Goal: Task Accomplishment & Management: Manage account settings

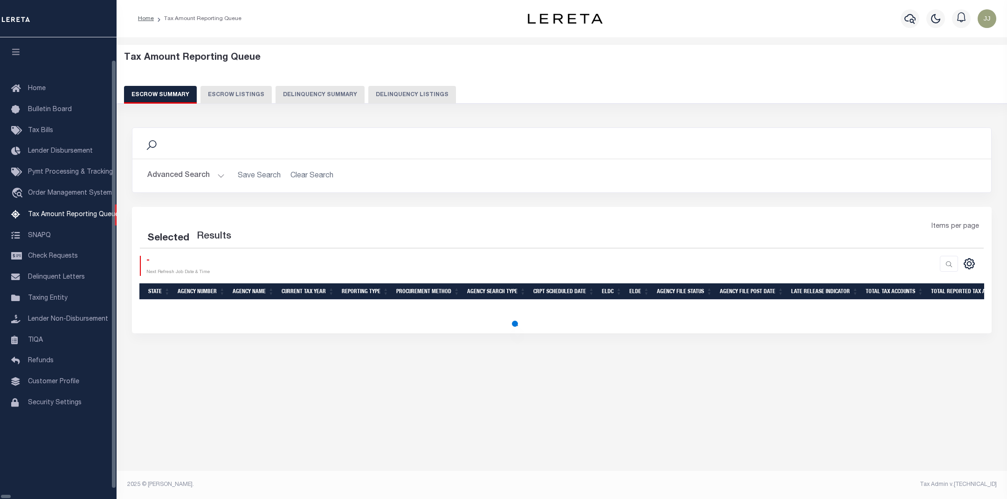
select select "100"
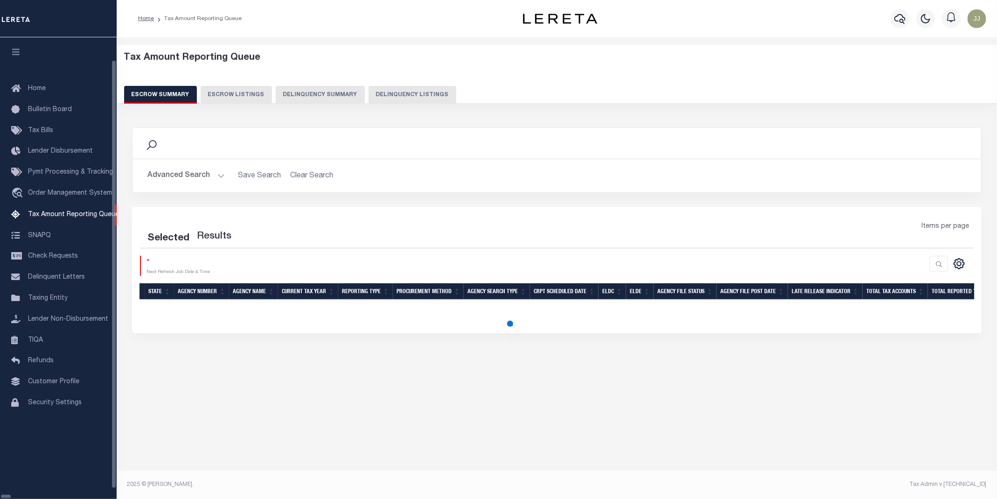
select select "100"
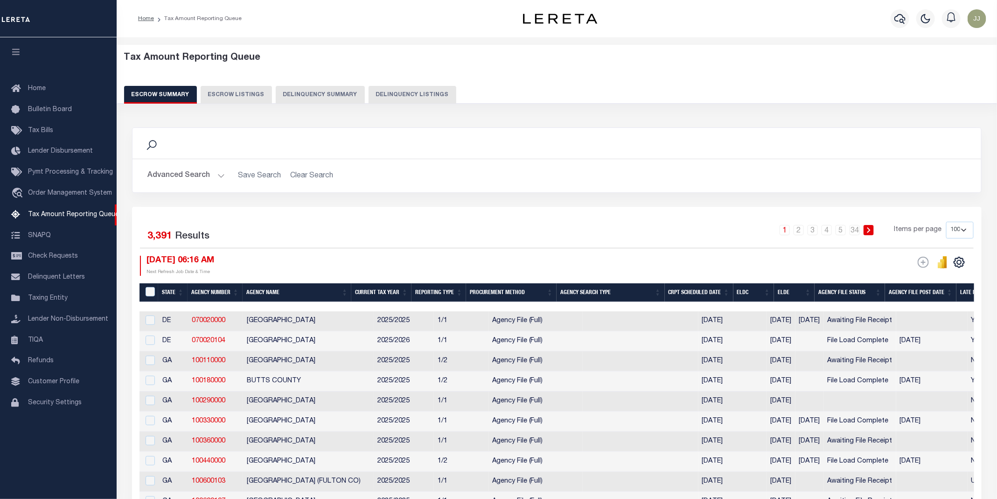
click at [399, 93] on button "Delinquency Listings" at bounding box center [412, 95] width 88 height 18
select select "100"
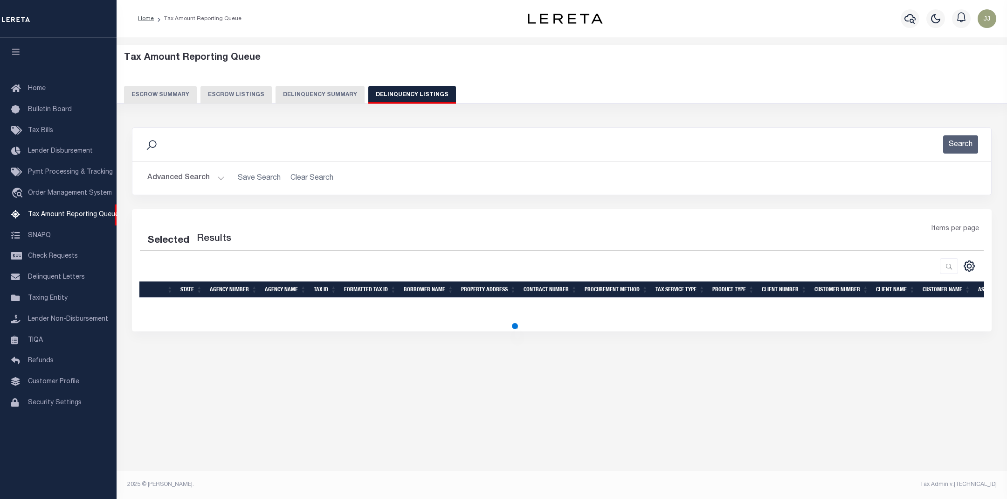
select select "100"
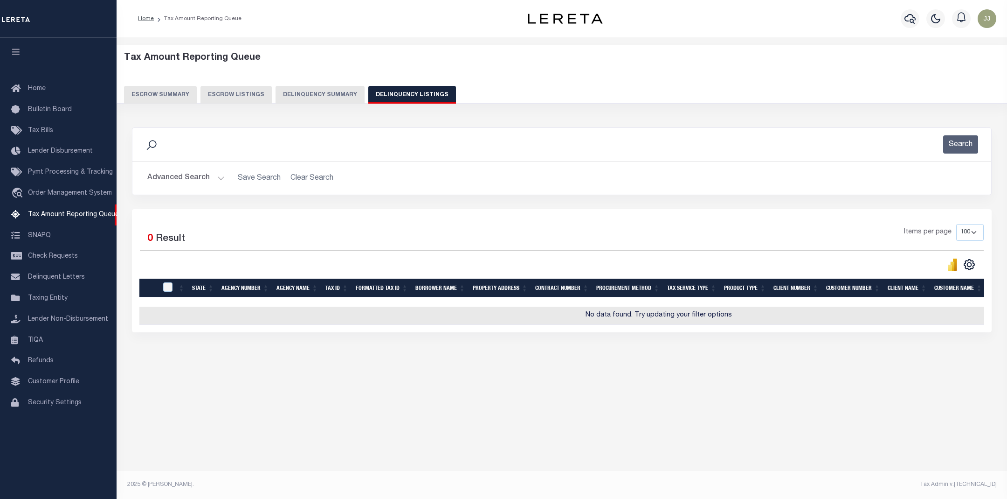
click at [199, 175] on button "Advanced Search" at bounding box center [185, 178] width 77 height 18
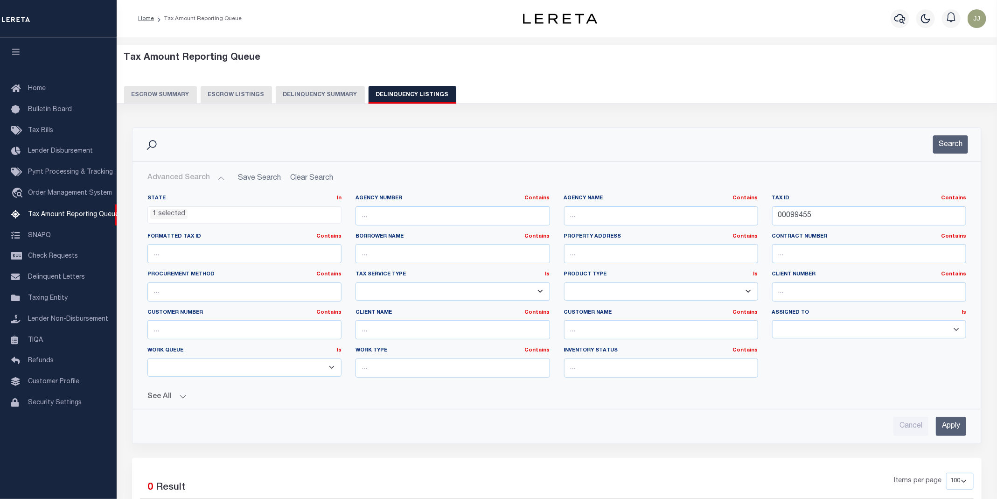
click at [168, 212] on li "1 selected" at bounding box center [168, 214] width 37 height 10
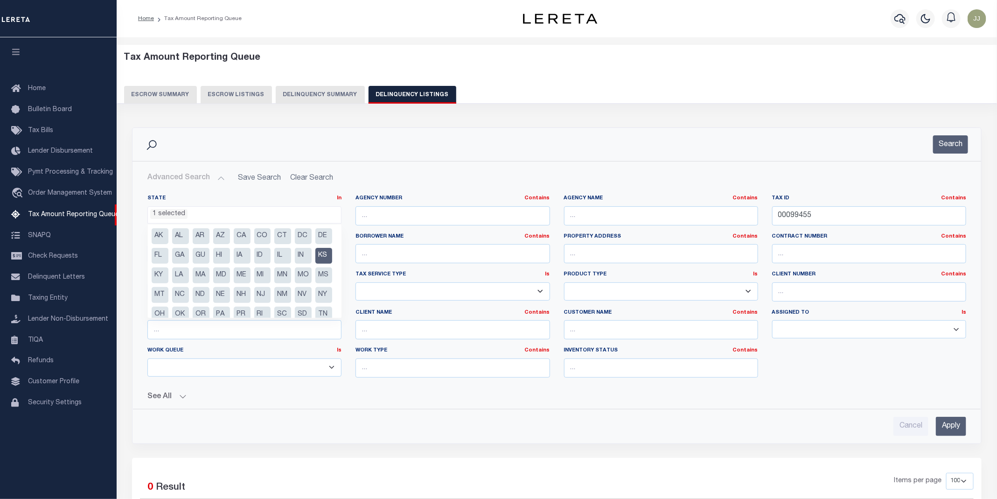
click at [315, 264] on li "KS" at bounding box center [323, 256] width 17 height 16
select select "KS"
click at [675, 143] on div "Search" at bounding box center [556, 144] width 833 height 18
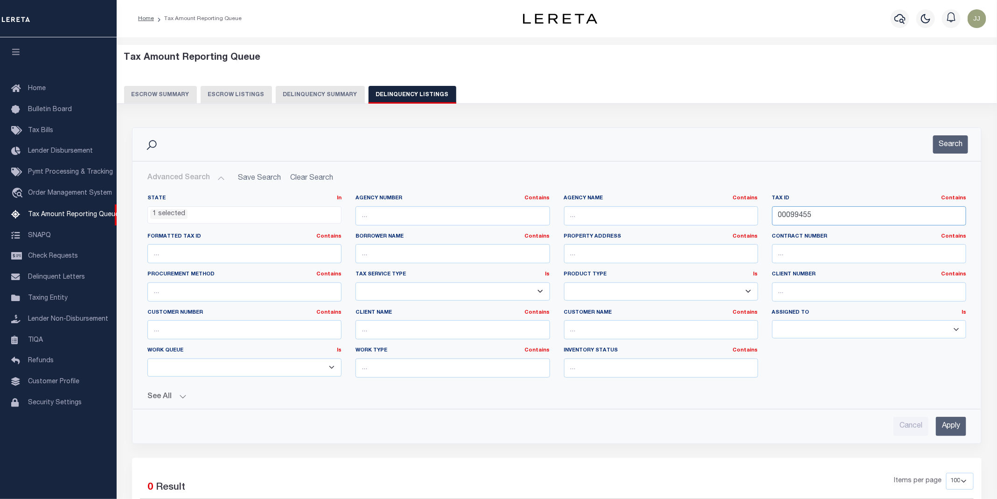
drag, startPoint x: 827, startPoint y: 215, endPoint x: 743, endPoint y: 223, distance: 84.8
click at [743, 223] on div "State In In AK AL AR AZ CA CO CT DC DE FL GA GU HI IA ID IL IN KS KY LA MA MD M…" at bounding box center [556, 289] width 832 height 190
paste input "PA2690"
type input "PA2690"
click at [946, 142] on button "Search" at bounding box center [950, 144] width 35 height 18
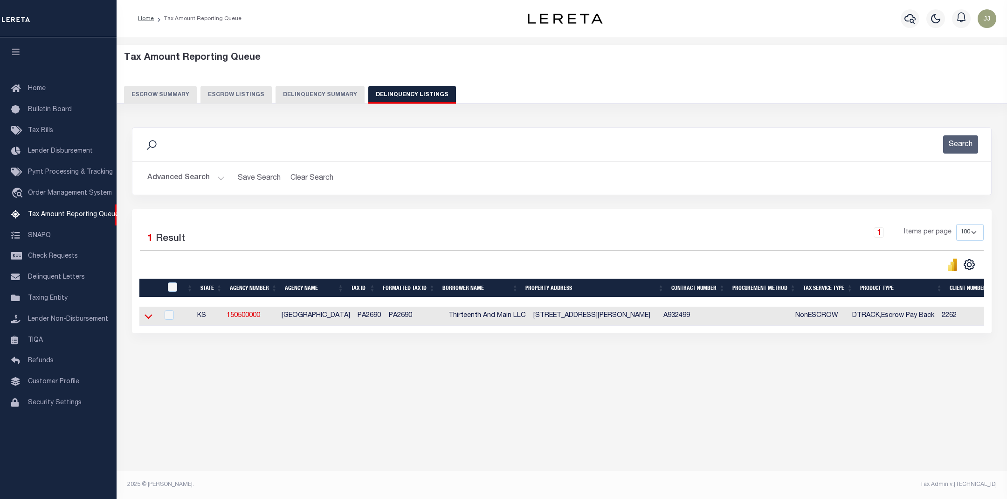
click at [146, 317] on icon at bounding box center [149, 316] width 8 height 10
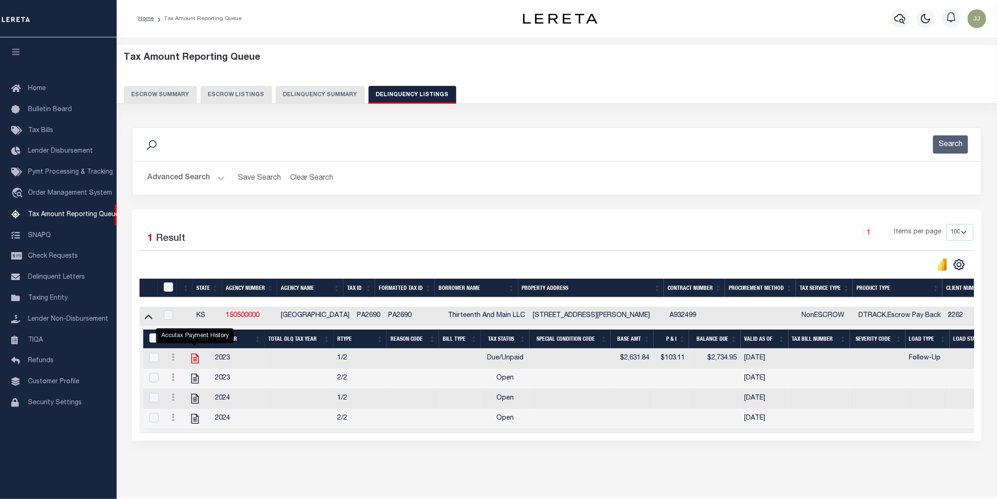
click at [195, 362] on icon "" at bounding box center [194, 359] width 7 height 10
checkbox input "true"
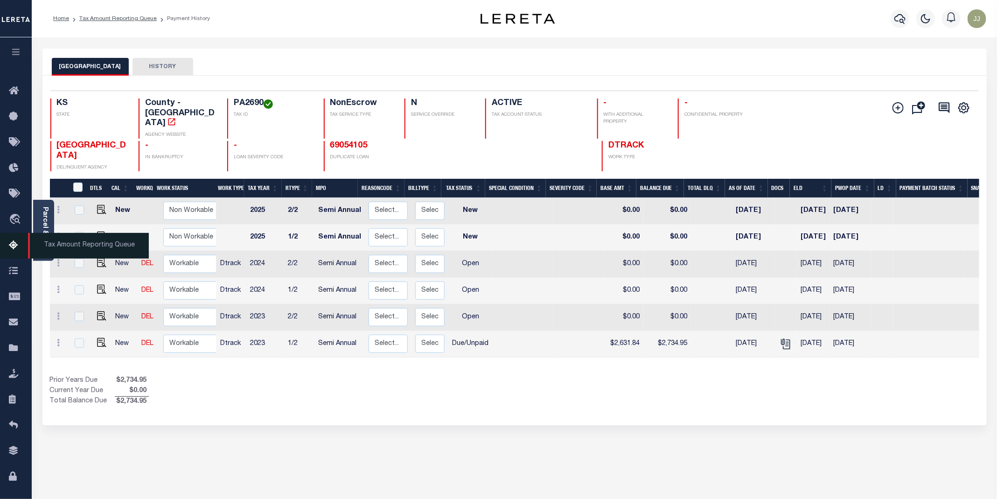
click at [14, 248] on icon at bounding box center [16, 246] width 15 height 12
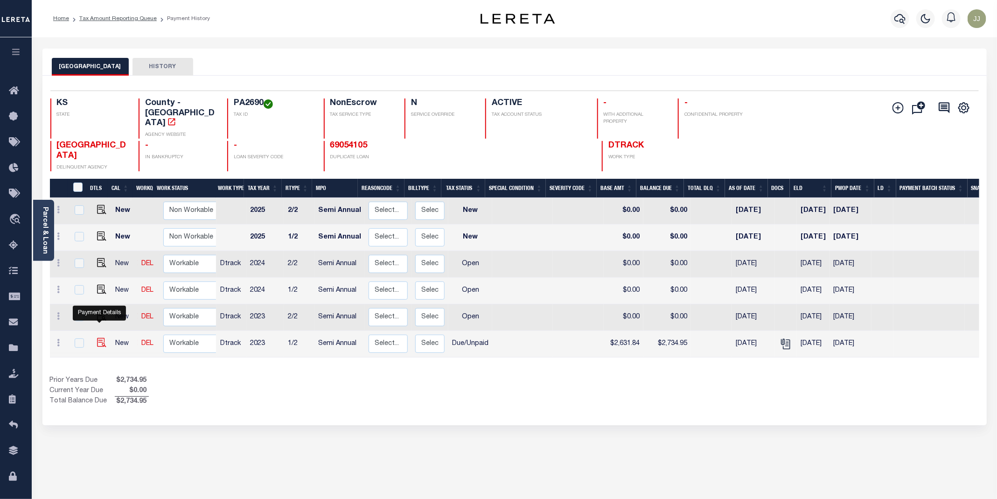
click at [97, 338] on img "" at bounding box center [101, 342] width 9 height 9
checkbox input "true"
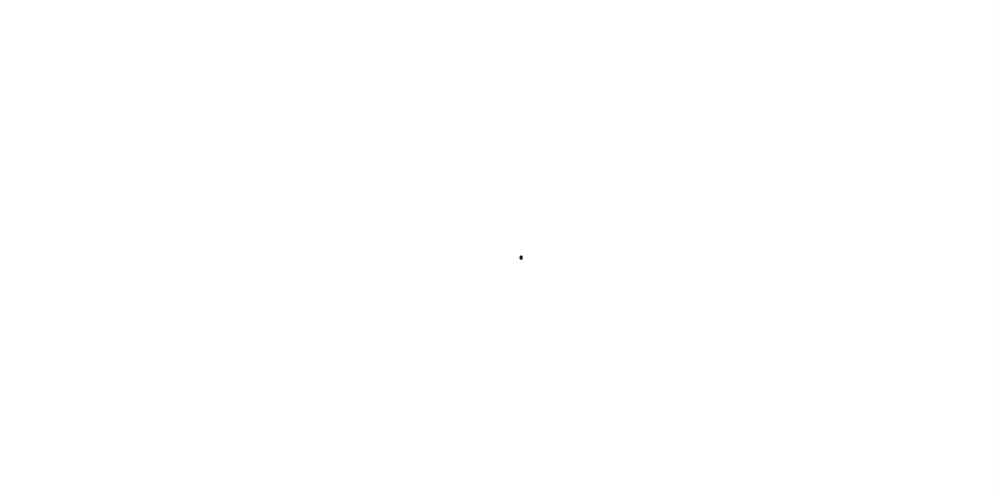
checkbox input "false"
type textarea "Tax information received via email."
type input "04/30/2024"
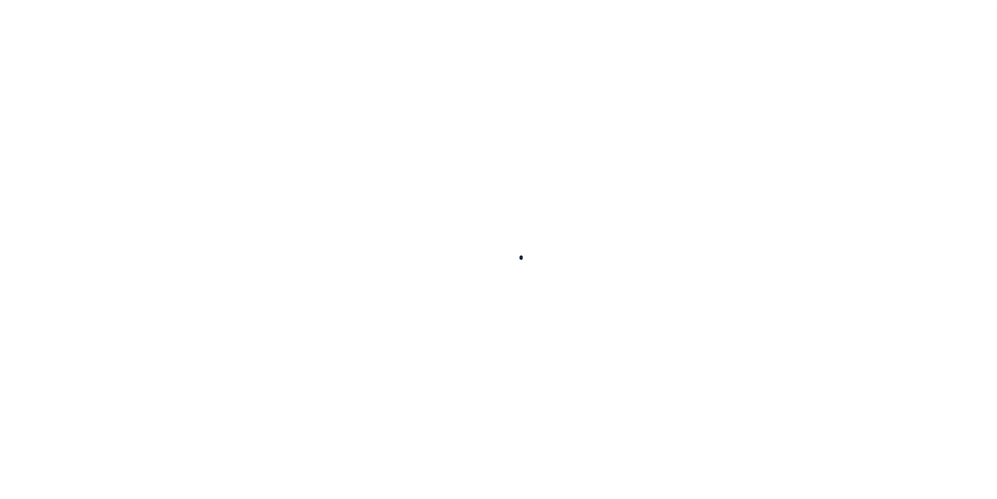
type input "04/09/2024"
select select "DUE"
type input "$2,631.84"
type input "$103.11"
type input "$2,734.95"
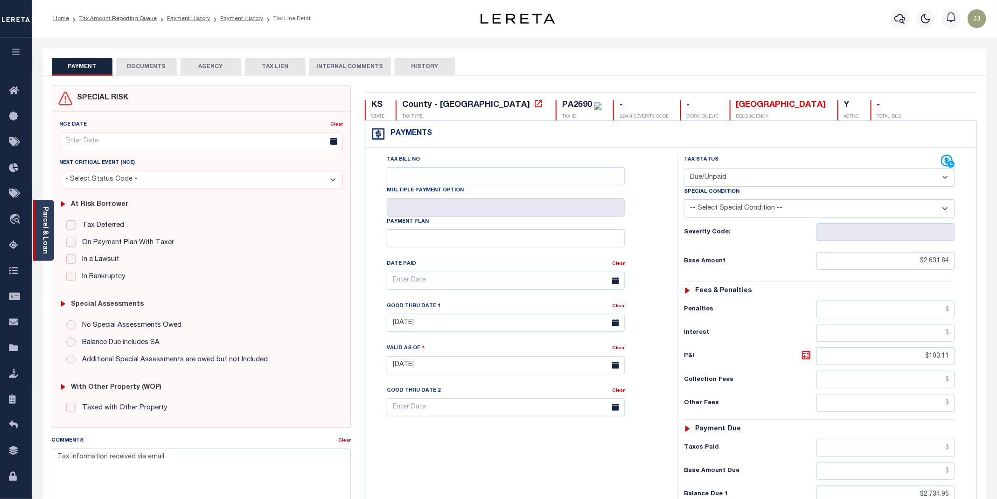
click at [49, 246] on div "Parcel & Loan" at bounding box center [43, 230] width 21 height 61
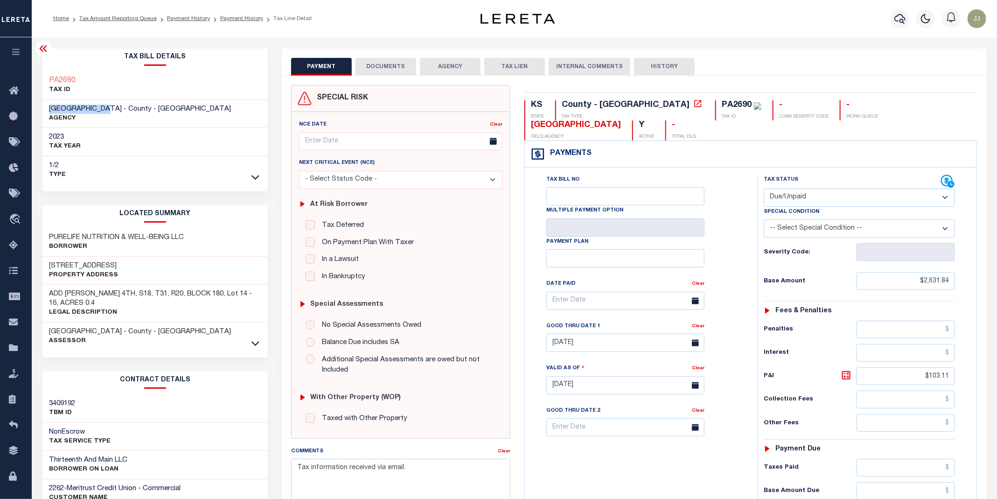
drag, startPoint x: 108, startPoint y: 107, endPoint x: 43, endPoint y: 113, distance: 64.7
click at [43, 113] on div "LABETTE COUNTY - County - KS AGENCY" at bounding box center [155, 114] width 226 height 28
copy span "[GEOGRAPHIC_DATA]"
click at [735, 33] on div "Profile Sign out" at bounding box center [792, 18] width 393 height 33
drag, startPoint x: 110, startPoint y: 82, endPoint x: 39, endPoint y: 78, distance: 70.5
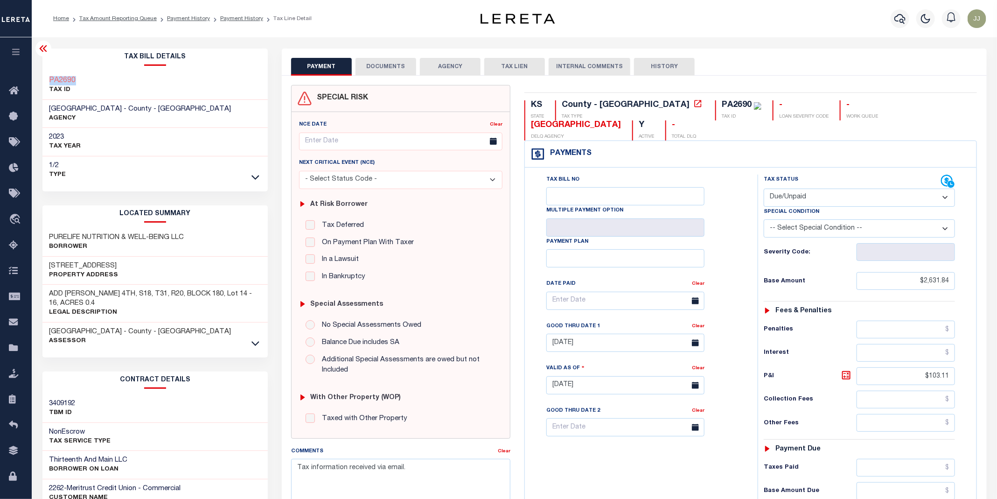
click at [39, 78] on div "Tax Bill Details PA2690 TAX ID AGENCY" at bounding box center [155, 378] width 240 height 659
copy h3 "PA2690"
drag, startPoint x: 66, startPoint y: 262, endPoint x: 94, endPoint y: 260, distance: 28.0
click at [94, 260] on div "1301 Main St Property Address" at bounding box center [155, 271] width 226 height 28
copy h3 "Main St"
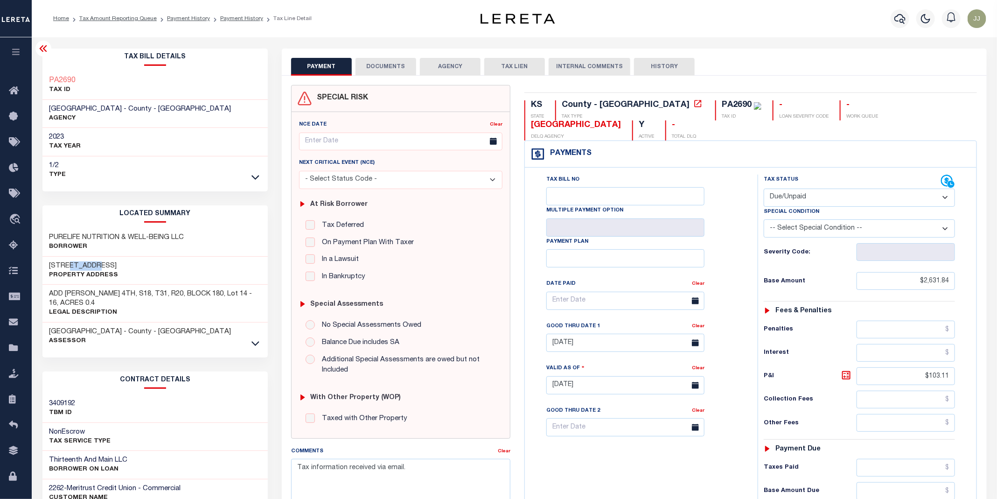
click at [259, 345] on link at bounding box center [255, 342] width 11 height 7
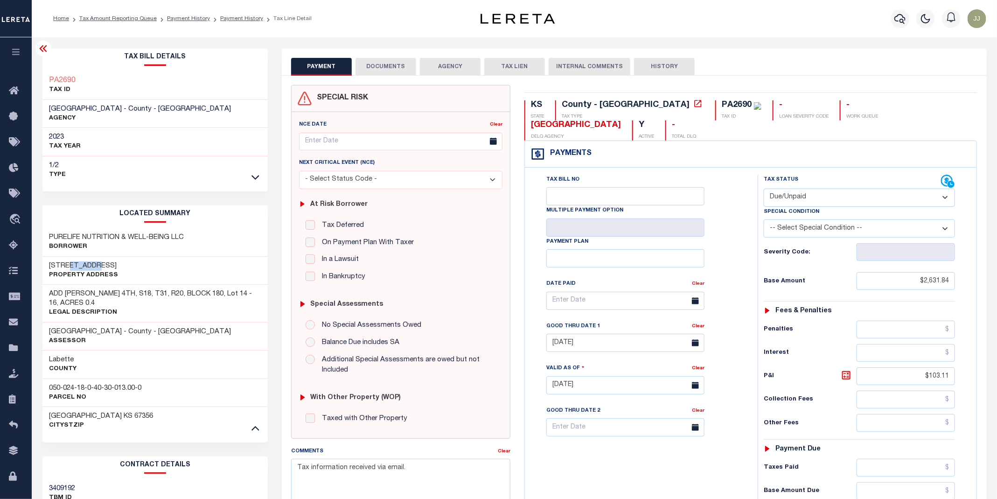
scroll to position [229, 0]
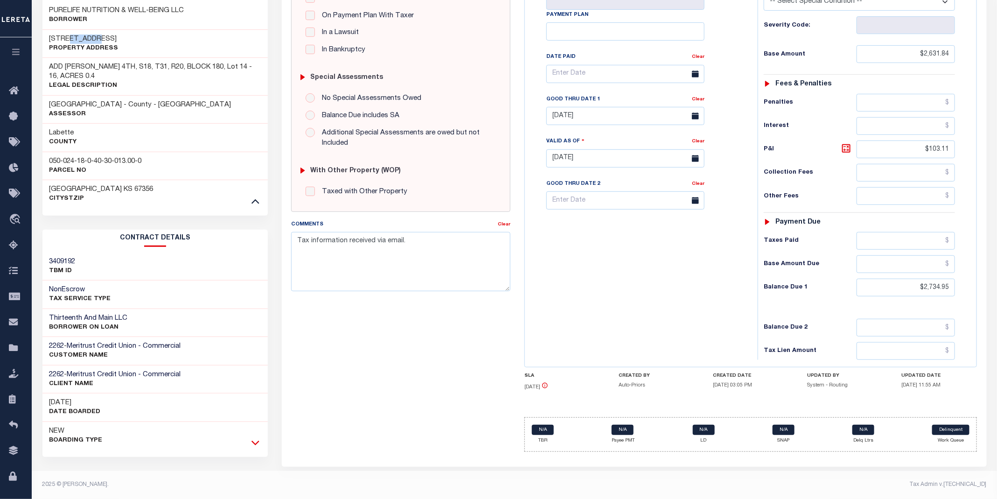
click at [253, 439] on icon at bounding box center [255, 442] width 8 height 10
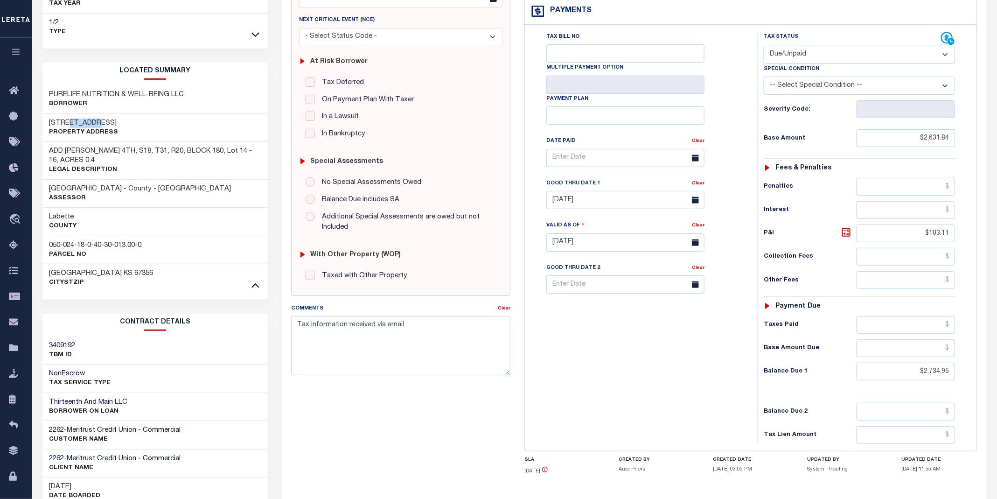
scroll to position [3, 0]
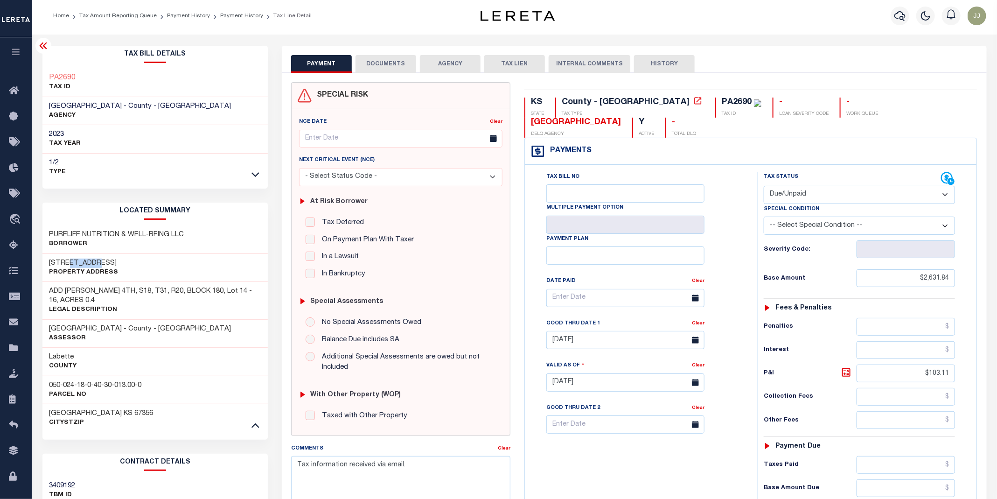
click at [753, 31] on div "Profile Sign out" at bounding box center [792, 16] width 393 height 33
drag, startPoint x: 853, startPoint y: 99, endPoint x: 799, endPoint y: 99, distance: 53.6
click at [799, 99] on div "KS STATE County - KS TAX TYPE PA2690 TAX ID - LOAN SEVERITY CODE - WORK QUEUE L…" at bounding box center [750, 117] width 452 height 40
copy div "WORK QUEUE LABETTE"
click at [888, 29] on div at bounding box center [900, 16] width 26 height 33
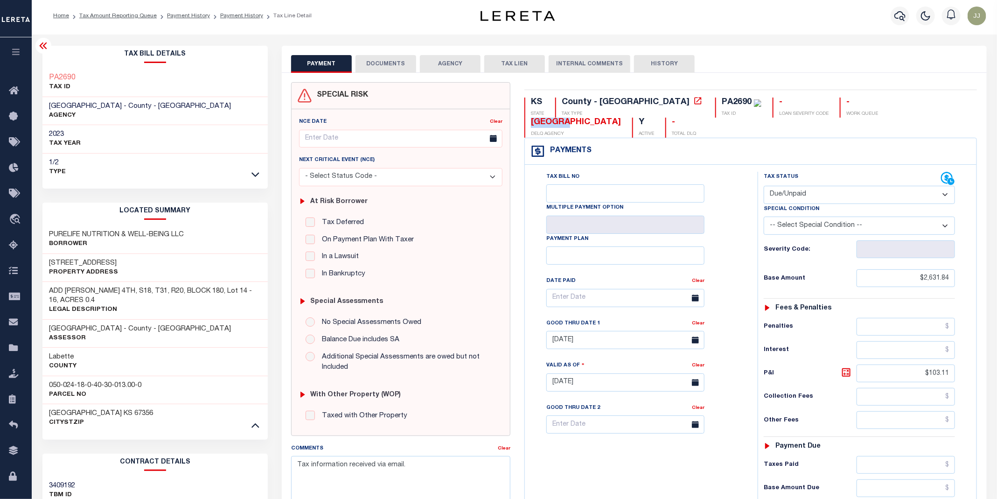
drag, startPoint x: 853, startPoint y: 98, endPoint x: 811, endPoint y: 98, distance: 41.0
click at [621, 118] on div "LABETTE COUNTY DELQ AGENCY" at bounding box center [572, 128] width 97 height 20
copy div "LABETTE"
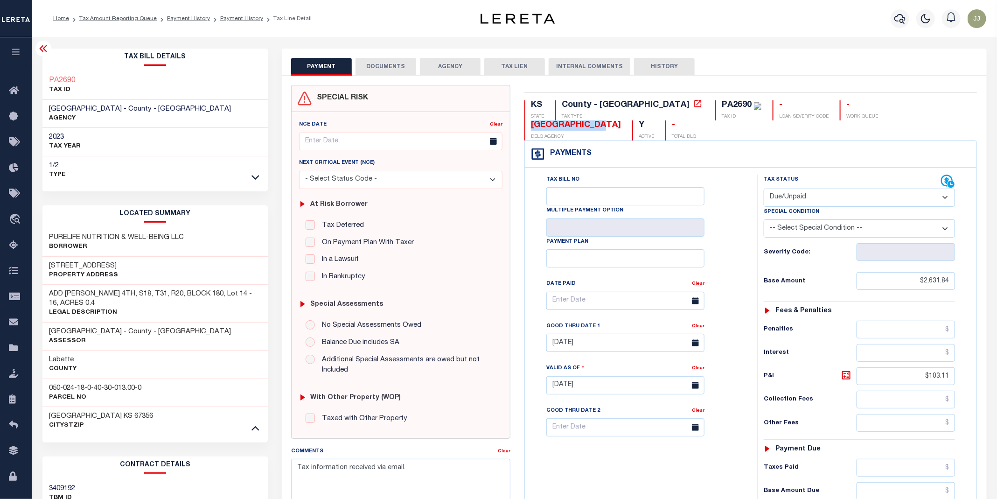
drag, startPoint x: 892, startPoint y: 103, endPoint x: 817, endPoint y: 102, distance: 74.6
click at [621, 120] on div "LABETTE COUNTY" at bounding box center [576, 125] width 90 height 10
copy div "LABETTE COUNTY"
drag, startPoint x: 101, startPoint y: 398, endPoint x: 48, endPoint y: 389, distance: 53.9
click at [48, 389] on div "050-024-18-0-40-30-013.00-0 Parcel No" at bounding box center [155, 392] width 226 height 28
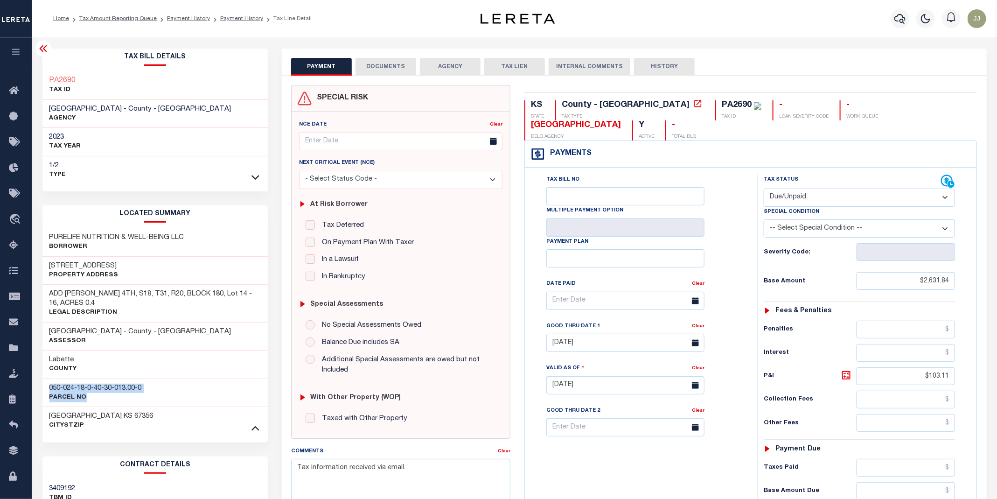
copy div "050-024-18-0-40-30-013.00-0 Parcel No"
drag, startPoint x: 197, startPoint y: 238, endPoint x: 46, endPoint y: 240, distance: 151.1
click at [46, 240] on div "PURELIFE NUTRITION & WELL-BEING LLC Borrower" at bounding box center [155, 242] width 226 height 28
copy h3 "PURELIFE NUTRITION & WELL-BEING LLC"
drag, startPoint x: 118, startPoint y: 264, endPoint x: 47, endPoint y: 263, distance: 71.4
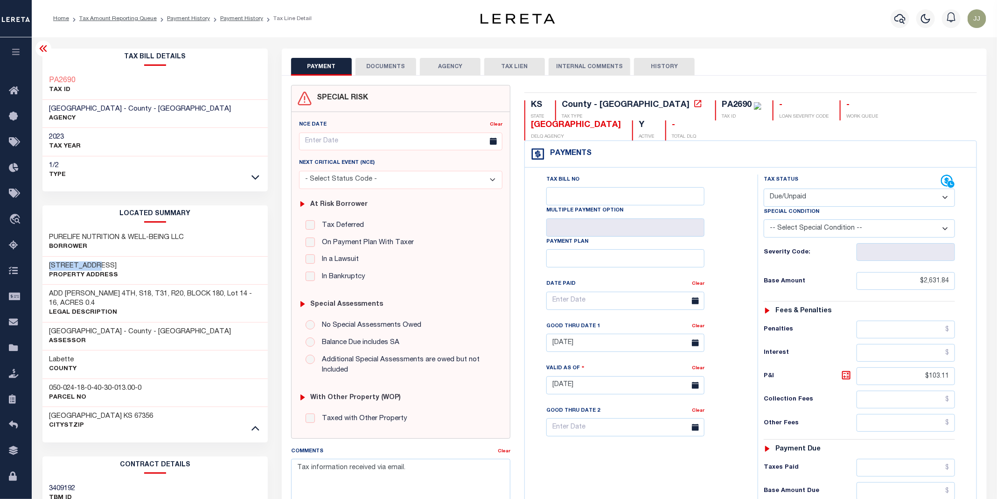
click at [47, 263] on div "1301 Main St Property Address" at bounding box center [155, 271] width 226 height 28
copy h3 "1301 Main St"
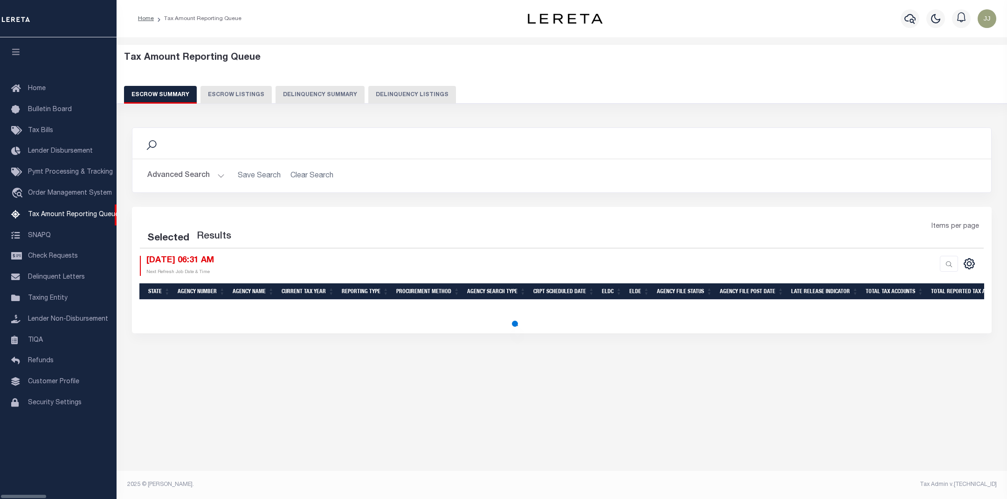
select select "100"
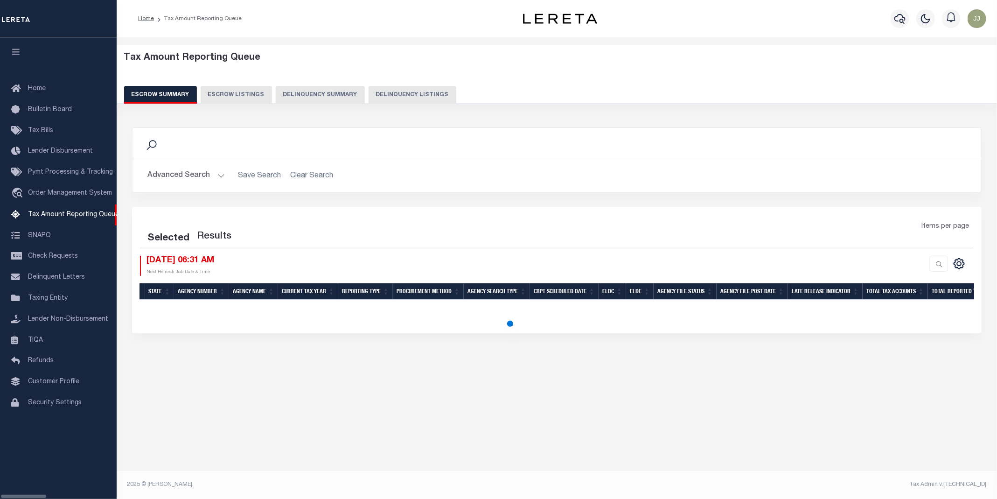
select select "100"
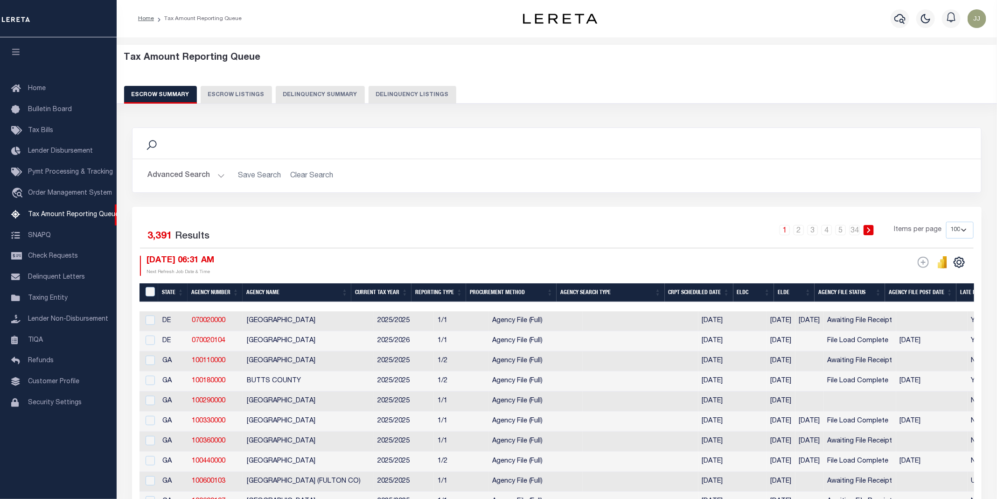
click at [371, 94] on button "Delinquency Listings" at bounding box center [412, 95] width 88 height 18
select select "100"
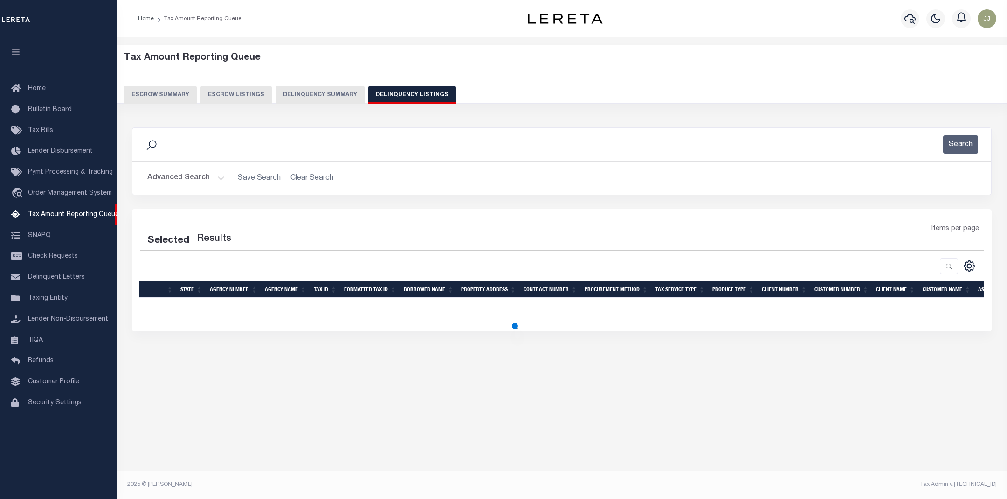
select select "100"
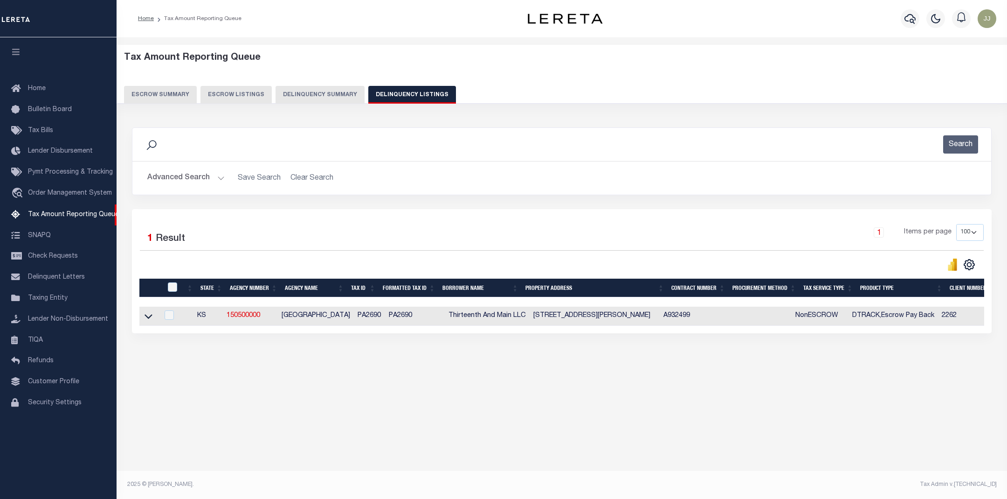
click at [203, 179] on button "Advanced Search" at bounding box center [185, 178] width 77 height 18
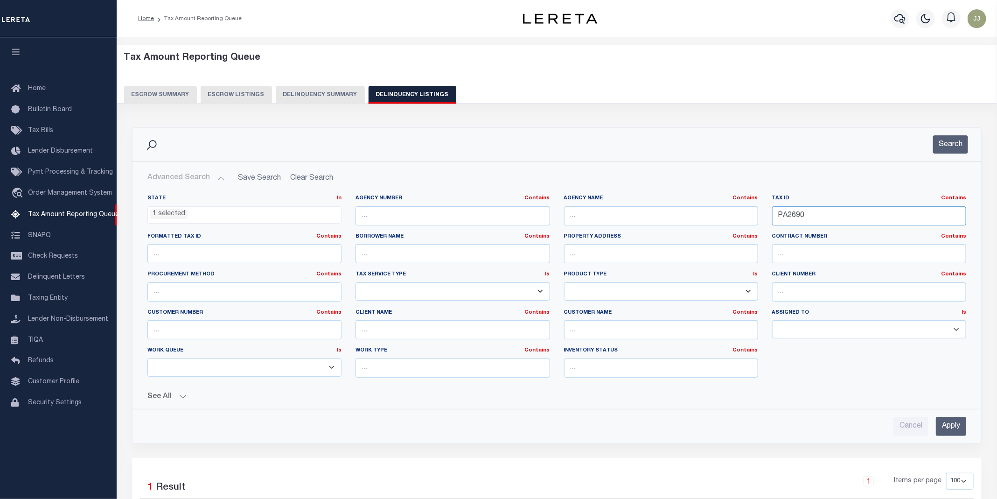
drag, startPoint x: 809, startPoint y: 215, endPoint x: 766, endPoint y: 220, distance: 43.1
click at [766, 220] on div "Tax ID Contains Contains Is PA2690" at bounding box center [869, 213] width 208 height 38
paste input "3754"
type input "PA3754"
click at [960, 140] on button "Search" at bounding box center [950, 144] width 35 height 18
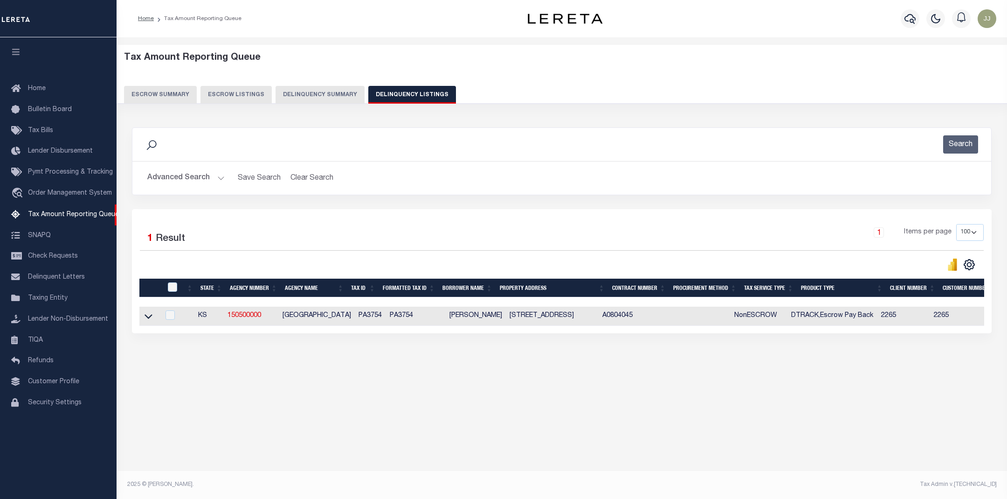
click at [146, 326] on td at bounding box center [149, 315] width 21 height 19
checkbox input "true"
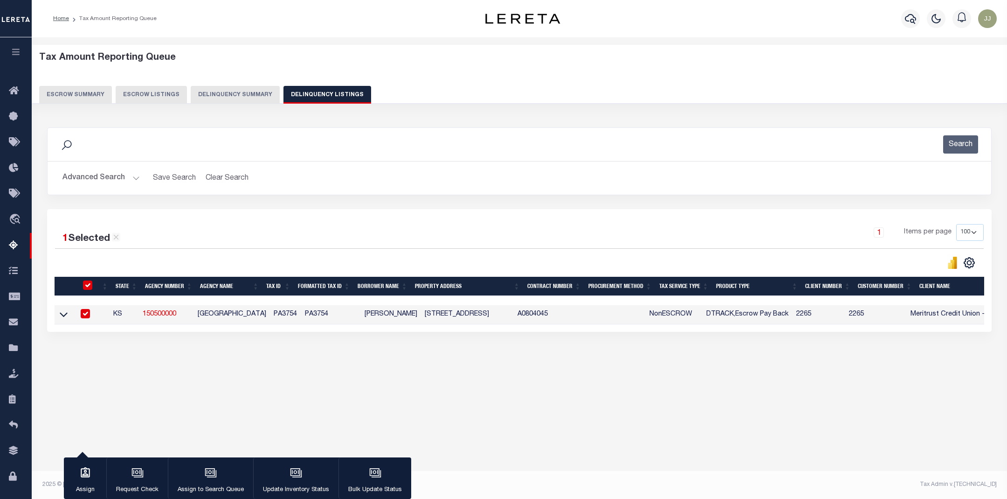
click at [90, 289] on input "checkbox" at bounding box center [87, 284] width 9 height 9
checkbox input "false"
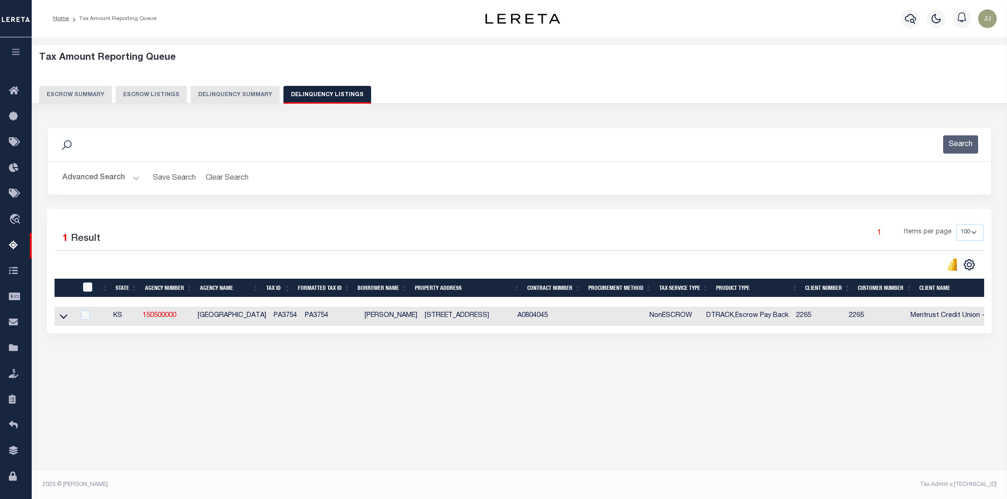
click at [63, 315] on link at bounding box center [63, 315] width 11 height 7
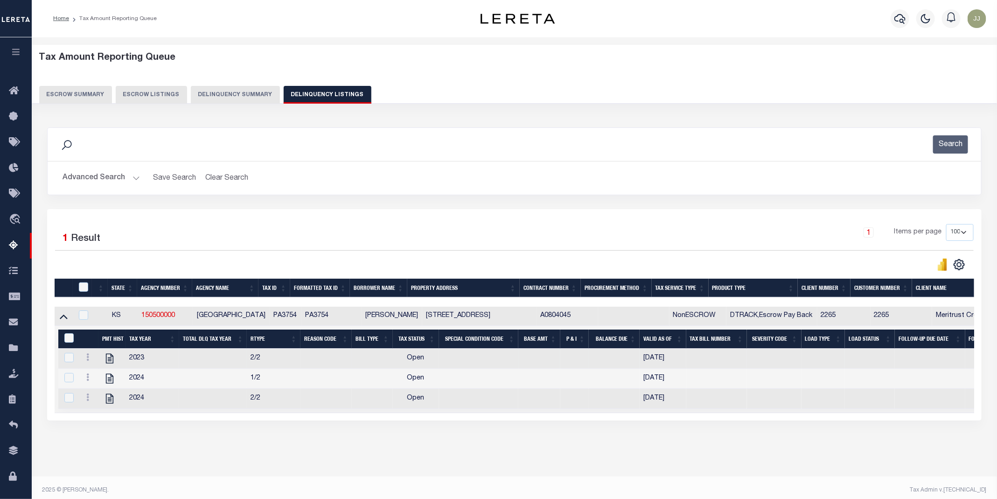
scroll to position [17, 0]
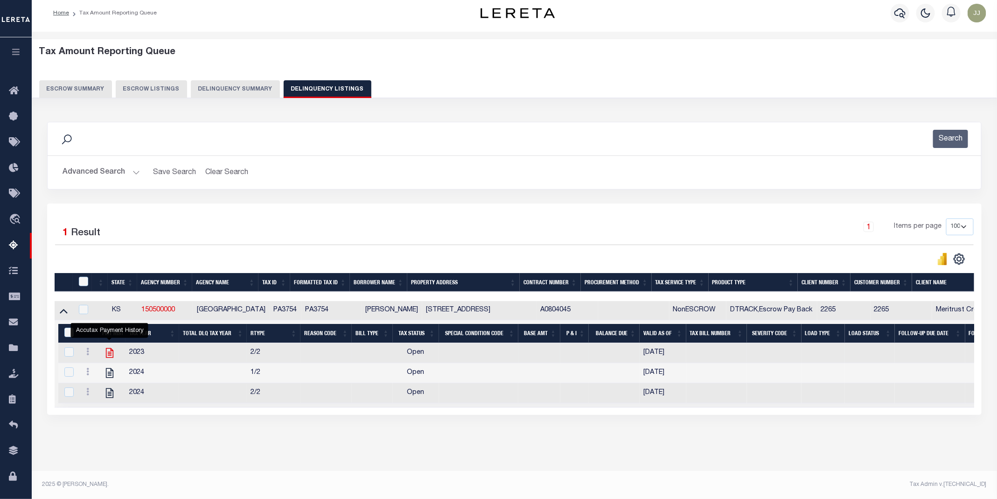
click at [108, 349] on icon "" at bounding box center [110, 353] width 12 height 12
checkbox input "true"
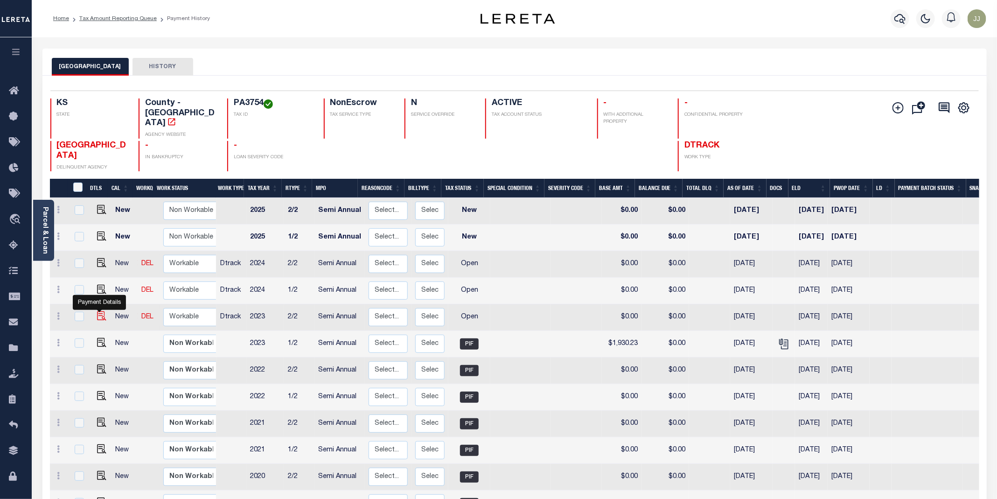
click at [97, 311] on img "" at bounding box center [101, 315] width 9 height 9
checkbox input "true"
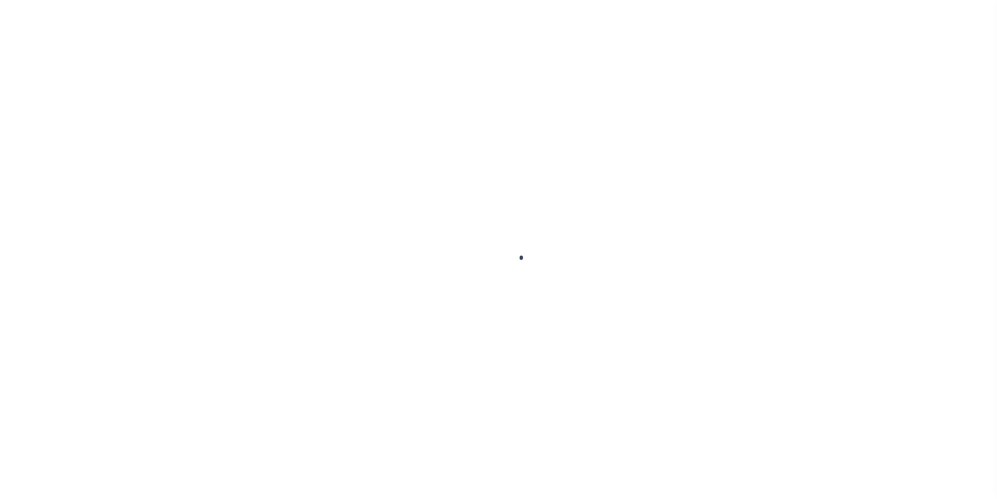
select select "OP2"
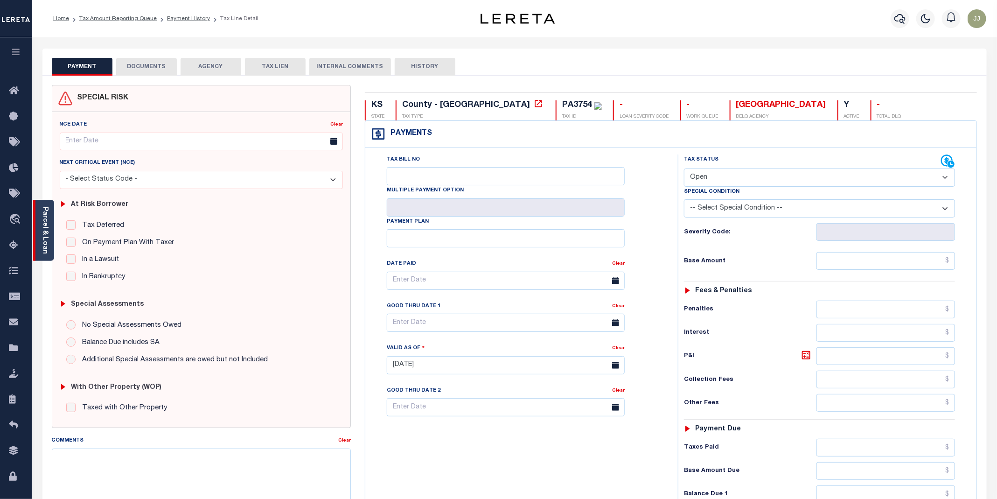
click at [49, 245] on div "Parcel & Loan" at bounding box center [43, 230] width 21 height 61
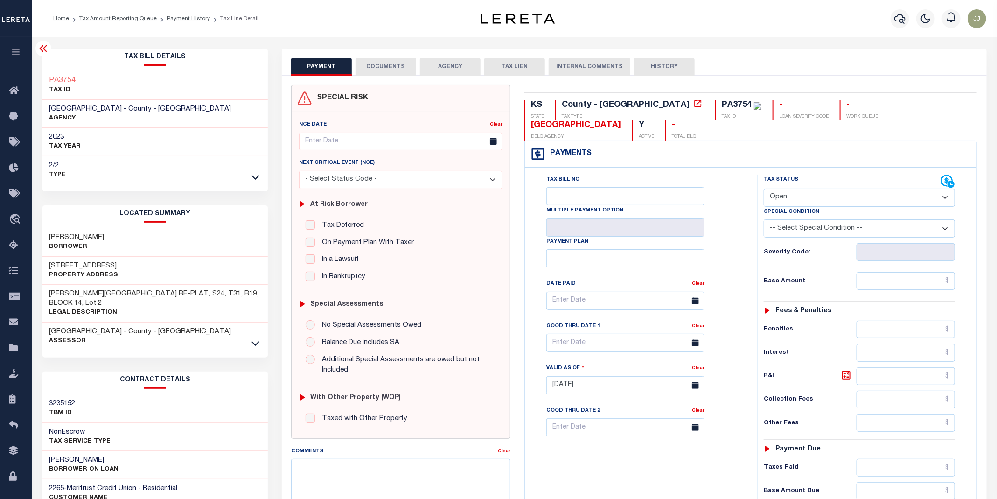
click at [255, 338] on icon at bounding box center [255, 343] width 8 height 10
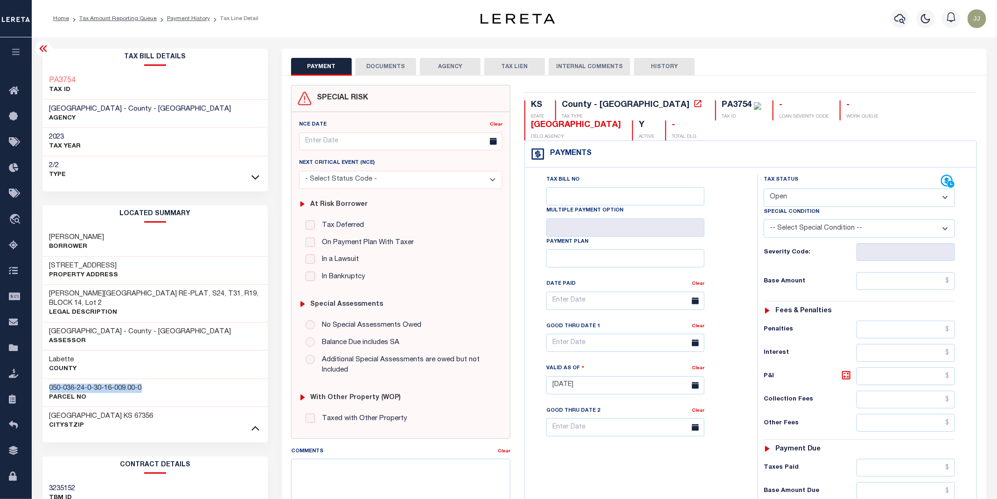
drag, startPoint x: 148, startPoint y: 381, endPoint x: 50, endPoint y: 380, distance: 97.9
click at [50, 380] on div "050-036-24-0-30-16-009.00-0 Parcel No" at bounding box center [155, 392] width 226 height 28
copy h3 "050-036-24-0-30-16-009.00-0"
drag, startPoint x: 136, startPoint y: 236, endPoint x: 46, endPoint y: 234, distance: 89.6
click at [46, 234] on div "[PERSON_NAME]" at bounding box center [155, 242] width 226 height 28
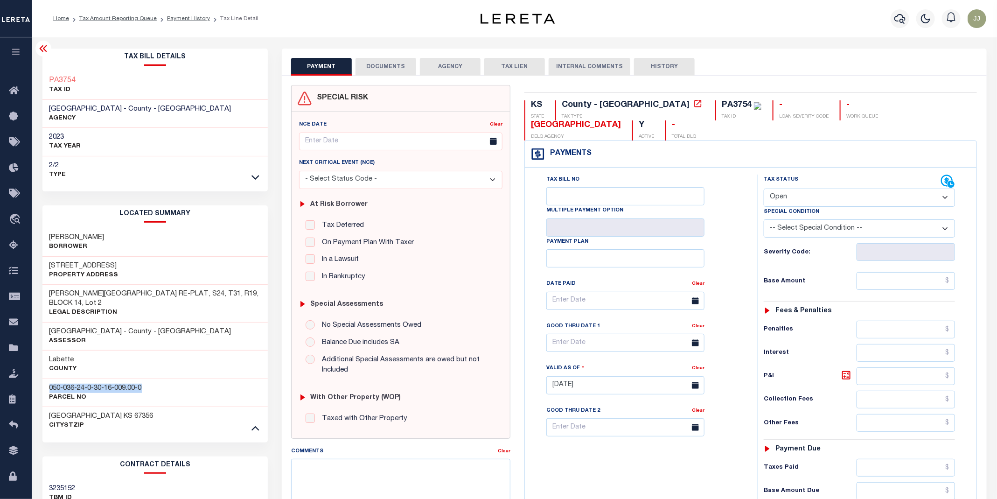
copy h3 "[PERSON_NAME]"
drag, startPoint x: 108, startPoint y: 263, endPoint x: 44, endPoint y: 264, distance: 64.4
click at [44, 264] on div "1316 29th St Property Address" at bounding box center [155, 271] width 226 height 28
copy h3 "1316 29th St"
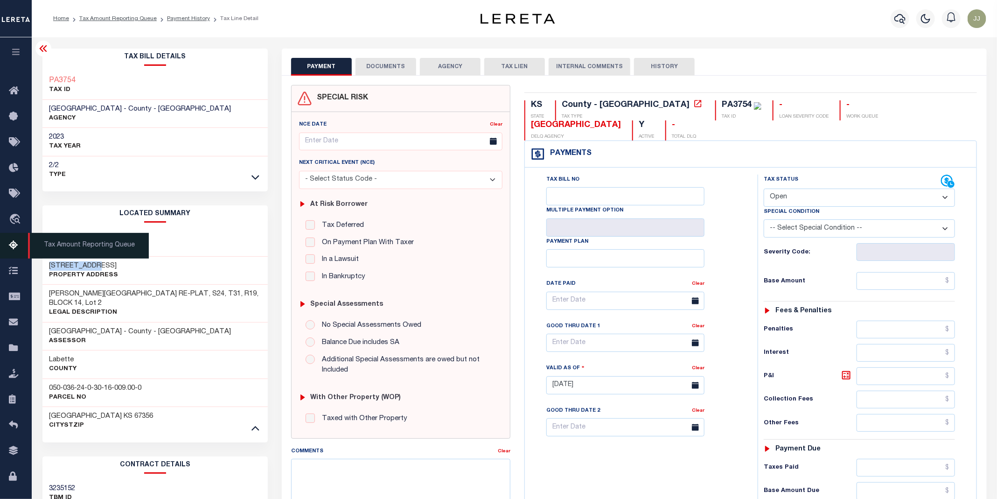
click at [9, 246] on icon at bounding box center [16, 246] width 15 height 12
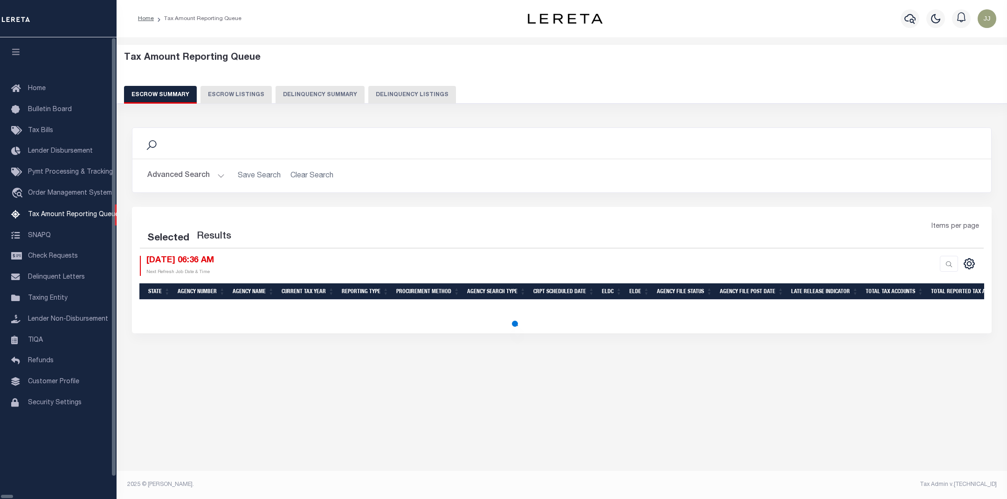
click at [382, 91] on button "Delinquency Listings" at bounding box center [412, 95] width 88 height 18
select select "100"
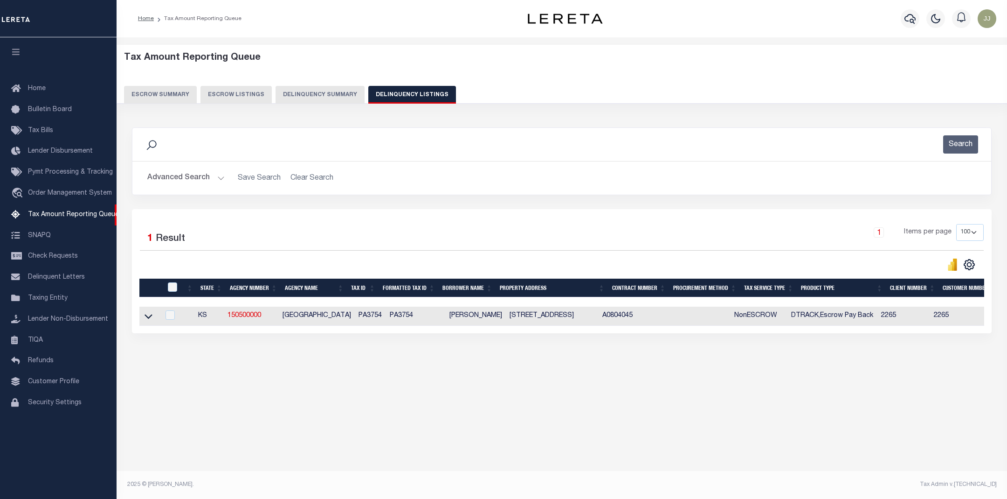
click at [207, 186] on button "Advanced Search" at bounding box center [185, 178] width 77 height 18
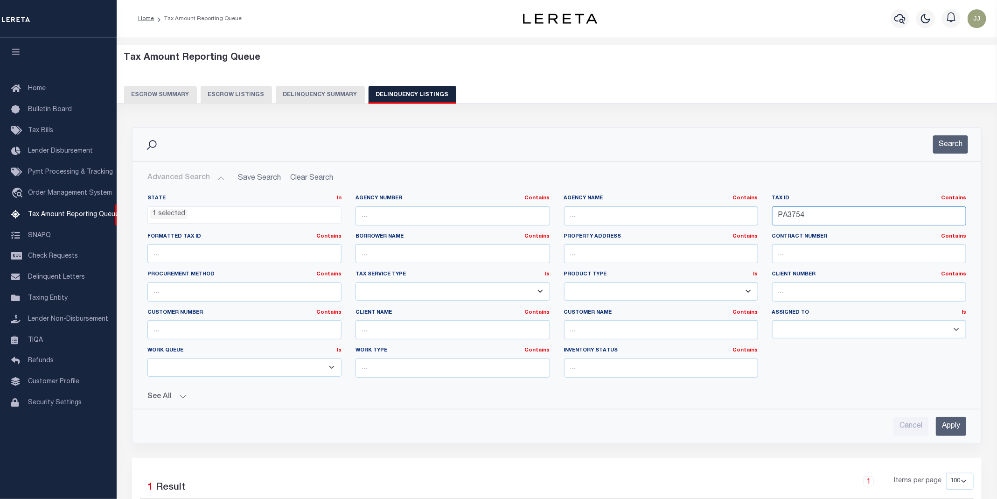
drag, startPoint x: 822, startPoint y: 221, endPoint x: 735, endPoint y: 211, distance: 87.8
click at [735, 211] on div "State In In AK AL AR AZ CA CO CT DC DE FL GA GU HI IA ID IL IN KS KY LA MA MD M…" at bounding box center [556, 289] width 832 height 190
paste input "XA3A-0500-1A"
type input "XA3A-0500-1A"
click at [169, 213] on li "1 selected" at bounding box center [168, 214] width 37 height 10
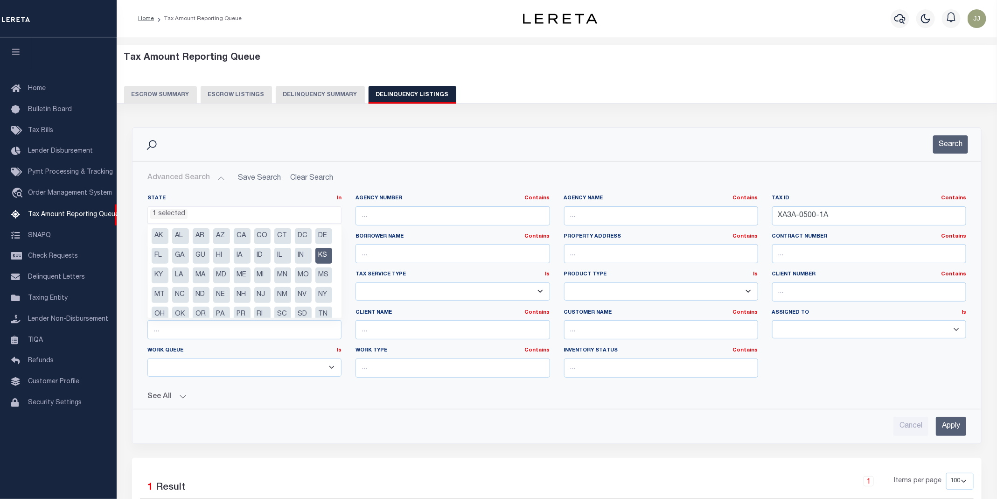
click at [315, 264] on li "KS" at bounding box center [323, 256] width 17 height 16
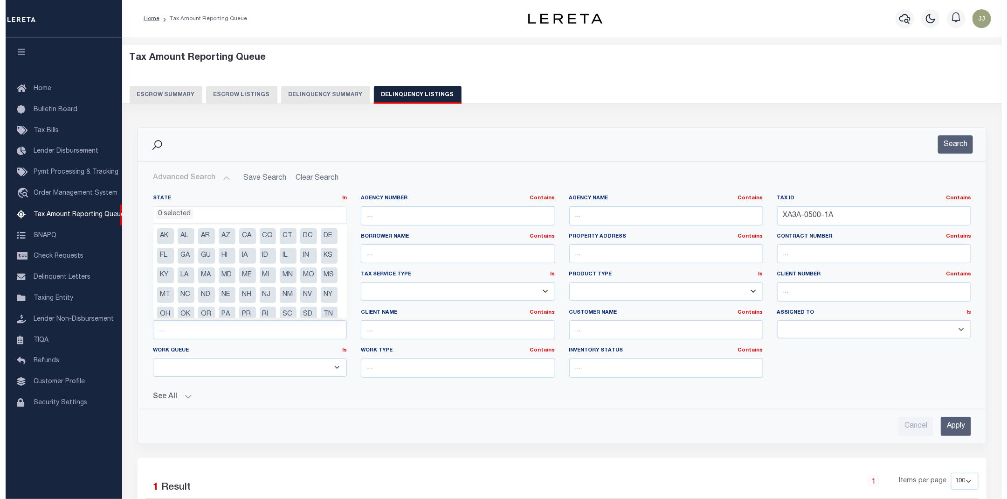
scroll to position [48, 0]
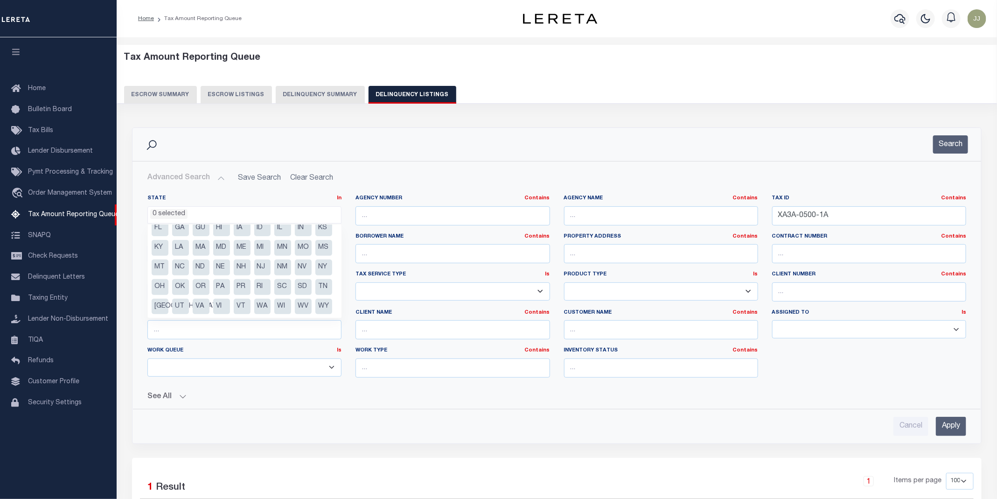
click at [189, 298] on li "UT" at bounding box center [180, 306] width 17 height 16
select select "UT"
click at [938, 145] on button "Search" at bounding box center [950, 144] width 35 height 18
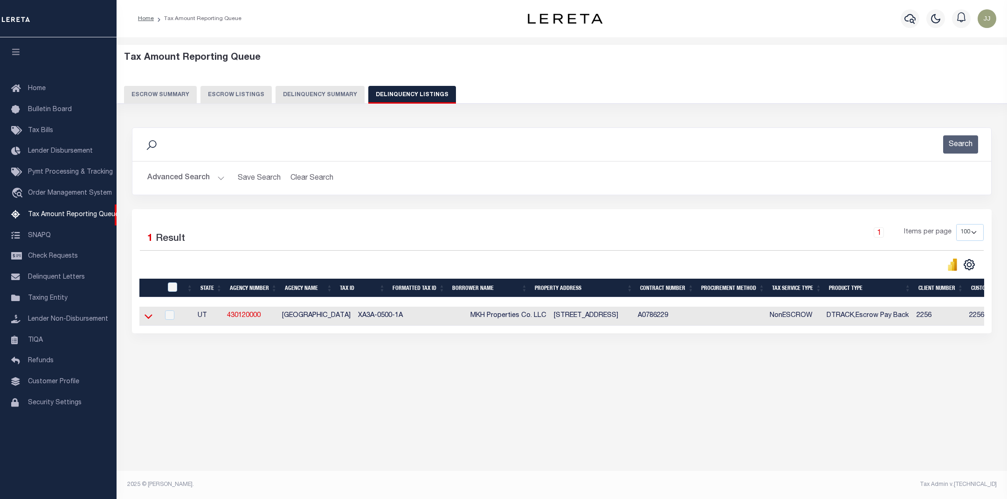
click at [147, 320] on icon at bounding box center [149, 316] width 8 height 10
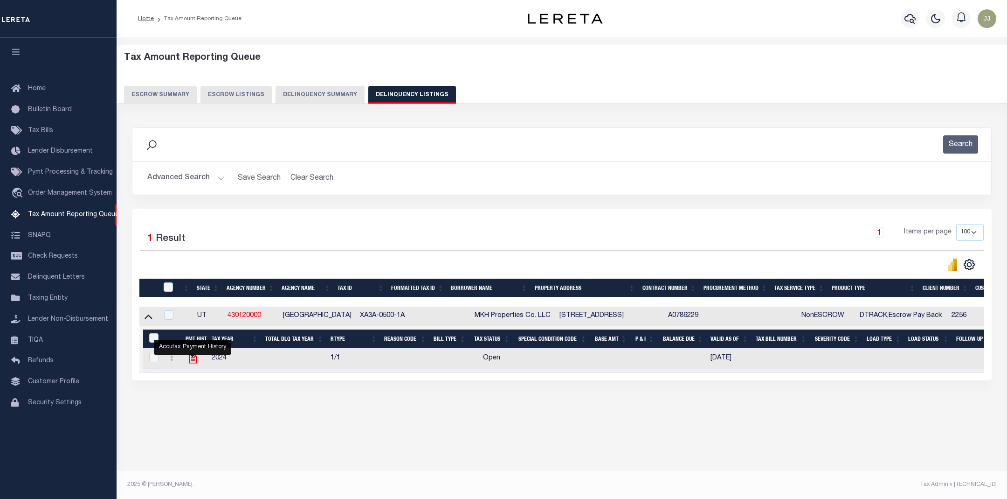
click at [194, 364] on icon "" at bounding box center [193, 358] width 12 height 12
checkbox input "true"
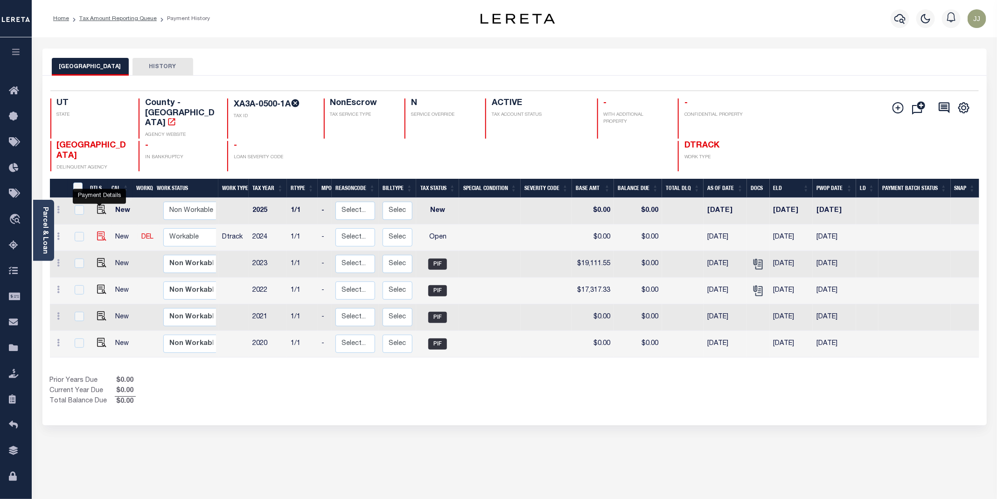
click at [99, 231] on img "" at bounding box center [101, 235] width 9 height 9
checkbox input "true"
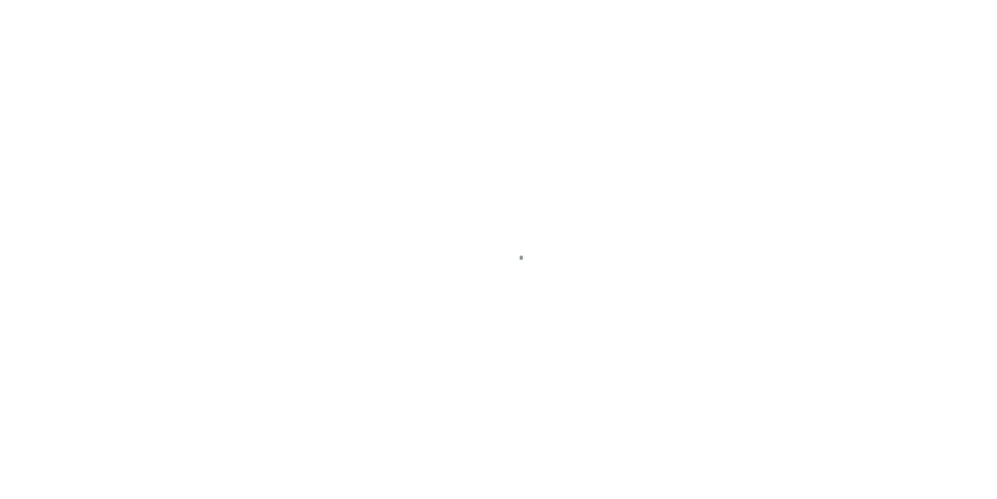
select select "OP2"
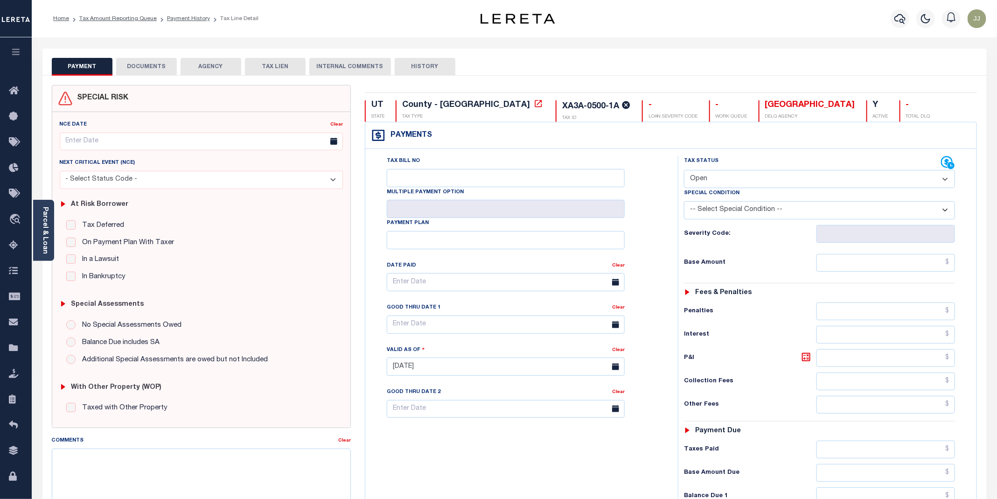
click at [197, 23] on ol "Home Tax Amount Reporting Queue Payment History Tax Line Detail" at bounding box center [156, 19] width 220 height 20
click at [195, 19] on link "Payment History" at bounding box center [188, 19] width 43 height 6
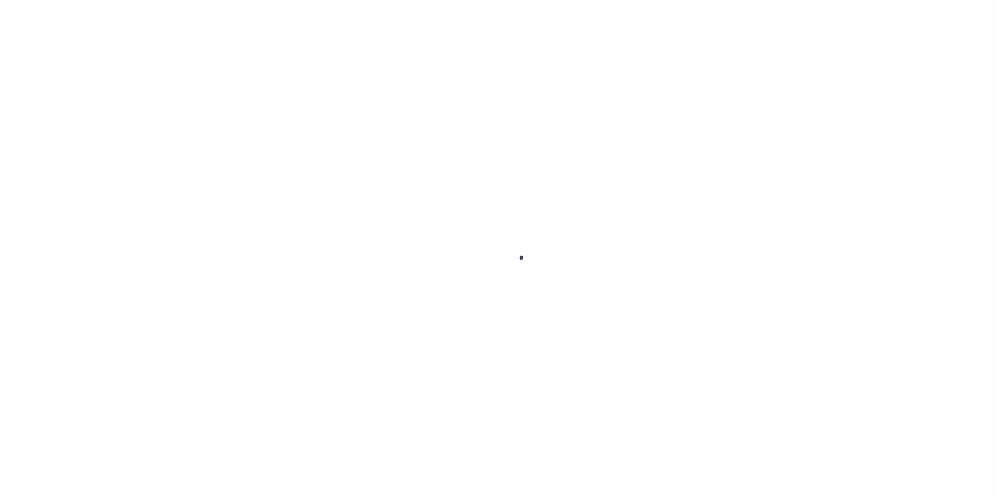
select select "OP2"
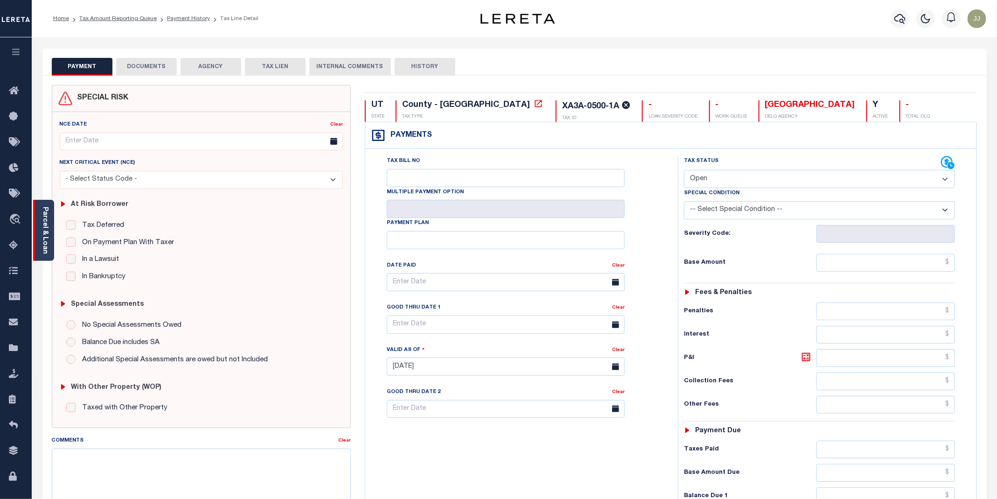
click at [40, 230] on div "Parcel & Loan" at bounding box center [43, 230] width 21 height 61
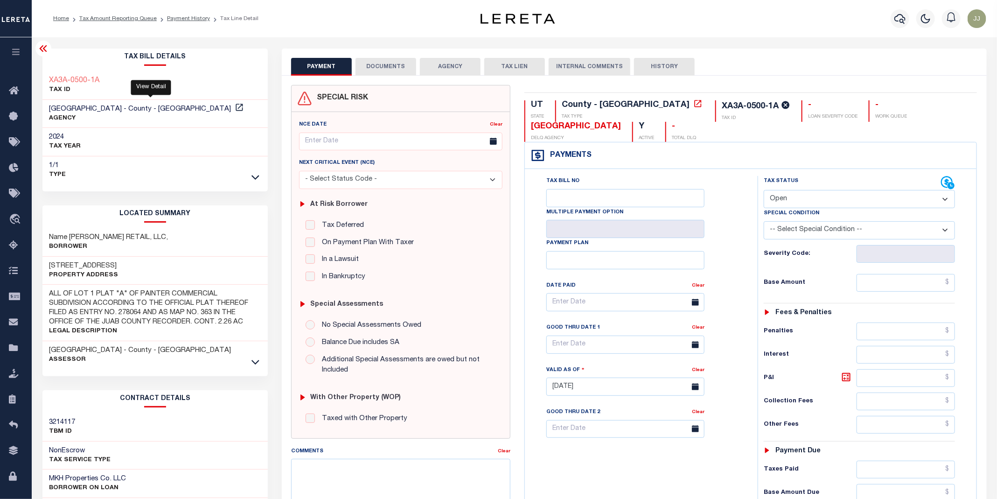
click at [233, 108] on link at bounding box center [239, 108] width 12 height 7
drag, startPoint x: 912, startPoint y: 103, endPoint x: 842, endPoint y: 104, distance: 70.0
click at [842, 104] on div "UT STATE County - UT TAX TYPE XA3A-0500-1A TAX ID - LOAN SEVERITY CODE - WORK Q…" at bounding box center [750, 121] width 452 height 42
click at [879, 55] on div "PAYMENT DOCUMENTS AGENCY DELINQUENT PAYEE TAX LIEN" at bounding box center [634, 62] width 705 height 27
drag, startPoint x: 844, startPoint y: 104, endPoint x: 906, endPoint y: 101, distance: 61.6
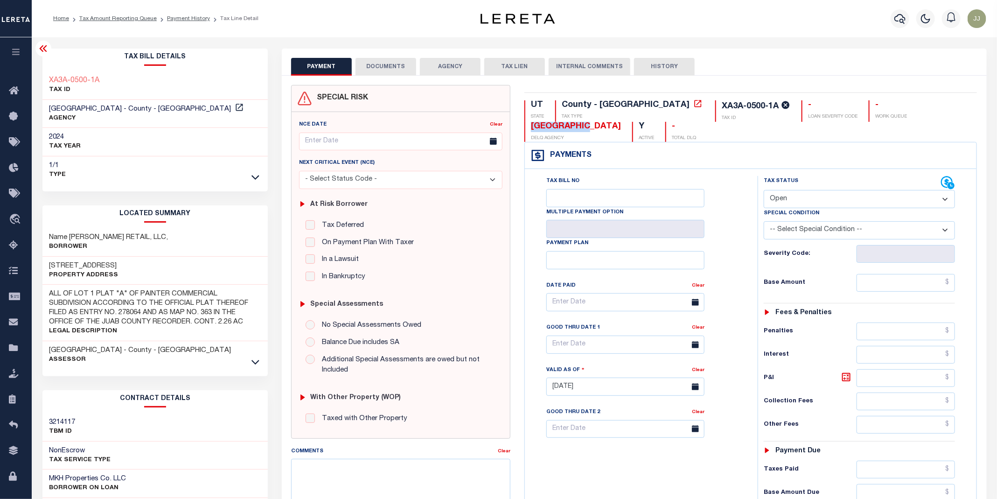
click at [621, 122] on div "JUAB COUNTY DELQ AGENCY" at bounding box center [572, 132] width 97 height 20
copy div "[GEOGRAPHIC_DATA]"
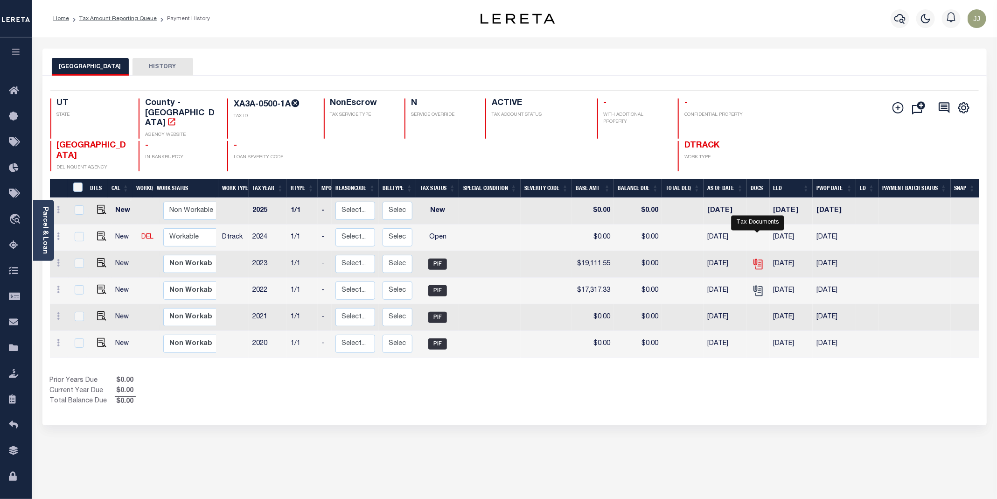
click at [757, 258] on icon "" at bounding box center [758, 264] width 12 height 12
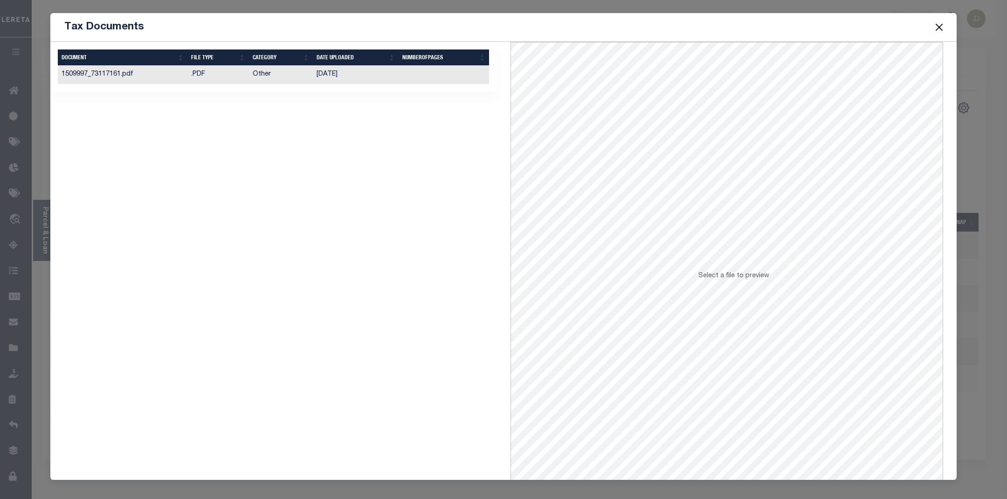
click at [281, 76] on td "Other" at bounding box center [281, 75] width 64 height 18
click at [937, 27] on button "Close" at bounding box center [940, 27] width 12 height 12
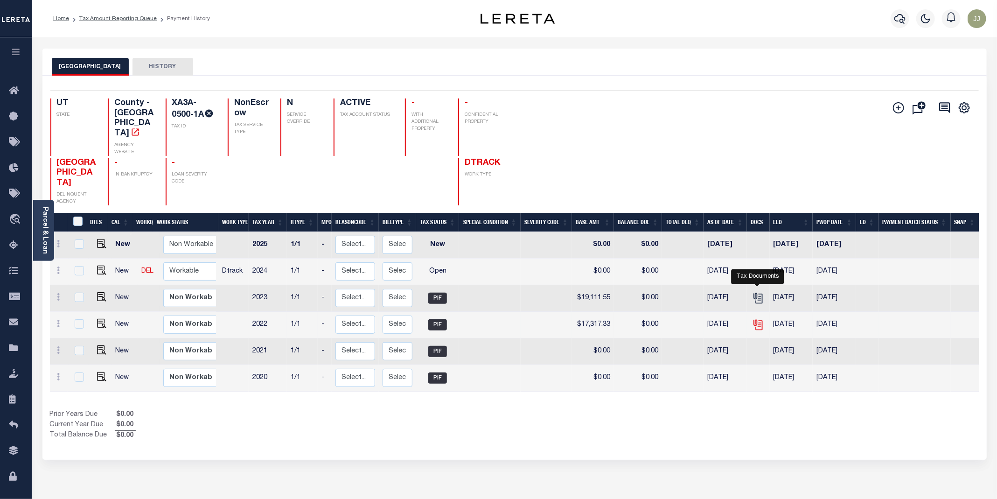
click at [755, 320] on icon "" at bounding box center [758, 325] width 7 height 10
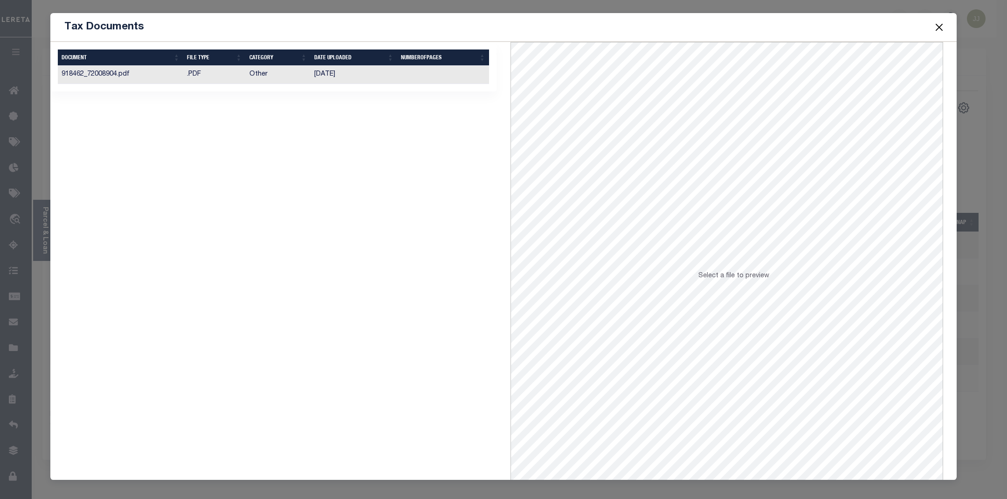
click at [312, 80] on td "12/10/2022" at bounding box center [354, 75] width 87 height 18
click at [940, 32] on button "Close" at bounding box center [940, 27] width 12 height 12
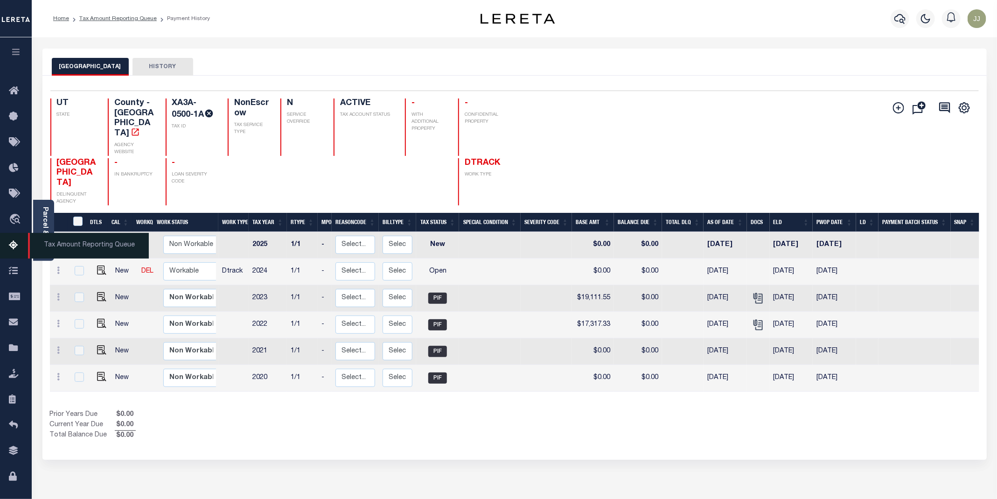
click at [13, 254] on link "Tax Amount Reporting Queue" at bounding box center [16, 246] width 32 height 26
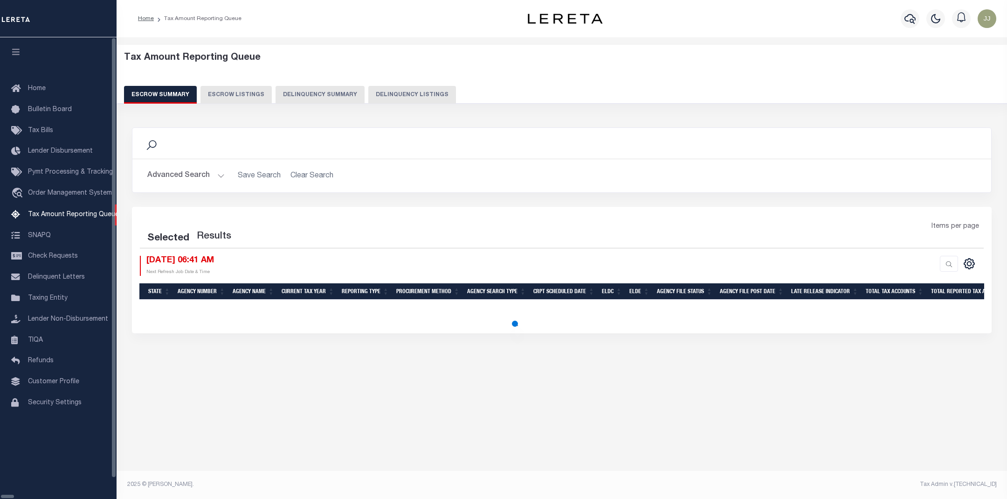
click at [390, 97] on button "Delinquency Listings" at bounding box center [412, 95] width 88 height 18
select select "UT"
select select "100"
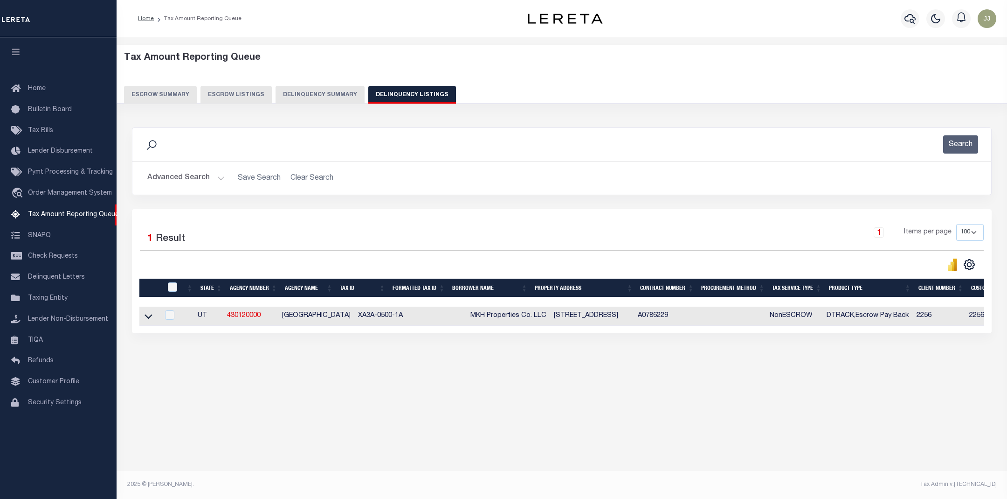
click at [208, 179] on button "Advanced Search" at bounding box center [185, 178] width 77 height 18
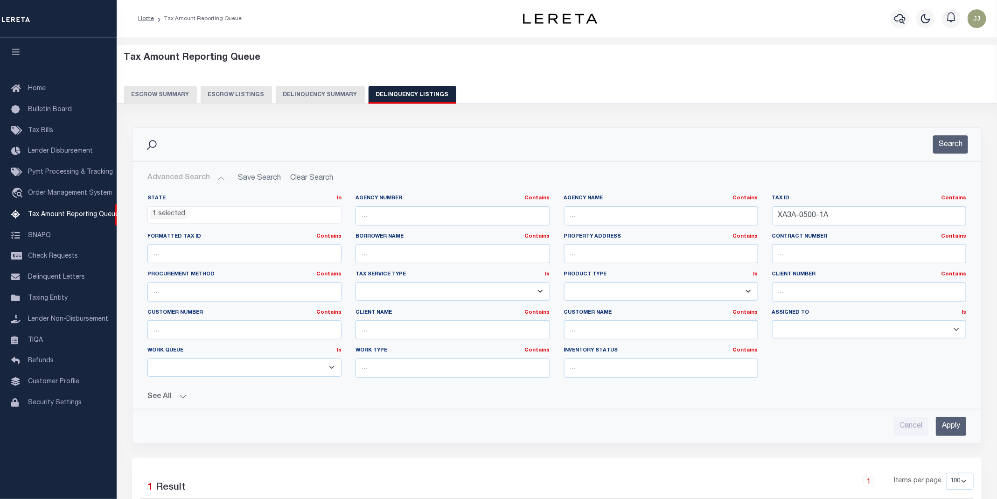
click at [178, 214] on li "1 selected" at bounding box center [168, 214] width 37 height 10
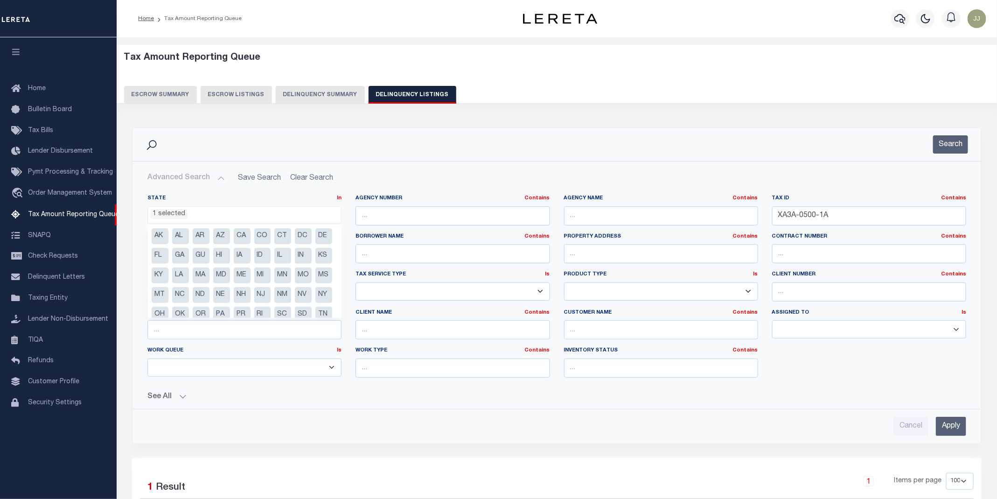
scroll to position [28, 0]
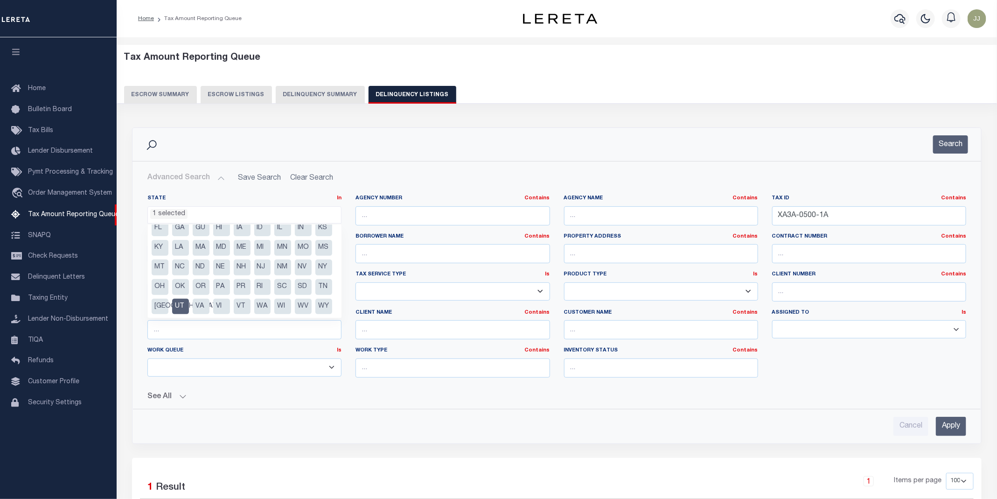
click at [189, 305] on li "UT" at bounding box center [180, 306] width 17 height 16
click at [295, 275] on li "NV" at bounding box center [303, 267] width 17 height 16
select select "NV"
click at [823, 209] on input "XA3A-0500-1A" at bounding box center [869, 215] width 194 height 19
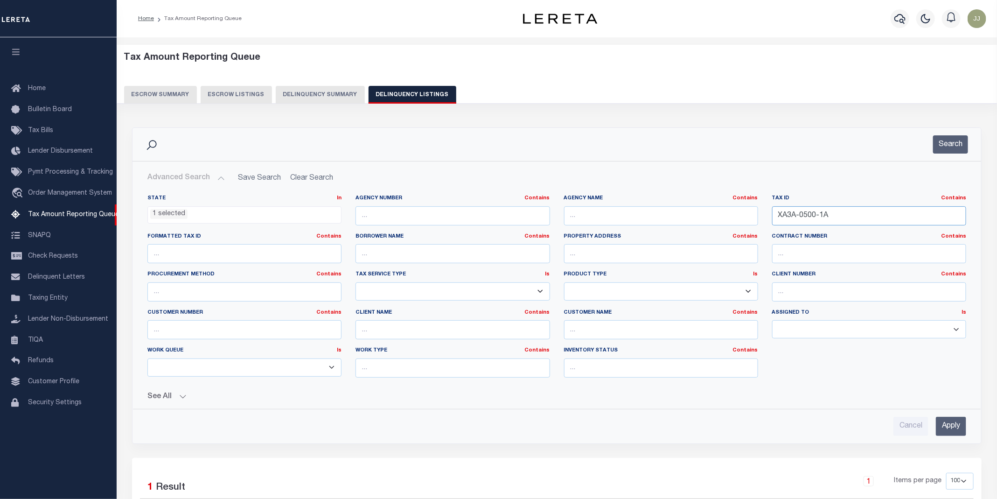
drag, startPoint x: 858, startPoint y: 217, endPoint x: 757, endPoint y: 221, distance: 100.8
click at [757, 221] on div "State In In AK AL AR AZ CA CO CT DC DE FL GA GU HI IA ID IL IN KS KY LA MA MD M…" at bounding box center [556, 289] width 832 height 190
paste input "02010103"
type input "02010103"
click at [956, 151] on button "Search" at bounding box center [950, 144] width 35 height 18
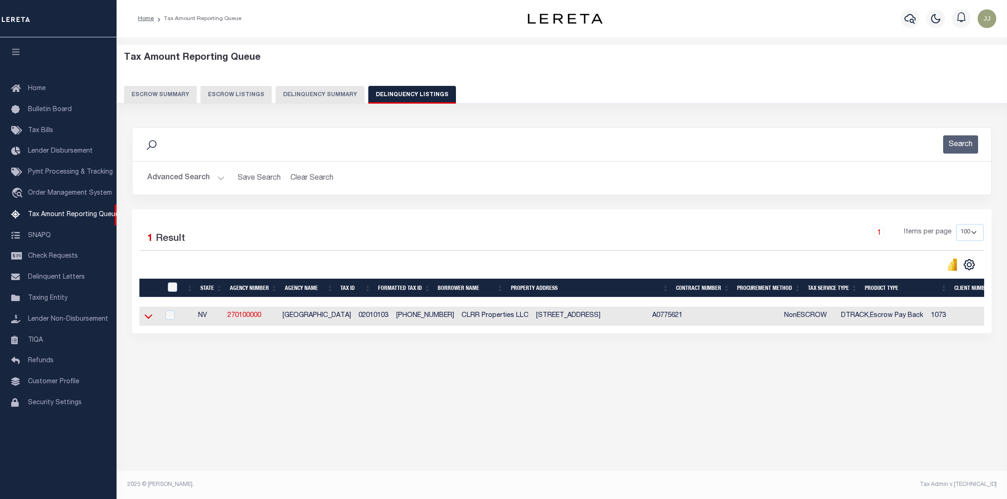
click at [147, 319] on icon at bounding box center [149, 316] width 8 height 5
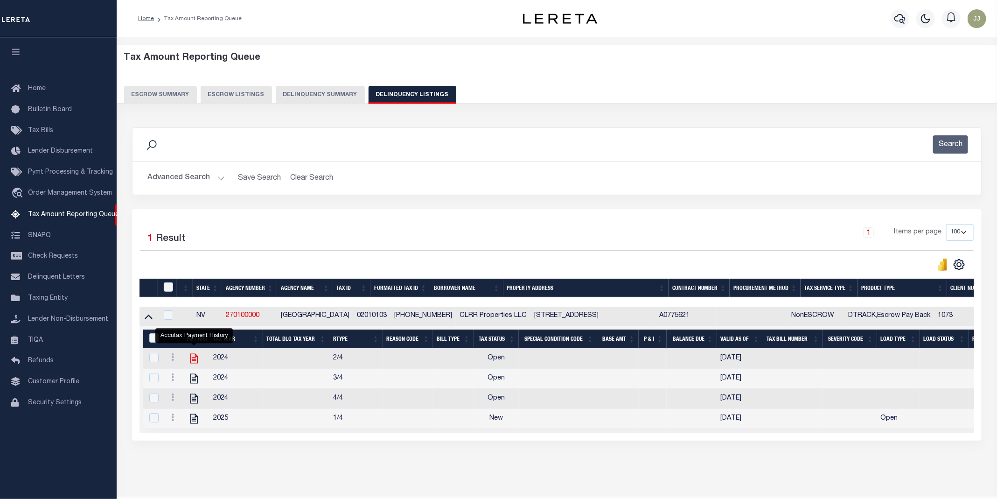
click at [194, 363] on icon "" at bounding box center [193, 359] width 7 height 10
checkbox input "true"
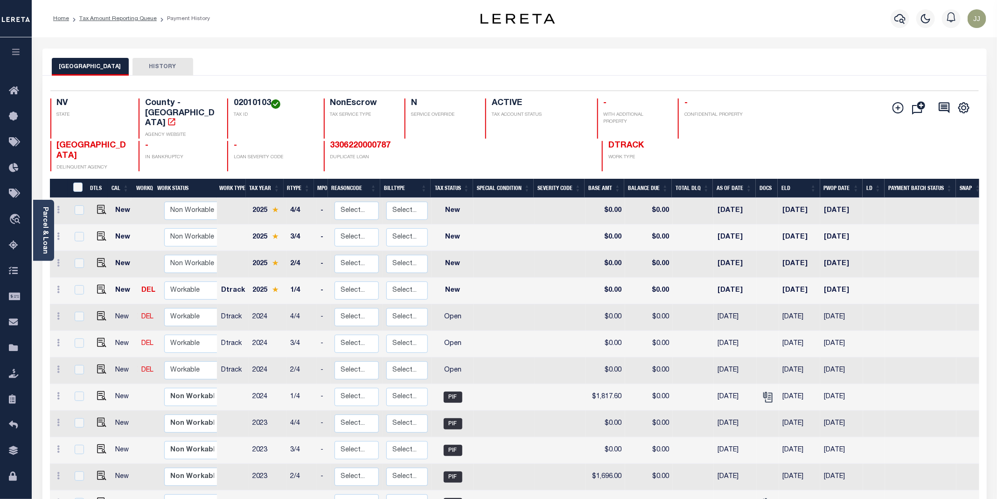
click at [513, 62] on div "LYON COUNTY HISTORY" at bounding box center [514, 66] width 925 height 17
click at [766, 391] on icon "" at bounding box center [768, 397] width 12 height 12
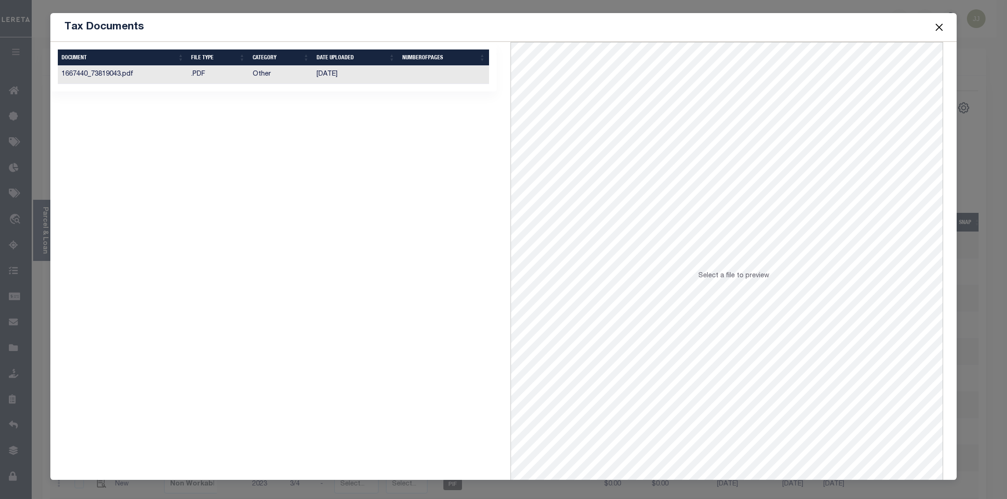
click at [213, 83] on td ".PDF" at bounding box center [218, 75] width 62 height 18
click at [936, 28] on button "Close" at bounding box center [940, 27] width 12 height 12
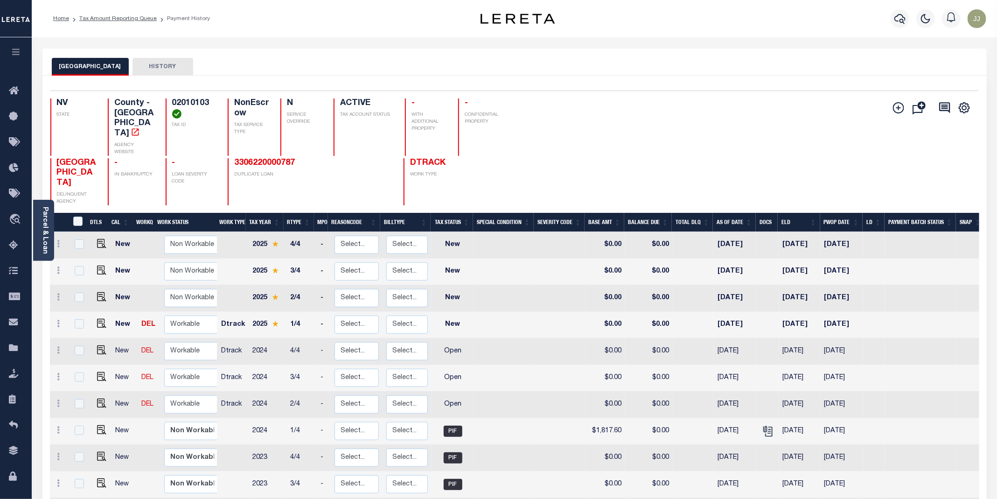
click at [562, 136] on div "Add Installment Line [GEOGRAPHIC_DATA]" at bounding box center [746, 151] width 464 height 107
click at [182, 395] on select "Non Workable Workable" at bounding box center [192, 404] width 56 height 18
checkbox input "true"
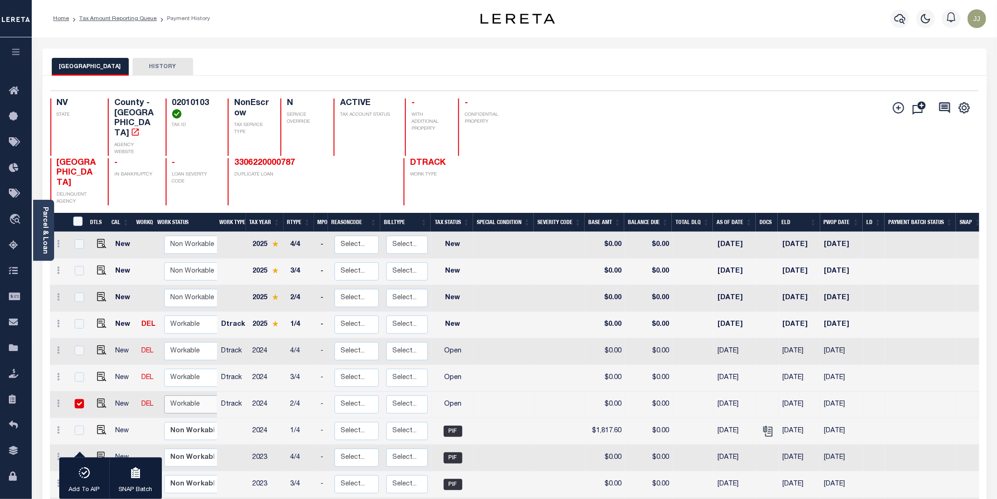
select select "true"
click at [164, 395] on select "Non Workable Workable" at bounding box center [192, 404] width 56 height 18
checkbox input "false"
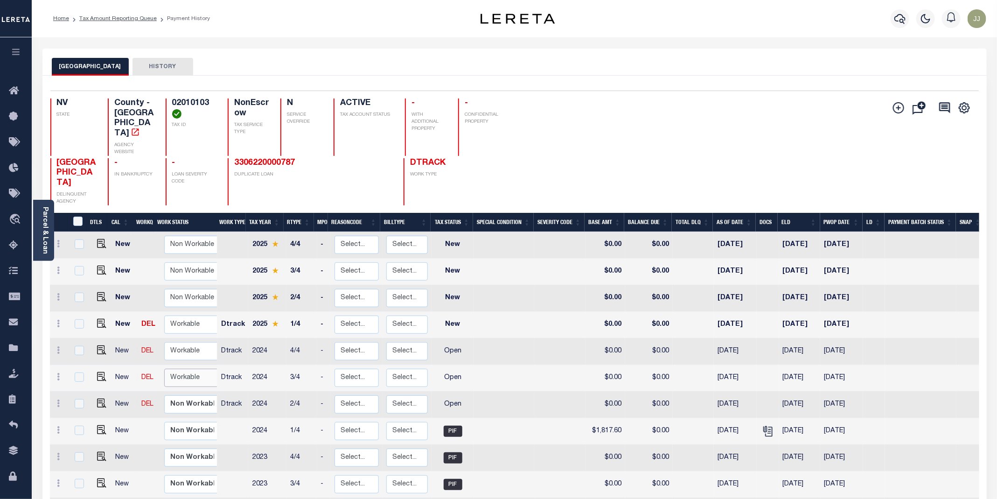
click at [194, 368] on select "Non Workable Workable" at bounding box center [192, 377] width 56 height 18
checkbox input "true"
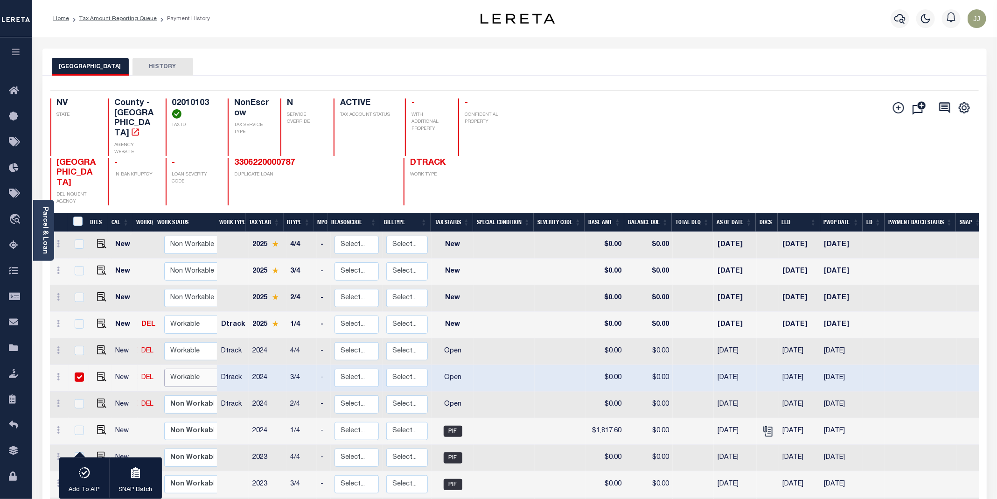
select select "true"
click at [164, 368] on select "Non Workable Workable" at bounding box center [192, 377] width 56 height 18
checkbox input "false"
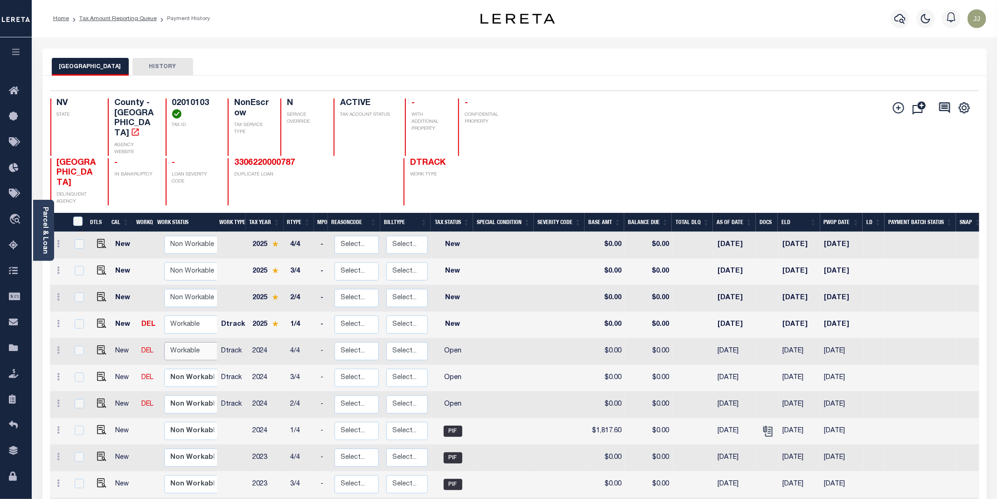
click at [183, 342] on select "Non Workable Workable" at bounding box center [192, 351] width 56 height 18
checkbox input "true"
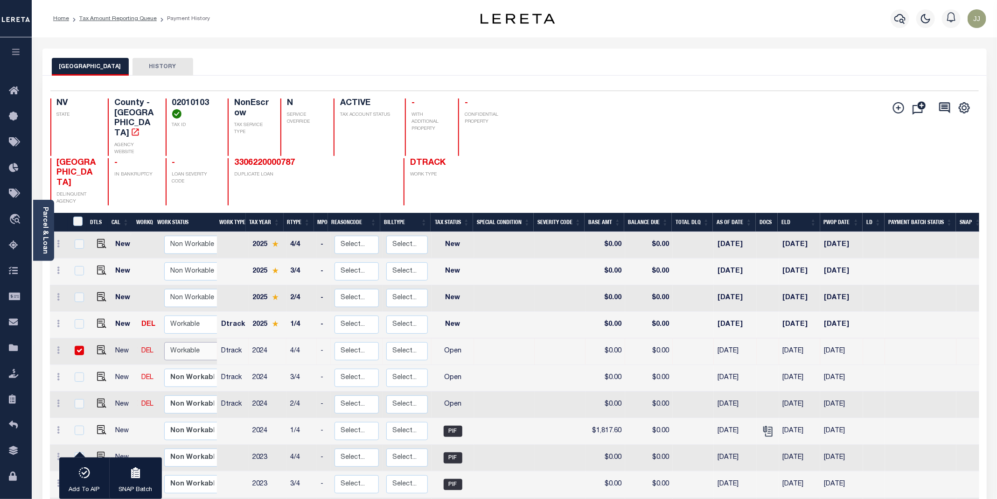
select select "true"
click at [164, 342] on select "Non Workable Workable" at bounding box center [192, 351] width 56 height 18
checkbox input "false"
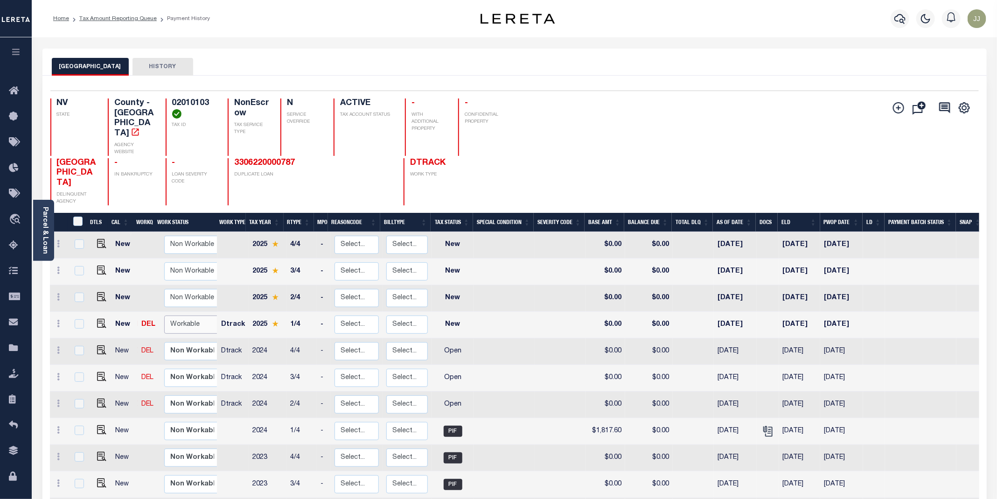
click at [192, 315] on select "Non Workable Workable" at bounding box center [192, 324] width 56 height 18
checkbox input "true"
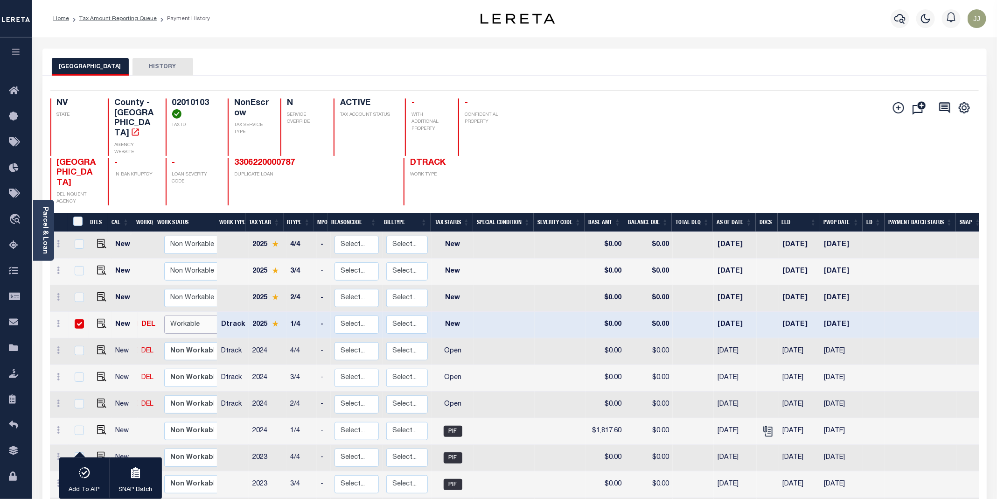
select select "true"
click at [164, 315] on select "Non Workable Workable" at bounding box center [192, 324] width 56 height 18
checkbox input "false"
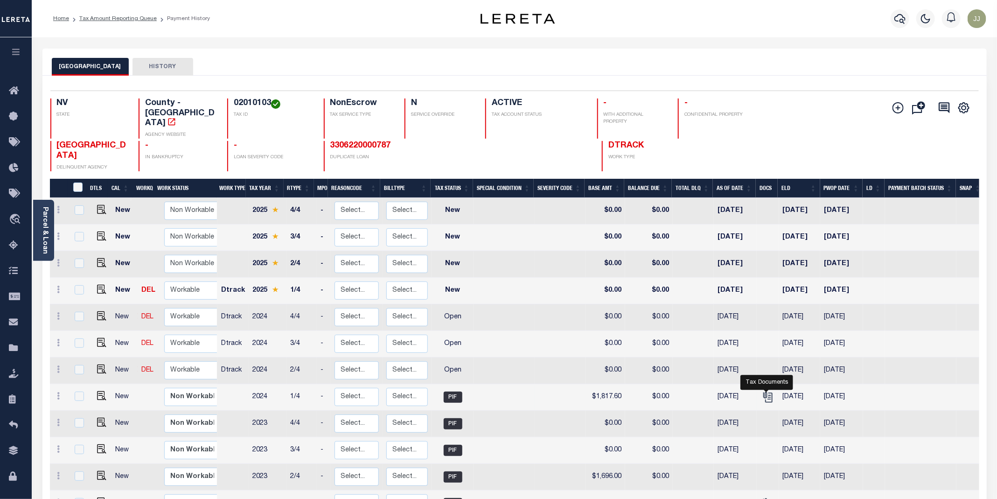
click at [757, 384] on td at bounding box center [767, 397] width 22 height 27
checkbox input "true"
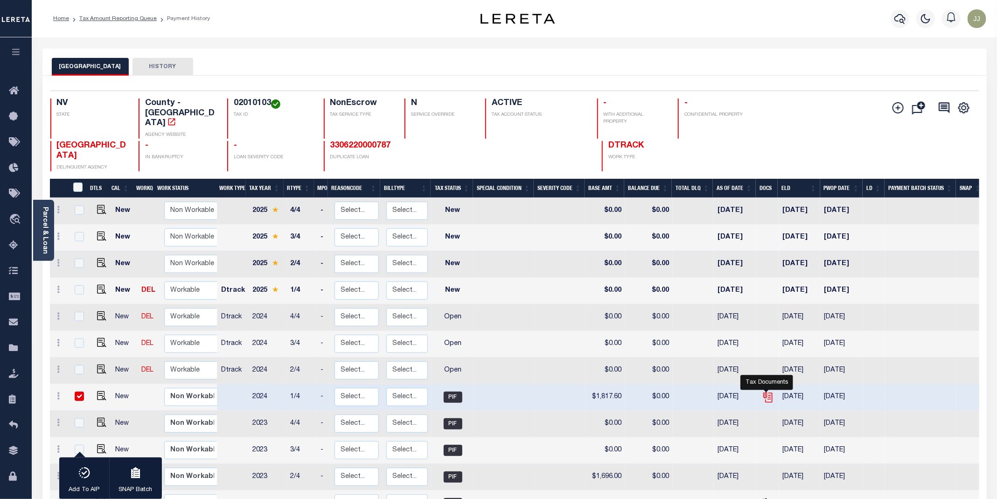
click at [763, 391] on icon "" at bounding box center [766, 394] width 7 height 7
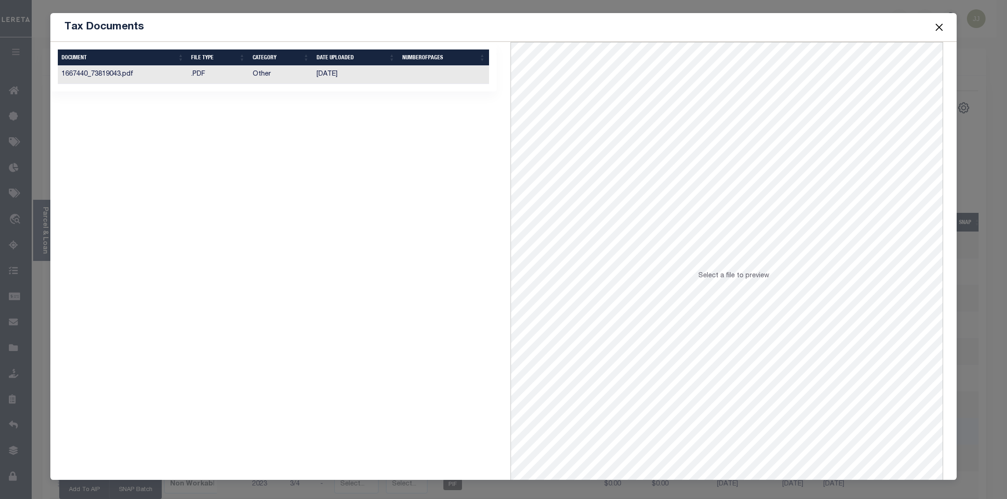
click at [222, 67] on td ".PDF" at bounding box center [218, 75] width 62 height 18
click at [946, 30] on span at bounding box center [939, 27] width 35 height 26
click at [942, 29] on button "Close" at bounding box center [940, 27] width 12 height 12
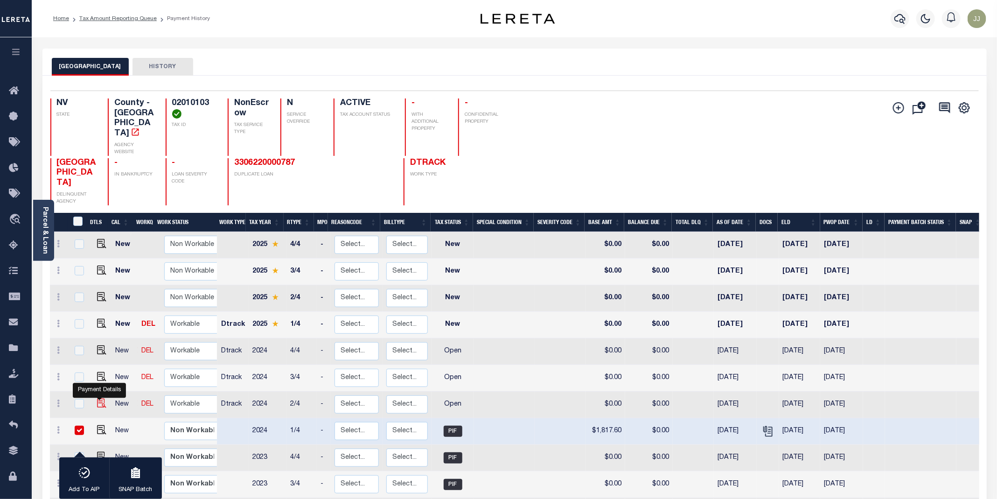
click at [99, 398] on img "" at bounding box center [101, 402] width 9 height 9
checkbox input "true"
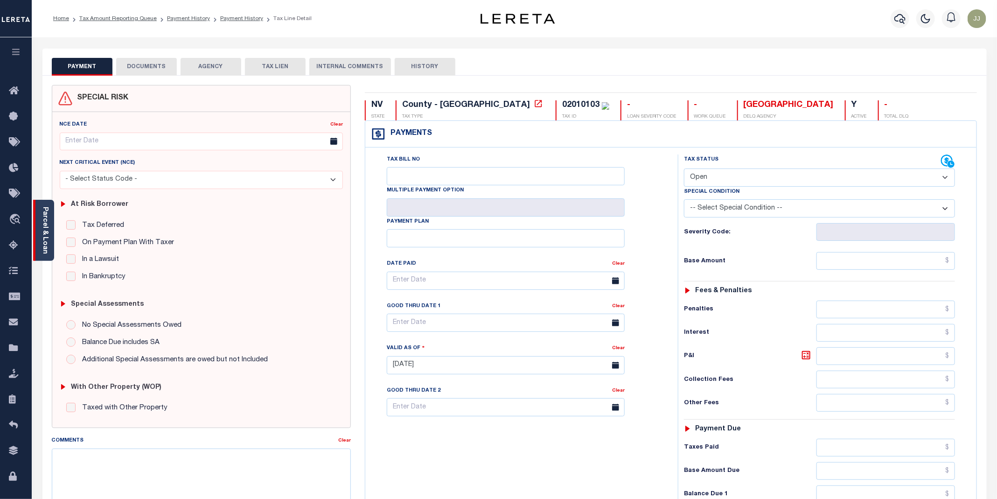
click at [40, 243] on div "Parcel & Loan" at bounding box center [43, 230] width 21 height 61
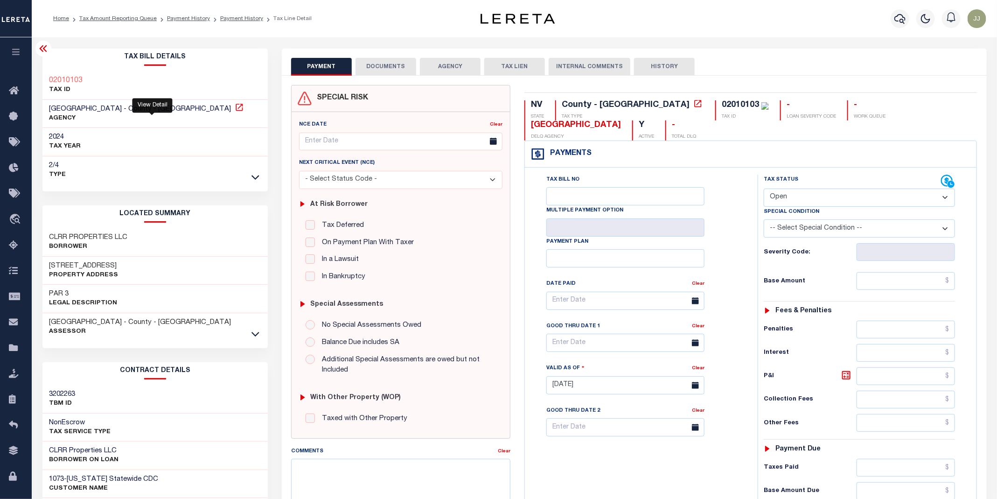
click at [235, 106] on icon at bounding box center [239, 107] width 9 height 9
click at [60, 238] on h3 "CLRR PROPERTIES LLC" at bounding box center [88, 237] width 78 height 9
drag, startPoint x: 140, startPoint y: 236, endPoint x: 39, endPoint y: 240, distance: 100.8
click at [39, 240] on div "Tax Bill Details 02010103 TAX ID AGENCY" at bounding box center [155, 377] width 240 height 657
copy h3 "CLRR PROPERTIES LLC"
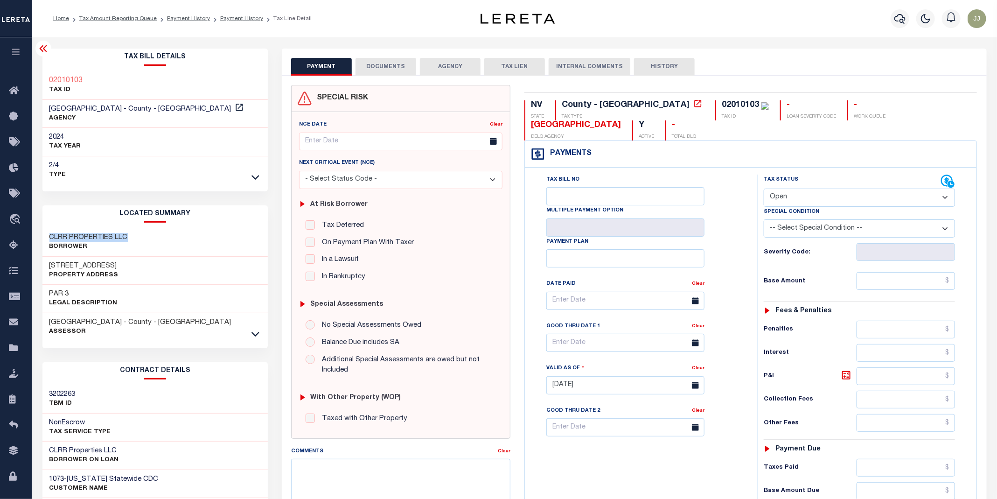
click at [792, 188] on select "- Select Status Code - Open Due/Unpaid Paid Incomplete No Tax Due Internal Refu…" at bounding box center [858, 197] width 191 height 18
select select "DUE"
click at [764, 188] on select "- Select Status Code - Open Due/Unpaid Paid Incomplete No Tax Due Internal Refu…" at bounding box center [858, 197] width 191 height 18
type input "[DATE]"
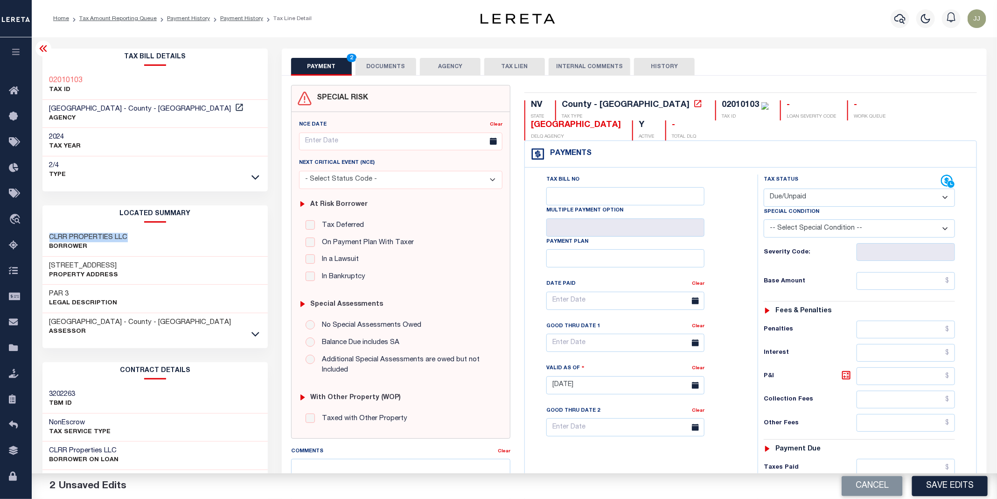
click at [799, 188] on select "- Select Status Code - Open Due/Unpaid Paid Incomplete No Tax Due Internal Refu…" at bounding box center [858, 197] width 191 height 18
click at [732, 146] on div "Payments Warning! Search Status is not "Completed", amounts can not be keyed." at bounding box center [750, 154] width 451 height 27
click at [881, 272] on input "text" at bounding box center [905, 281] width 99 height 18
paste input "1,817.15"
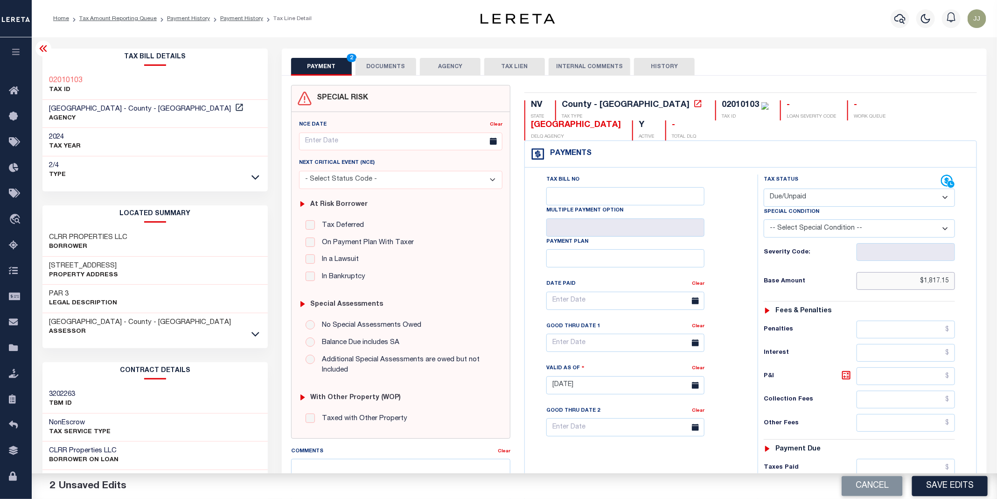
paste input "1,817.15"
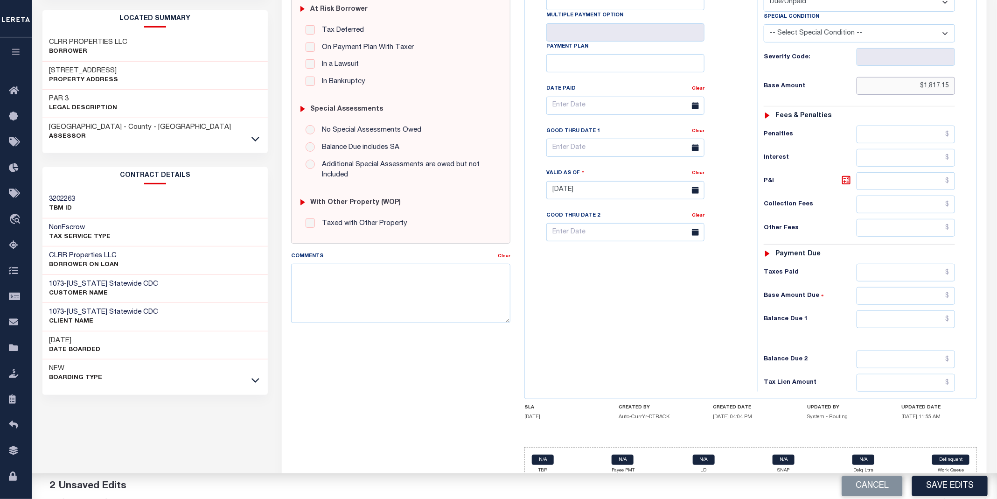
type input "$1,817.15"
click at [902, 313] on input "text" at bounding box center [905, 319] width 99 height 18
paste input "1,817.15"
type input "$1,817.15"
click at [694, 286] on div "Tax Bill No Multiple Payment Option Payment Plan Clear" at bounding box center [638, 185] width 223 height 412
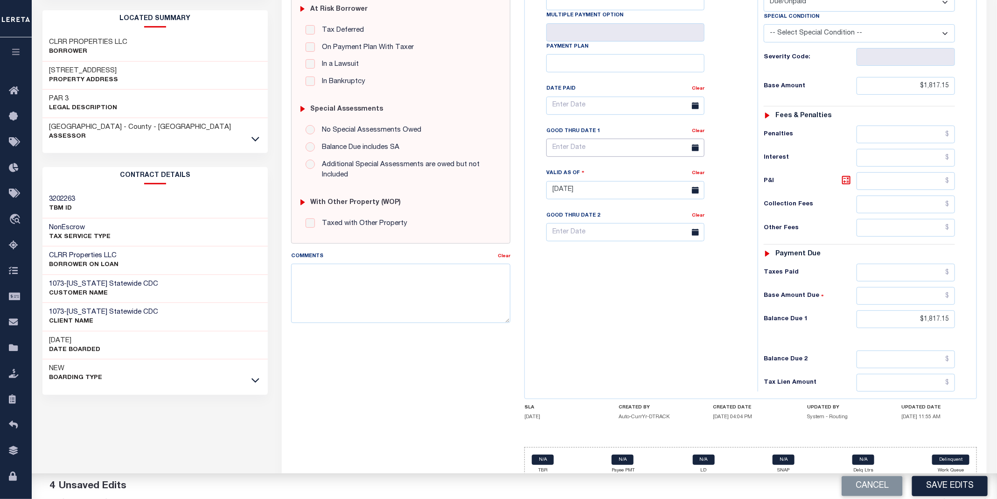
click at [585, 139] on input "text" at bounding box center [625, 148] width 158 height 18
click at [580, 206] on span "8" at bounding box center [577, 204] width 18 height 18
type input "[DATE]"
click at [652, 345] on div "Tax Bill No Multiple Payment Option Payment Plan Clear" at bounding box center [638, 185] width 223 height 412
click at [583, 139] on input "[DATE]" at bounding box center [625, 148] width 158 height 18
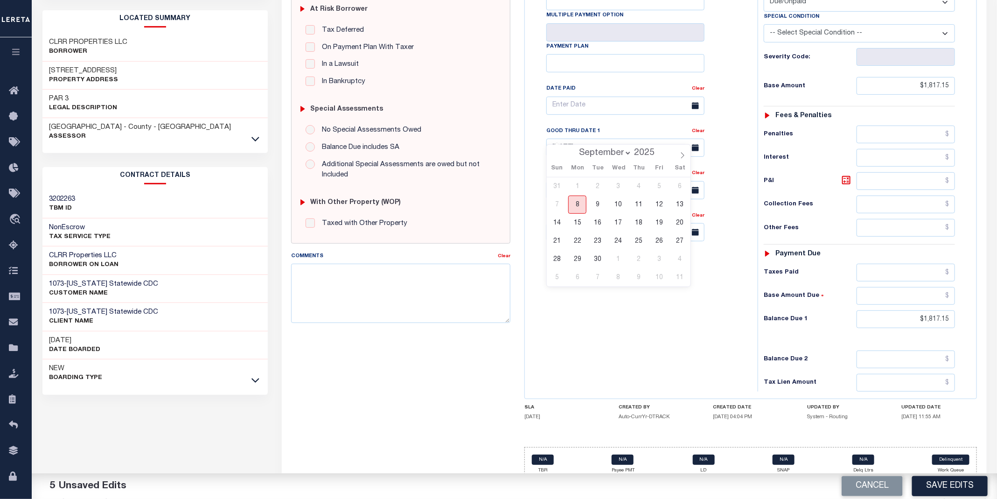
click at [574, 200] on span "8" at bounding box center [577, 204] width 18 height 18
click at [361, 290] on textarea "Comments" at bounding box center [400, 293] width 219 height 59
click at [314, 304] on textarea "Comments" at bounding box center [400, 293] width 219 height 59
paste textarea "09/02/2025 - as per Becky, the P&I breakdown not available, total P&I is update…"
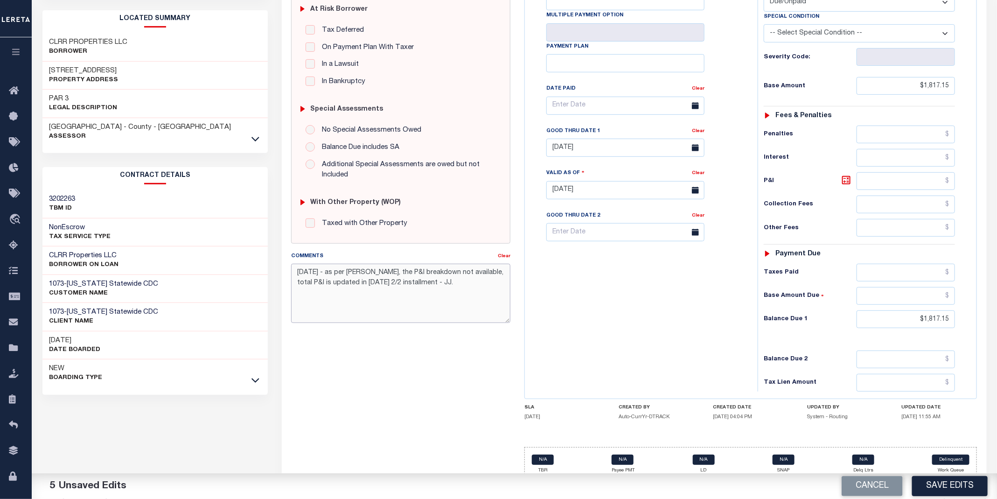
click at [366, 287] on textarea "09/02/2025 - as per Becky, the P&I breakdown not available, total P&I is update…" at bounding box center [400, 293] width 219 height 59
drag, startPoint x: 379, startPoint y: 277, endPoint x: 347, endPoint y: 272, distance: 32.1
click at [347, 272] on textarea "09/02/2025 - as per Becky, the P&I breakdown not available, total P&I is update…" at bounding box center [400, 293] width 219 height 59
drag, startPoint x: 441, startPoint y: 297, endPoint x: 285, endPoint y: 276, distance: 156.7
click at [285, 276] on div "Comments Clear 09/02/2025 - as the P&I breakdown not available, total P&I is up…" at bounding box center [400, 290] width 233 height 79
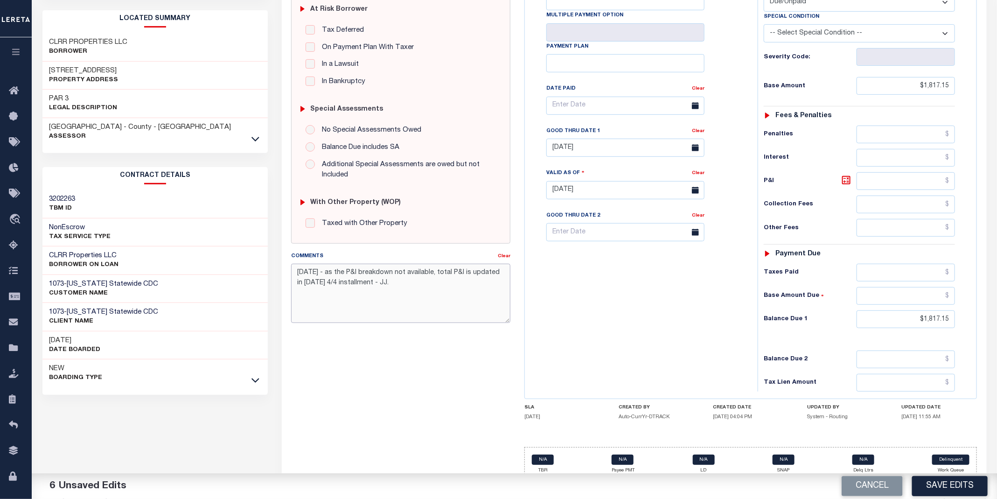
click at [313, 277] on textarea "09/02/2025 - as the P&I breakdown not available, total P&I is updated in 2024 4…" at bounding box center [400, 293] width 219 height 59
click at [435, 309] on textarea "09/02/2025 - as the P&I breakdown not available, total P&I is updated in 2024 4…" at bounding box center [400, 293] width 219 height 59
click at [312, 276] on textarea "09/02/2025 - as the P&I breakdown not available, total P&I is updated in 2024 4…" at bounding box center [400, 293] width 219 height 59
drag, startPoint x: 417, startPoint y: 293, endPoint x: 260, endPoint y: 273, distance: 158.4
click at [260, 273] on div "Parcel & Loan Tax Bill Details 02010103 TAX ID AGENCY 2024 TAX YEAR 2025 2/4" at bounding box center [514, 176] width 958 height 668
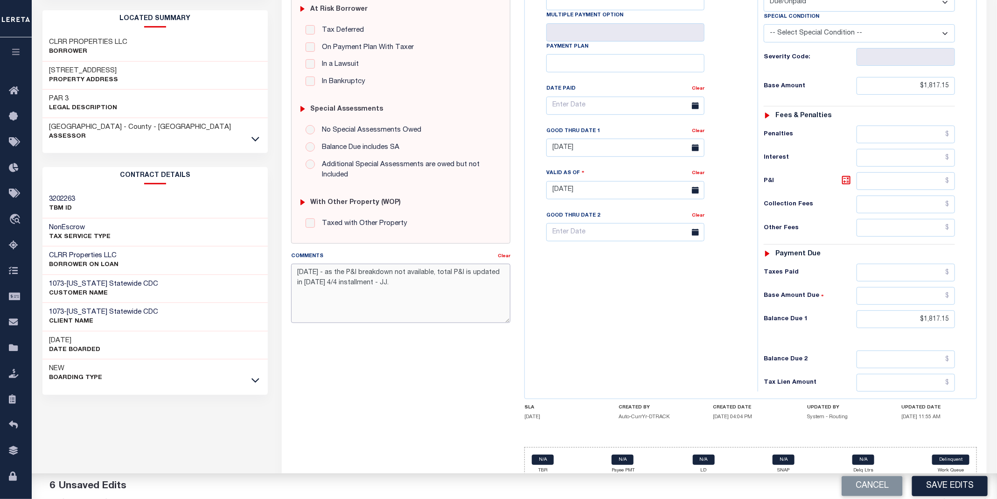
scroll to position [0, 0]
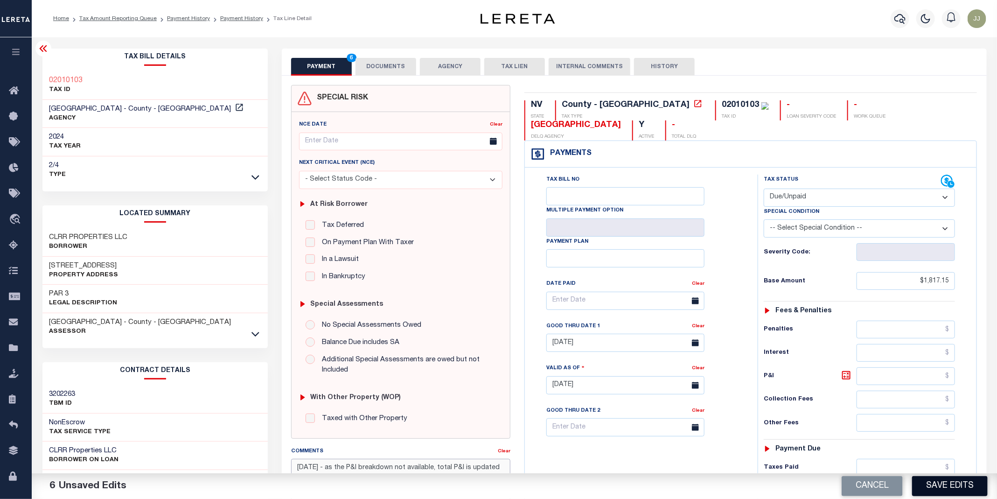
type textarea "09/08/2025 - as the P&I breakdown not available, total P&I is updated in 2024 4…"
click at [935, 476] on button "Save Edits" at bounding box center [950, 486] width 76 height 20
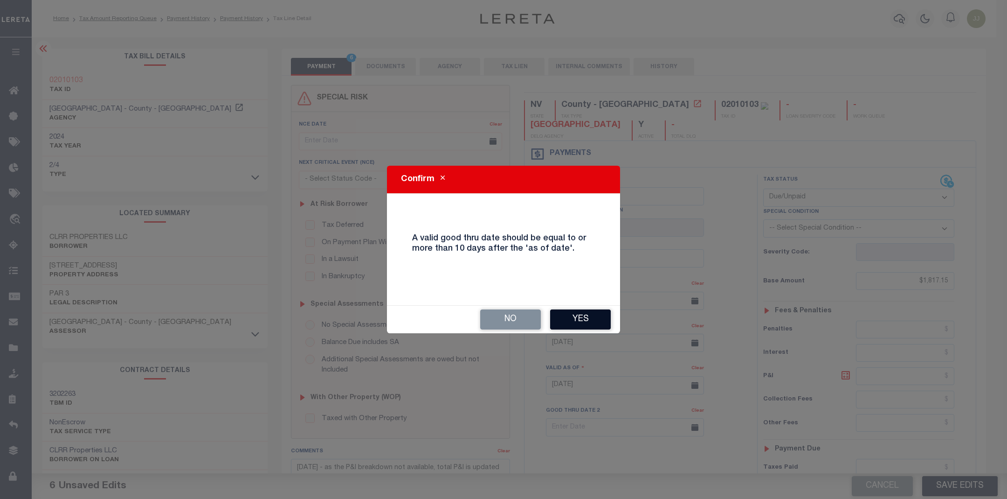
click at [586, 322] on button "Yes" at bounding box center [580, 319] width 61 height 20
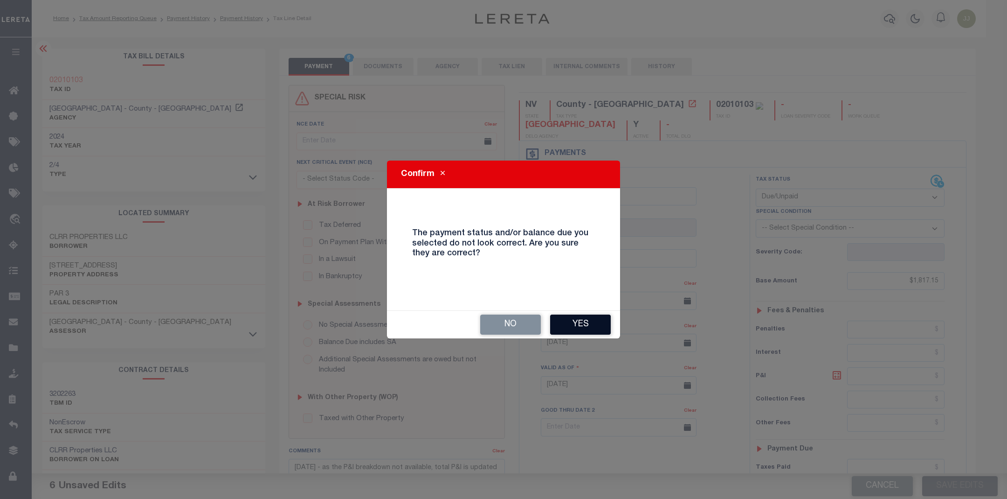
click at [591, 319] on button "Yes" at bounding box center [580, 324] width 61 height 20
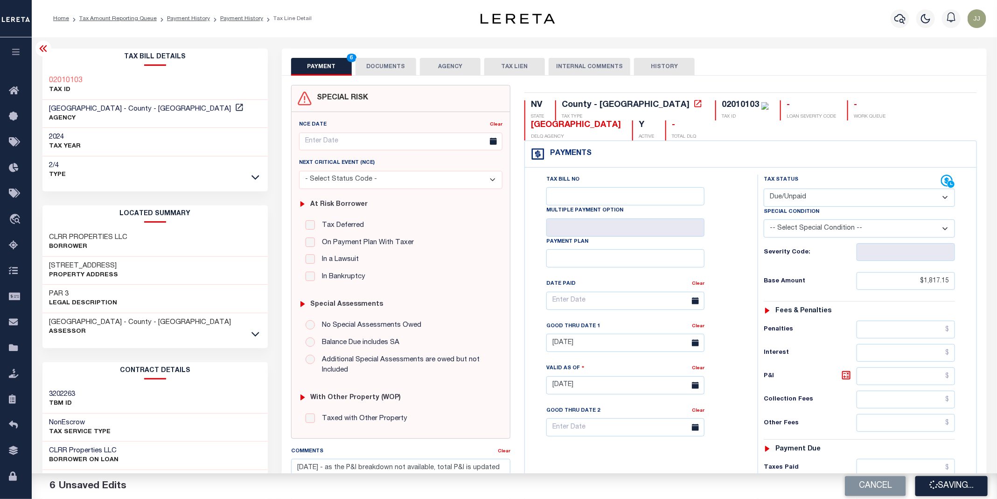
checkbox input "false"
type textarea "09/08/2025 - as the P&I breakdown not available, total P&I is updated in 2024 4…"
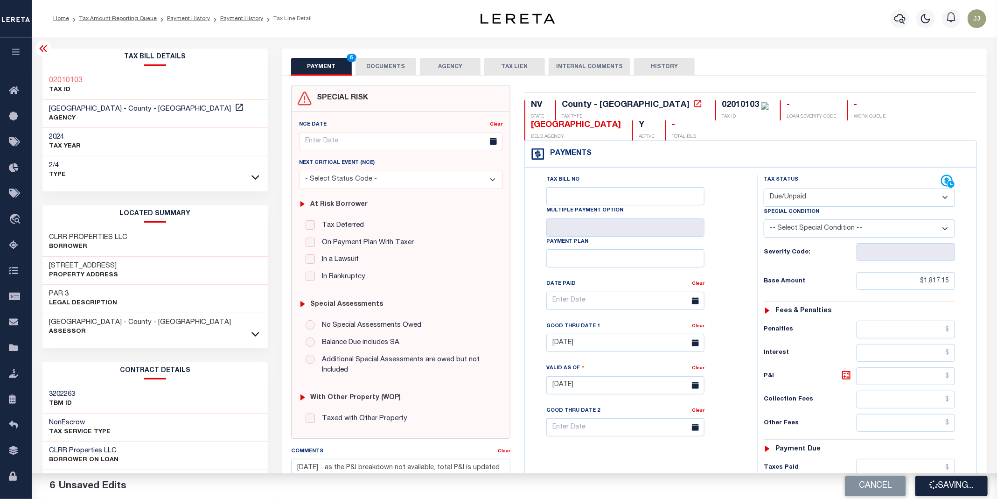
type input "$1,817.15"
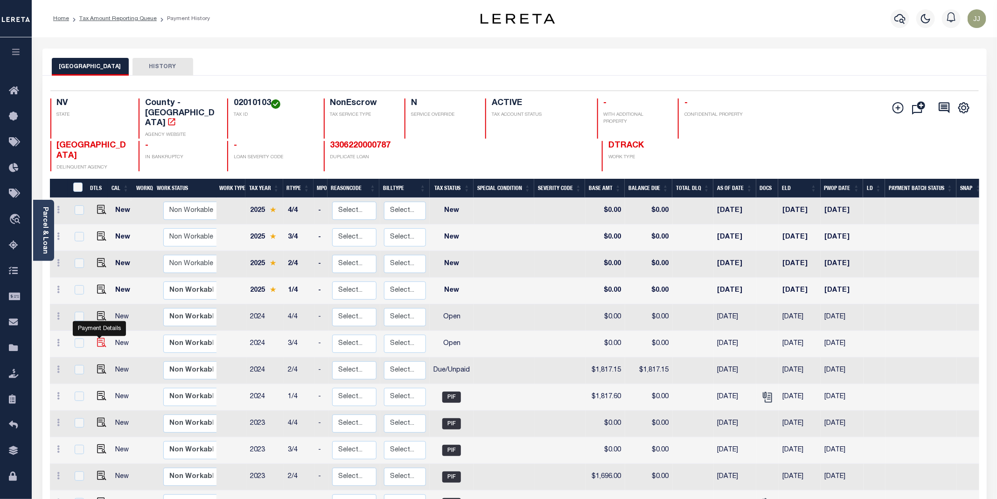
click at [99, 338] on img "" at bounding box center [101, 342] width 9 height 9
checkbox input "true"
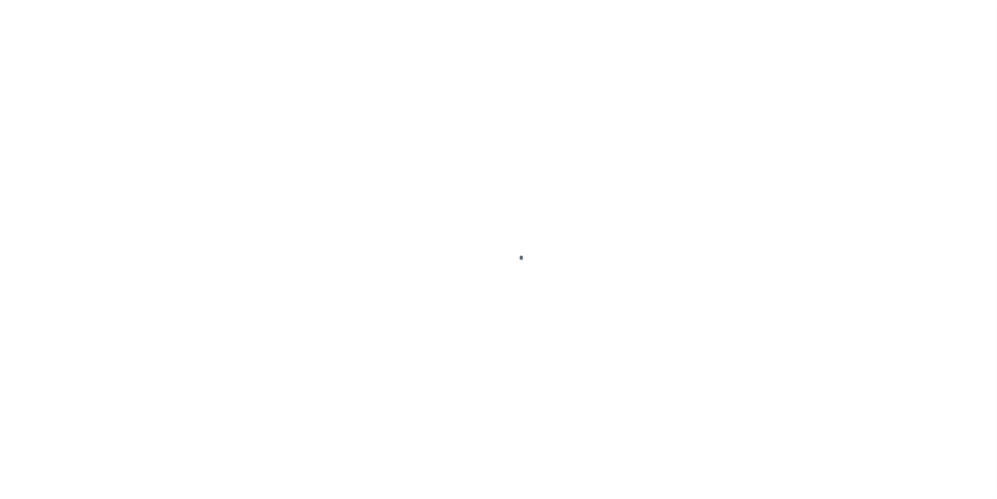
select select "OP2"
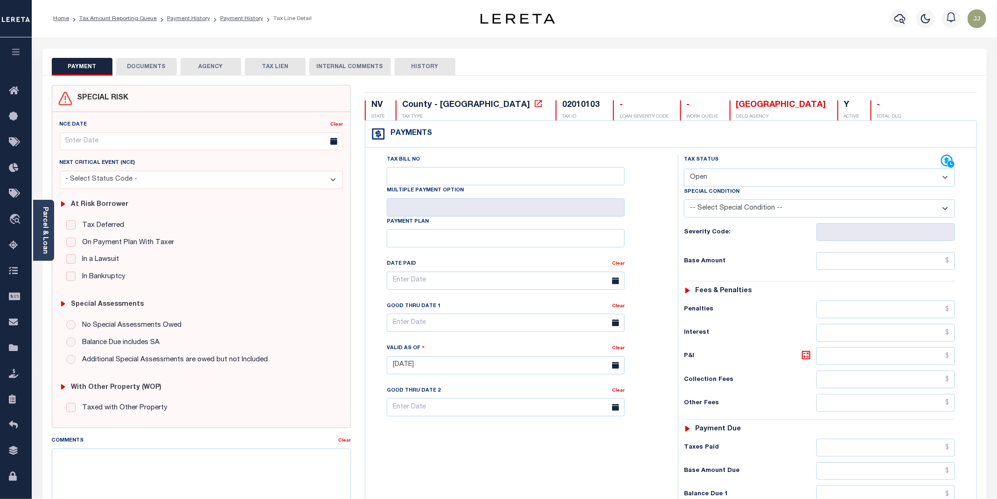
scroll to position [140, 0]
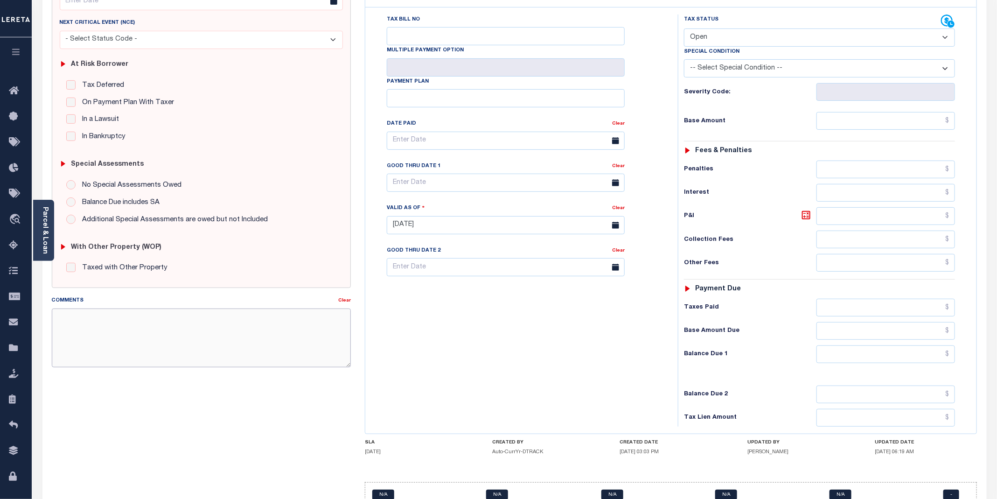
click at [126, 337] on textarea "Comments" at bounding box center [201, 337] width 299 height 59
paste textarea "[DATE] - as the P&I breakdown not available, total P&I is updated in [DATE] 4/4…"
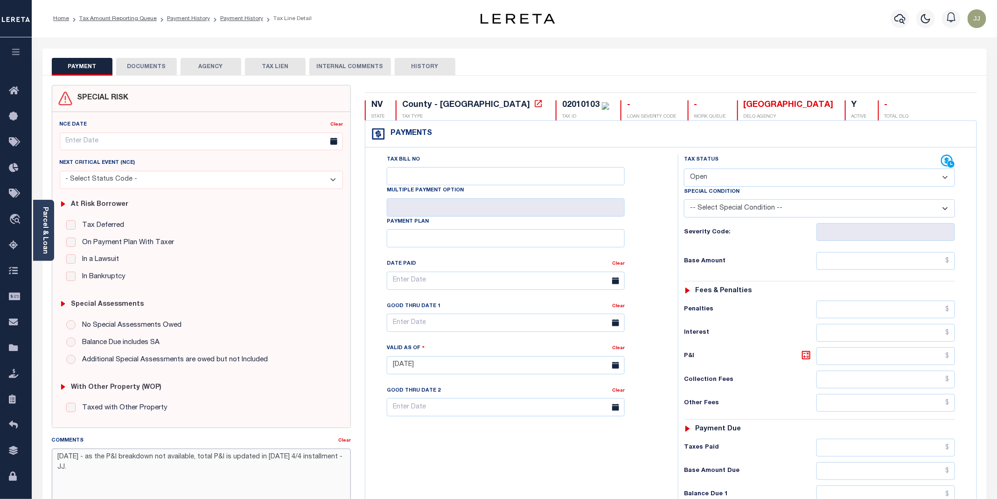
type textarea "[DATE] - as the P&I breakdown not available, total P&I is updated in [DATE] 4/4…"
type input "[DATE]"
click at [725, 177] on select "- Select Status Code - Open Due/Unpaid Paid Incomplete No Tax Due Internal Refu…" at bounding box center [819, 177] width 271 height 18
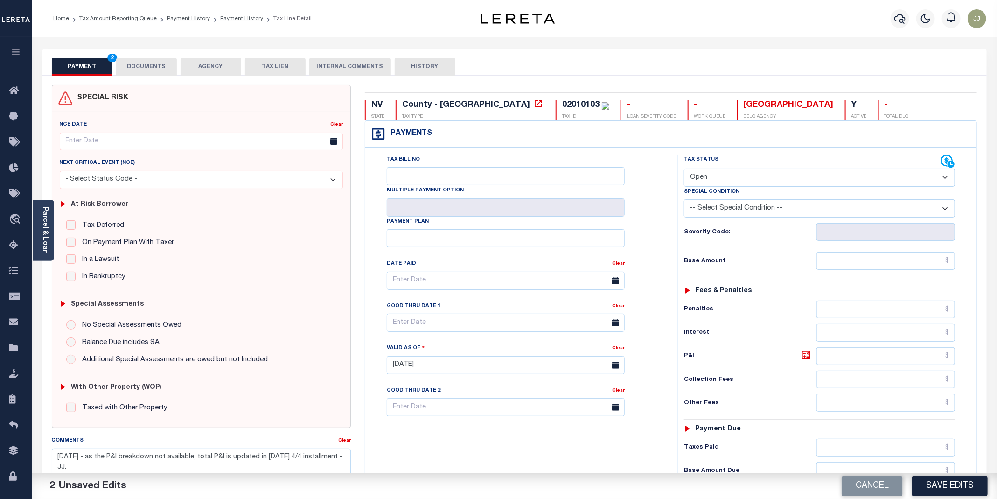
select select "PYD"
click at [684, 169] on select "- Select Status Code - Open Due/Unpaid Paid Incomplete No Tax Due Internal Refu…" at bounding box center [819, 177] width 271 height 18
click at [868, 264] on input "text" at bounding box center [885, 261] width 139 height 18
type input "$1,815.15"
click at [714, 175] on select "- Select Status Code - Open Due/Unpaid Paid Incomplete No Tax Due Internal Refu…" at bounding box center [819, 177] width 271 height 18
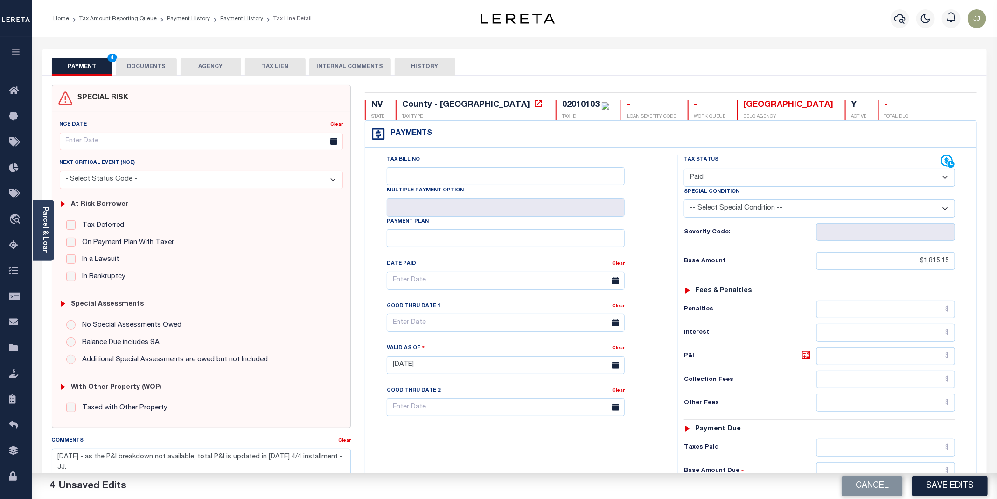
select select "DUE"
click at [684, 169] on select "- Select Status Code - Open Due/Unpaid Paid Incomplete No Tax Due Internal Refu…" at bounding box center [819, 177] width 271 height 18
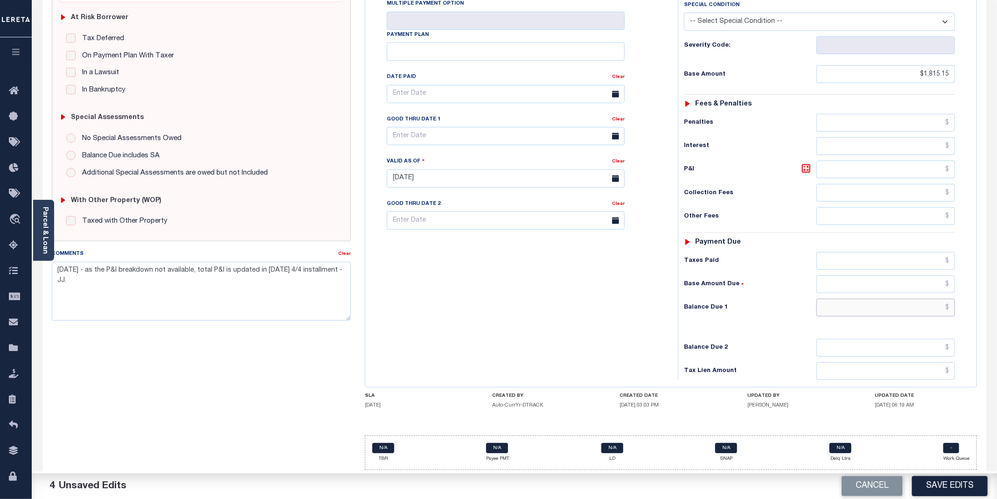
click at [895, 309] on input "text" at bounding box center [885, 307] width 139 height 18
type input "$1,815.15"
drag, startPoint x: 87, startPoint y: 277, endPoint x: 41, endPoint y: 269, distance: 46.9
click at [41, 269] on div "PAYMENT 5 DOCUMENTS AGENCY DELINQUENT PAYEE" at bounding box center [514, 180] width 958 height 637
click at [943, 490] on button "Save Edits" at bounding box center [950, 486] width 76 height 20
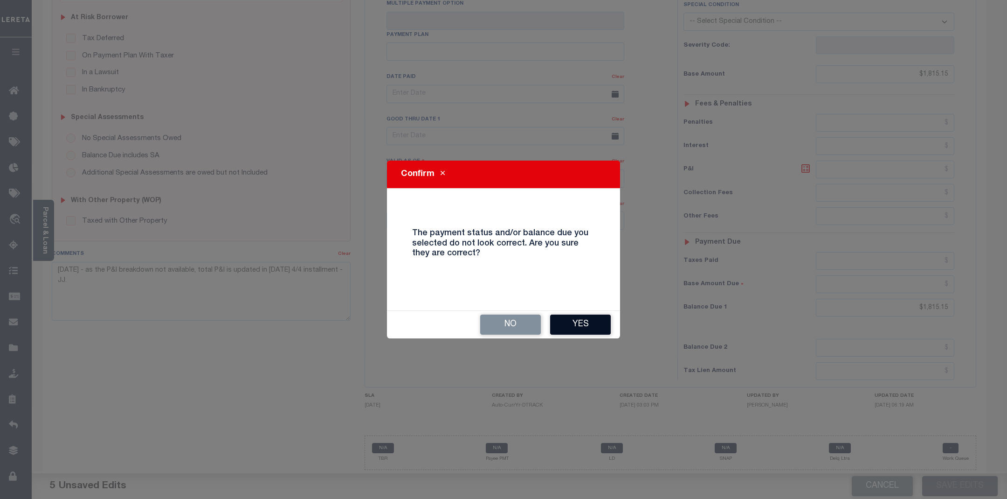
click at [583, 319] on button "Yes" at bounding box center [580, 324] width 61 height 20
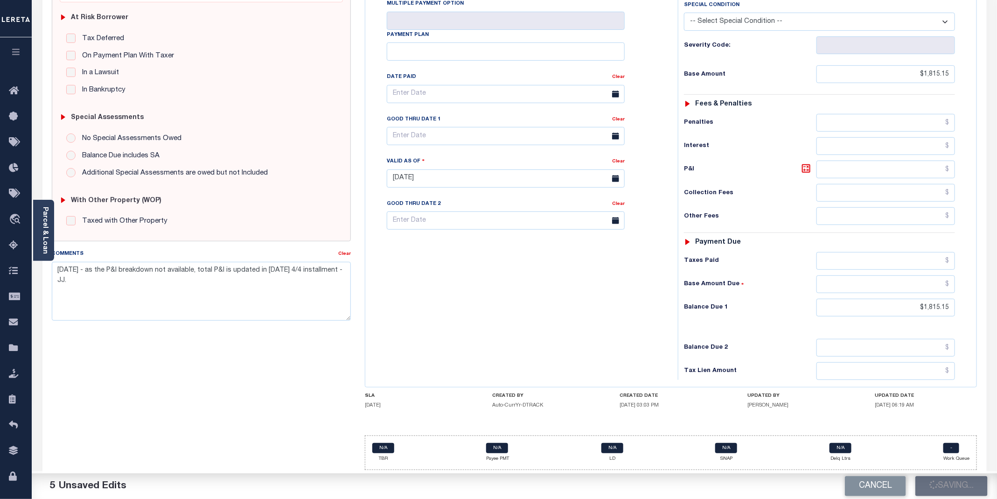
checkbox input "false"
type input "$1,815.15"
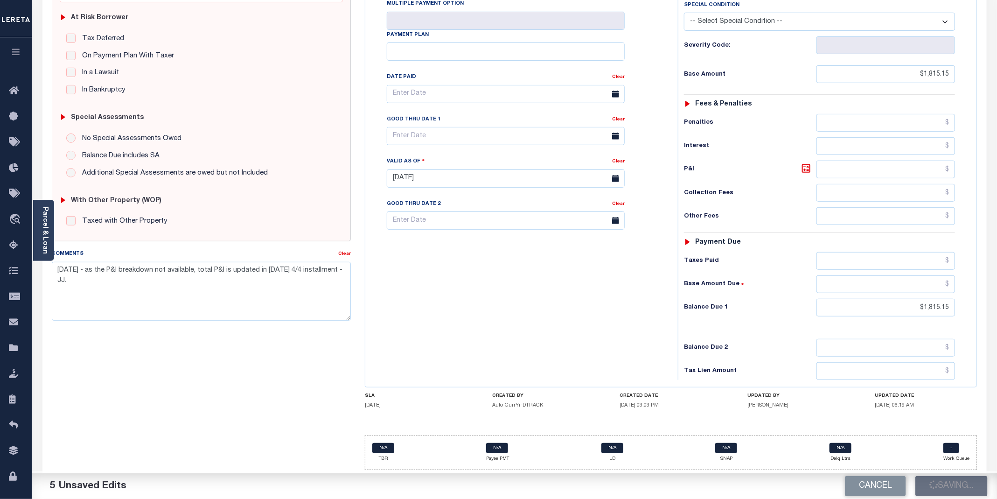
type input "$1,815.15"
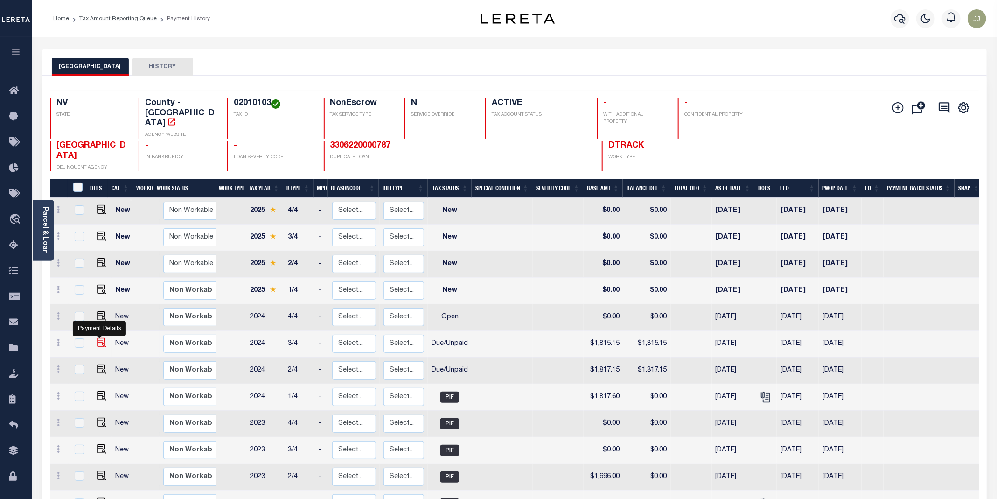
click at [97, 338] on img "" at bounding box center [101, 342] width 9 height 9
checkbox input "true"
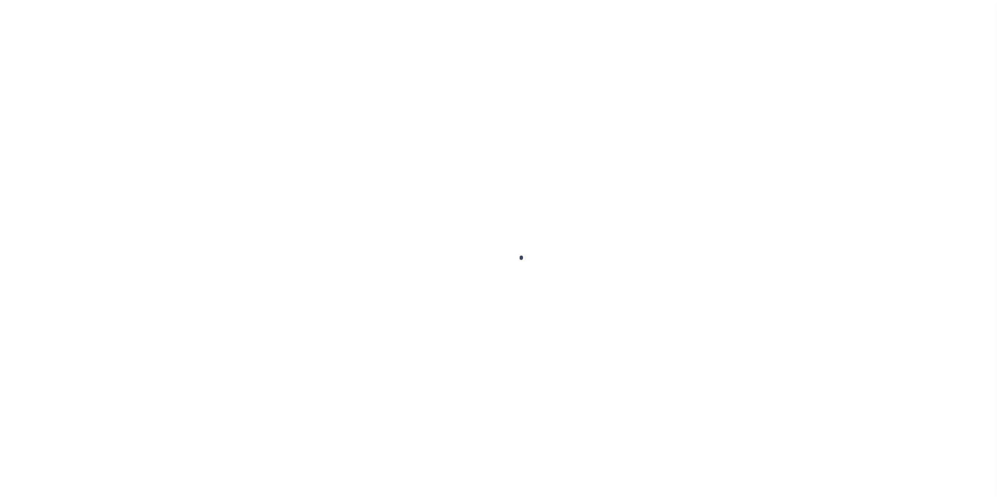
select select "DUE"
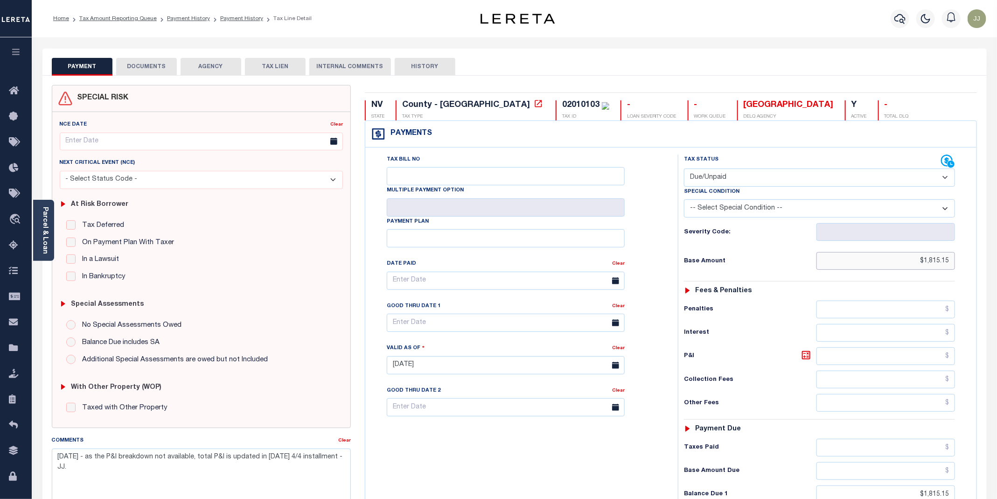
drag, startPoint x: 935, startPoint y: 266, endPoint x: 938, endPoint y: 270, distance: 5.7
click at [935, 265] on input "$1,815.15" at bounding box center [885, 261] width 139 height 18
type input "$1,817.15"
click at [427, 332] on input "text" at bounding box center [506, 322] width 238 height 18
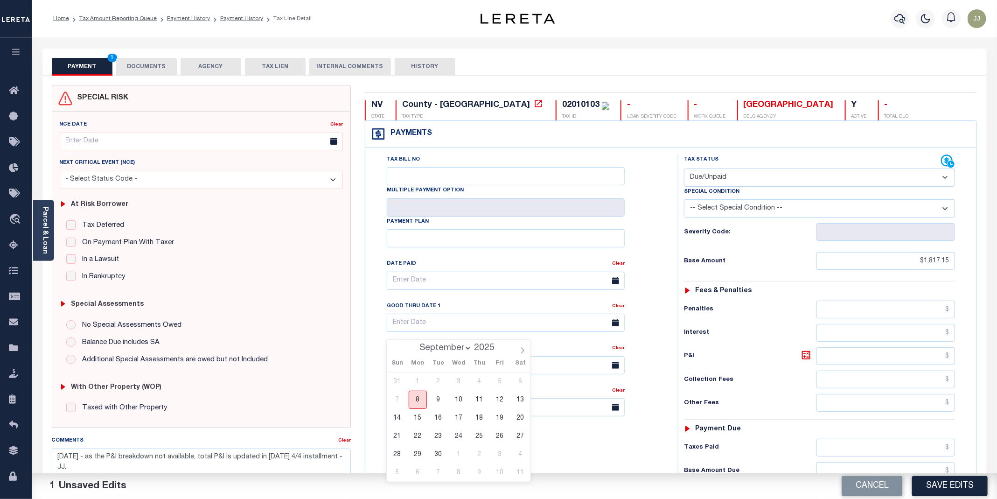
click at [414, 403] on span "8" at bounding box center [418, 399] width 18 height 18
type input "[DATE]"
click at [942, 483] on button "Save Edits" at bounding box center [950, 486] width 76 height 20
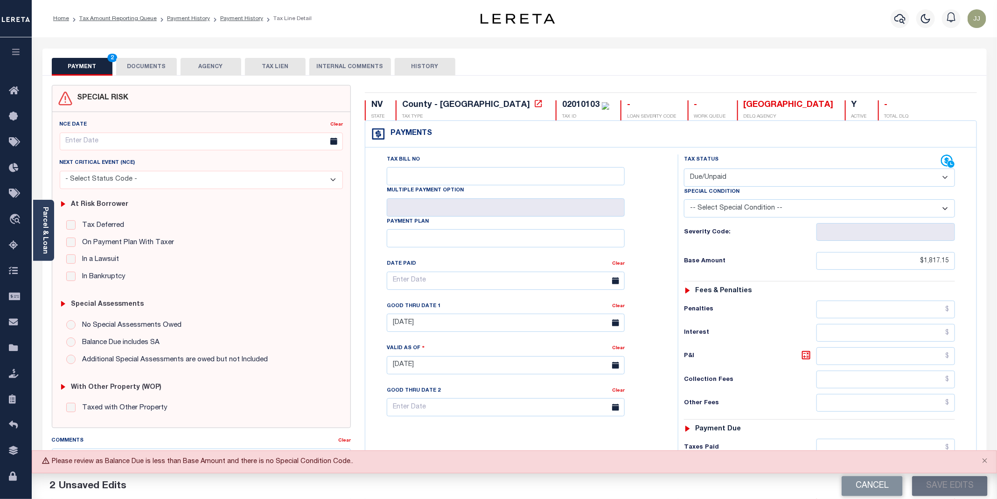
scroll to position [195, 0]
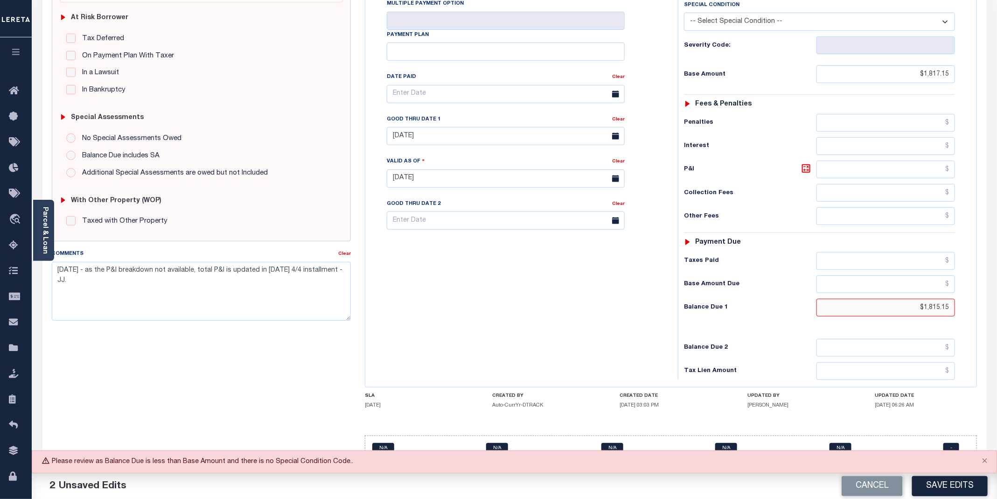
click at [938, 305] on input "$1,815.15" at bounding box center [885, 307] width 139 height 18
type input "$1,817.15"
click at [616, 317] on div "Tax Bill No Multiple Payment Option Payment Plan Clear" at bounding box center [519, 174] width 303 height 412
click at [966, 473] on div "Cancel Save Edits" at bounding box center [755, 486] width 483 height 26
click at [960, 488] on button "Save Edits" at bounding box center [950, 486] width 76 height 20
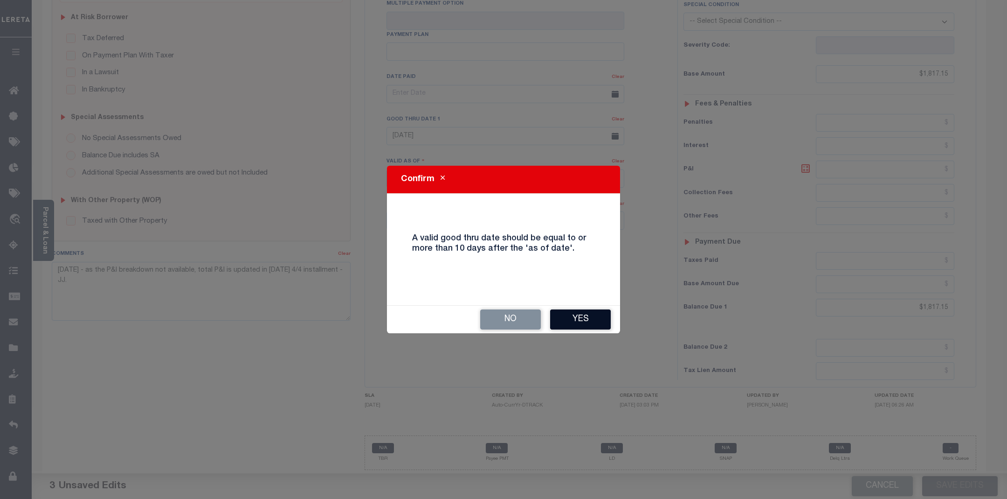
click at [584, 324] on button "Yes" at bounding box center [580, 319] width 61 height 20
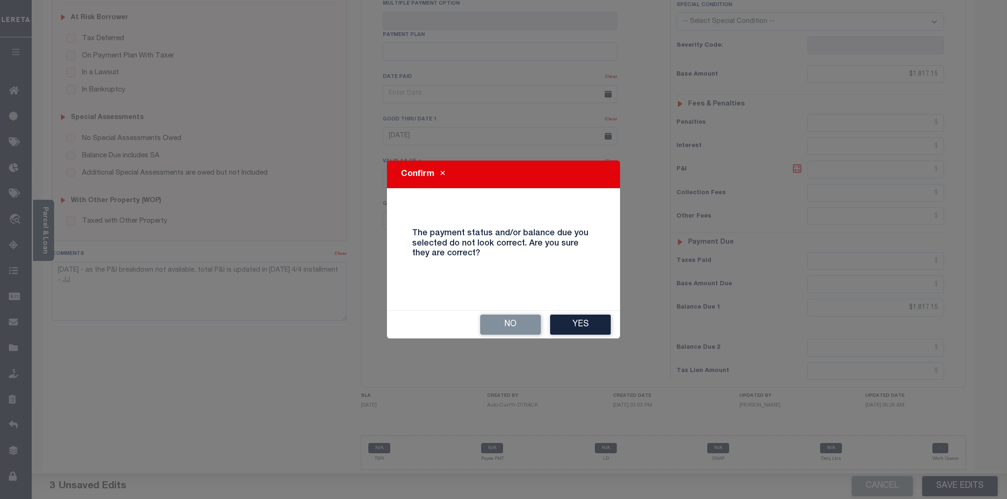
click at [584, 324] on button "Yes" at bounding box center [580, 324] width 61 height 20
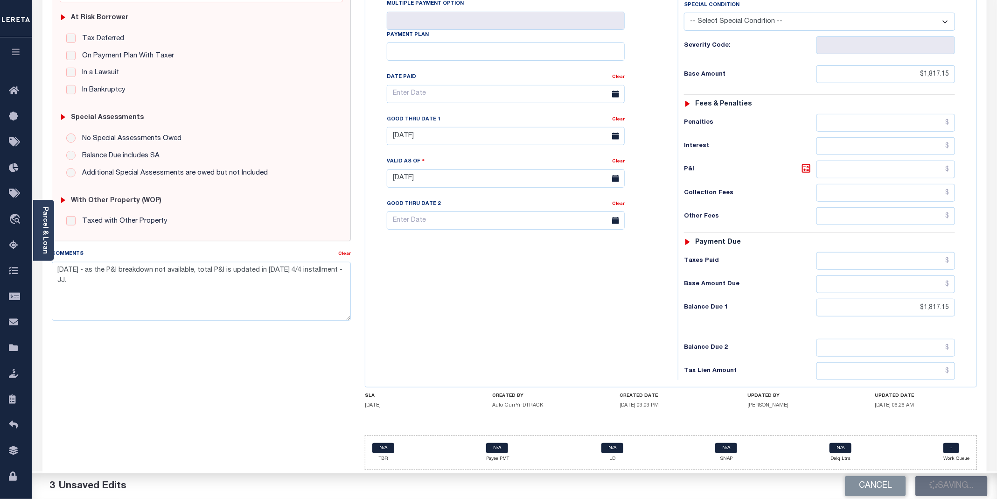
checkbox input "false"
type input "$1,817.15"
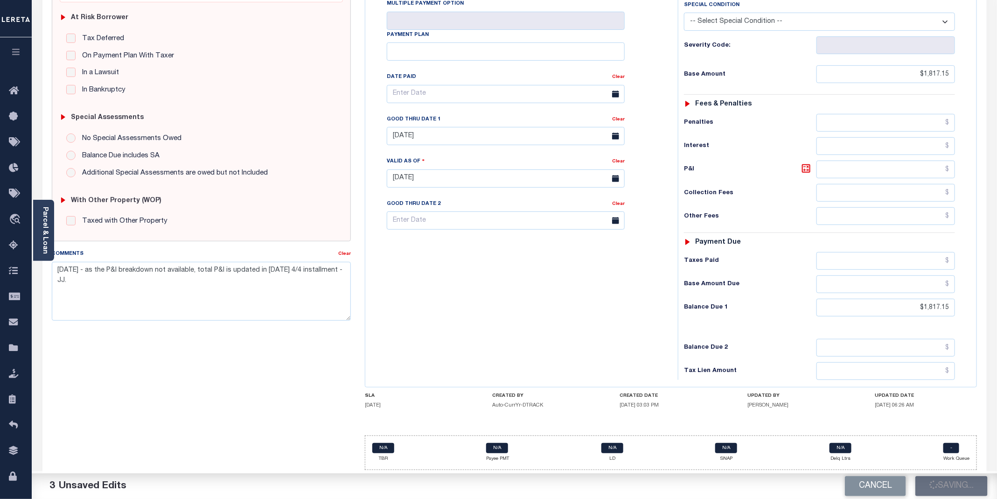
type input "$1,817.15"
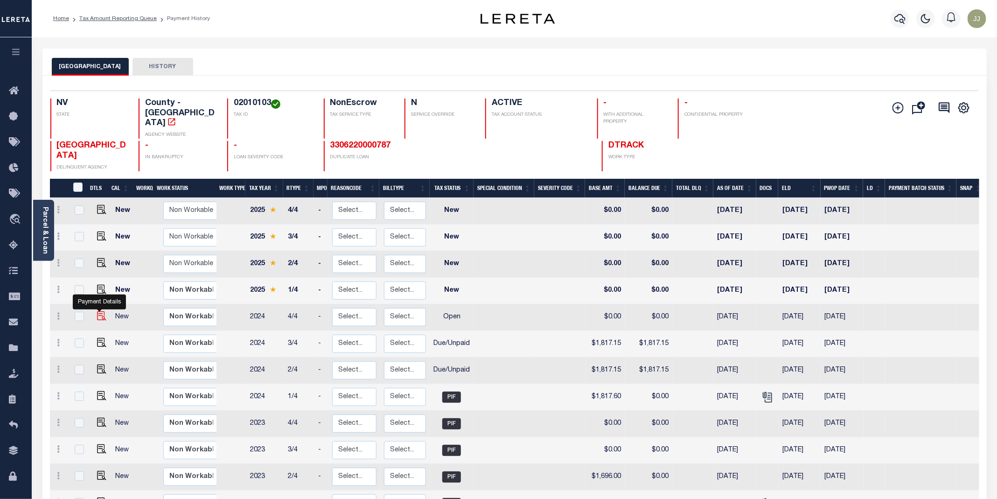
click at [97, 311] on img "" at bounding box center [101, 315] width 9 height 9
checkbox input "true"
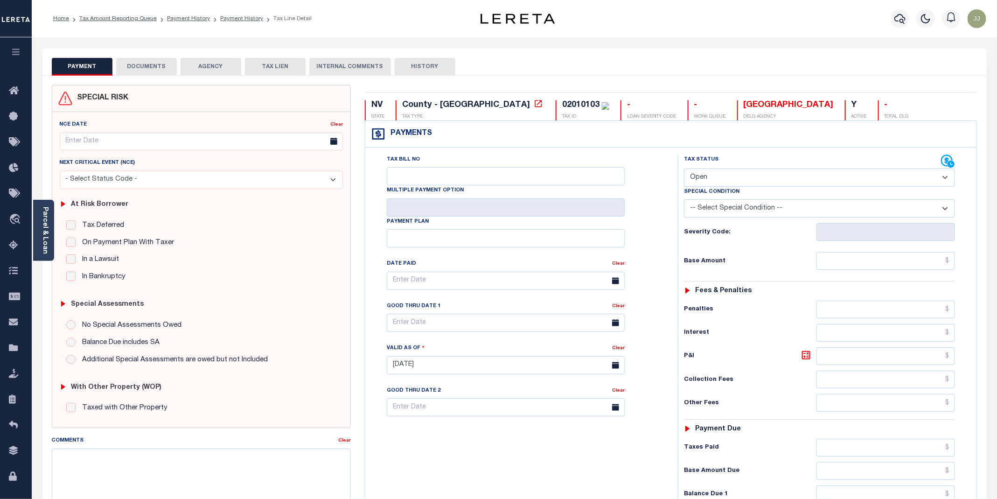
click at [707, 180] on select "- Select Status Code - Open Due/Unpaid Paid Incomplete No Tax Due Internal Refu…" at bounding box center [819, 177] width 271 height 18
select select "DUE"
click at [684, 169] on select "- Select Status Code - Open Due/Unpaid Paid Incomplete No Tax Due Internal Refu…" at bounding box center [819, 177] width 271 height 18
type input "[DATE]"
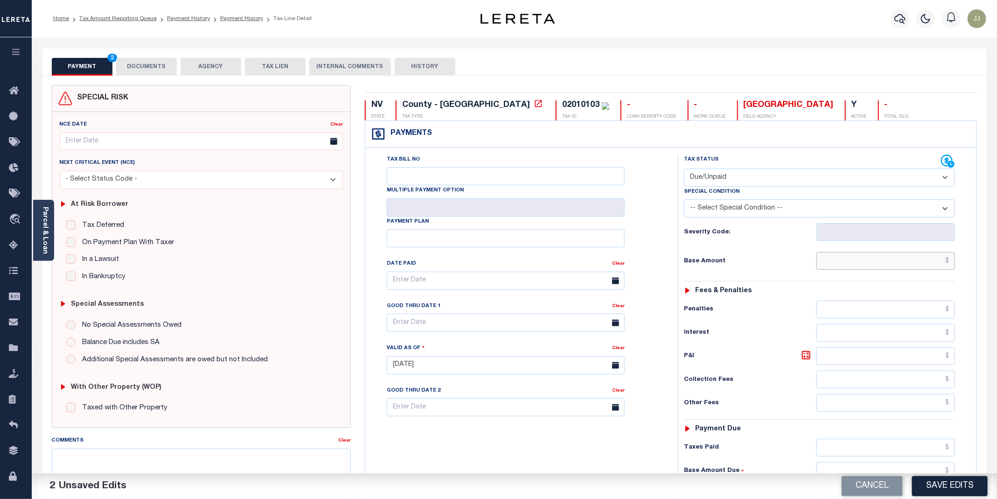
click at [848, 266] on input "text" at bounding box center [885, 261] width 139 height 18
type input "$1,817.15"
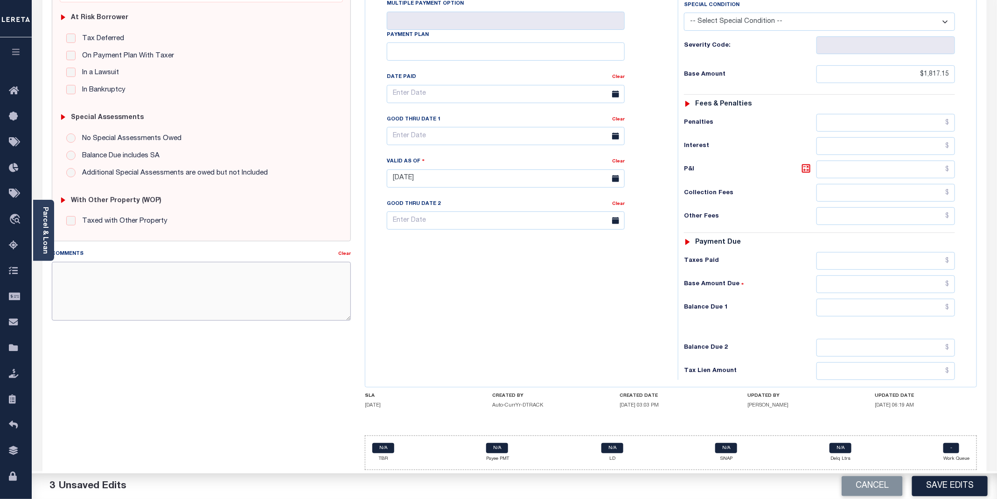
click at [215, 288] on textarea "Comments" at bounding box center [201, 291] width 299 height 59
paste textarea "[DATE] - as the P&I breakdown not available, total P&I is updated in [DATE] 4/4…"
type textarea "09/08/2025 - as the P&I breakdown not available, total P&I is updated in 2024 4…"
click at [412, 97] on input "text" at bounding box center [506, 94] width 238 height 18
click at [427, 169] on div "31 1 2 3 4 5 6 7 8 9 10 11 12 13 14 15 16 17 18 19 20 21 22 23 24 25 26 27 28 2…" at bounding box center [459, 196] width 144 height 109
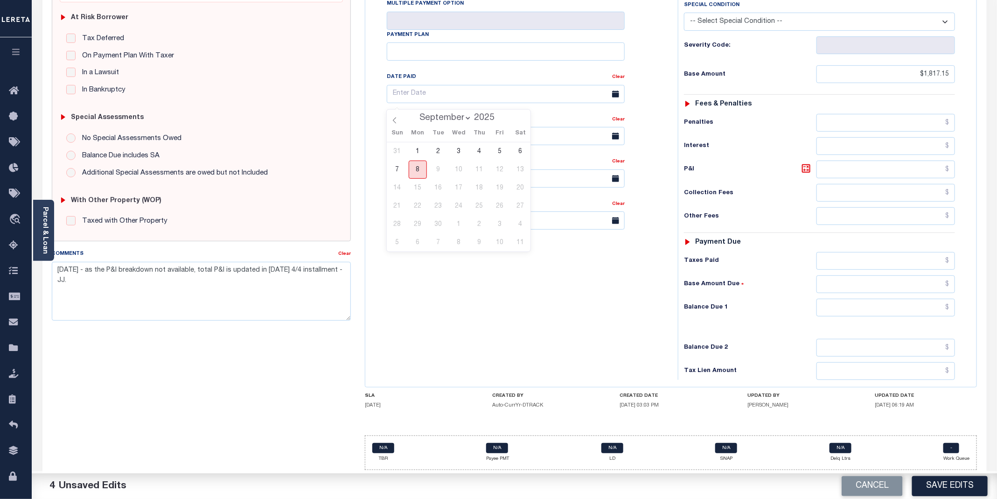
click at [417, 164] on span "8" at bounding box center [418, 169] width 18 height 18
type input "[DATE]"
click at [844, 300] on input "text" at bounding box center [885, 307] width 139 height 18
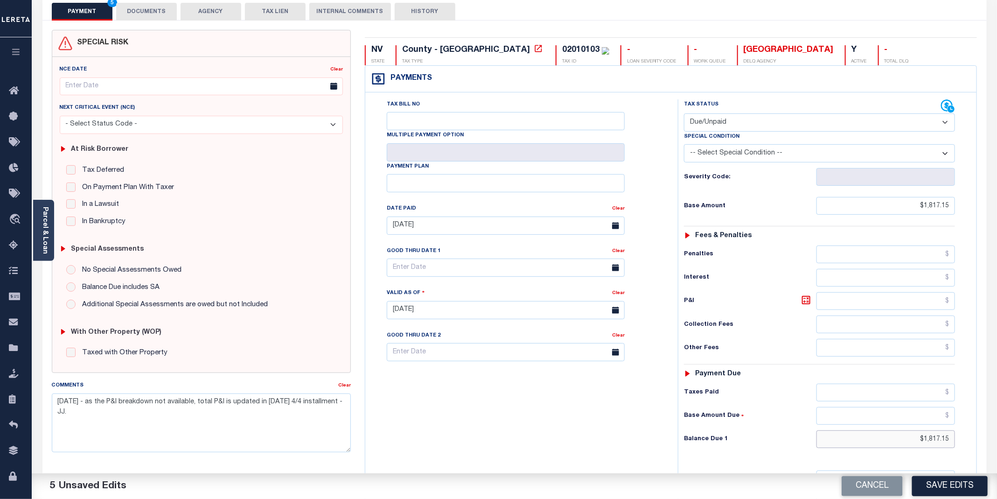
scroll to position [0, 0]
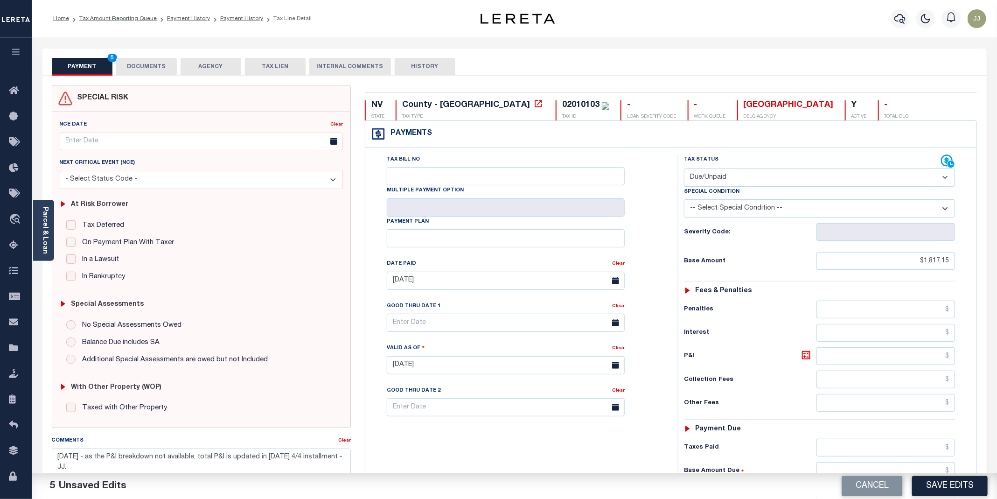
type input "$1,817.15"
click at [160, 66] on button "DOCUMENTS" at bounding box center [146, 67] width 61 height 18
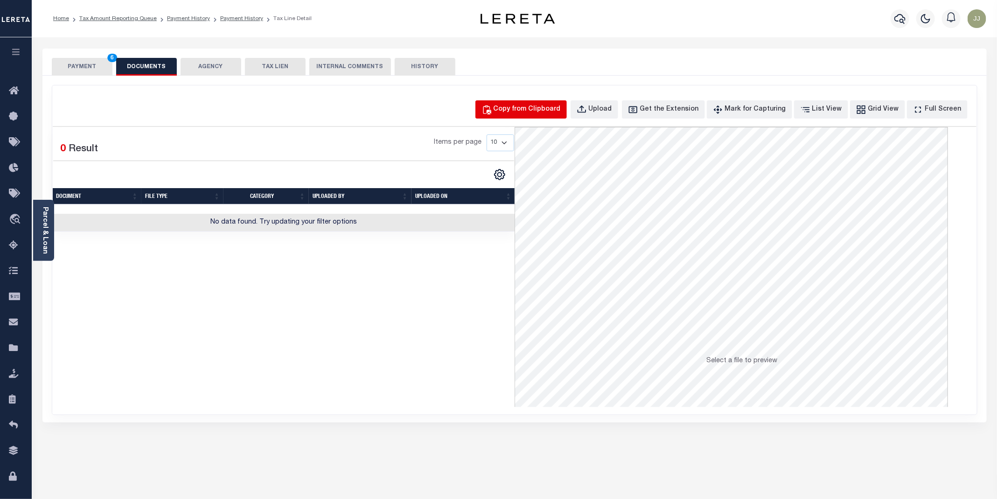
click at [538, 105] on div "Copy from Clipboard" at bounding box center [526, 109] width 67 height 10
select select "POP"
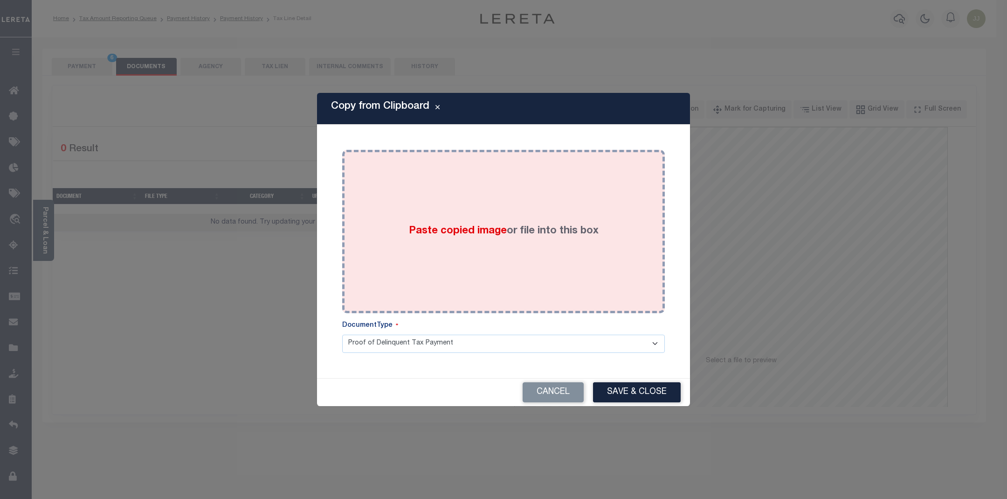
click at [527, 221] on div "Paste copied image or file into this box" at bounding box center [503, 231] width 309 height 149
click at [623, 392] on button "Save & Close" at bounding box center [637, 392] width 88 height 20
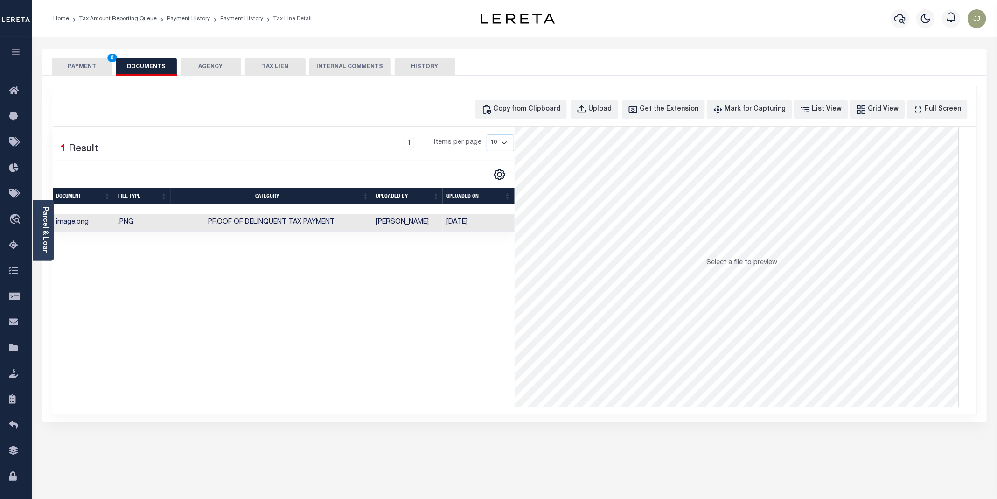
click at [81, 61] on button "PAYMENT 6" at bounding box center [82, 67] width 61 height 18
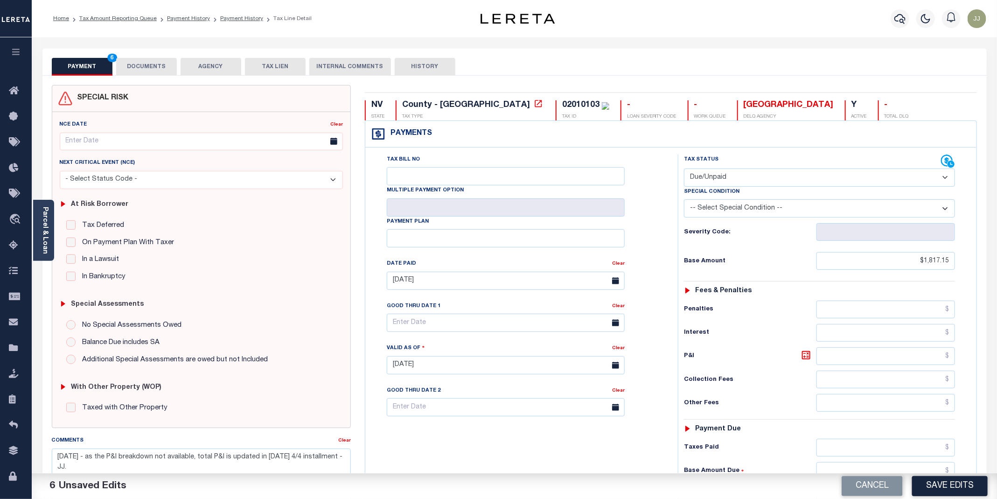
scroll to position [192, 0]
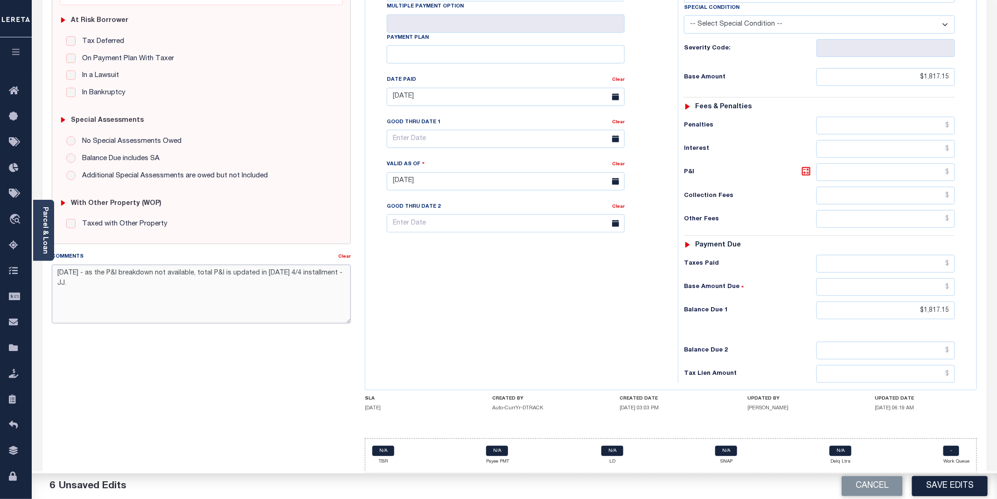
drag, startPoint x: 116, startPoint y: 281, endPoint x: 52, endPoint y: 266, distance: 65.7
click at [52, 266] on textarea "[DATE] - as the P&I breakdown not available, total P&I is updated in [DATE] 4/4…" at bounding box center [201, 293] width 299 height 59
click at [274, 287] on textarea "[DATE] - as the P&I breakdown not available, total P&I is updated in [DATE] 4/4…" at bounding box center [201, 293] width 299 height 59
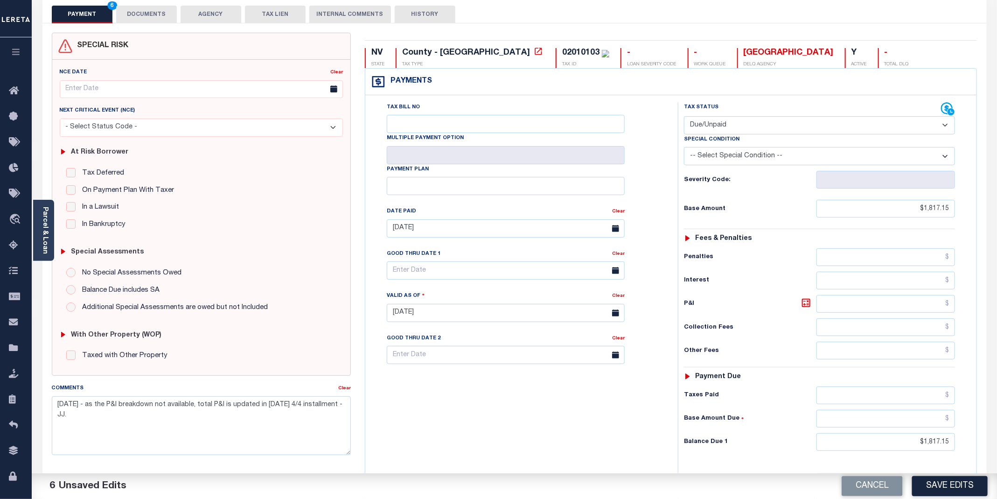
click at [564, 423] on div "Tax Bill No Multiple Payment Option Payment Plan Clear" at bounding box center [519, 308] width 303 height 412
click at [878, 309] on input "text" at bounding box center [885, 304] width 139 height 18
paste input "649.05"
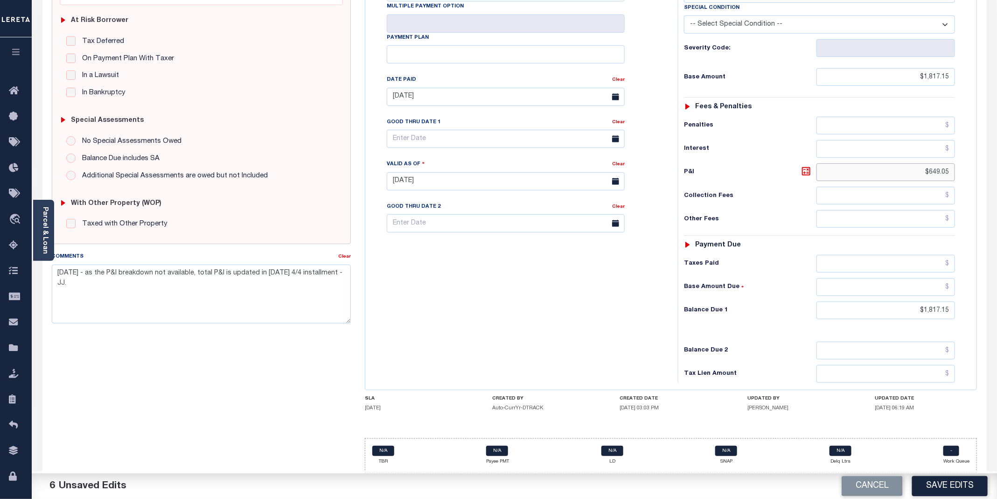
type input "$649.05"
click at [423, 136] on input "text" at bounding box center [506, 139] width 238 height 18
click at [418, 207] on span "8" at bounding box center [418, 216] width 18 height 18
type input "[DATE]"
click at [978, 308] on div "NV STATE County - NV TAX TYPE 02010103 TAX ID - LOAN SEVERITY CODE - WORK QUEUE…" at bounding box center [671, 190] width 626 height 579
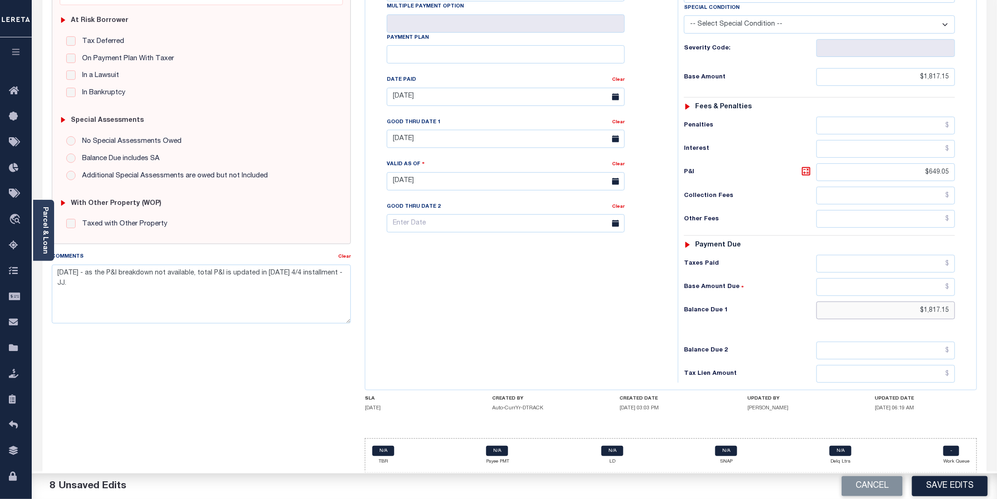
paste input "2,466.2"
type input "$2,466.20"
click at [480, 311] on div "Tax Bill No Multiple Payment Option Payment Plan Clear" at bounding box center [519, 177] width 303 height 412
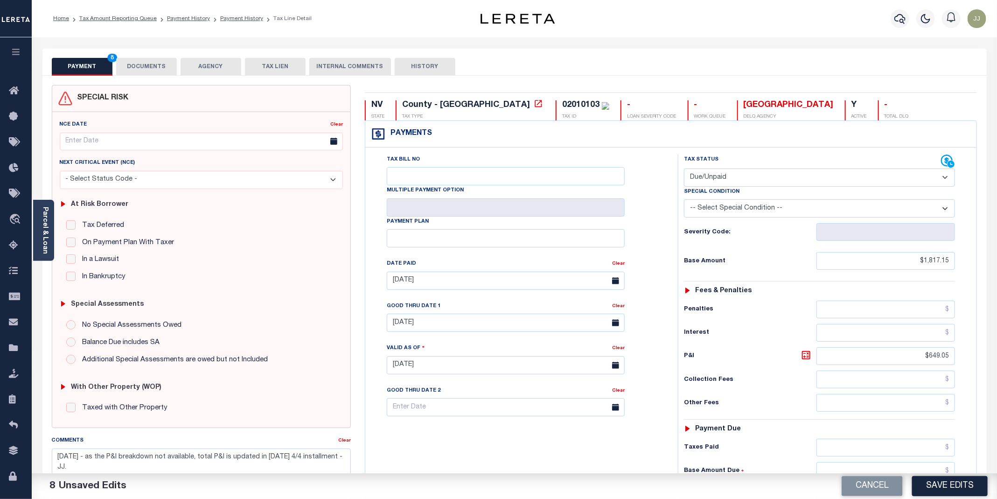
click at [147, 70] on button "DOCUMENTS" at bounding box center [146, 67] width 61 height 18
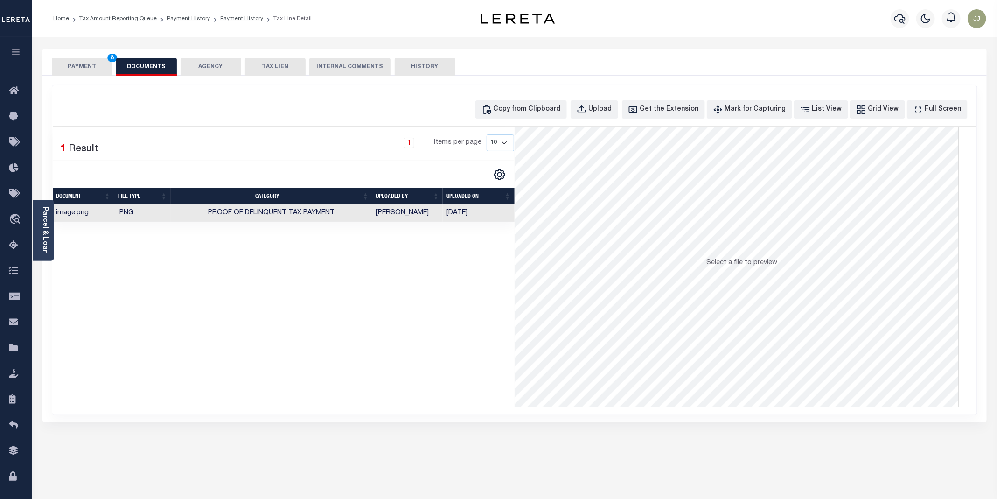
scroll to position [199, 0]
click at [73, 67] on button "PAYMENT 8" at bounding box center [82, 67] width 61 height 18
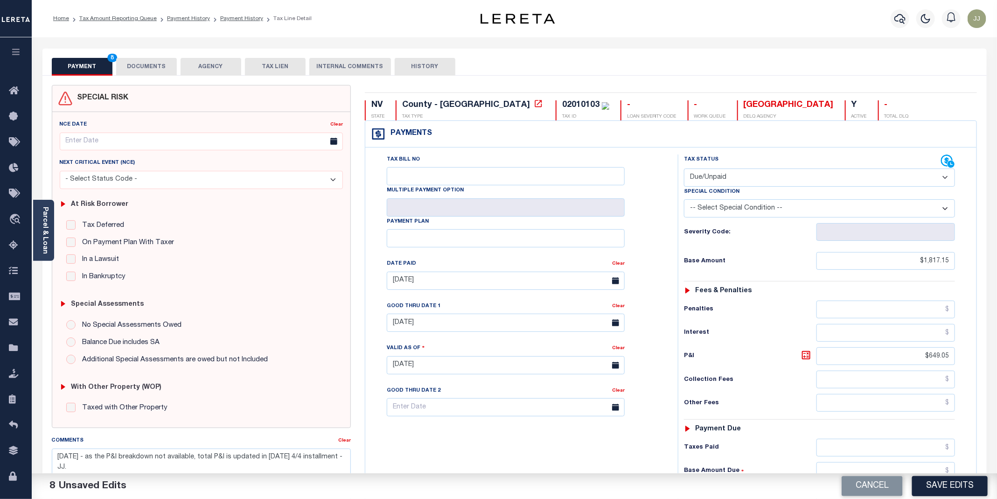
scroll to position [192, 0]
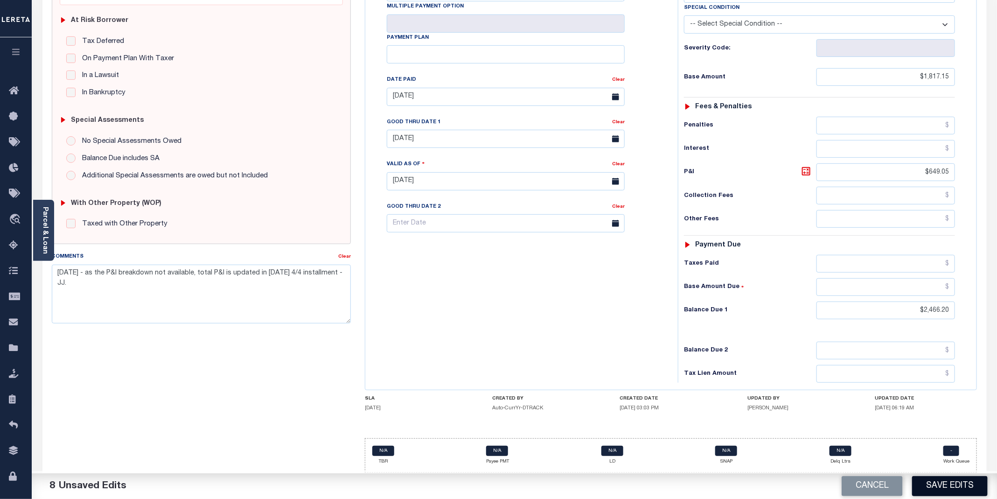
click at [954, 489] on button "Save Edits" at bounding box center [950, 486] width 76 height 20
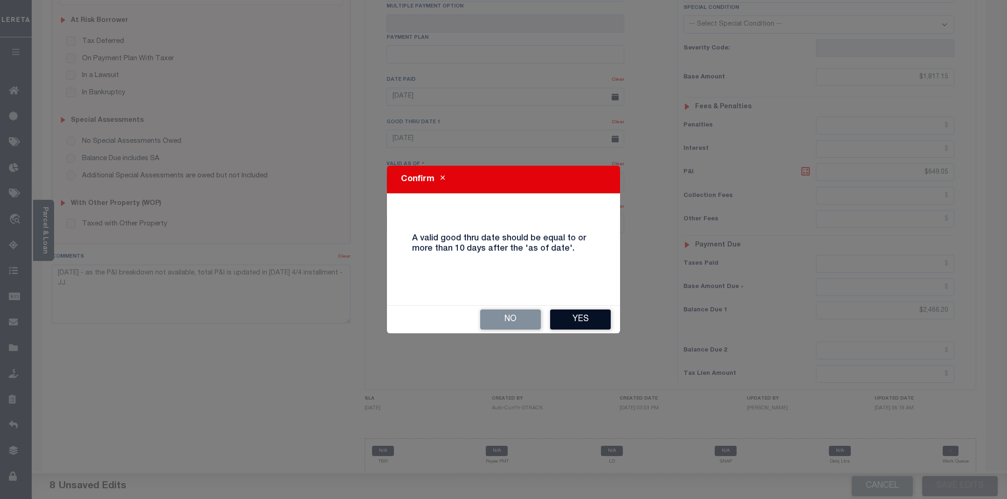
click at [575, 317] on button "Yes" at bounding box center [580, 319] width 61 height 20
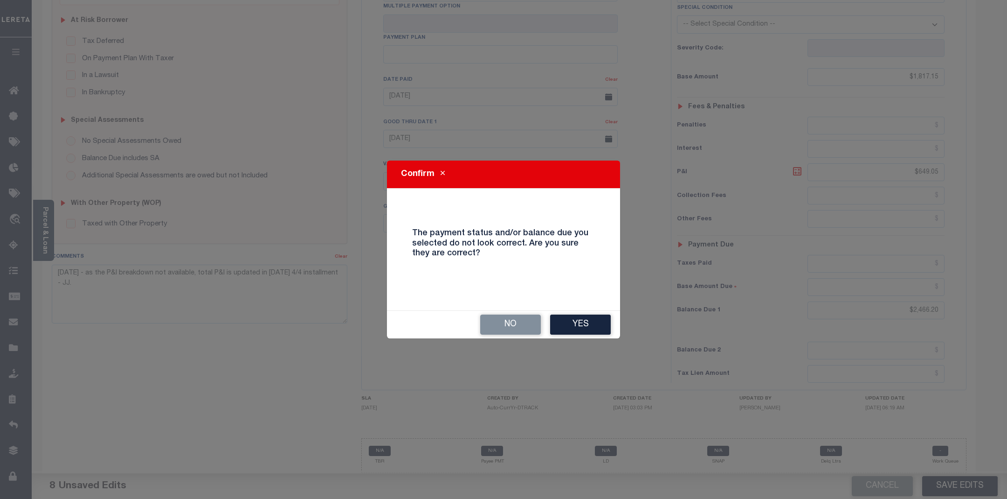
click at [575, 317] on button "Yes" at bounding box center [580, 324] width 61 height 20
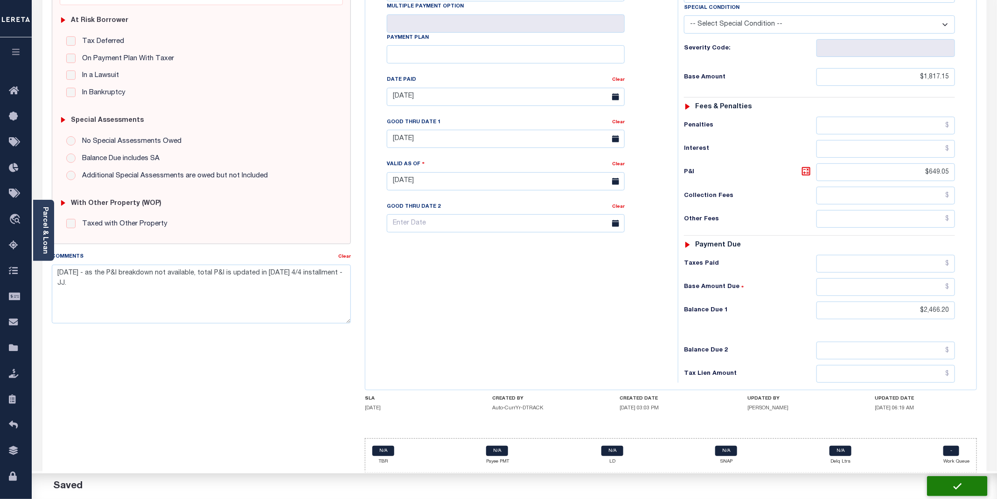
checkbox input "false"
type input "$1,817.15"
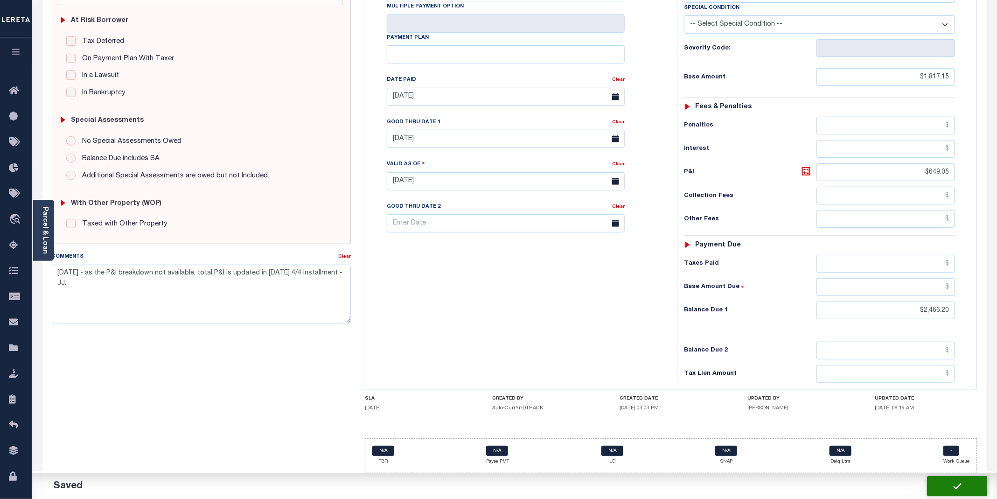
type input "$649.05"
type input "$2,466.2"
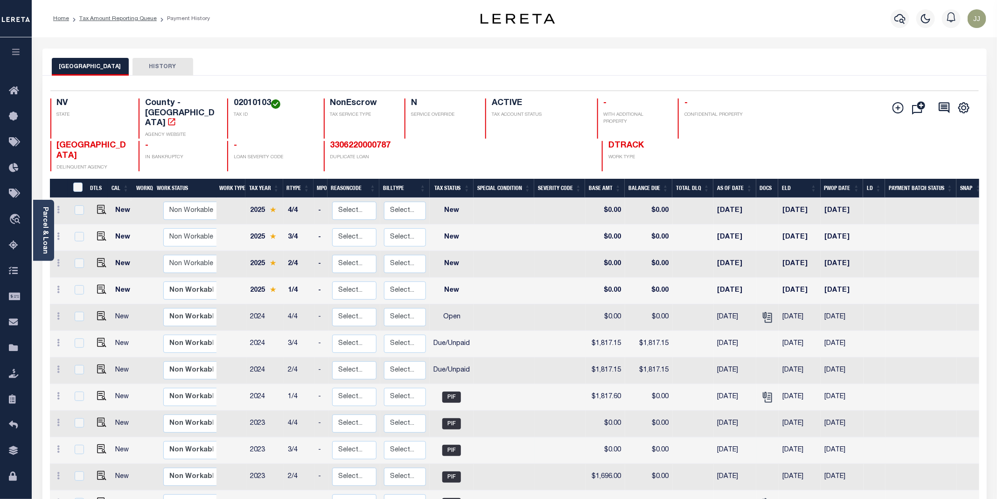
scroll to position [140, 0]
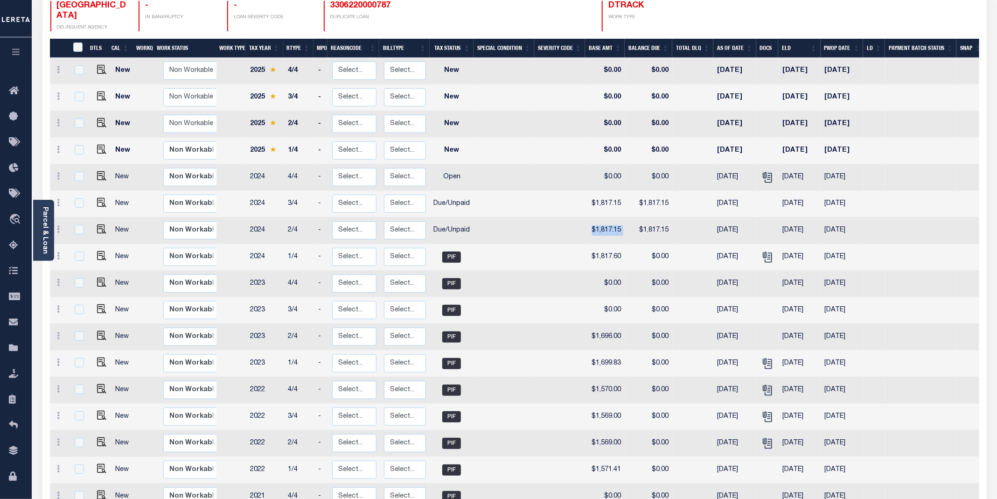
drag, startPoint x: 624, startPoint y: 206, endPoint x: 583, endPoint y: 210, distance: 42.2
click at [583, 217] on tr "New Non Workable Workable 2024 2/4 - Select... Payment Reversal Taxable Value C…" at bounding box center [517, 230] width 935 height 27
copy tr "$1,817.15"
drag, startPoint x: 624, startPoint y: 177, endPoint x: 571, endPoint y: 177, distance: 53.2
click at [571, 191] on tr "New Non Workable Workable 2024 3/4 - Select... Payment Reversal Taxable Value C…" at bounding box center [517, 204] width 935 height 27
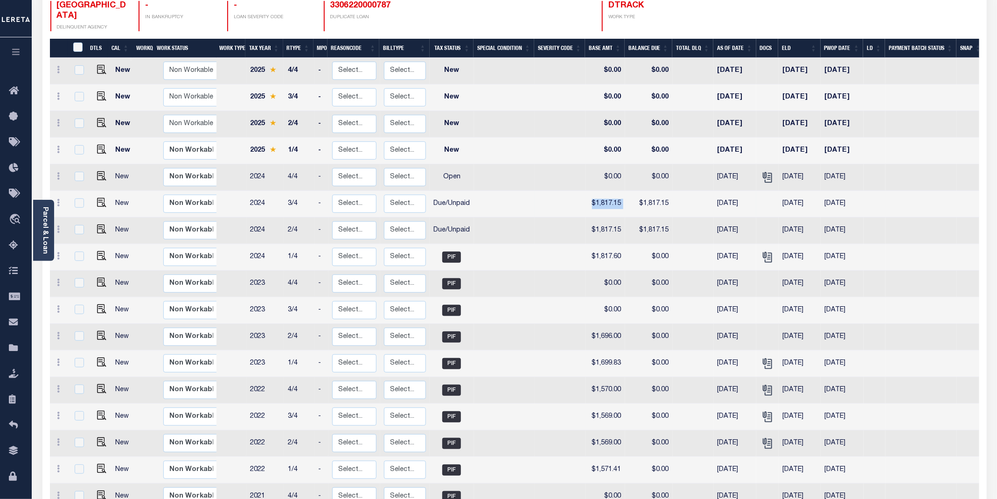
copy tr "$1,817.15"
click at [99, 224] on img "" at bounding box center [101, 228] width 9 height 9
checkbox input "true"
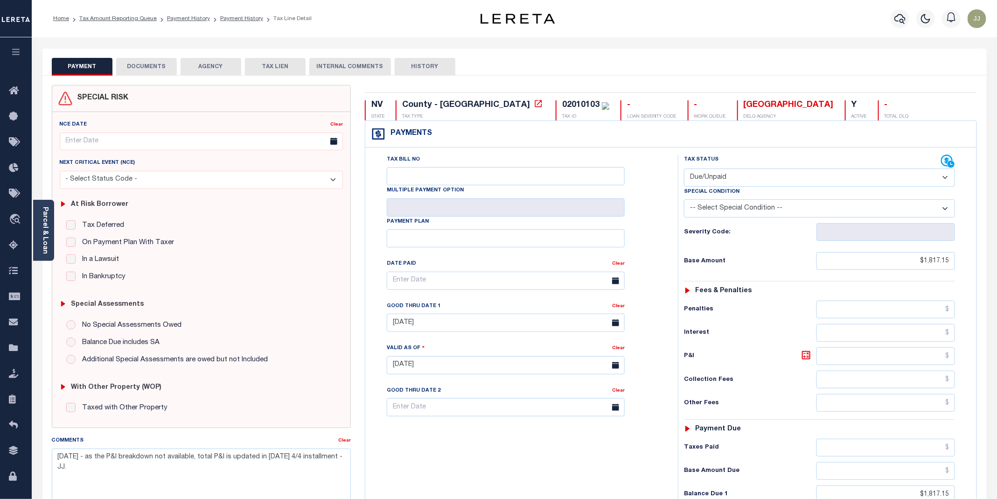
click at [743, 173] on select "- Select Status Code - Open Due/Unpaid Paid Incomplete No Tax Due Internal Refu…" at bounding box center [819, 177] width 271 height 18
select select "PYD"
click at [684, 169] on select "- Select Status Code - Open Due/Unpaid Paid Incomplete No Tax Due Internal Refu…" at bounding box center [819, 177] width 271 height 18
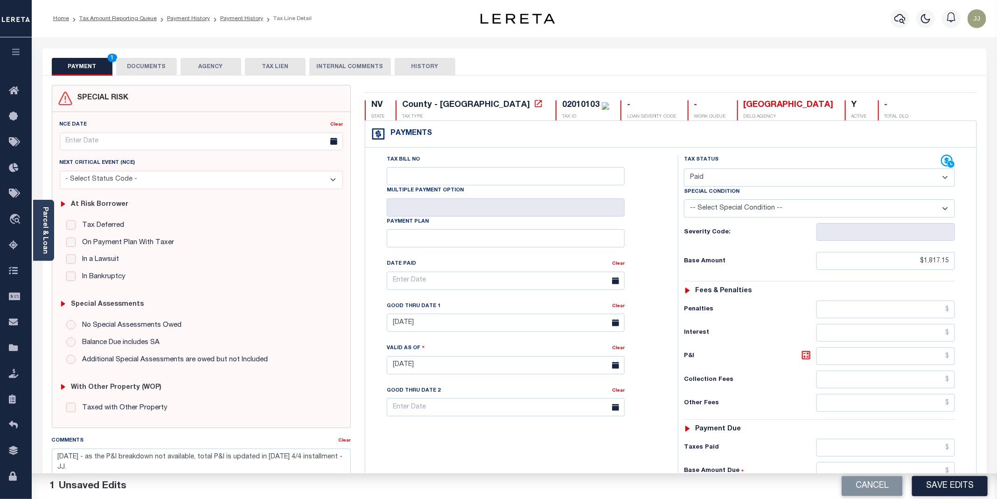
scroll to position [195, 0]
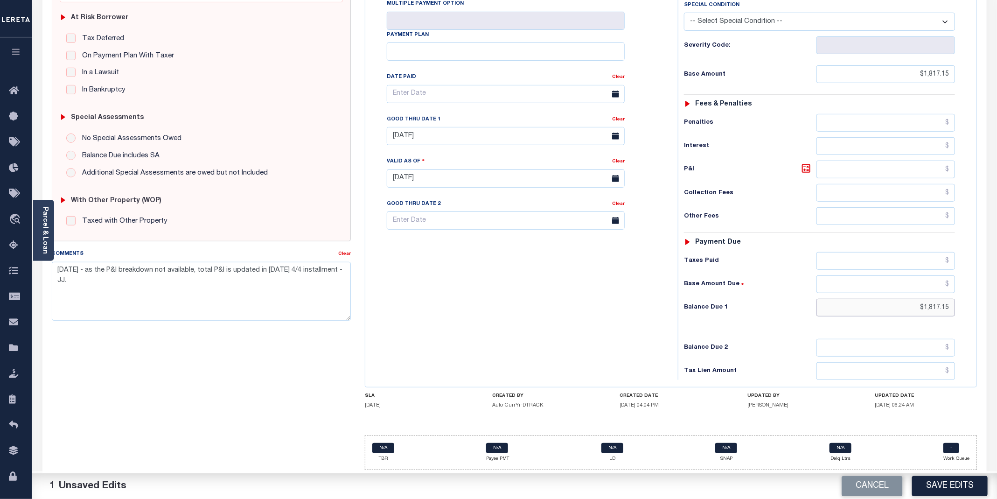
drag, startPoint x: 943, startPoint y: 309, endPoint x: 956, endPoint y: 308, distance: 12.2
click at [956, 308] on div "Tax Status Status - Select Status Code -" at bounding box center [822, 174] width 289 height 412
type input "$0.00"
drag, startPoint x: 95, startPoint y: 283, endPoint x: 51, endPoint y: 269, distance: 46.5
click at [52, 269] on textarea "[DATE] - as the P&I breakdown not available, total P&I is updated in [DATE] 4/4…" at bounding box center [201, 291] width 299 height 59
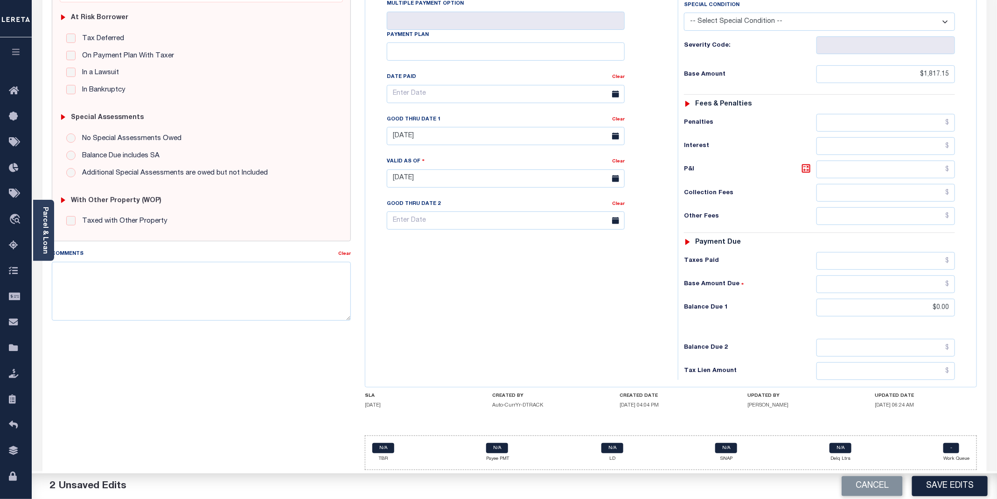
click at [617, 114] on div "Clear" at bounding box center [618, 120] width 13 height 13
click at [621, 117] on link "Clear" at bounding box center [618, 119] width 13 height 5
click at [933, 479] on button "Save Edits" at bounding box center [950, 486] width 76 height 20
checkbox input "false"
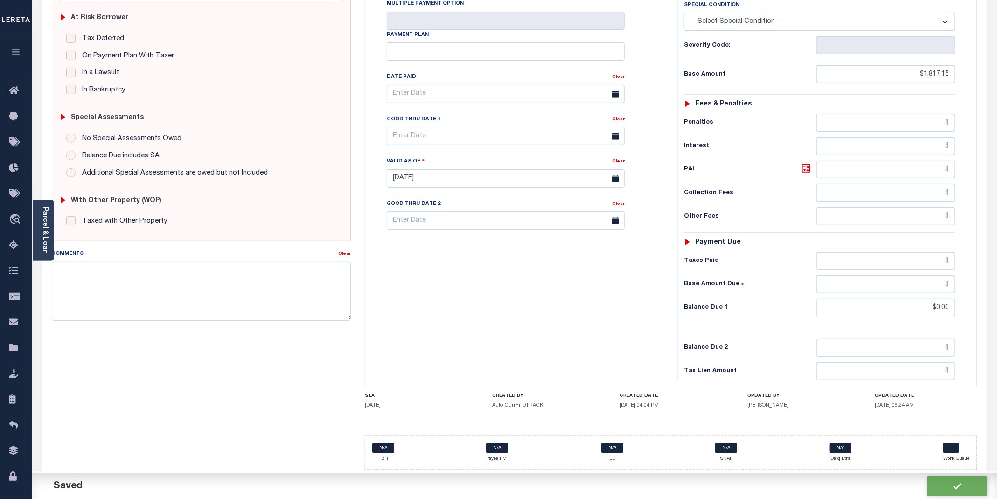
checkbox input "false"
type input "$1,817.15"
type input "$0"
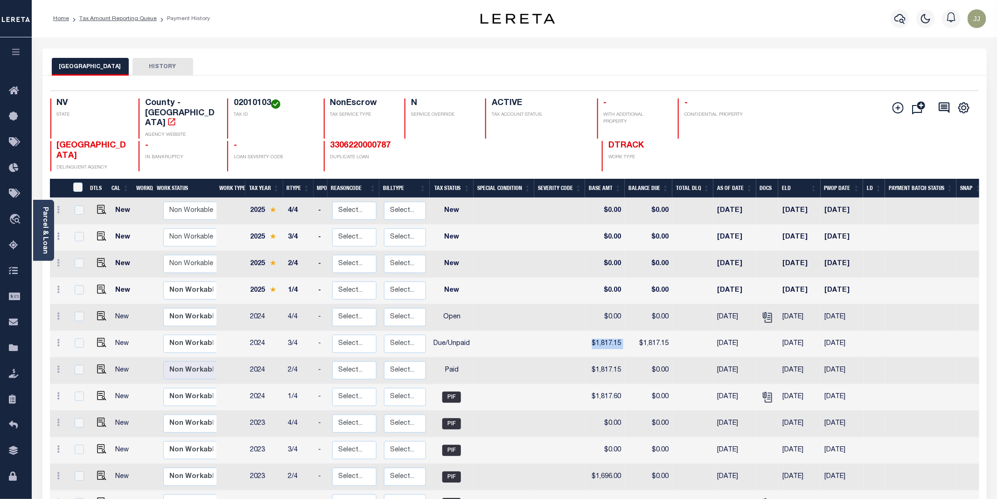
drag, startPoint x: 624, startPoint y: 321, endPoint x: 579, endPoint y: 321, distance: 45.2
click at [579, 331] on tr "New Non Workable Workable 2024 3/4 - Select... Payment Reversal Taxable Value C…" at bounding box center [517, 344] width 935 height 27
copy tr "$1,817.15"
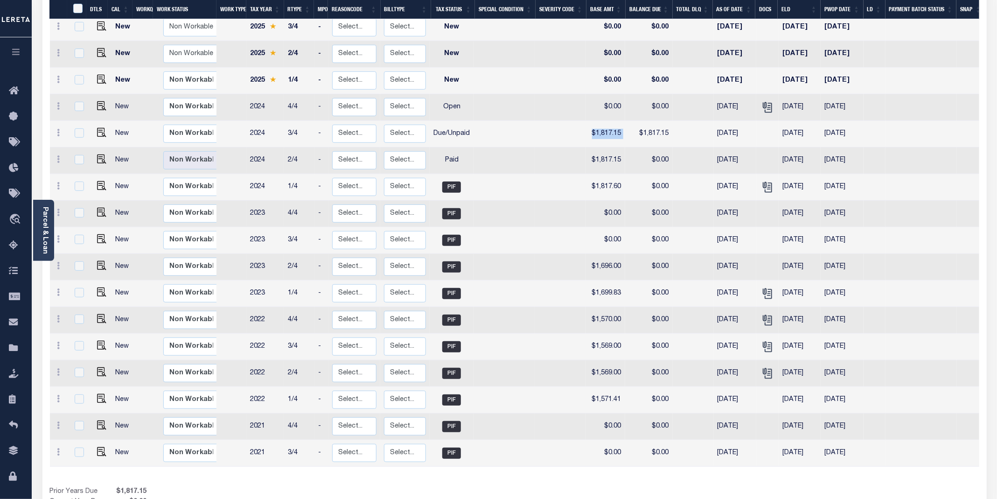
scroll to position [238, 0]
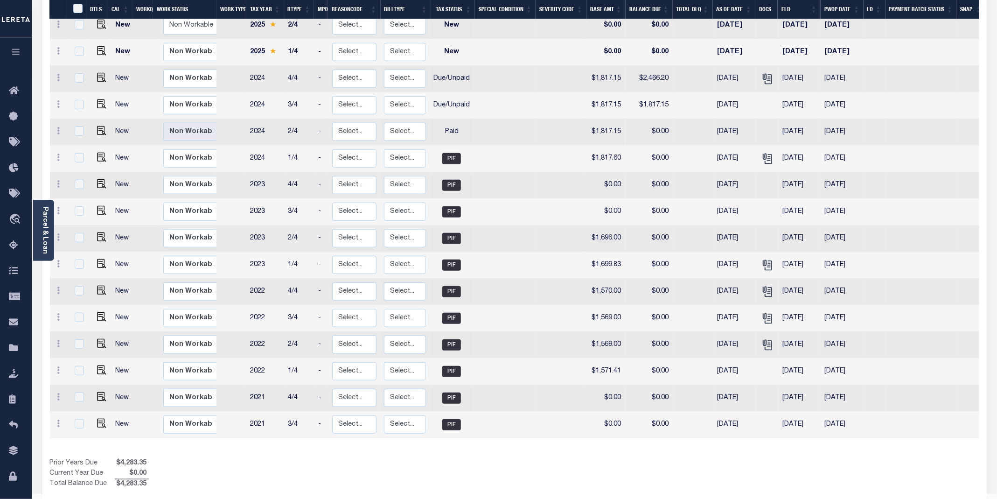
scroll to position [168, 0]
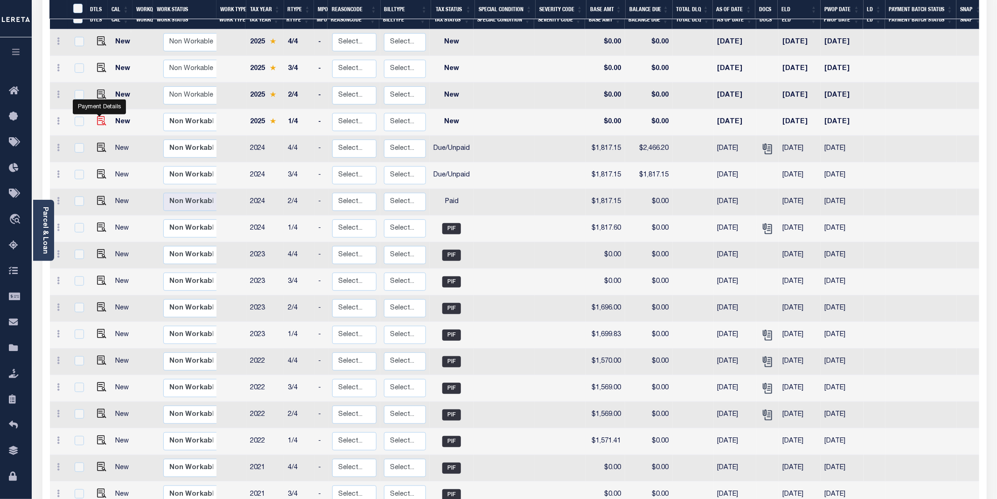
click at [97, 116] on img "" at bounding box center [101, 120] width 9 height 9
checkbox input "true"
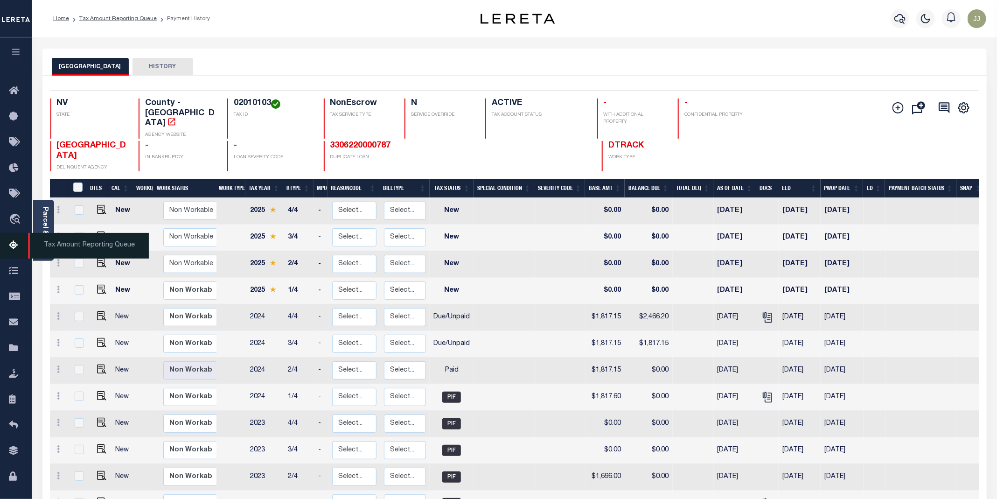
click at [12, 239] on link "Tax Amount Reporting Queue" at bounding box center [16, 246] width 32 height 26
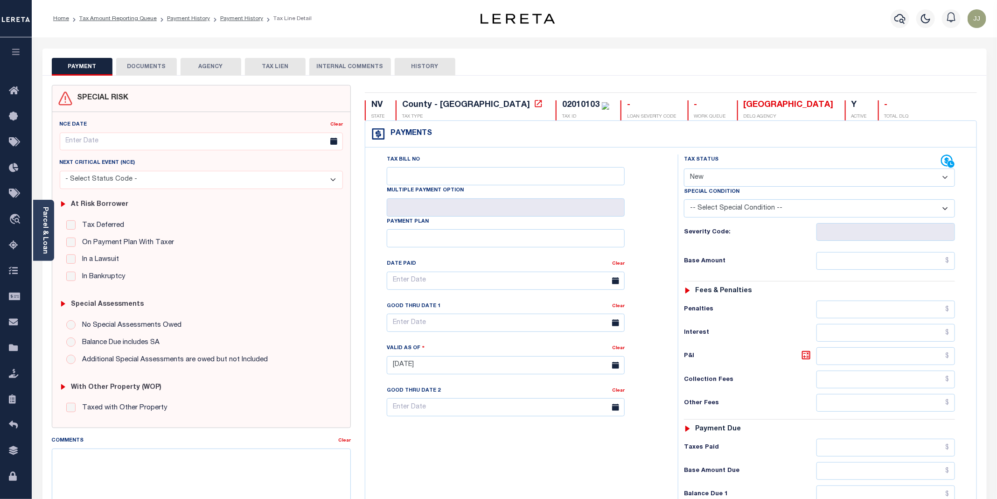
click at [701, 181] on select "- Select Status Code - Open Due/Unpaid Paid Incomplete No Tax Due Internal Refu…" at bounding box center [819, 177] width 271 height 18
select select "DUE"
click at [684, 169] on select "- Select Status Code - Open Due/Unpaid Paid Incomplete No Tax Due Internal Refu…" at bounding box center [819, 177] width 271 height 18
type input "[DATE]"
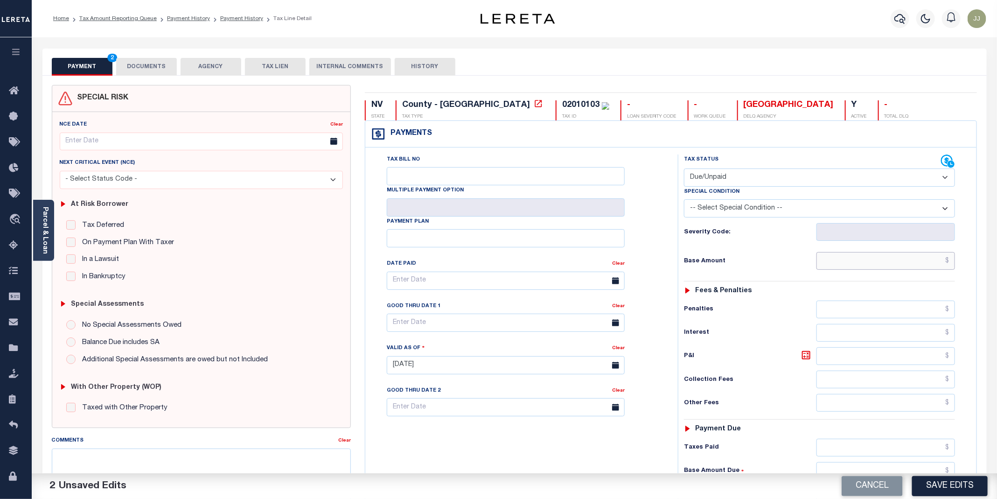
click at [858, 266] on input "text" at bounding box center [885, 261] width 139 height 18
paste input "1,776.51"
type input "$1,776.51"
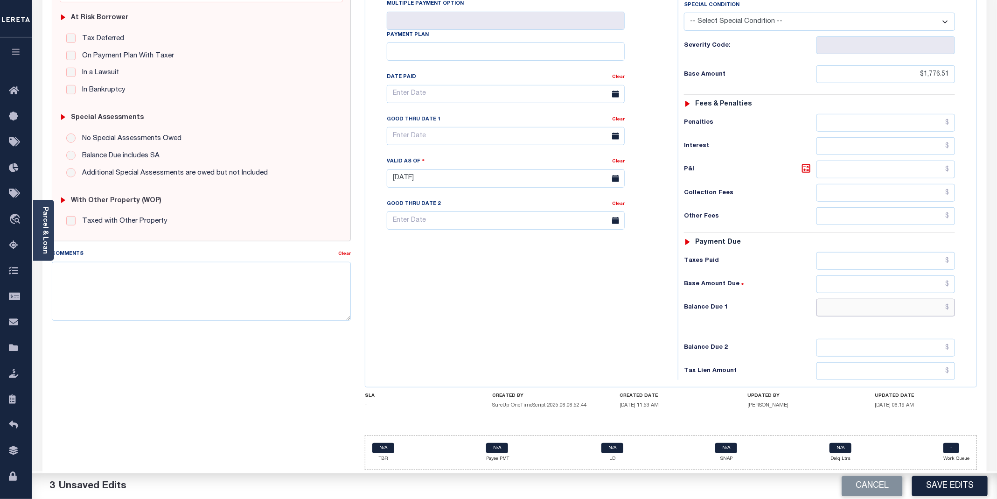
click at [918, 305] on input "text" at bounding box center [885, 307] width 139 height 18
paste input "1,847.57"
type input "$1,847.57"
click at [810, 167] on icon at bounding box center [806, 168] width 8 height 8
type input "$71.06"
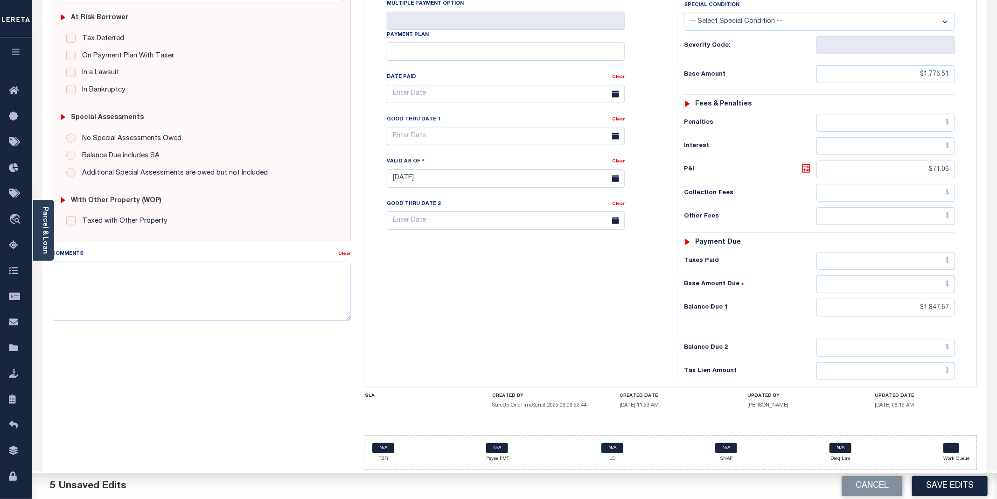
click at [492, 317] on div "Tax Bill No Multiple Payment Option Payment Plan Clear" at bounding box center [519, 174] width 303 height 412
click at [413, 135] on input "text" at bounding box center [506, 136] width 238 height 18
click at [417, 204] on span "8" at bounding box center [418, 213] width 18 height 18
type input "[DATE]"
click at [452, 324] on div "Tax Bill No Multiple Payment Option Payment Plan Clear" at bounding box center [519, 174] width 303 height 412
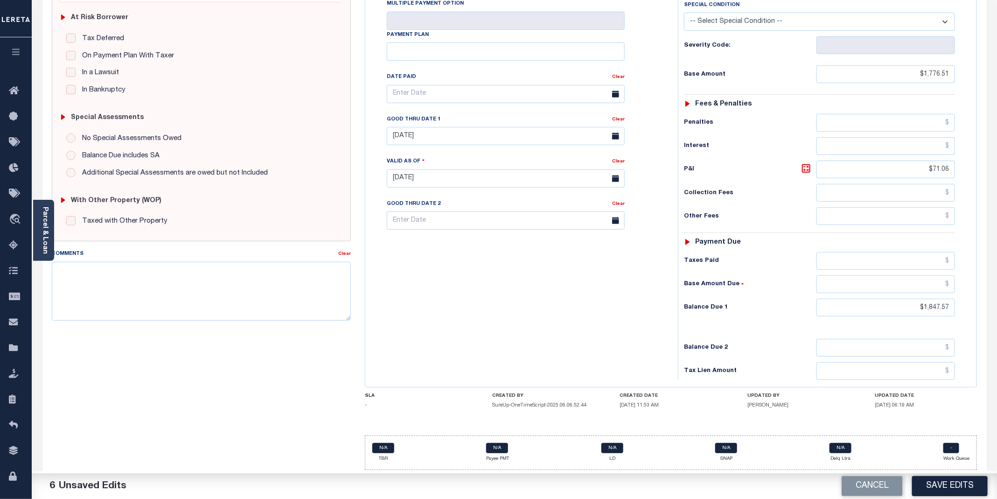
scroll to position [0, 0]
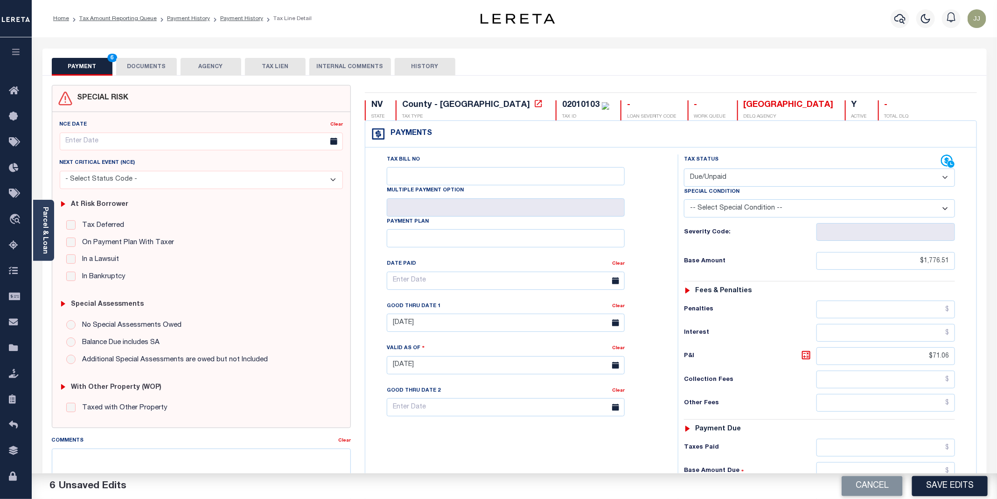
click at [136, 70] on button "DOCUMENTS" at bounding box center [146, 67] width 61 height 18
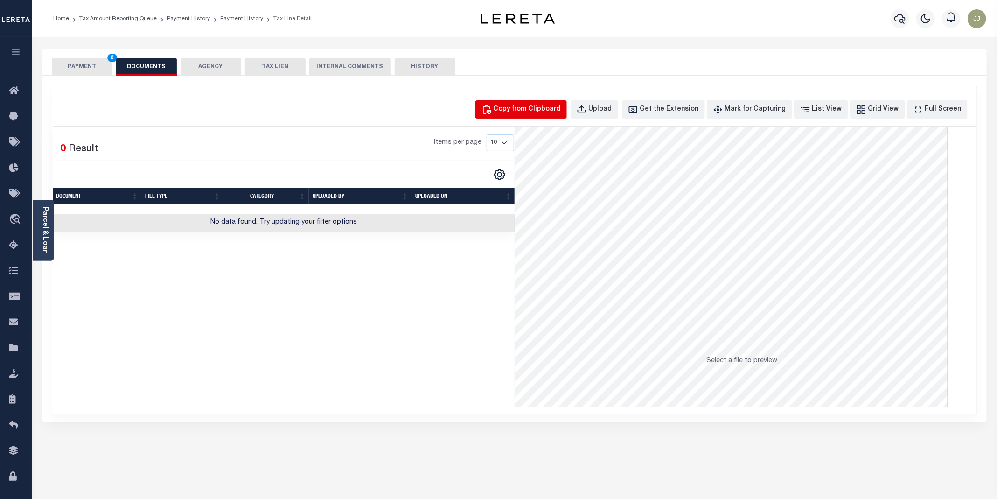
click at [548, 106] on div "Copy from Clipboard" at bounding box center [526, 109] width 67 height 10
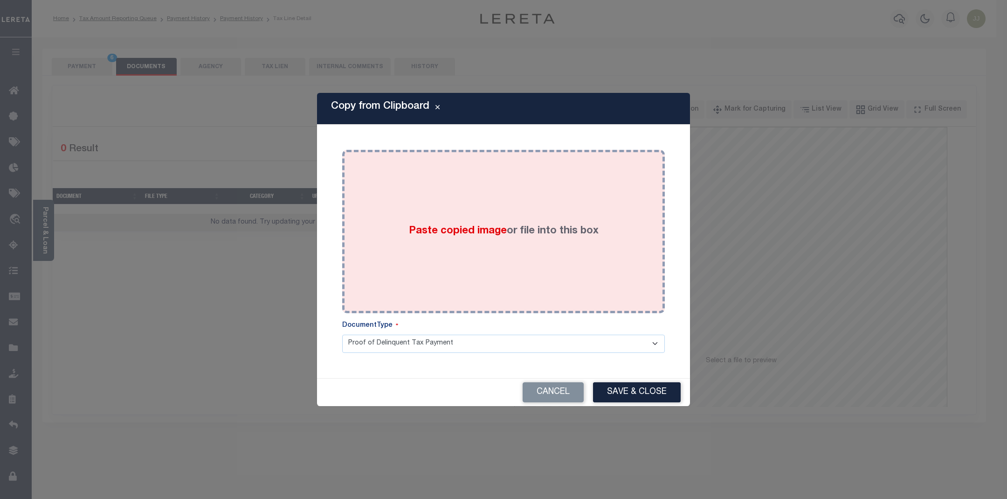
click at [506, 236] on label "Paste copied image or file into this box" at bounding box center [504, 230] width 190 height 15
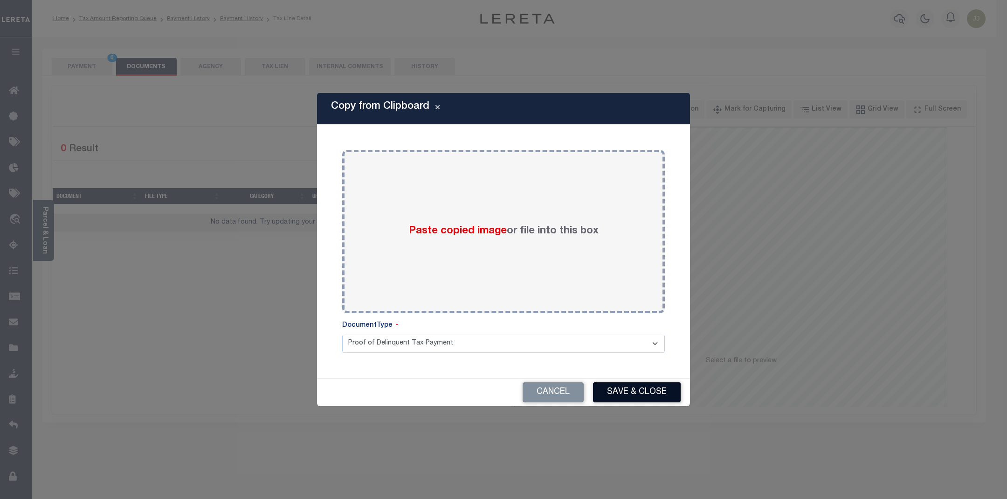
click at [645, 396] on button "Save & Close" at bounding box center [637, 392] width 88 height 20
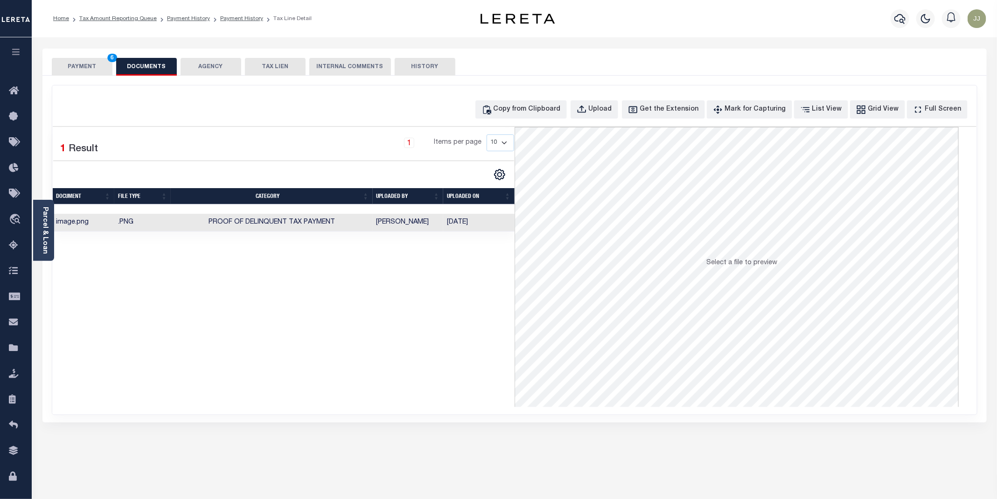
click at [72, 66] on button "PAYMENT 6" at bounding box center [82, 67] width 61 height 18
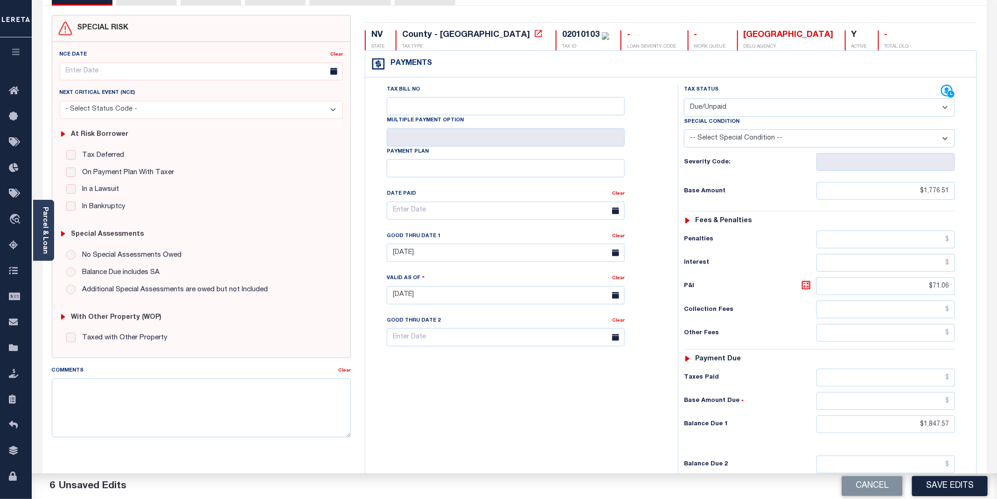
scroll to position [192, 0]
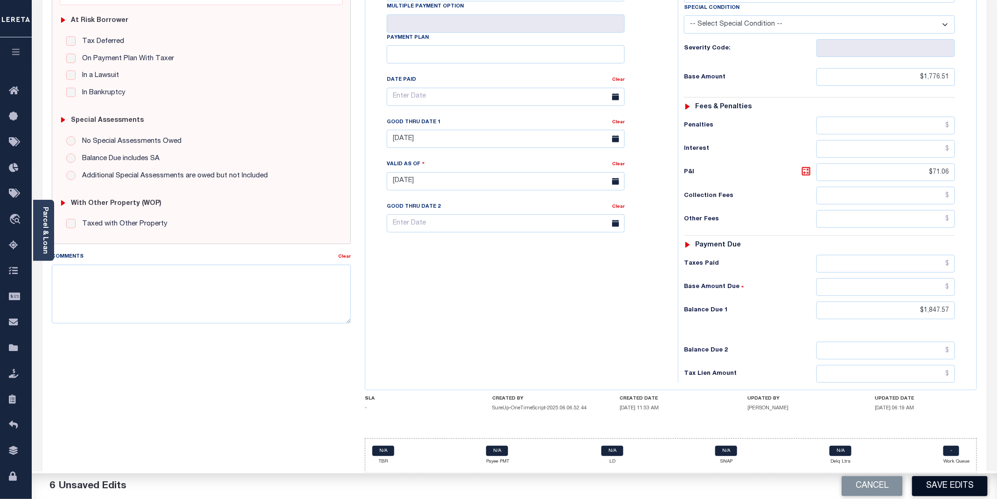
click at [953, 487] on button "Save Edits" at bounding box center [950, 486] width 76 height 20
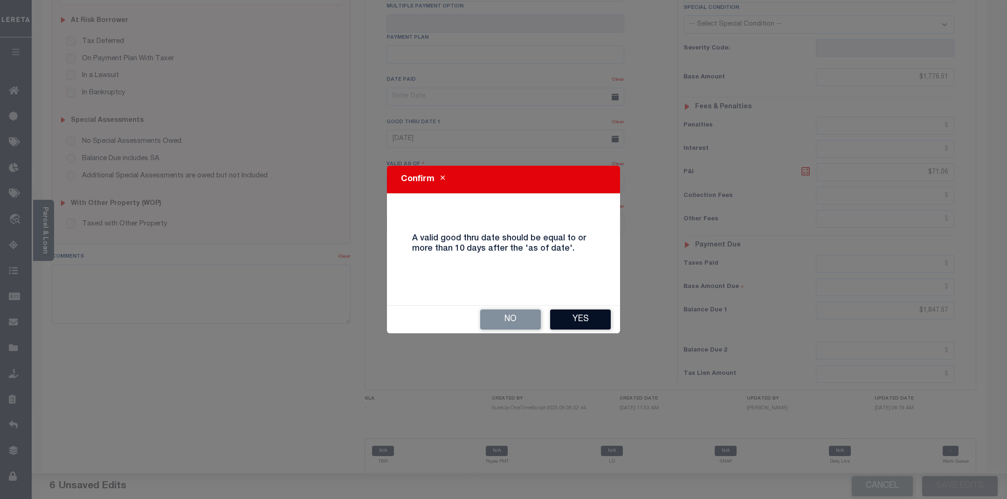
click at [585, 321] on button "Yes" at bounding box center [580, 319] width 61 height 20
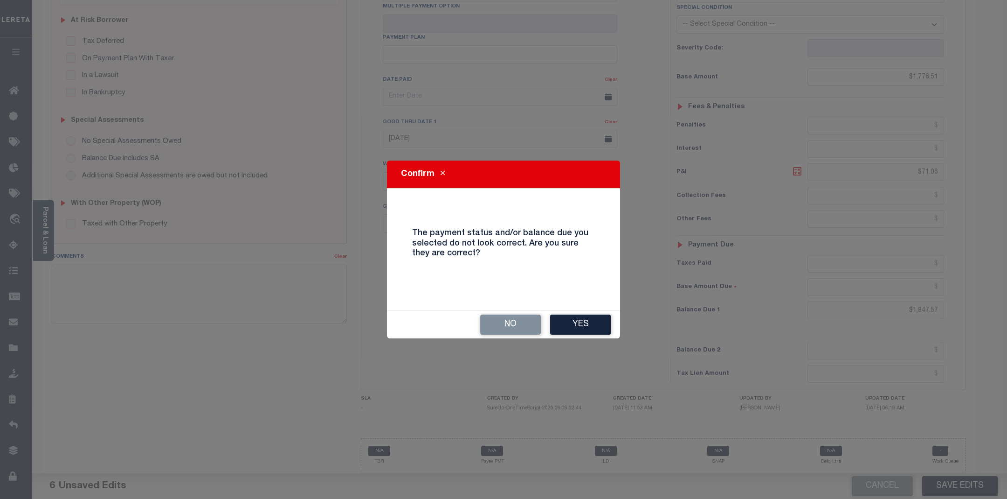
click at [585, 321] on button "Yes" at bounding box center [580, 324] width 61 height 20
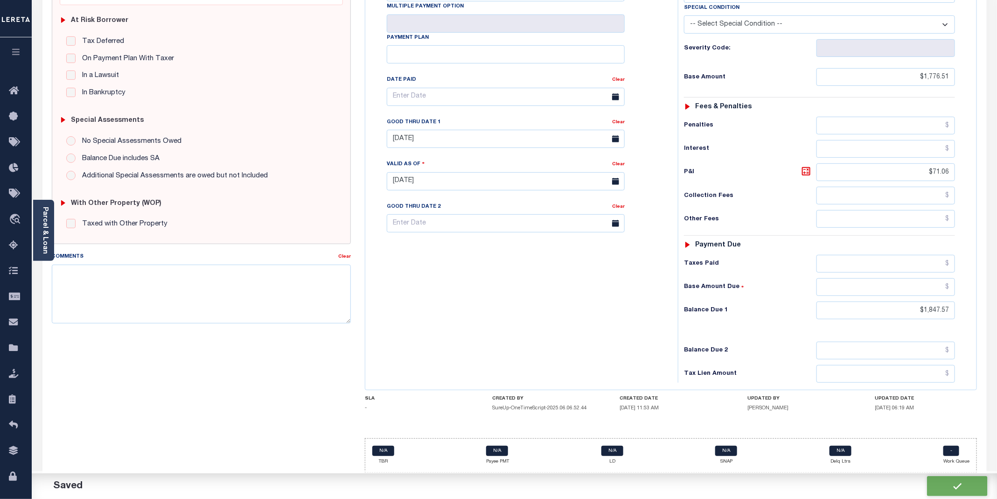
checkbox input "false"
type input "$1,776.51"
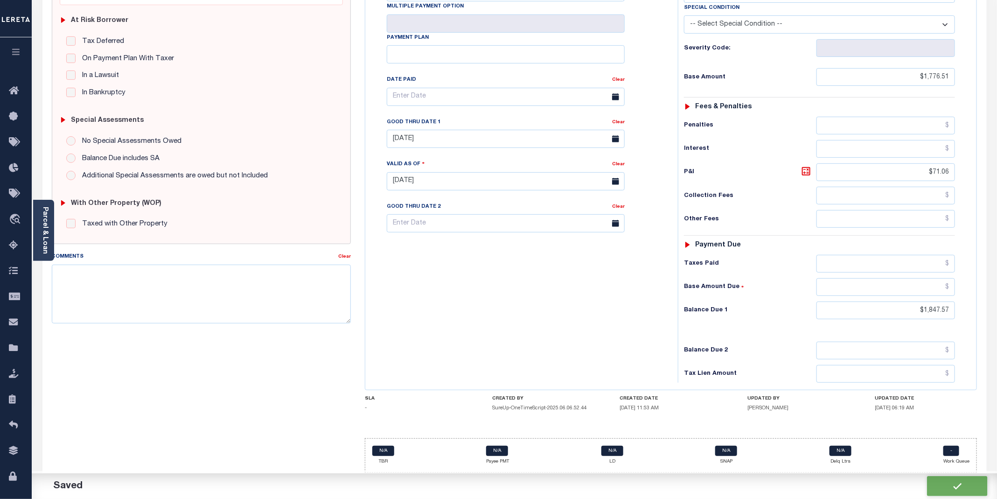
type input "$71.06"
type input "$1,847.57"
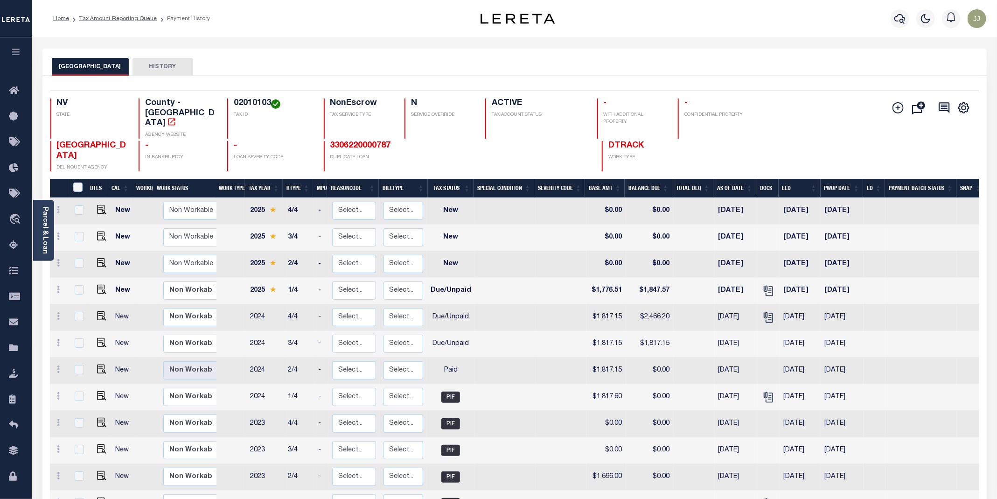
scroll to position [238, 0]
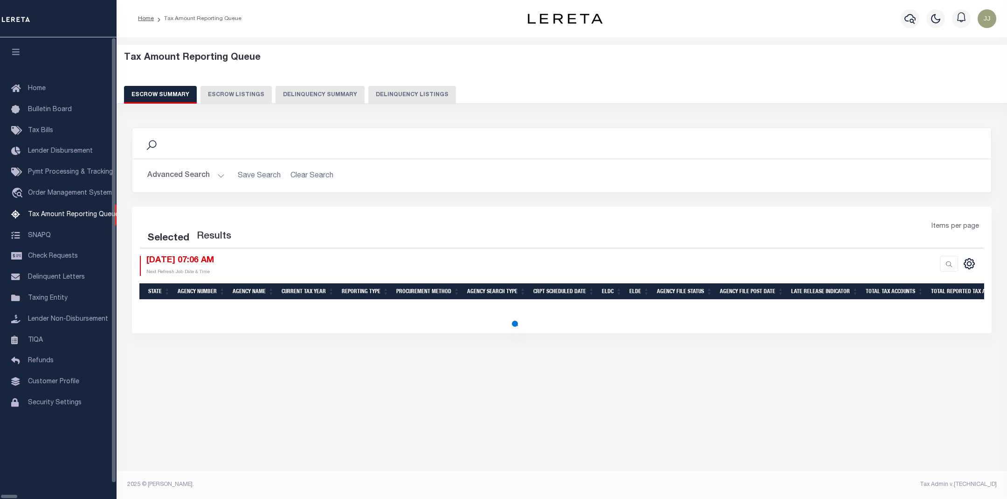
click at [383, 99] on button "Delinquency Listings" at bounding box center [412, 95] width 88 height 18
select select "100"
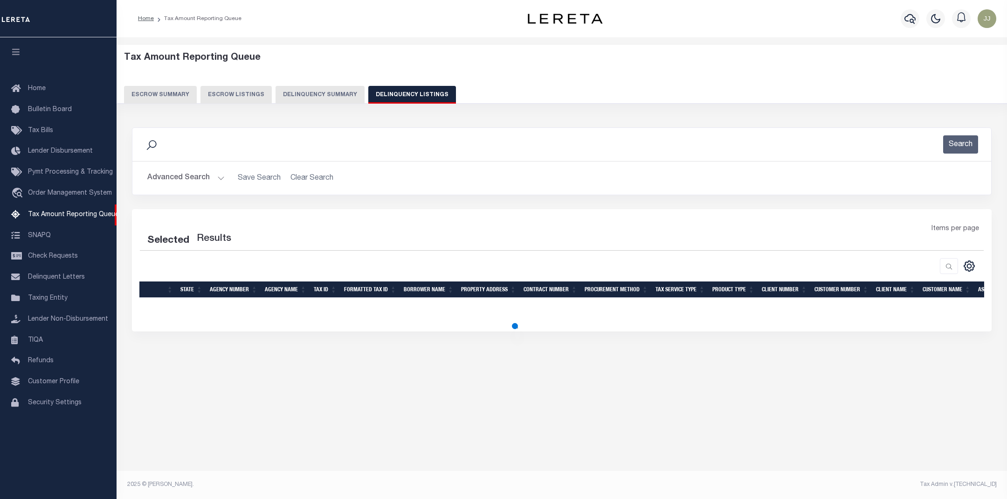
select select "100"
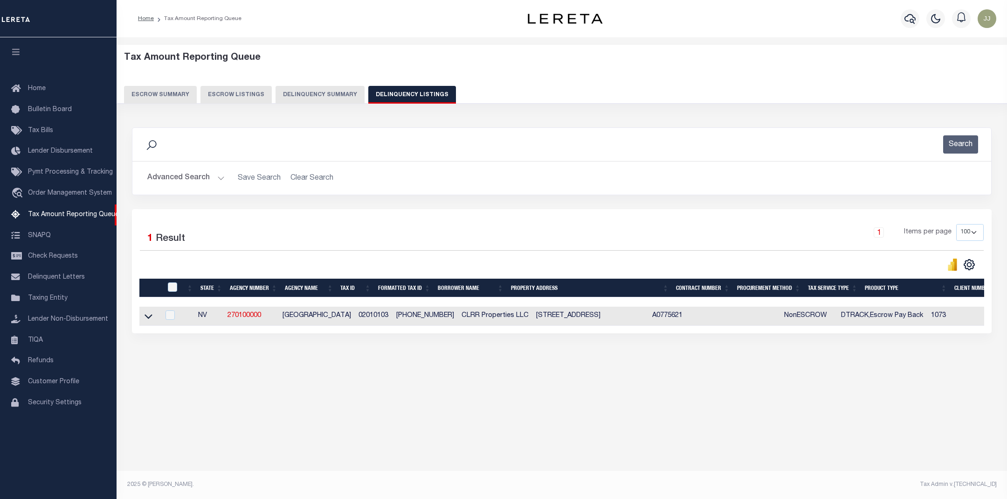
click at [201, 180] on button "Advanced Search" at bounding box center [185, 178] width 77 height 18
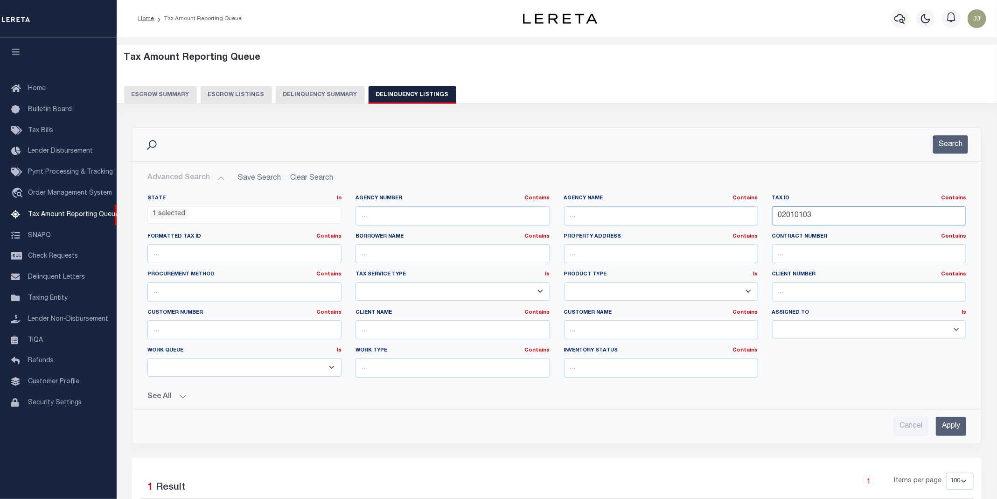
drag, startPoint x: 832, startPoint y: 219, endPoint x: 745, endPoint y: 217, distance: 86.8
click at [745, 217] on div "State In In AK AL AR AZ CA CO CT DC DE FL GA GU HI IA ID IL IN KS [GEOGRAPHIC_D…" at bounding box center [556, 289] width 832 height 190
paste input "4"
type input "02010104"
click at [949, 140] on button "Search" at bounding box center [950, 144] width 35 height 18
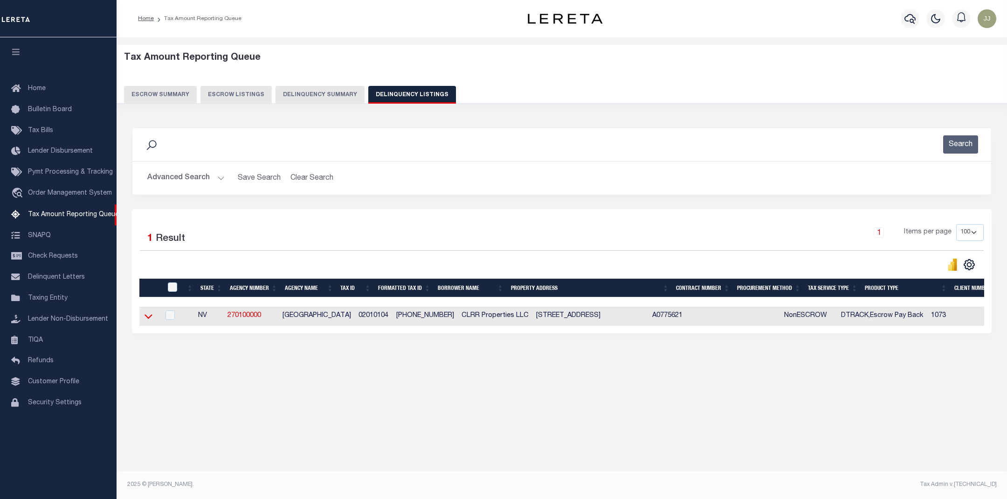
click at [151, 321] on icon at bounding box center [149, 316] width 8 height 10
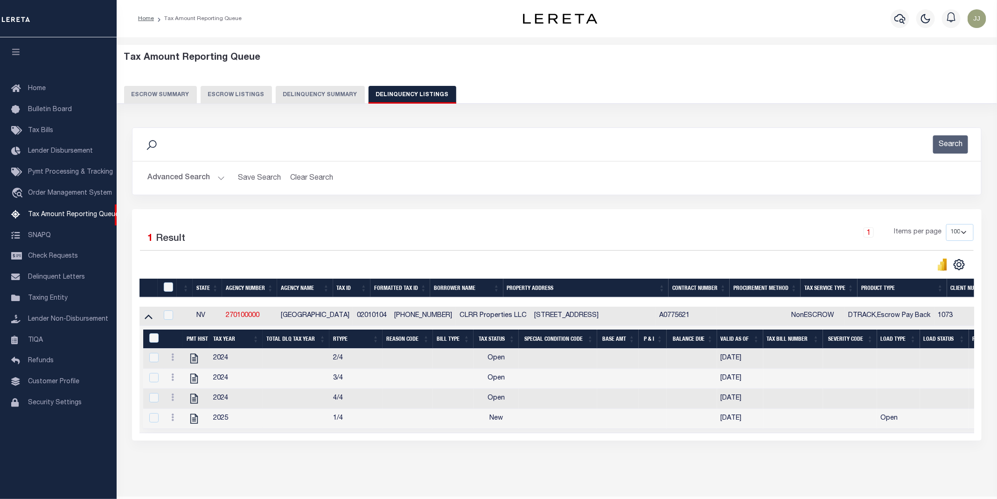
scroll to position [37, 0]
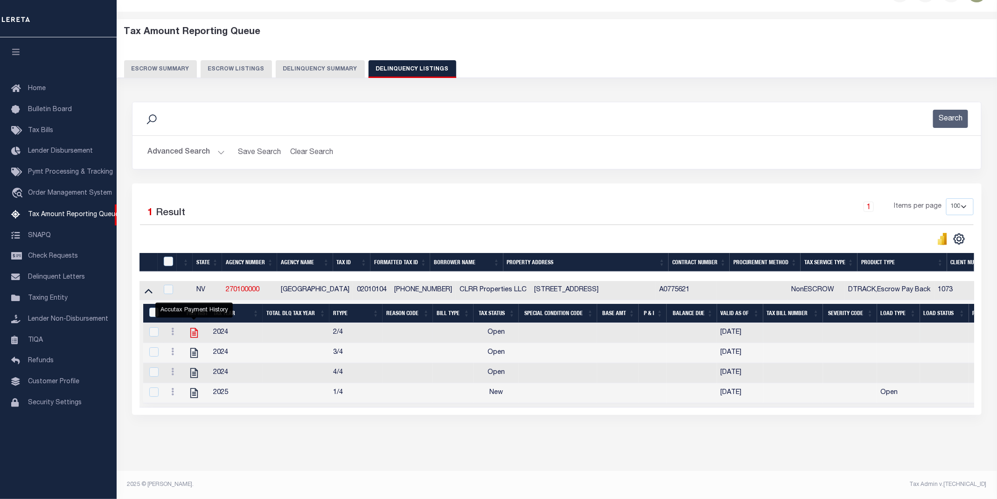
click at [194, 328] on icon "" at bounding box center [193, 333] width 7 height 10
checkbox input "true"
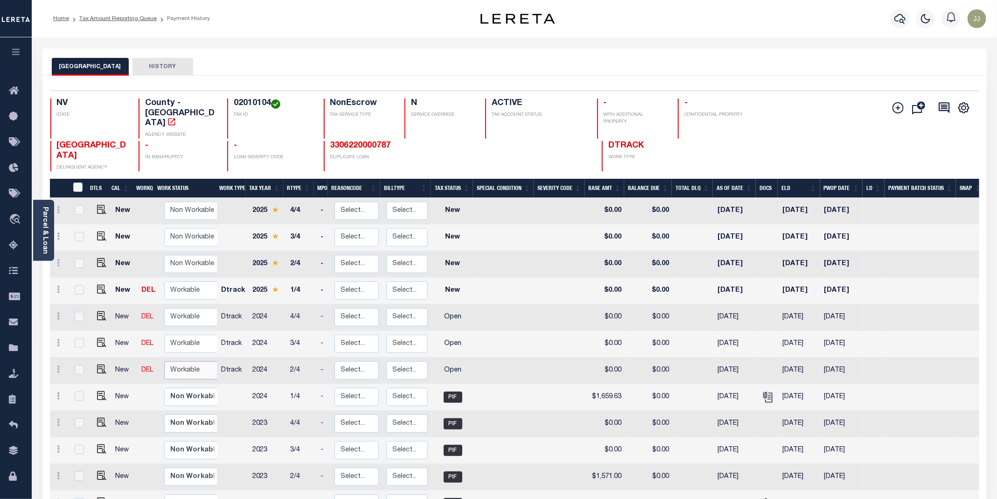
click at [180, 361] on select "Non Workable Workable" at bounding box center [192, 370] width 56 height 18
checkbox input "true"
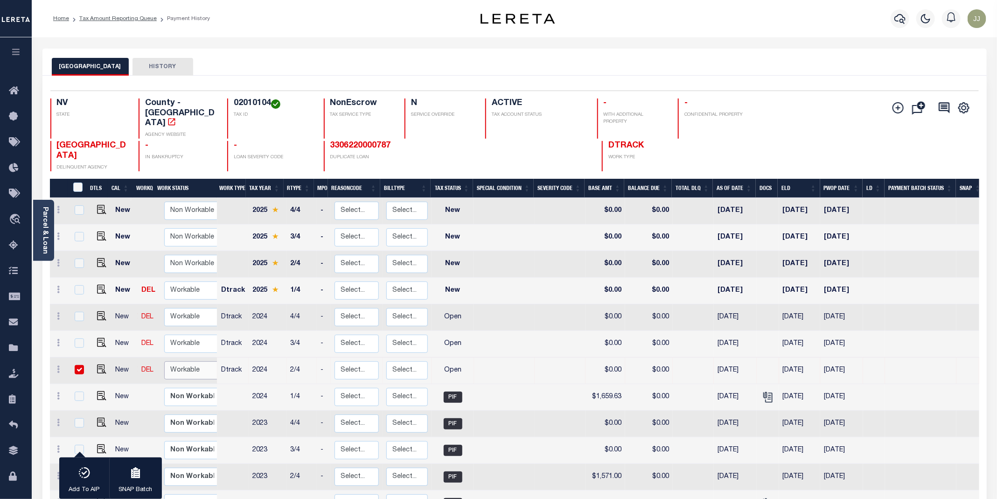
select select "true"
click at [164, 361] on select "Non Workable Workable" at bounding box center [192, 370] width 56 height 18
checkbox input "false"
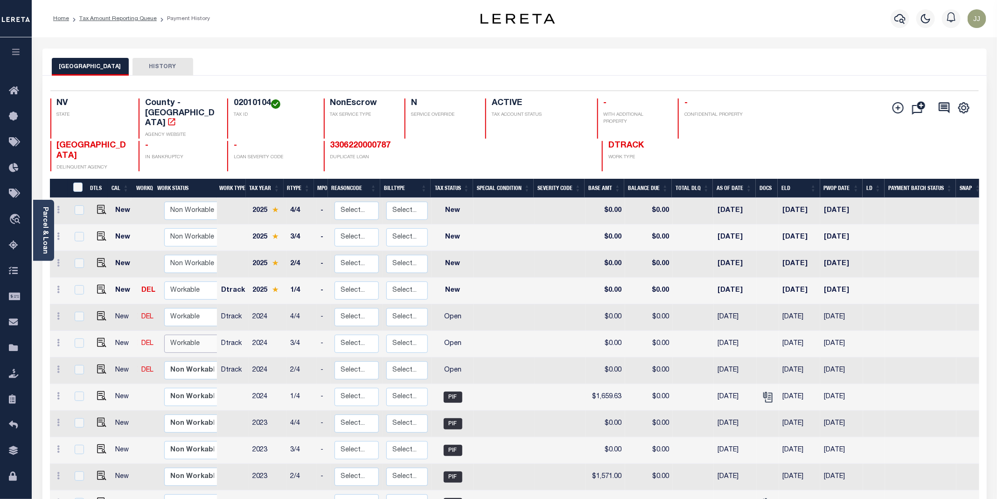
click at [183, 334] on select "Non Workable Workable" at bounding box center [192, 343] width 56 height 18
checkbox input "true"
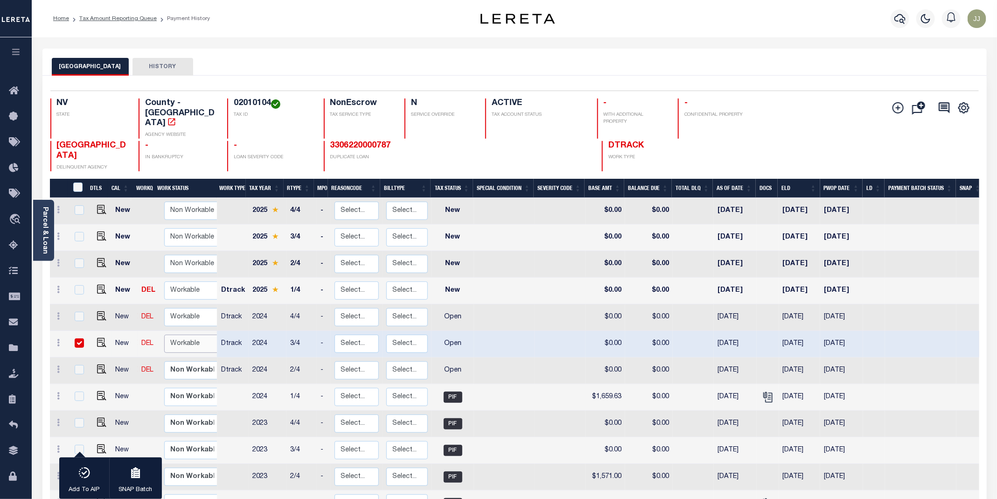
select select "true"
click at [164, 334] on select "Non Workable Workable" at bounding box center [192, 343] width 56 height 18
checkbox input "false"
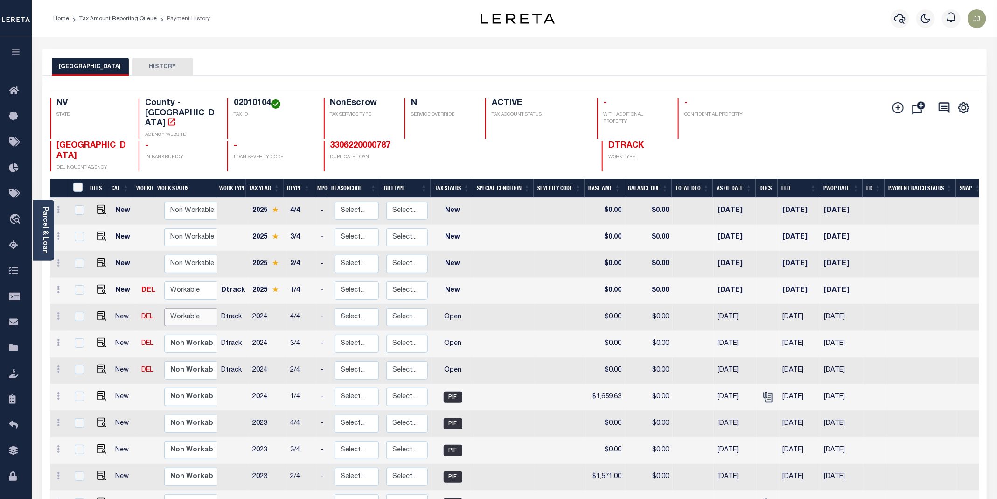
click at [206, 308] on select "Non Workable Workable" at bounding box center [192, 317] width 56 height 18
checkbox input "true"
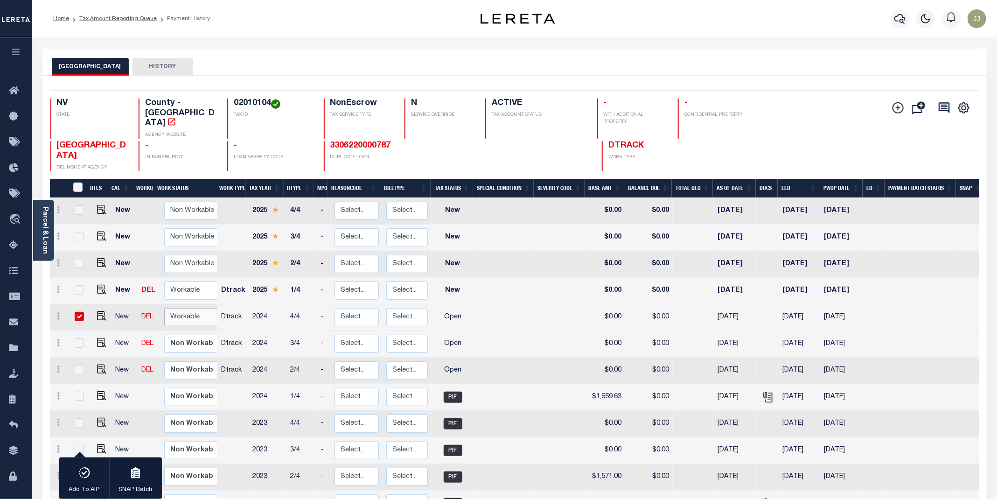
select select "true"
click at [164, 308] on select "Non Workable Workable" at bounding box center [192, 317] width 56 height 18
checkbox input "false"
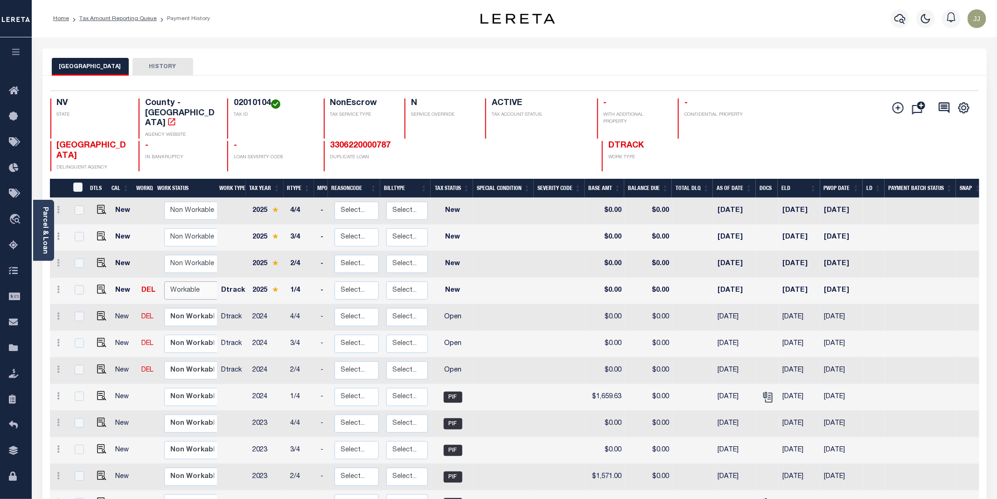
click at [187, 281] on select "Non Workable Workable" at bounding box center [192, 290] width 56 height 18
checkbox input "true"
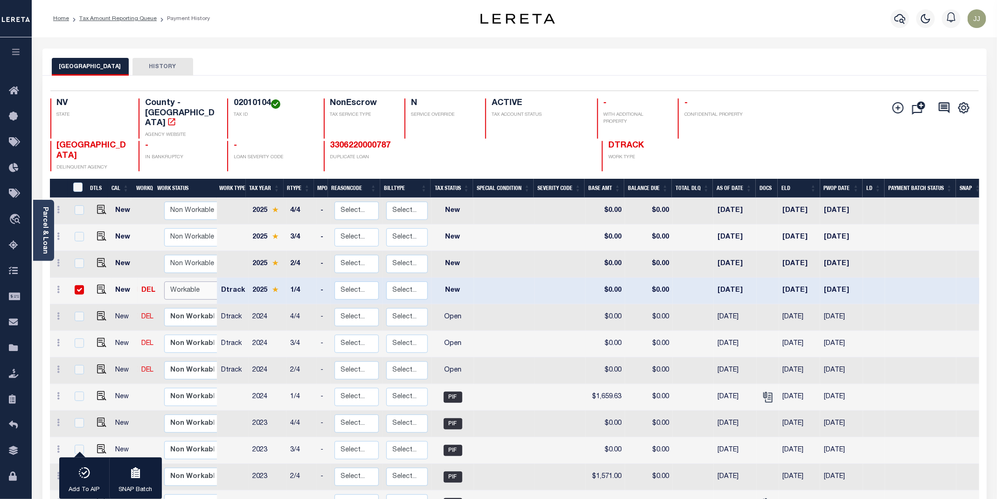
select select "true"
click at [164, 281] on select "Non Workable Workable" at bounding box center [192, 290] width 56 height 18
checkbox input "false"
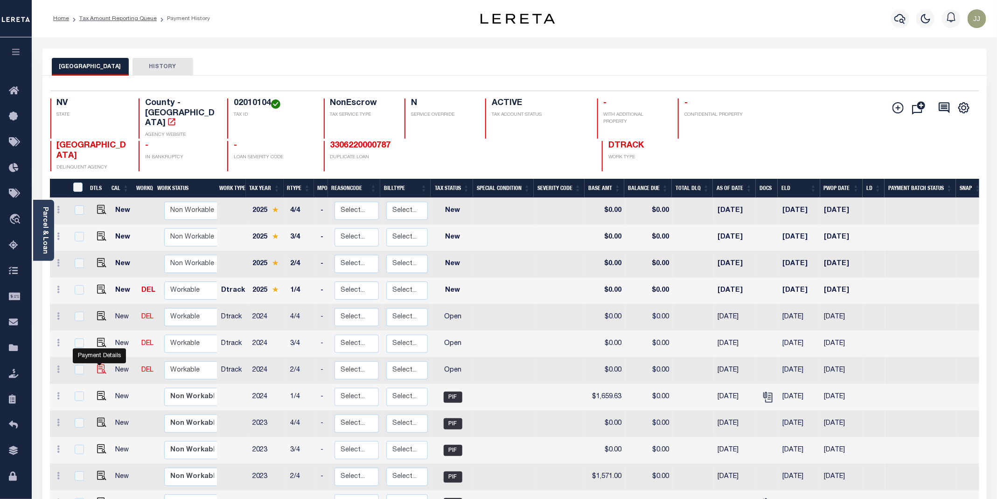
click at [98, 364] on img "" at bounding box center [101, 368] width 9 height 9
checkbox input "true"
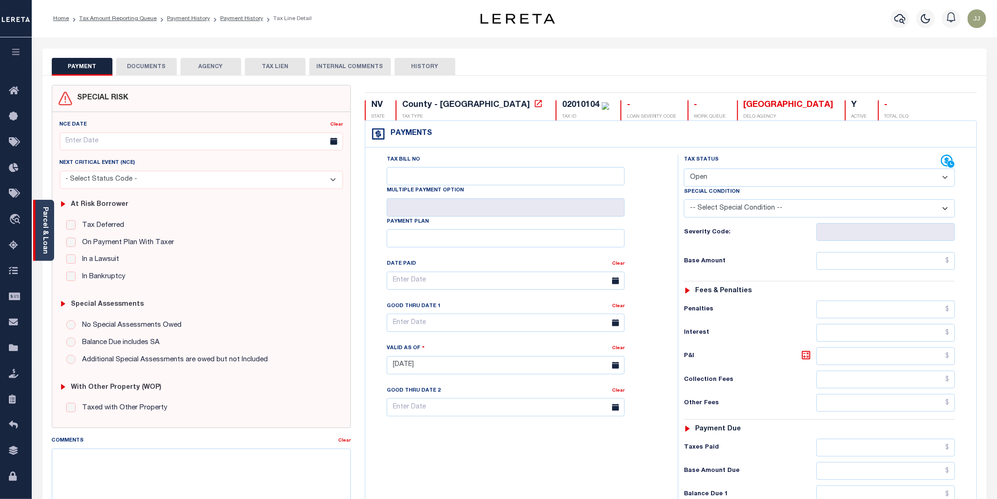
click at [48, 245] on link "Parcel & Loan" at bounding box center [45, 230] width 7 height 47
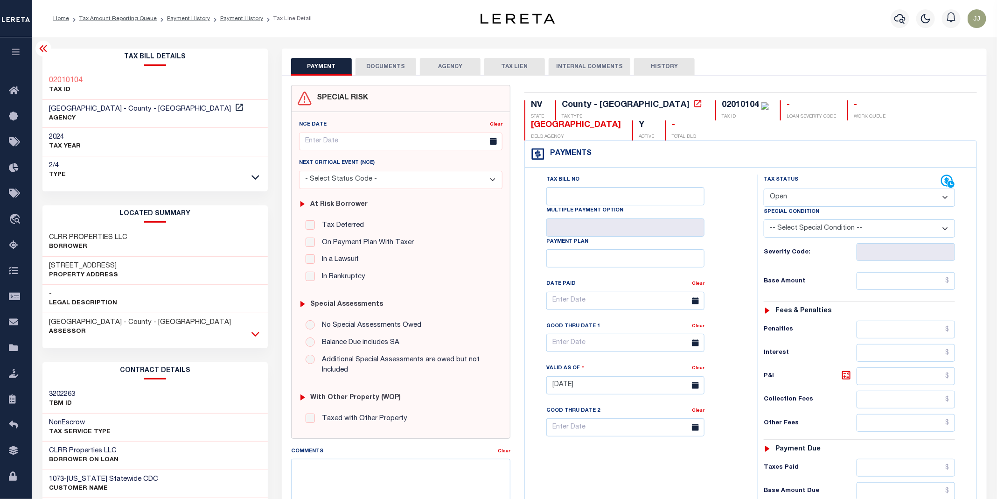
click at [252, 337] on icon at bounding box center [255, 334] width 8 height 10
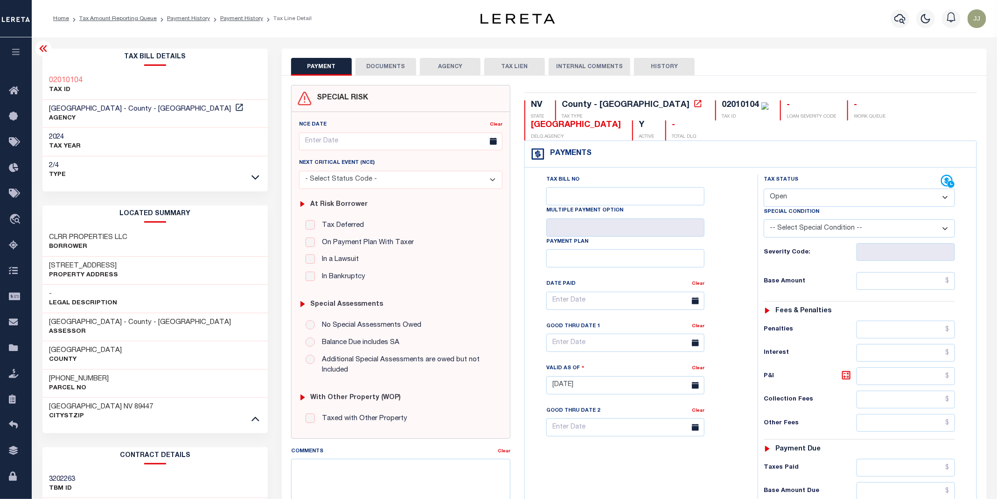
scroll to position [70, 0]
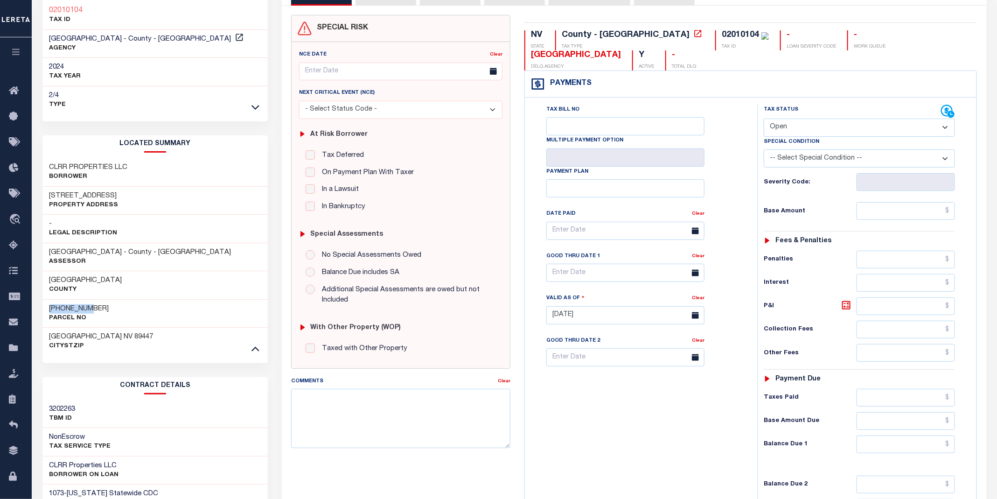
drag, startPoint x: 89, startPoint y: 307, endPoint x: 49, endPoint y: 309, distance: 39.7
click at [49, 309] on div "[PHONE_NUMBER] Parcel No" at bounding box center [155, 313] width 226 height 28
copy h3 "[PHONE_NUMBER]"
click at [788, 118] on select "- Select Status Code - Open Due/Unpaid Paid Incomplete No Tax Due Internal Refu…" at bounding box center [858, 127] width 191 height 18
select select "PYD"
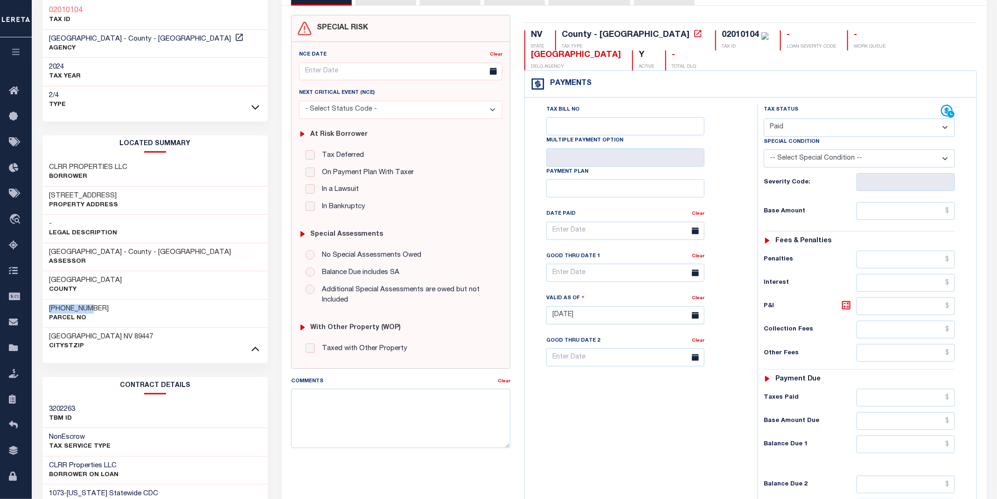
click at [764, 118] on select "- Select Status Code - Open Due/Unpaid Paid Incomplete No Tax Due Internal Refu…" at bounding box center [858, 127] width 191 height 18
type input "09/08/2025"
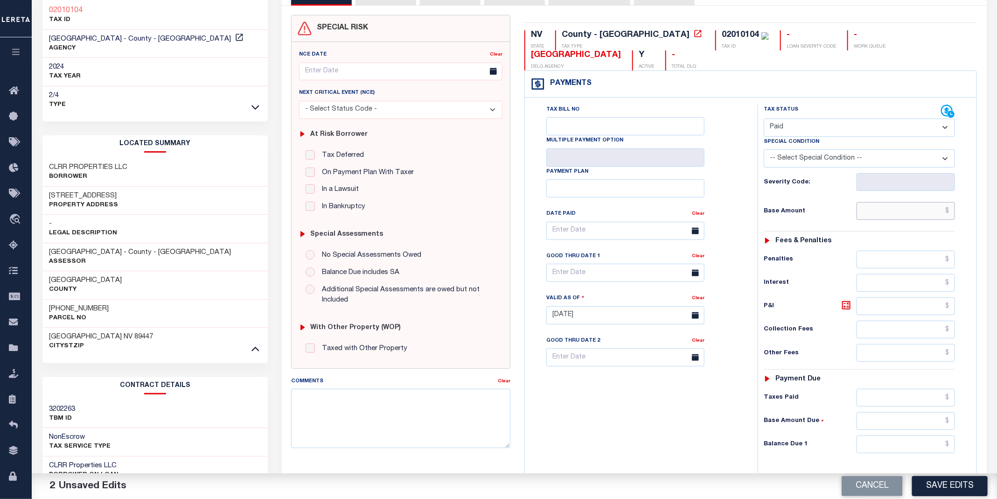
click at [879, 202] on input "text" at bounding box center [905, 211] width 99 height 18
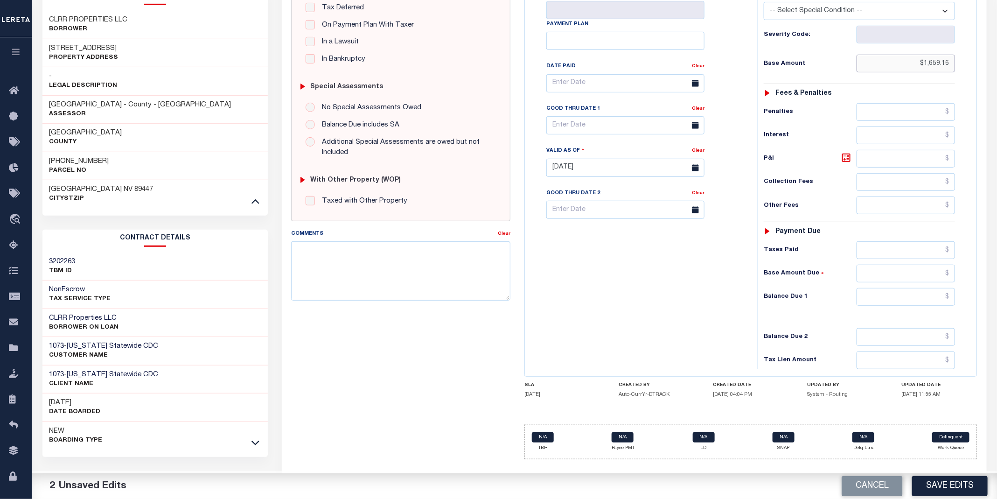
type input "$1,659.16"
click at [901, 288] on input "text" at bounding box center [905, 297] width 99 height 18
type input "$0.00"
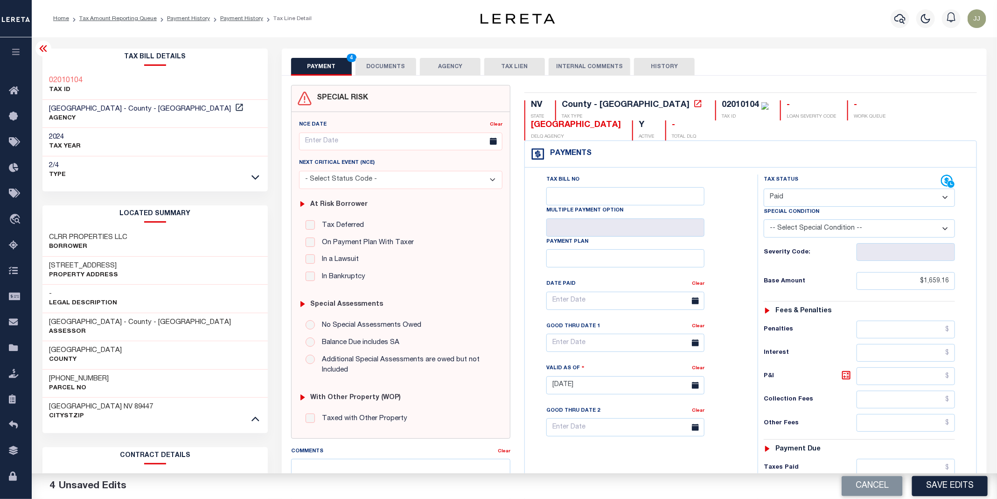
click at [941, 486] on button "Save Edits" at bounding box center [950, 486] width 76 height 20
checkbox input "false"
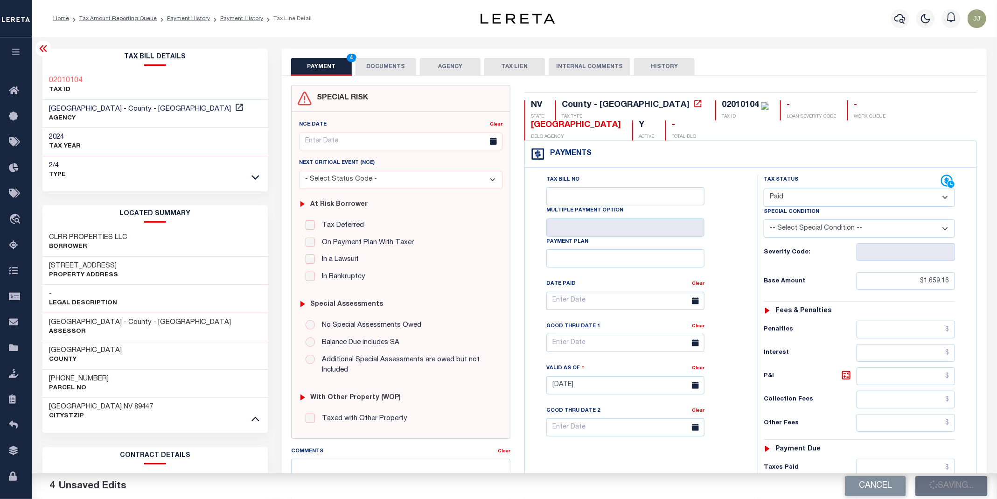
type input "$1,659.16"
type input "$0"
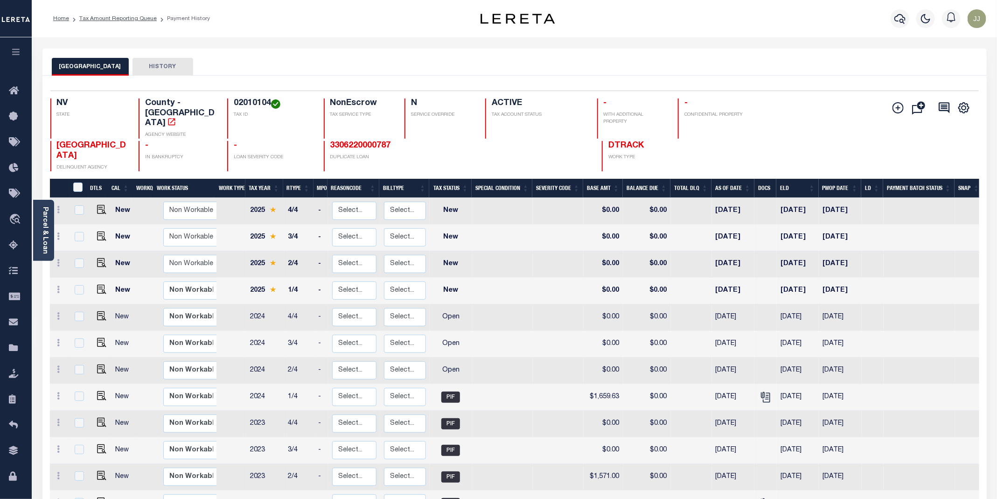
click at [476, 52] on div "LYON COUNTY HISTORY" at bounding box center [514, 62] width 944 height 27
click at [100, 338] on img "" at bounding box center [101, 342] width 9 height 9
checkbox input "true"
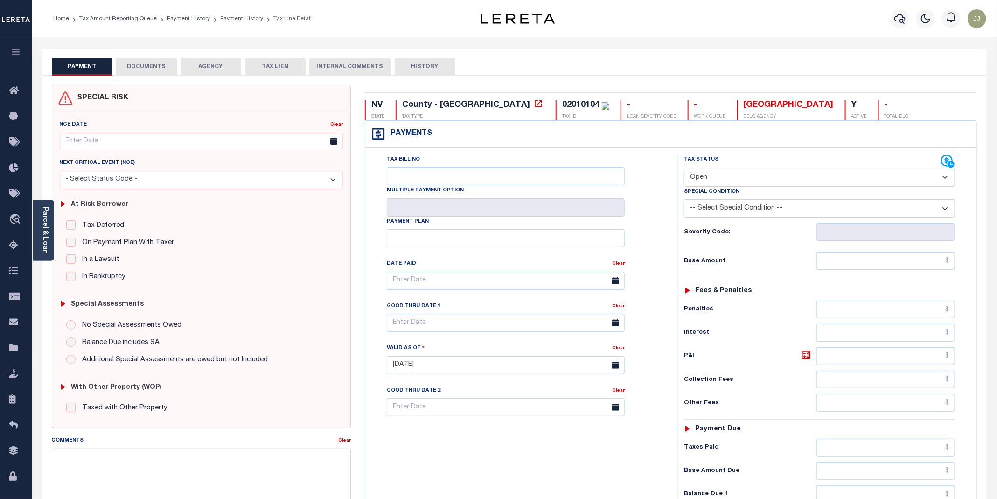
click at [738, 180] on select "- Select Status Code - Open Due/Unpaid Paid Incomplete No Tax Due Internal Refu…" at bounding box center [819, 177] width 271 height 18
select select "DUE"
click at [684, 169] on select "- Select Status Code - Open Due/Unpaid Paid Incomplete No Tax Due Internal Refu…" at bounding box center [819, 177] width 271 height 18
type input "[DATE]"
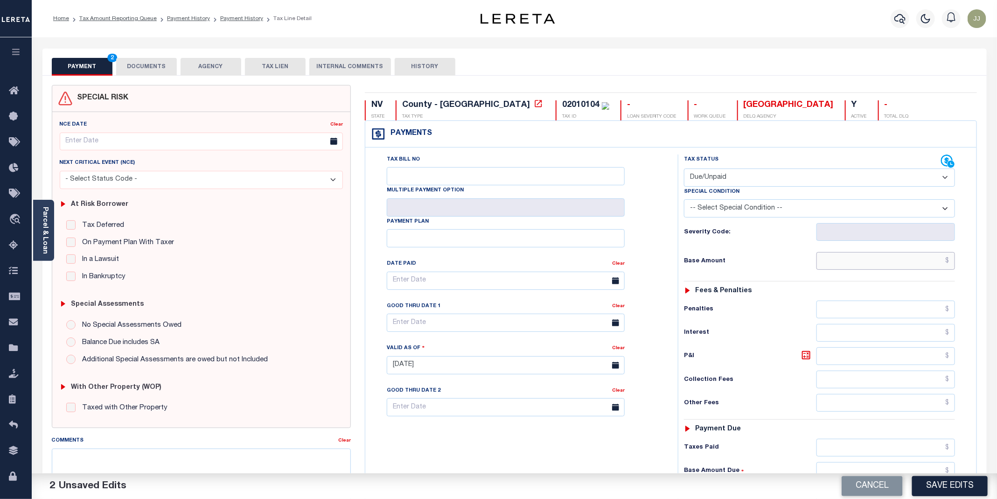
click at [850, 259] on input "text" at bounding box center [885, 261] width 139 height 18
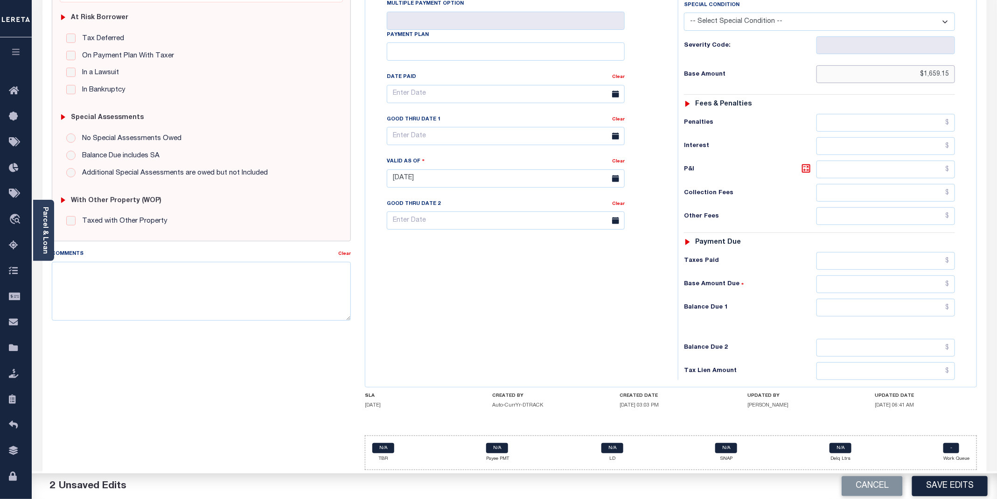
type input "$1,659.15"
click at [876, 305] on input "text" at bounding box center [885, 307] width 139 height 18
type input "$1,659.15"
click at [413, 133] on input "text" at bounding box center [506, 136] width 238 height 18
click at [423, 204] on span "8" at bounding box center [418, 213] width 18 height 18
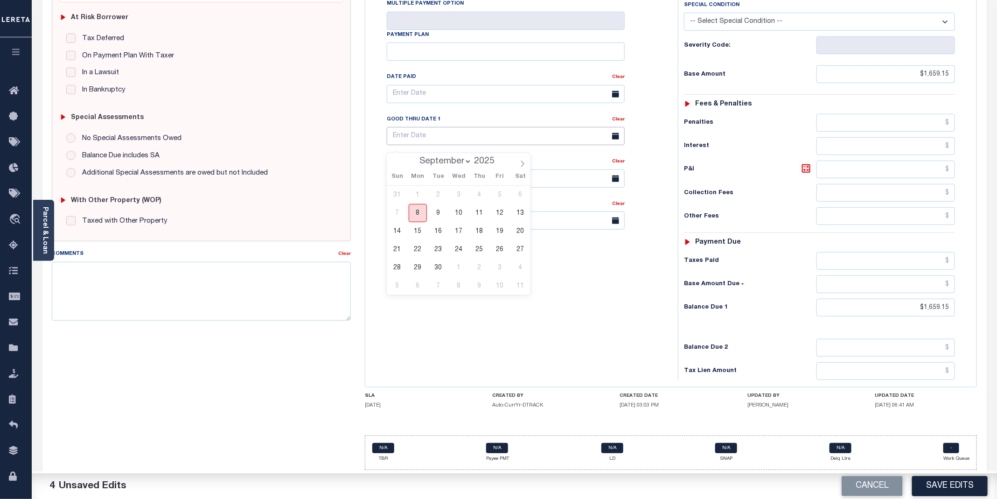
type input "[DATE]"
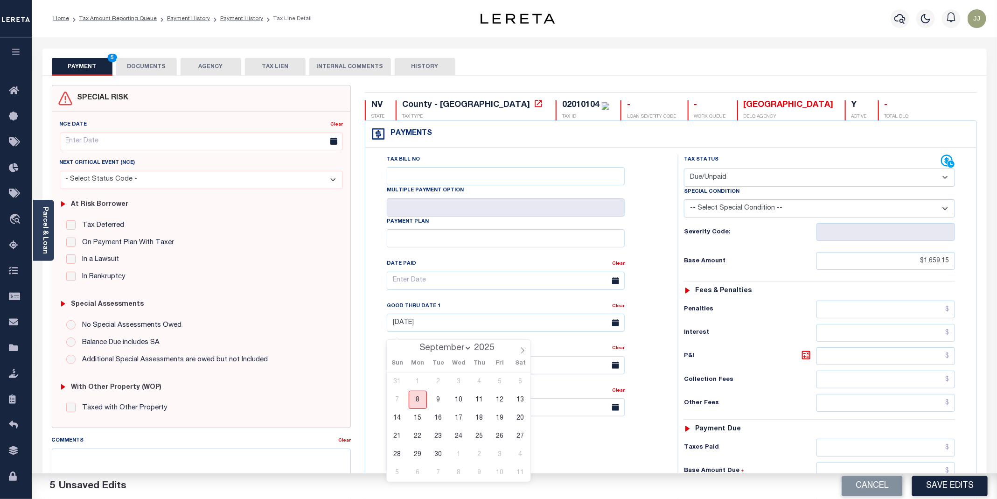
click at [415, 397] on span "8" at bounding box center [418, 399] width 18 height 18
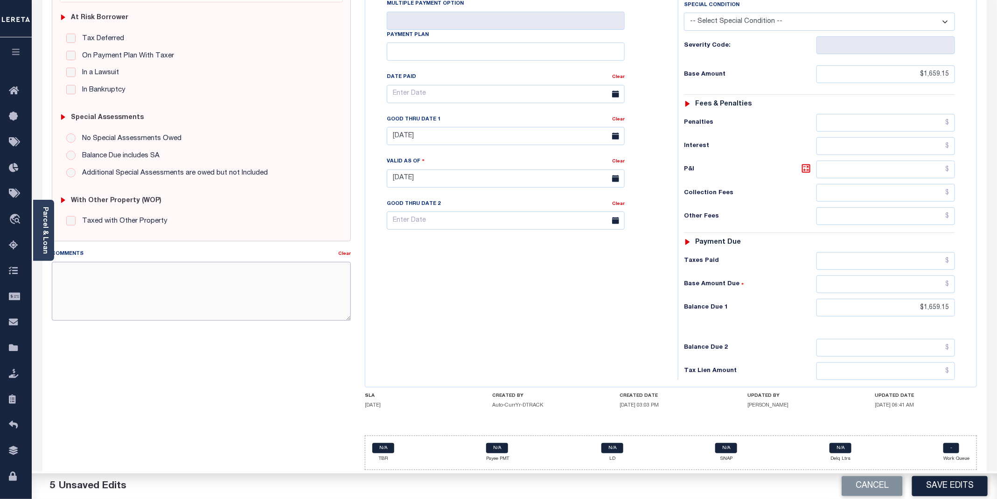
click at [182, 277] on textarea "Comments" at bounding box center [201, 291] width 299 height 59
paste textarea "09/02/2025 - as per Becky, the P&I breakdown not available, total P&I is update…"
click at [76, 264] on textarea "09/02/2025 - as per Becky, the P&I breakdown not available, total P&I is update…" at bounding box center [201, 291] width 299 height 59
drag, startPoint x: 140, startPoint y: 270, endPoint x: 109, endPoint y: 270, distance: 31.2
click at [109, 270] on textarea "09/08/2025 - as per Becky, the P&I breakdown not available, total P&I is update…" at bounding box center [201, 291] width 299 height 59
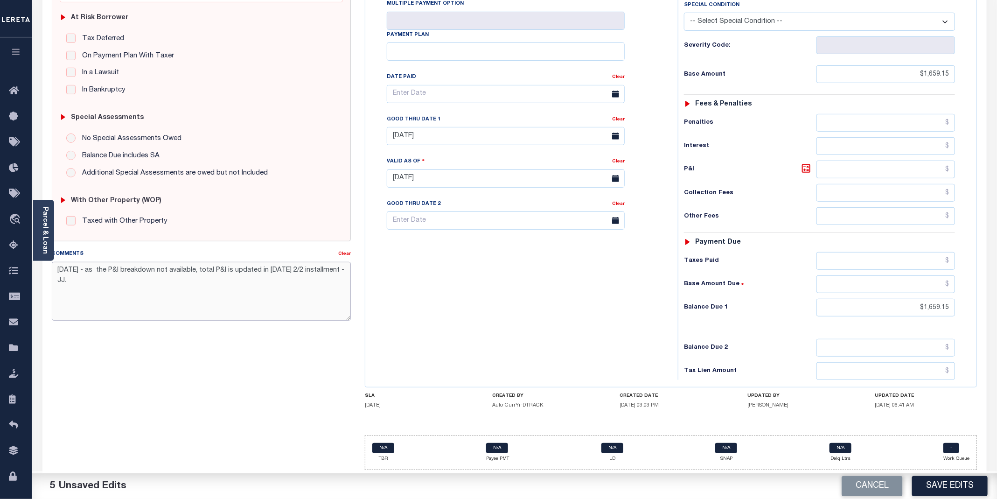
click at [296, 267] on textarea "09/08/2025 - as the P&I breakdown not available, total P&I is updated in 2022 2…" at bounding box center [201, 291] width 299 height 59
drag, startPoint x: 189, startPoint y: 294, endPoint x: 91, endPoint y: 279, distance: 99.1
click at [91, 279] on textarea "09/08/2025 - as the P&I breakdown not available, total P&I is updated in 2024 2…" at bounding box center [201, 291] width 299 height 59
click at [304, 266] on textarea "09/08/2025 - as the P&I breakdown not available, total P&I is updated in 2024 2…" at bounding box center [201, 291] width 299 height 59
type textarea "09/08/2025 - as the P&I breakdown not available, total P&I is updated in 2024 4…"
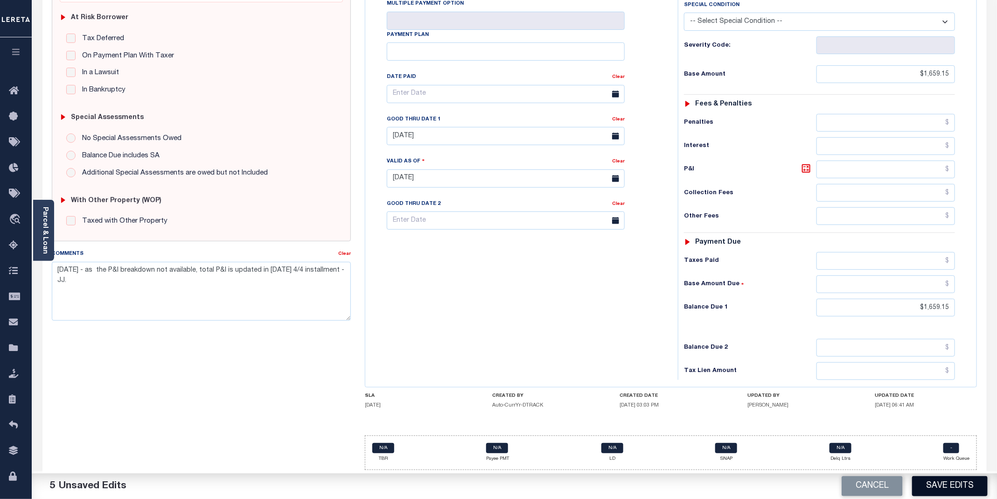
click at [928, 484] on button "Save Edits" at bounding box center [950, 486] width 76 height 20
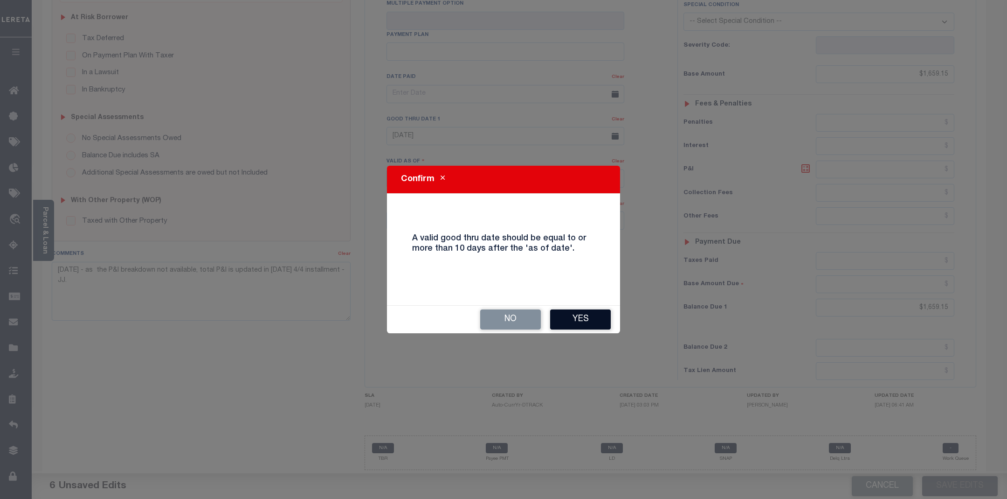
click at [572, 322] on button "Yes" at bounding box center [580, 319] width 61 height 20
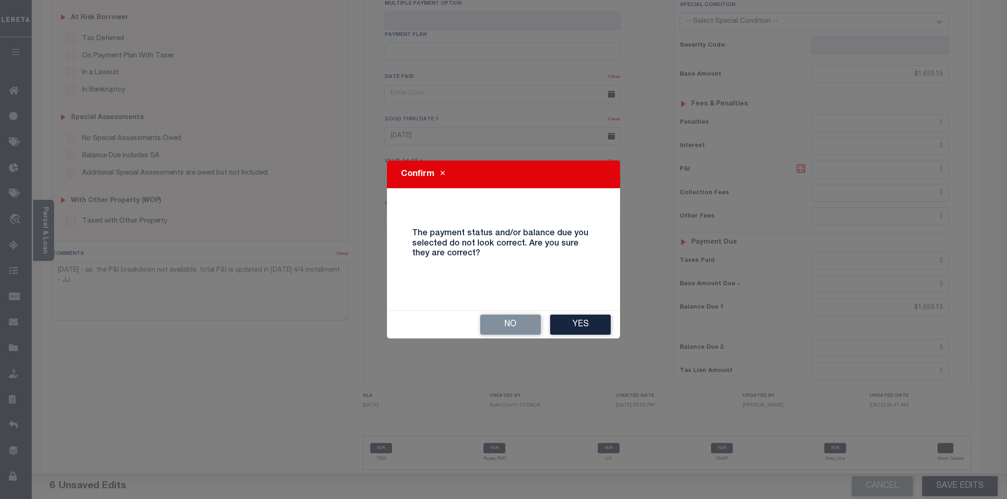
click at [572, 322] on button "Yes" at bounding box center [580, 324] width 61 height 20
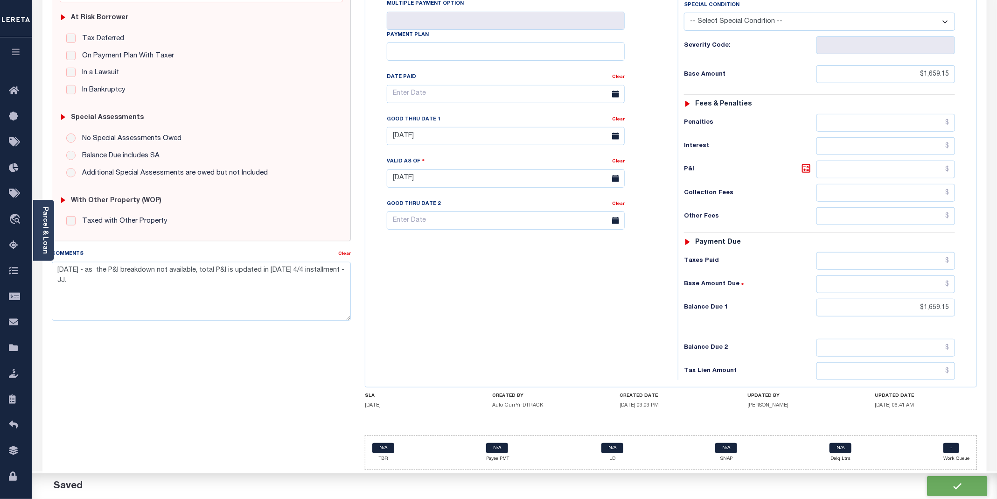
checkbox input "false"
type textarea "09/08/2025 - as the P&I breakdown not available, total P&I is updated in 2024 4…"
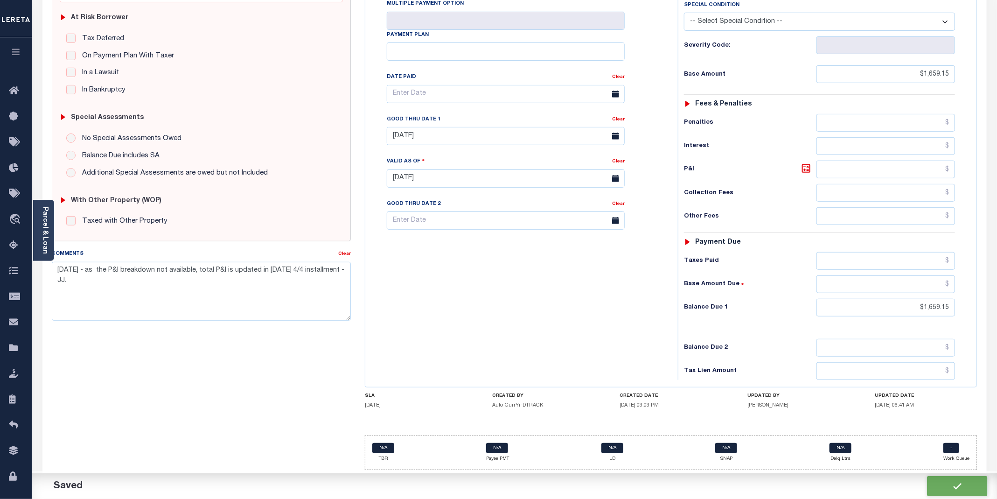
type input "$1,659.15"
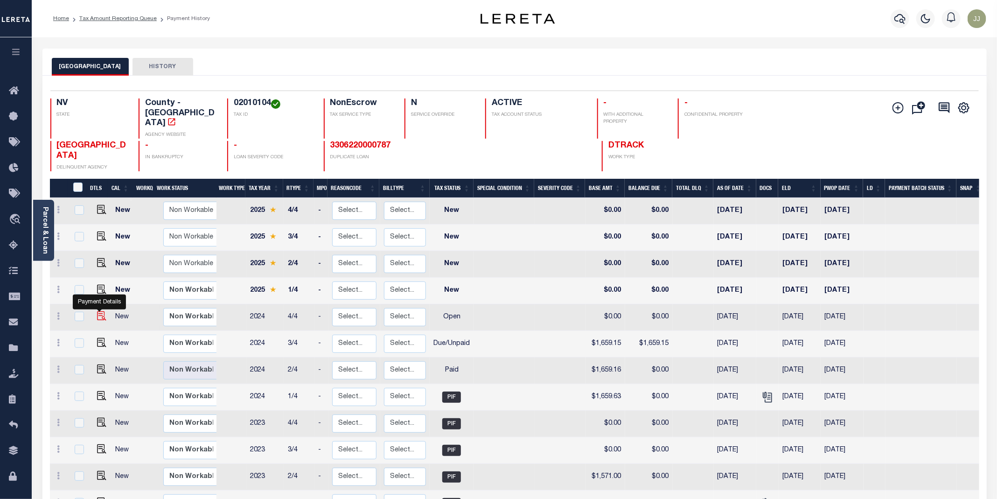
click at [97, 311] on img "" at bounding box center [101, 315] width 9 height 9
checkbox input "true"
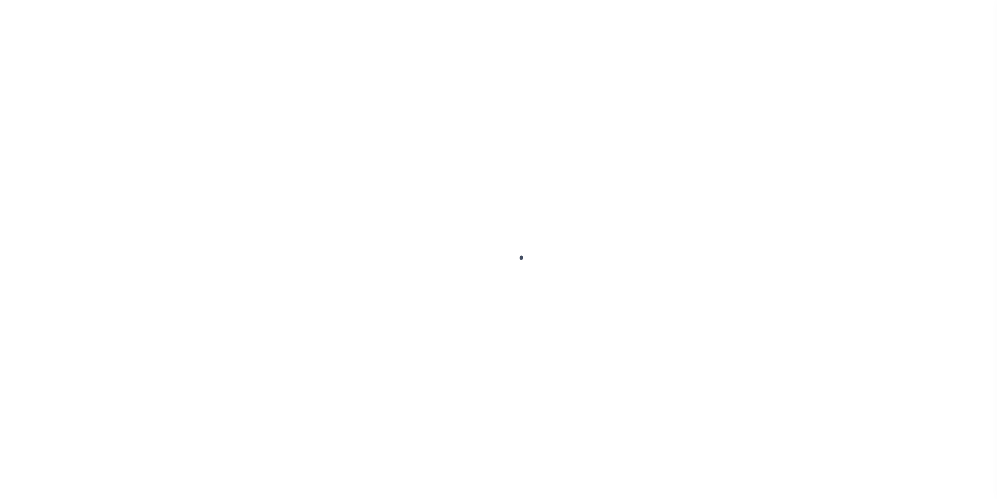
select select "OP2"
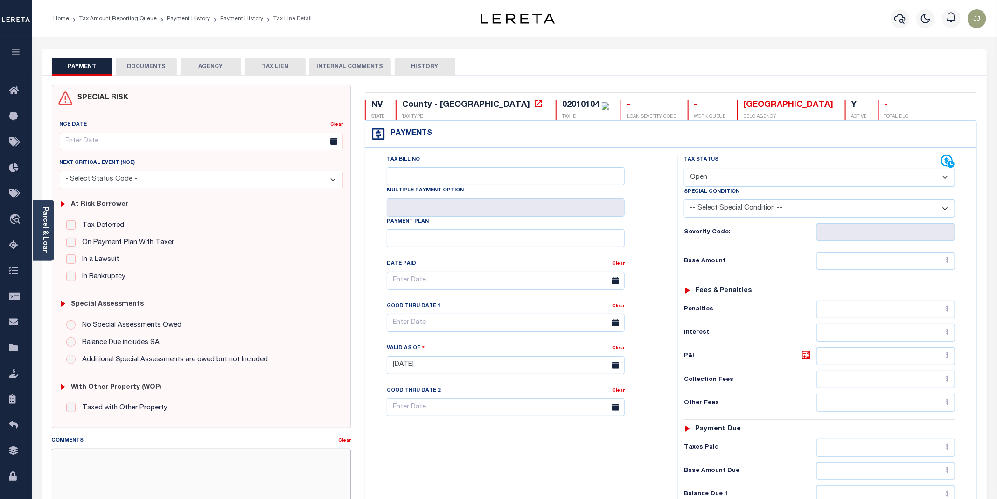
click at [112, 463] on textarea "Comments" at bounding box center [201, 477] width 299 height 59
paste textarea "09/08/2025 - as the P&I breakdown not available, total P&I is updated in 2024 4…"
type textarea "09/08/2025 - as the P&I breakdown not available, total P&I is updated in 2024 4…"
type input "[DATE]"
click at [709, 175] on select "- Select Status Code - Open Due/Unpaid Paid Incomplete No Tax Due Internal Refu…" at bounding box center [819, 177] width 271 height 18
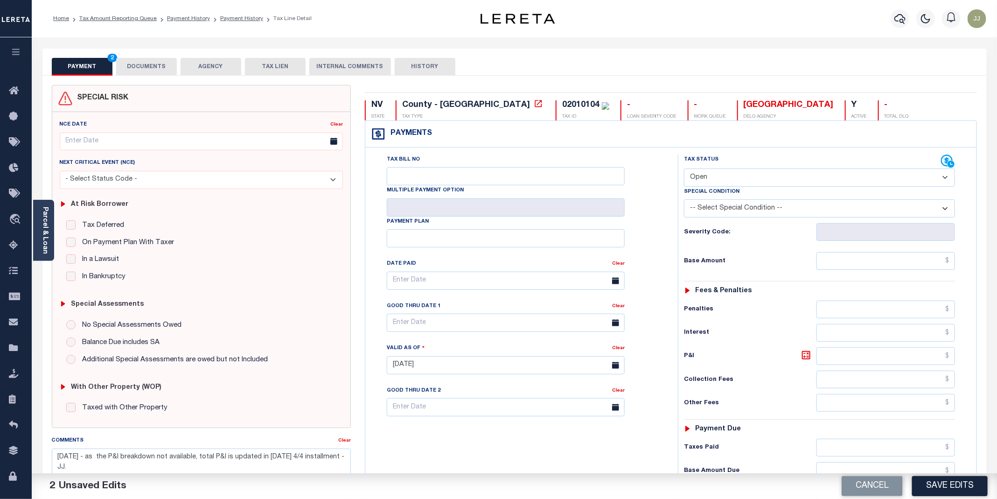
select select "DUE"
click at [684, 169] on select "- Select Status Code - Open Due/Unpaid Paid Incomplete No Tax Due Internal Refu…" at bounding box center [819, 177] width 271 height 18
click at [852, 264] on input "text" at bounding box center [885, 261] width 139 height 18
paste input "1"
type input "$1,659.16"
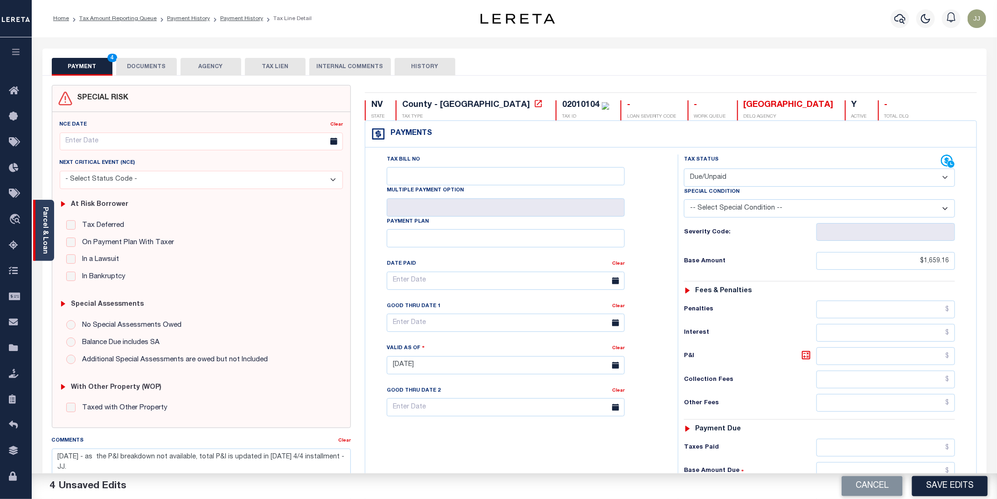
click at [51, 241] on div "Parcel & Loan" at bounding box center [43, 230] width 21 height 61
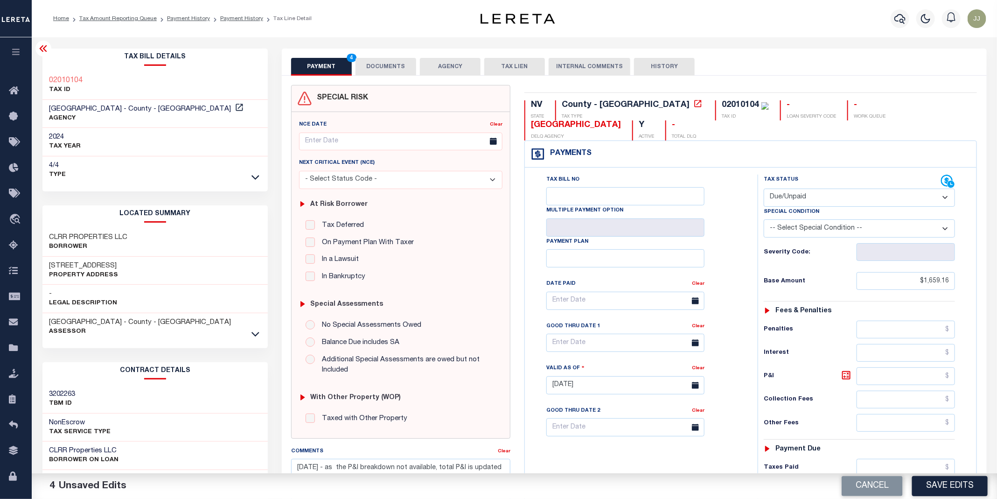
scroll to position [195, 0]
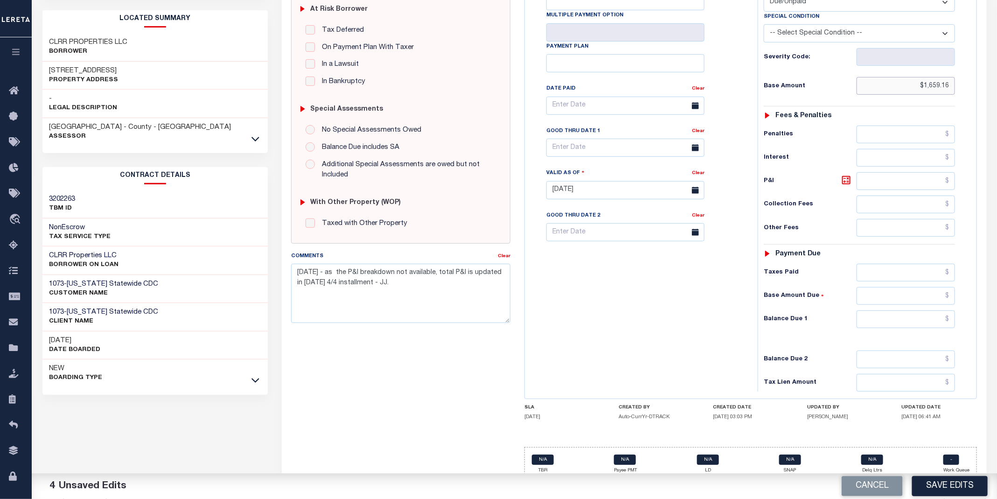
drag, startPoint x: 919, startPoint y: 66, endPoint x: 958, endPoint y: 69, distance: 39.2
click at [958, 69] on div "Tax Status Status - Select Status Code -" at bounding box center [861, 185] width 209 height 412
click at [911, 310] on input "text" at bounding box center [905, 319] width 99 height 18
paste input "2,251.86"
type input "$2,251.86"
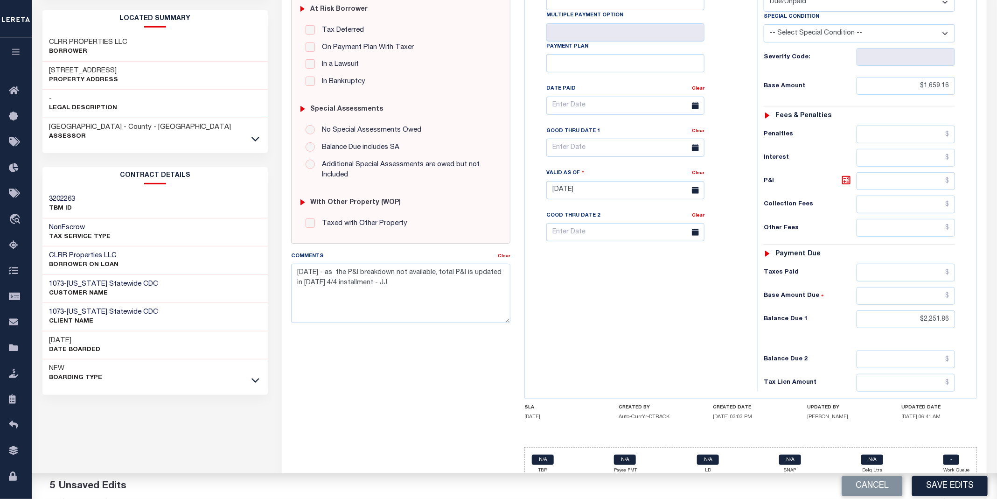
click at [846, 172] on div "P&I" at bounding box center [858, 181] width 191 height 18
click at [845, 177] on icon at bounding box center [846, 180] width 6 height 6
type input "$592.70"
click at [570, 139] on input "text" at bounding box center [625, 148] width 158 height 18
click at [578, 206] on span "8" at bounding box center [577, 204] width 18 height 18
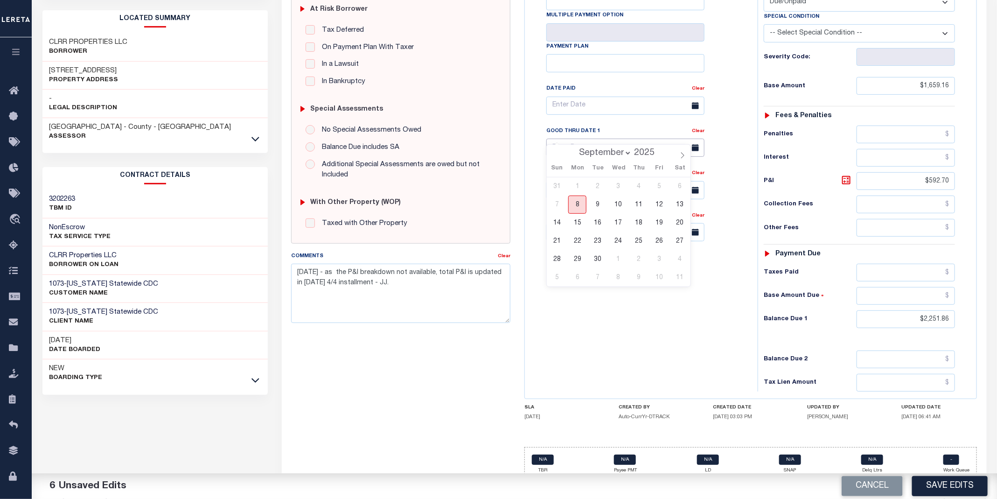
type input "[DATE]"
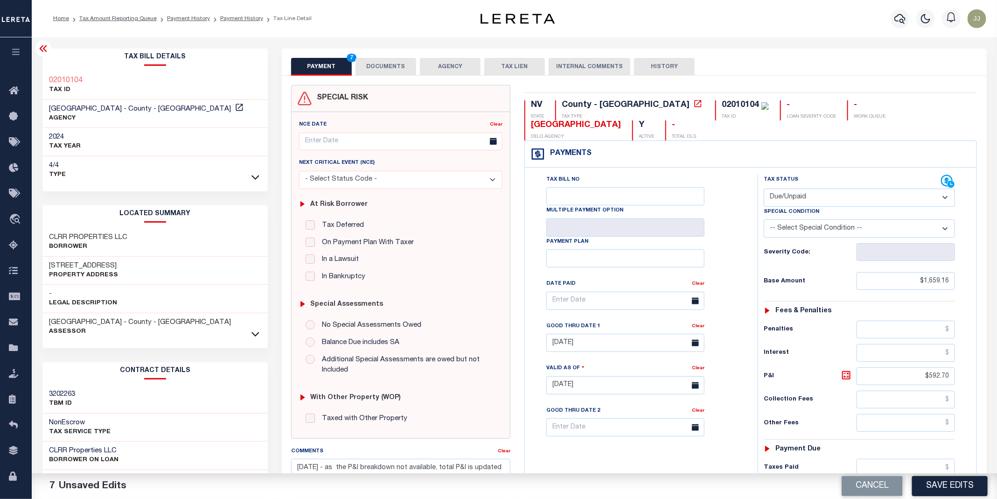
click at [391, 65] on button "DOCUMENTS" at bounding box center [385, 67] width 61 height 18
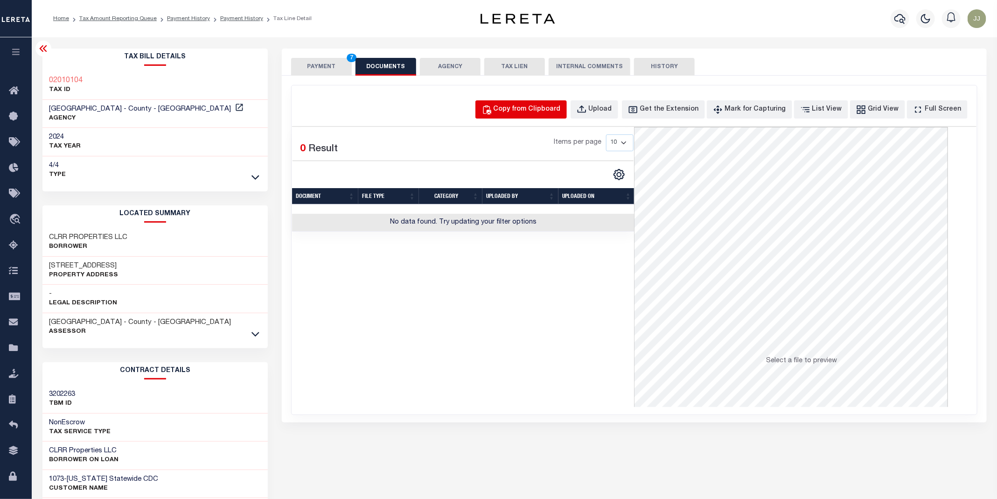
click at [530, 107] on div "Copy from Clipboard" at bounding box center [526, 109] width 67 height 10
select select "POP"
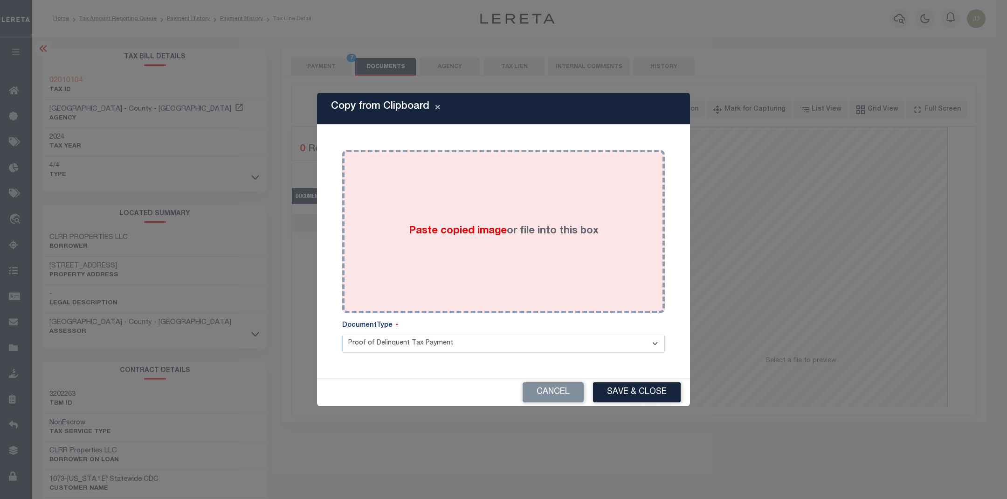
click at [553, 208] on div "Paste copied image or file into this box" at bounding box center [503, 231] width 309 height 149
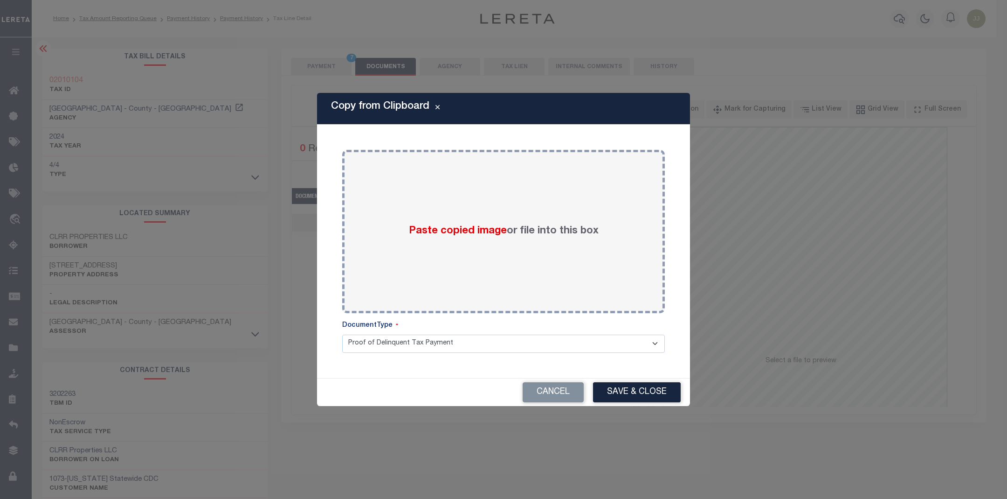
click at [626, 389] on div "Cancel Save & Close" at bounding box center [503, 392] width 373 height 28
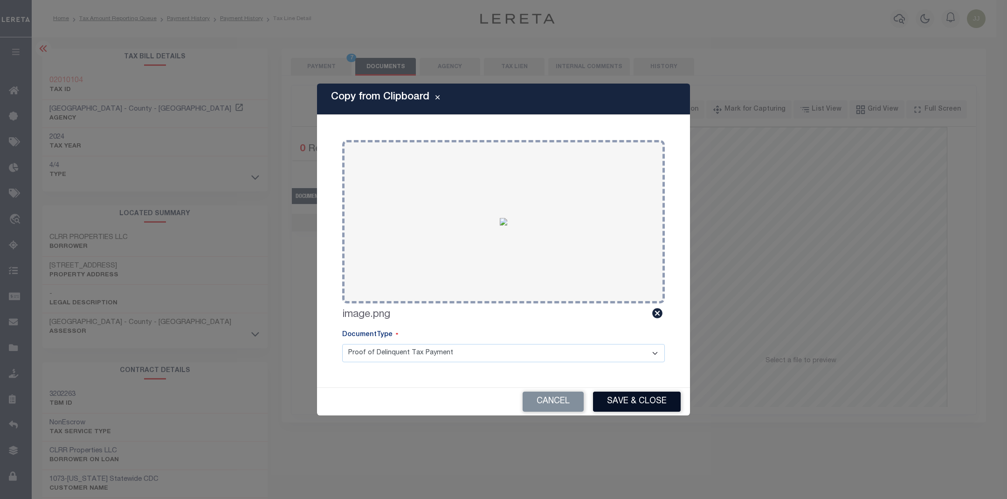
click at [637, 405] on button "Save & Close" at bounding box center [637, 401] width 88 height 20
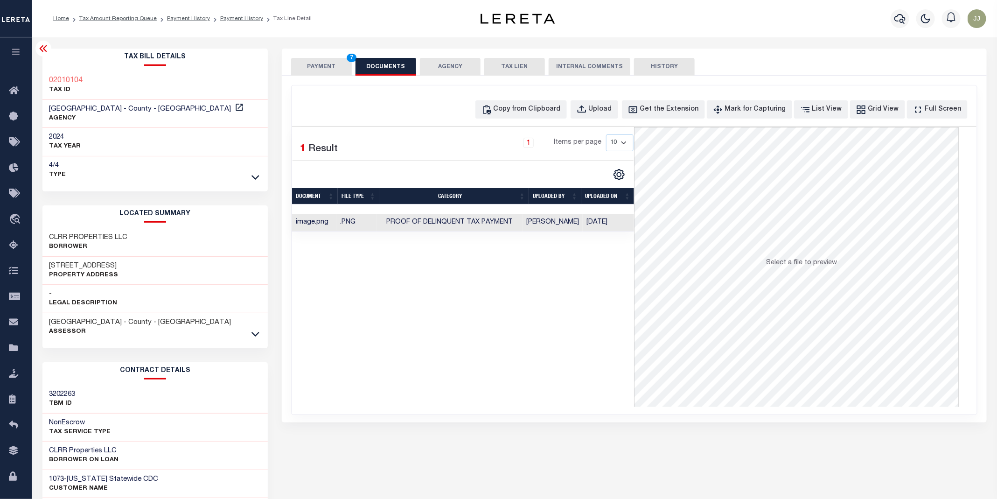
click at [319, 66] on button "PAYMENT 7" at bounding box center [321, 67] width 61 height 18
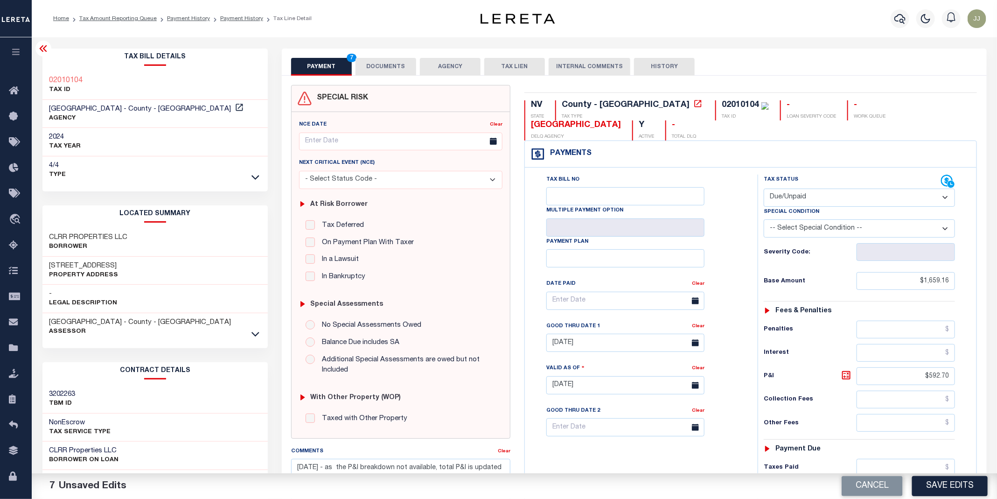
scroll to position [192, 0]
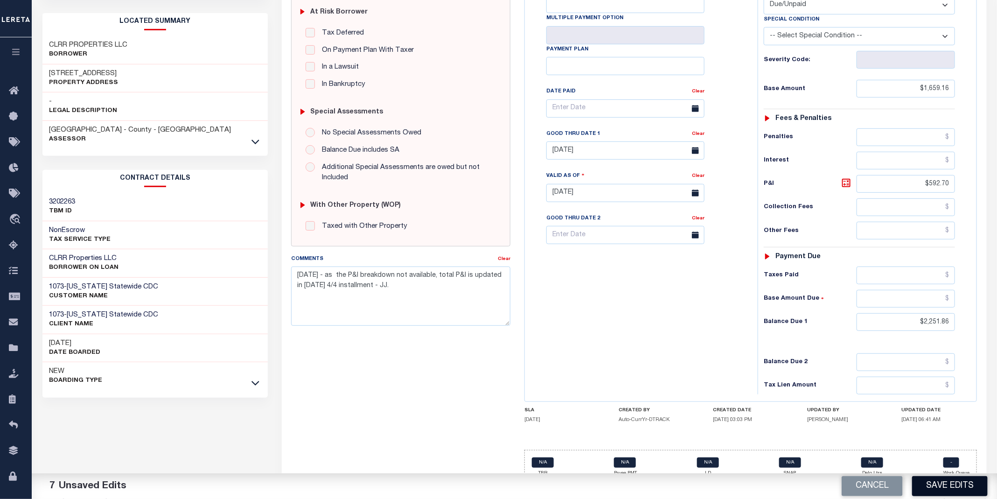
click at [954, 481] on button "Save Edits" at bounding box center [950, 486] width 76 height 20
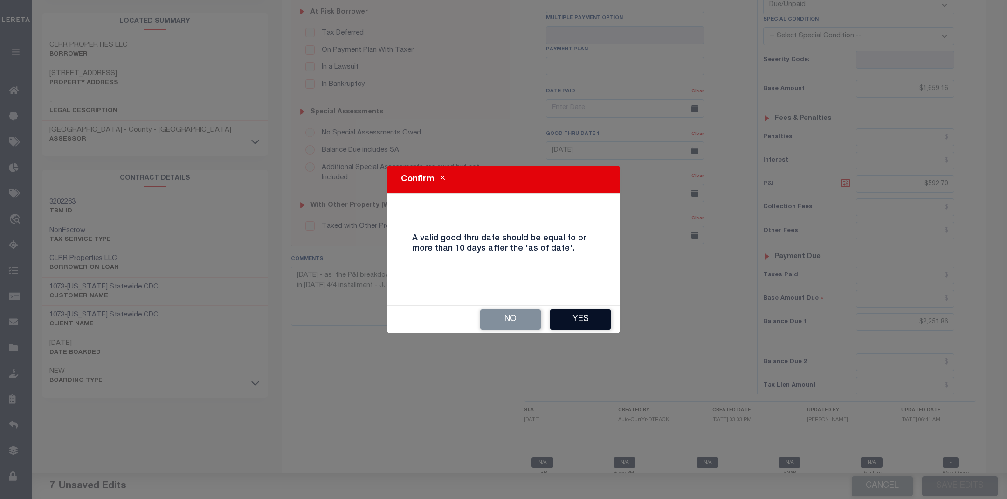
click at [598, 314] on button "Yes" at bounding box center [580, 319] width 61 height 20
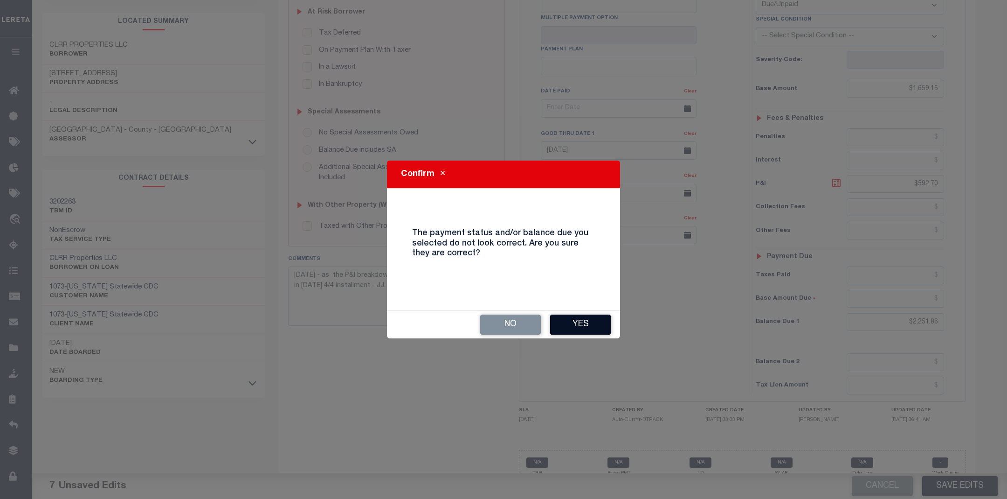
click at [592, 322] on button "Yes" at bounding box center [580, 324] width 61 height 20
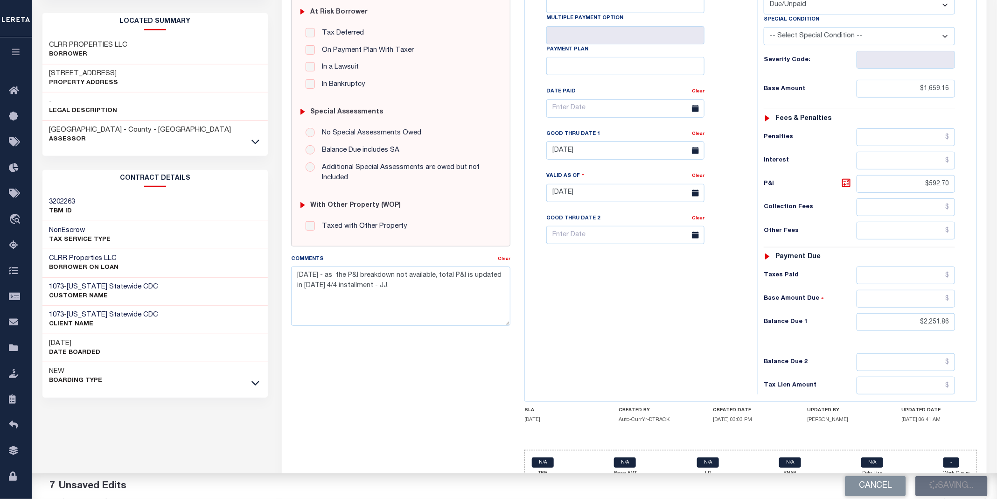
checkbox input "false"
type textarea "09/08/2025 - as the P&I breakdown not available, total P&I is updated in 2024 4…"
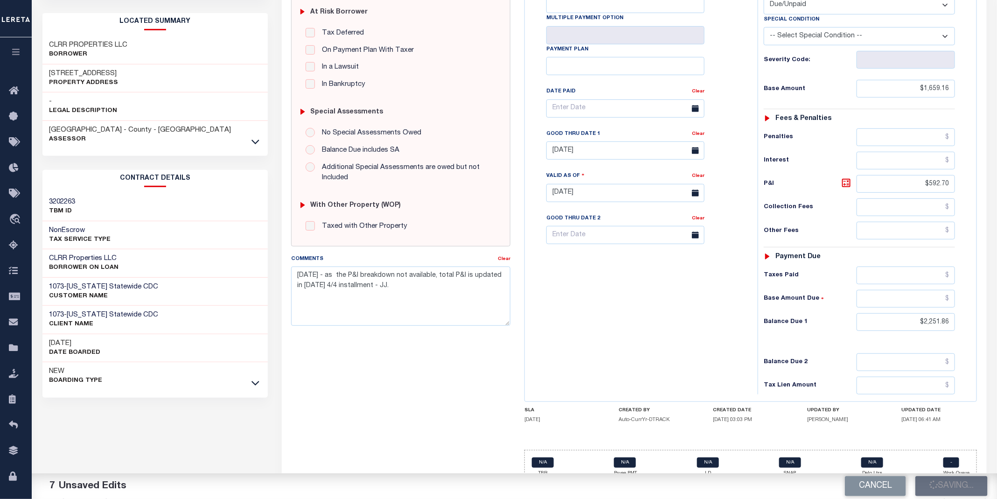
type input "$1,659.16"
type input "$592.7"
type input "$2,251.86"
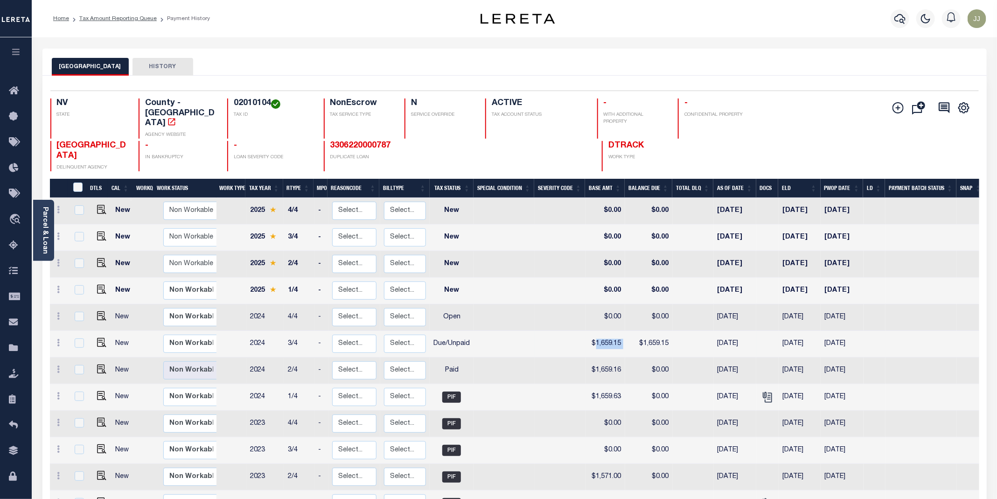
drag, startPoint x: 624, startPoint y: 321, endPoint x: 593, endPoint y: 321, distance: 31.2
click at [593, 331] on tr "New Non Workable Workable 2024 3/4 - Select... Payment Reversal Taxable Value C…" at bounding box center [517, 344] width 935 height 27
copy td "1,659.15"
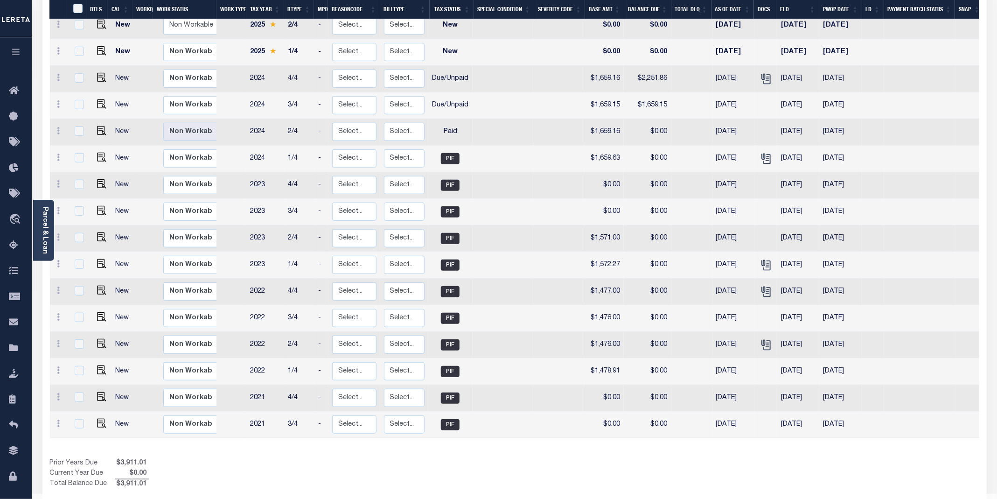
scroll to position [28, 0]
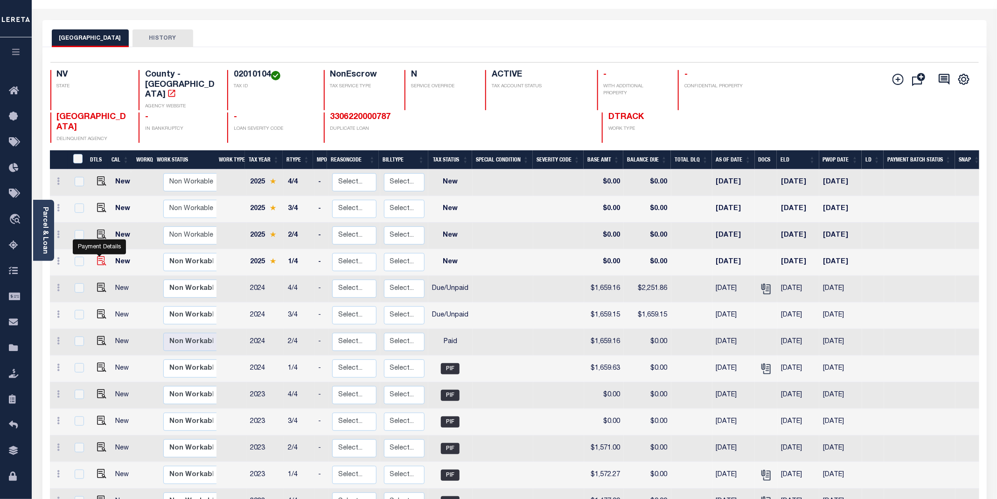
click at [97, 256] on img "" at bounding box center [101, 260] width 9 height 9
checkbox input "true"
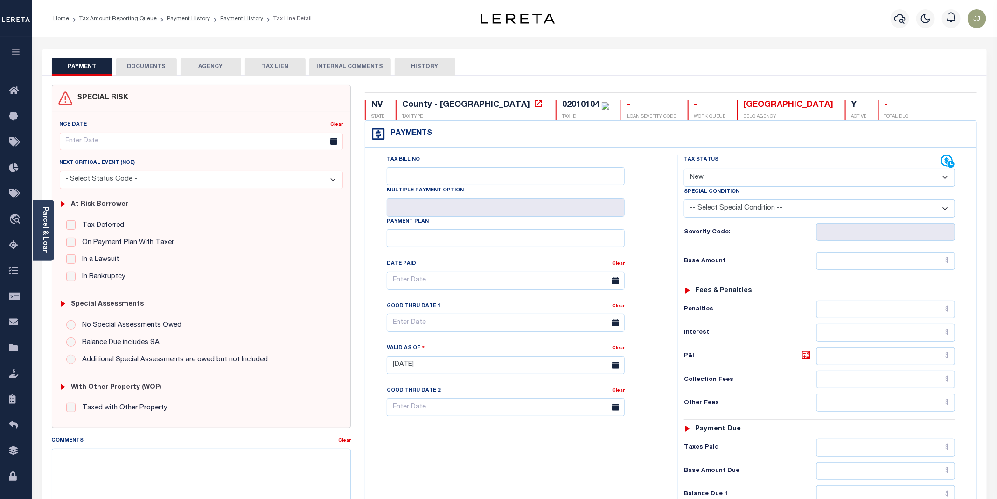
click at [720, 187] on select "- Select Status Code - Open Due/Unpaid Paid Incomplete No Tax Due Internal Refu…" at bounding box center [819, 177] width 271 height 18
select select "DUE"
click at [684, 169] on select "- Select Status Code - Open Due/Unpaid Paid Incomplete No Tax Due Internal Refu…" at bounding box center [819, 177] width 271 height 18
type input "[DATE]"
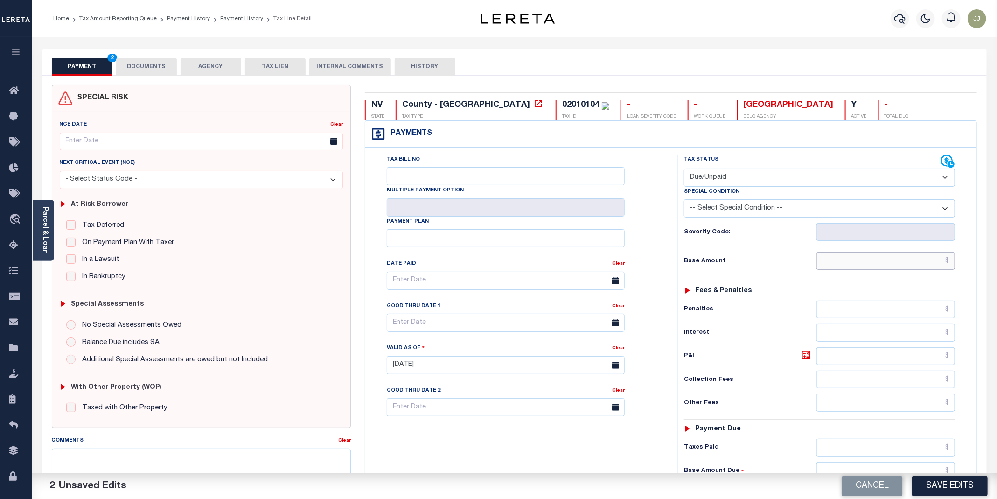
click at [880, 268] on input "text" at bounding box center [885, 261] width 139 height 18
click at [898, 258] on input "text" at bounding box center [885, 261] width 139 height 18
paste input "1"
type input "$1,348.32"
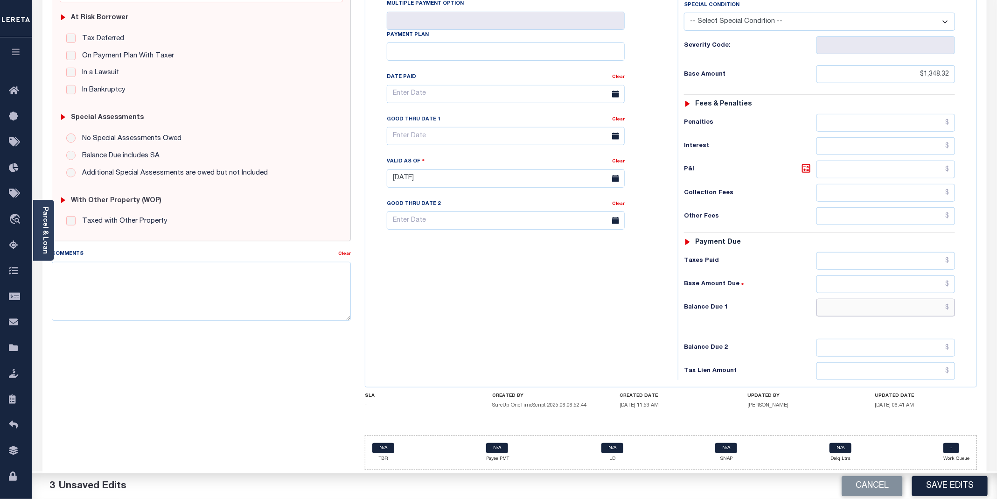
click at [888, 304] on input "text" at bounding box center [885, 307] width 139 height 18
paste input "1,402.25"
type input "$1,402.25"
click at [805, 163] on icon at bounding box center [805, 168] width 11 height 11
type input "$53.93"
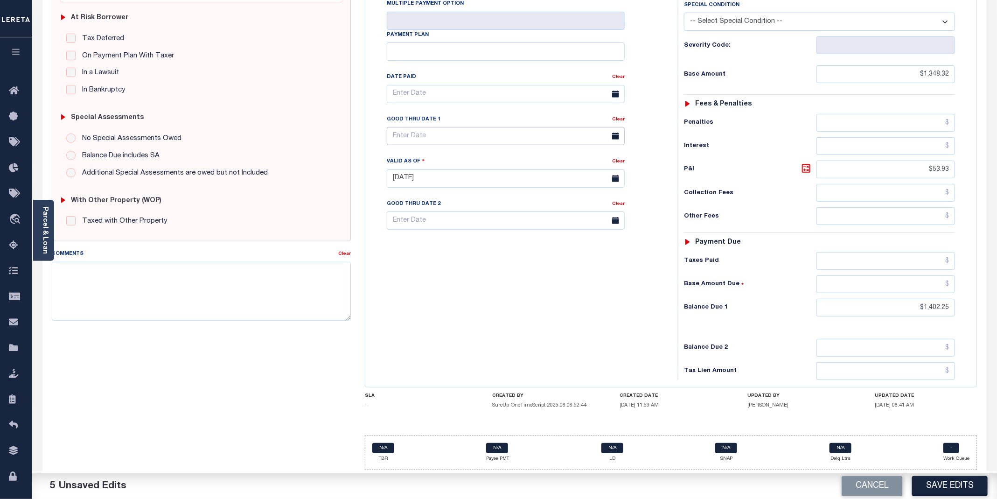
click at [405, 134] on body "Home Tax Amount Reporting Queue Payment History Payment History Tax Line Detail" at bounding box center [498, 155] width 997 height 685
click at [413, 205] on span "8" at bounding box center [418, 213] width 18 height 18
type input "[DATE]"
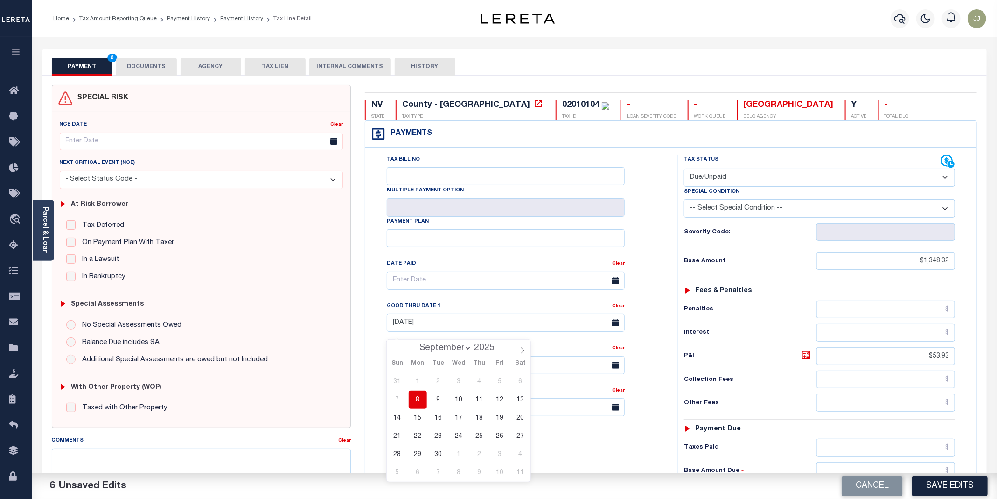
click at [149, 62] on button "DOCUMENTS" at bounding box center [146, 67] width 61 height 18
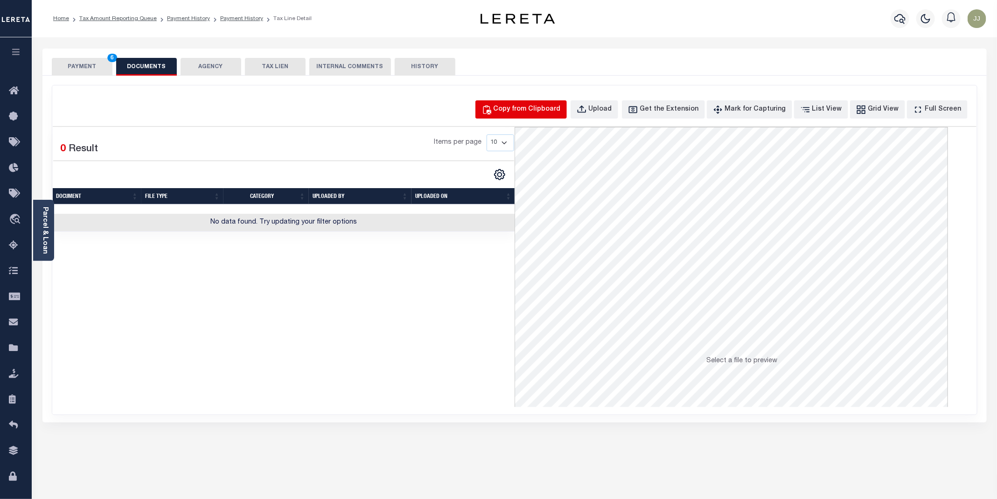
click at [534, 111] on div "Copy from Clipboard" at bounding box center [526, 109] width 67 height 10
select select "POP"
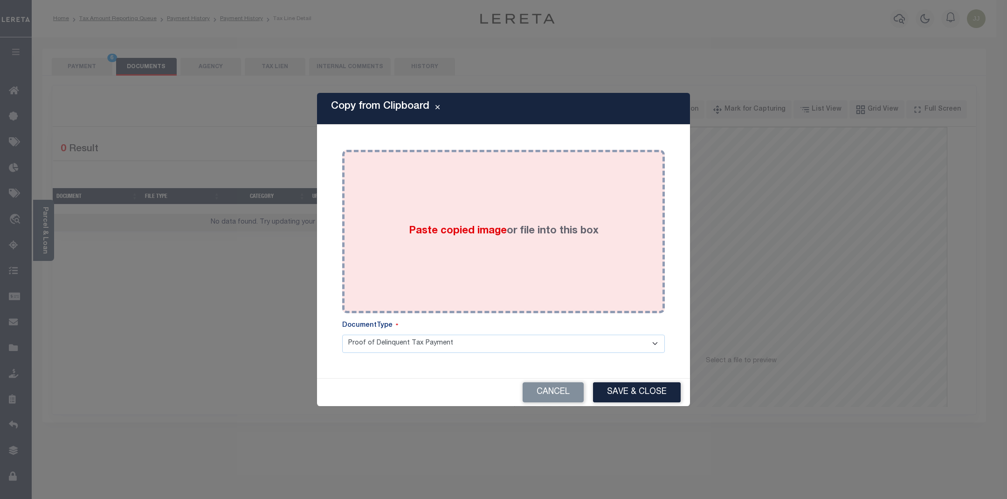
click at [542, 213] on div "Paste copied image or file into this box" at bounding box center [503, 231] width 309 height 149
click at [648, 397] on button "Save & Close" at bounding box center [637, 392] width 88 height 20
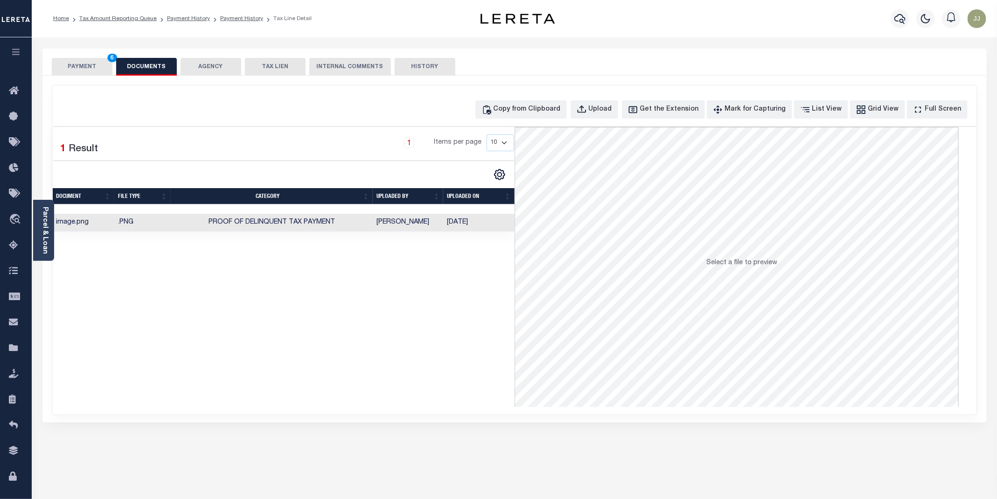
click at [96, 59] on button "PAYMENT 6" at bounding box center [82, 67] width 61 height 18
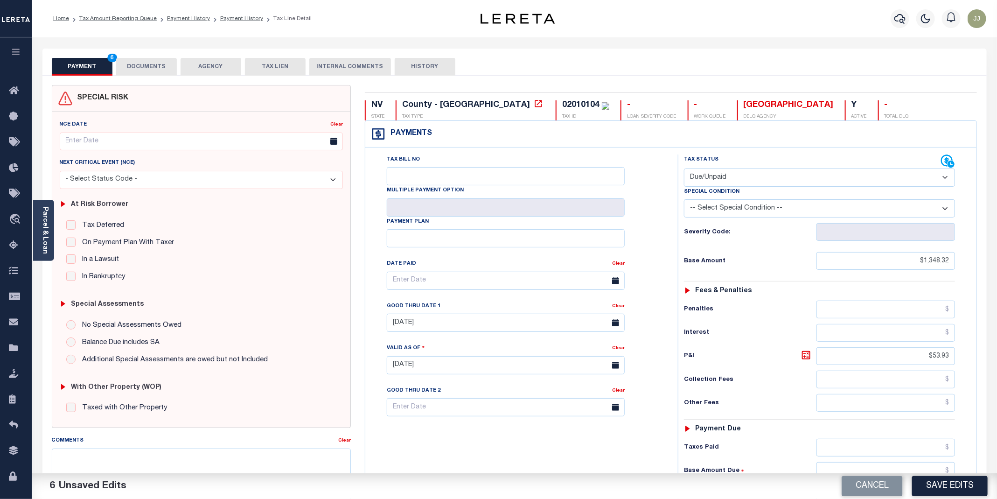
scroll to position [192, 0]
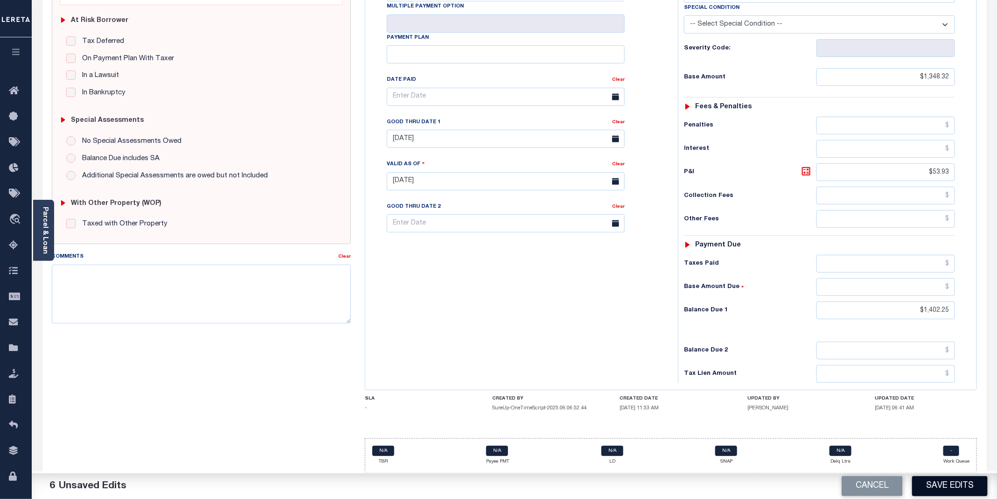
click at [945, 486] on button "Save Edits" at bounding box center [950, 486] width 76 height 20
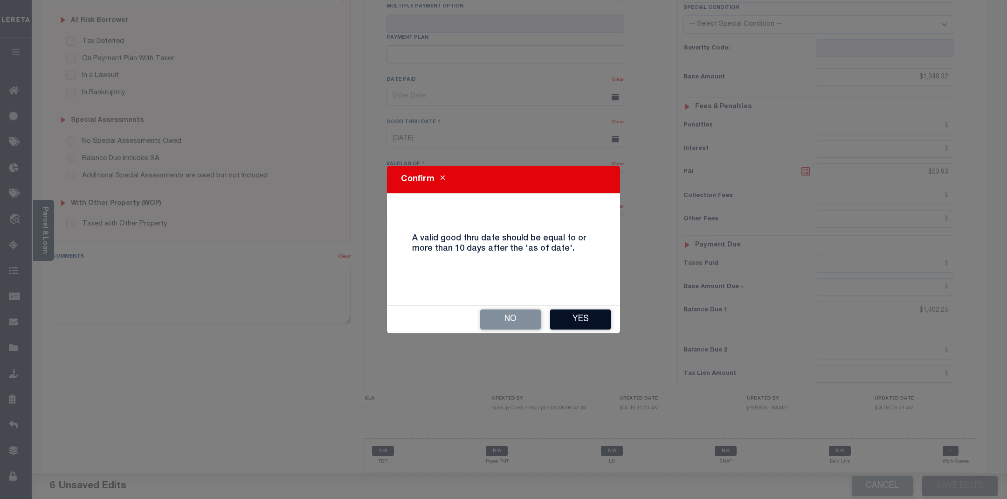
click at [587, 320] on button "Yes" at bounding box center [580, 319] width 61 height 20
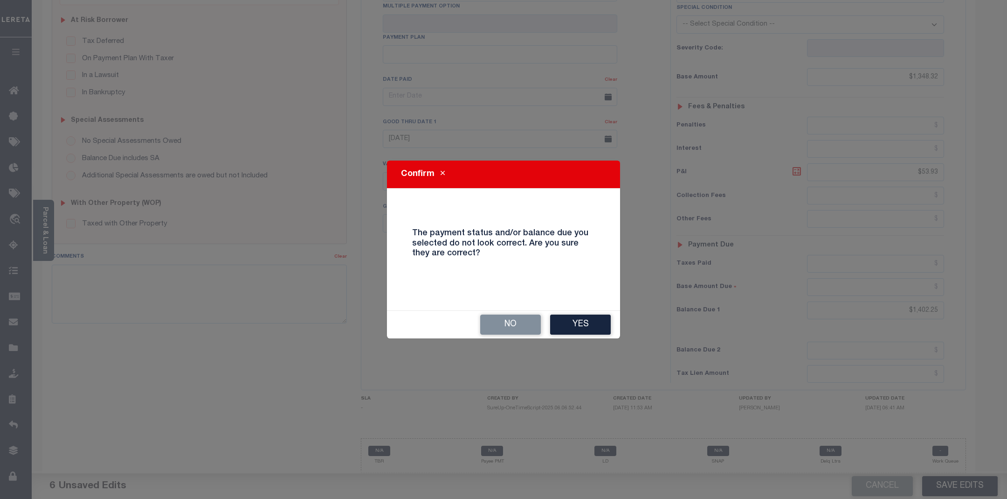
click at [587, 320] on button "Yes" at bounding box center [580, 324] width 61 height 20
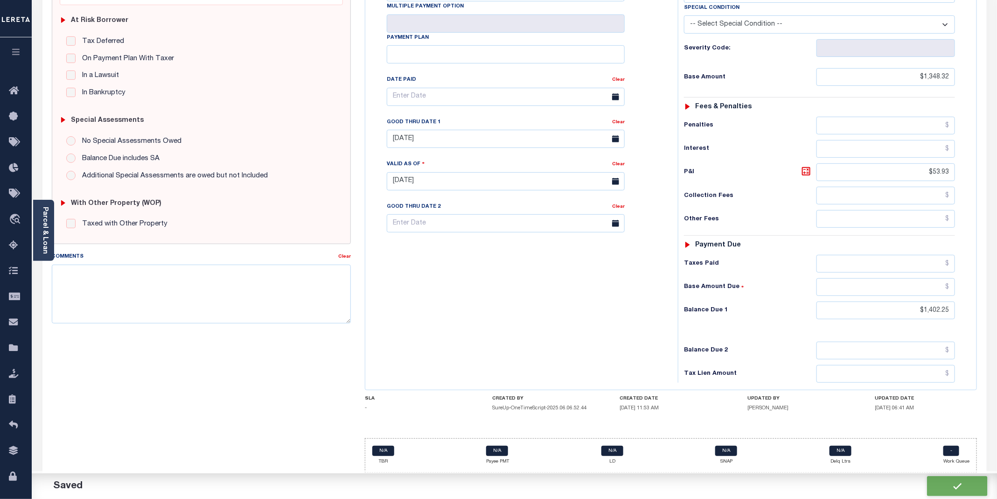
checkbox input "false"
type input "$1,348.32"
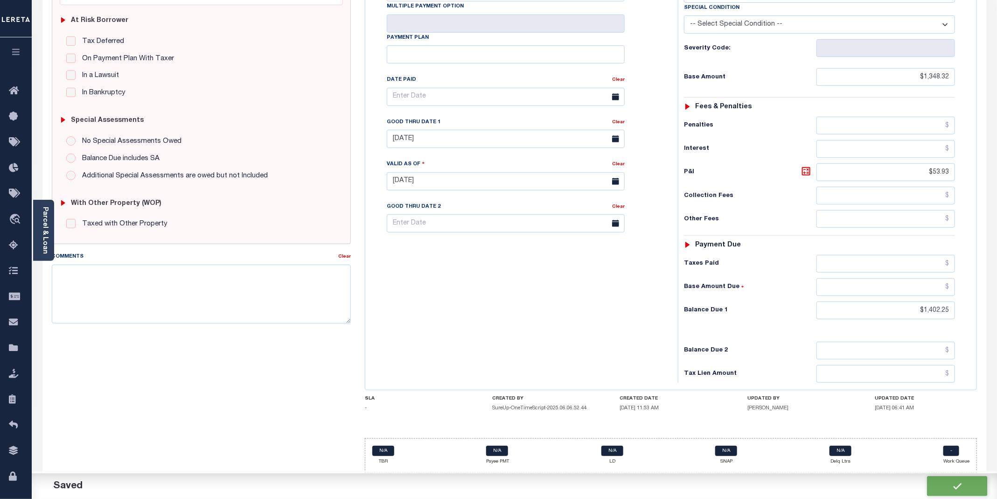
type input "$53.93"
type input "$1,402.25"
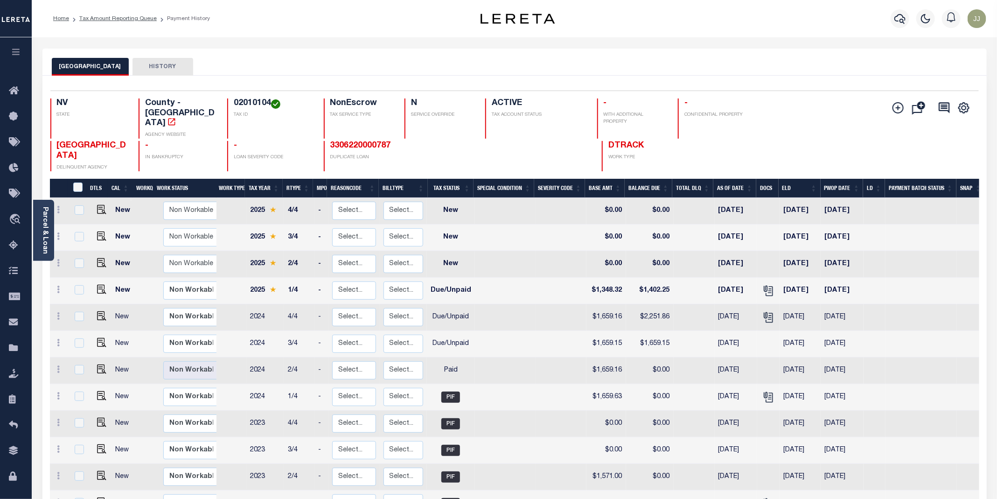
scroll to position [238, 0]
click at [19, 250] on icon at bounding box center [16, 246] width 15 height 12
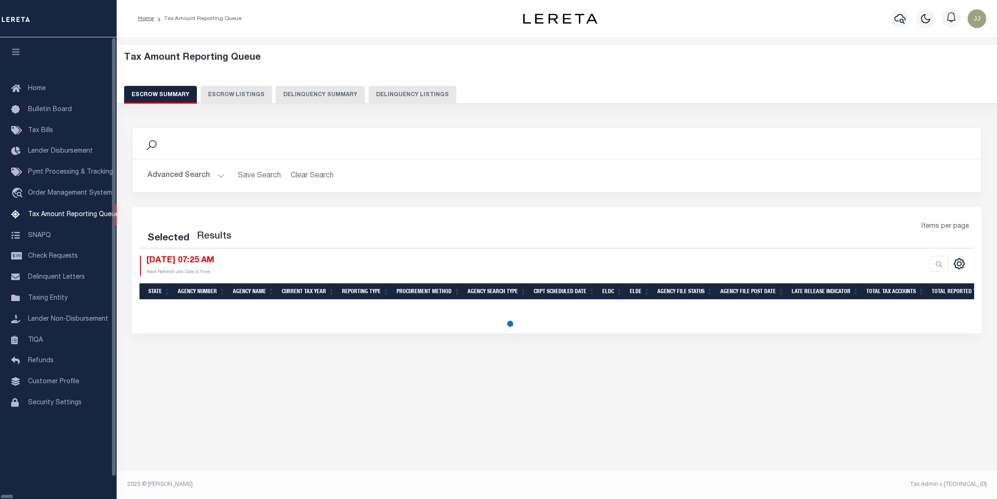
select select "100"
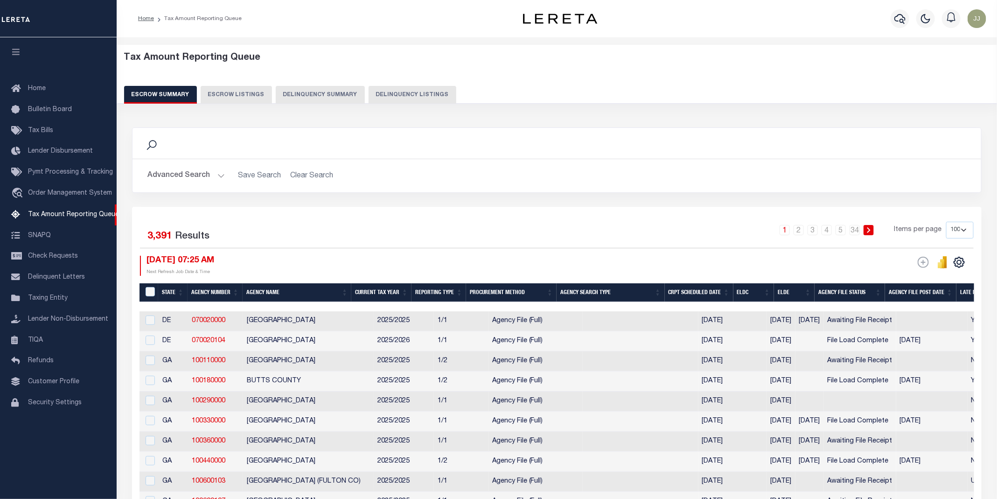
click at [408, 96] on button "Delinquency Listings" at bounding box center [412, 95] width 88 height 18
select select "NV"
select select "100"
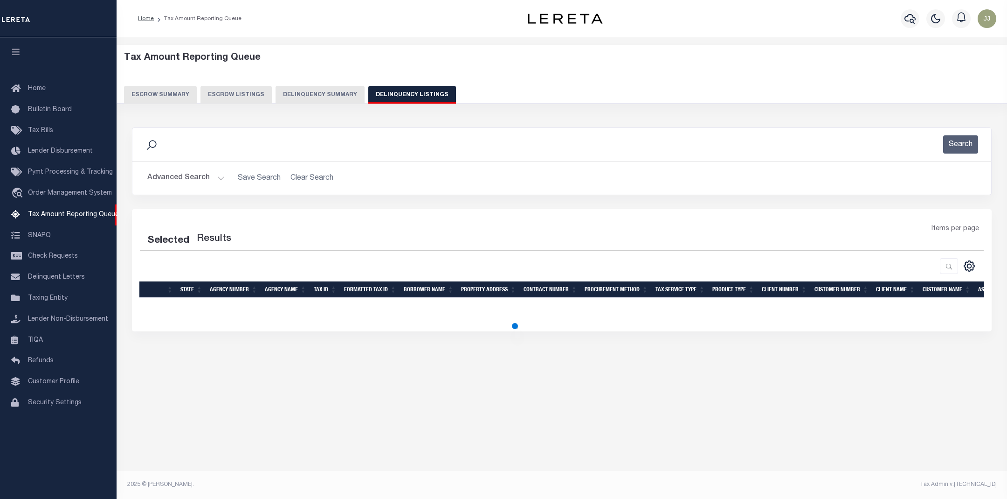
select select "100"
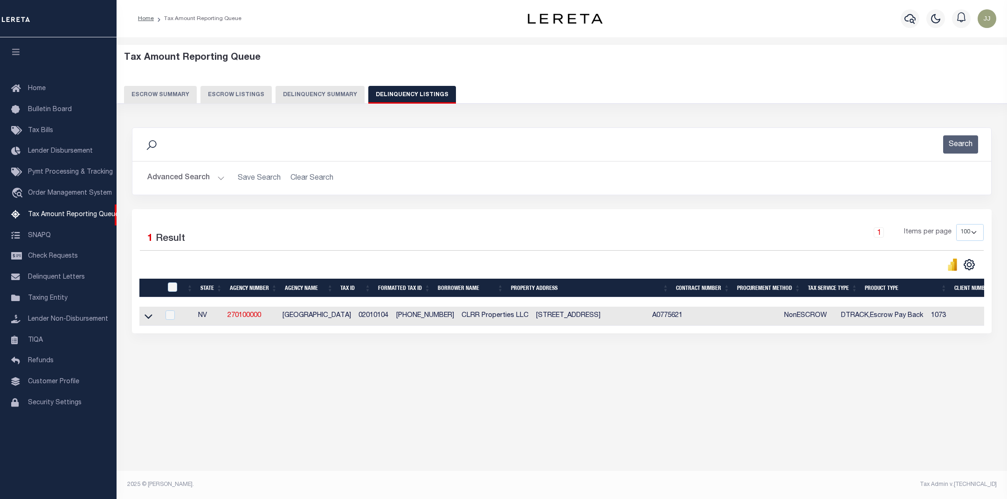
click at [206, 182] on button "Advanced Search" at bounding box center [185, 178] width 77 height 18
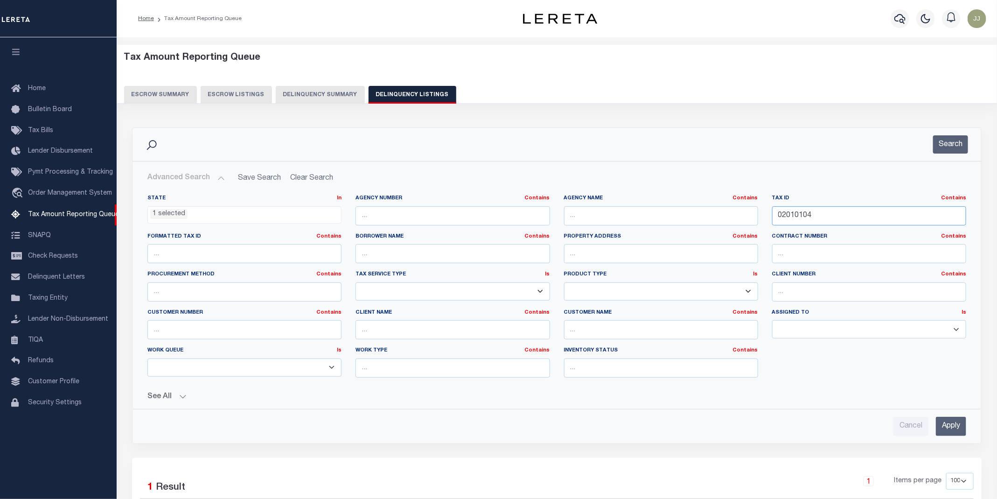
drag, startPoint x: 833, startPoint y: 217, endPoint x: 811, endPoint y: 218, distance: 21.5
click at [728, 217] on div "State In In AK AL AR AZ CA CO CT DC DE FL GA GU HI IA ID IL IN KS KY LA MA MD M…" at bounding box center [556, 289] width 832 height 190
paste input "04-0000000642"
type input "004-0000000642"
click at [158, 218] on li "1 selected" at bounding box center [168, 214] width 37 height 10
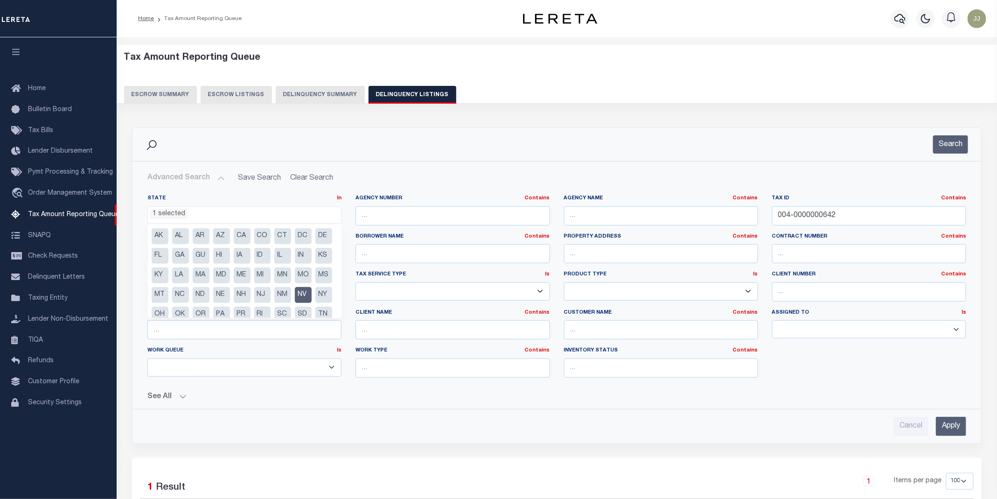
click at [295, 303] on li "NV" at bounding box center [303, 295] width 17 height 16
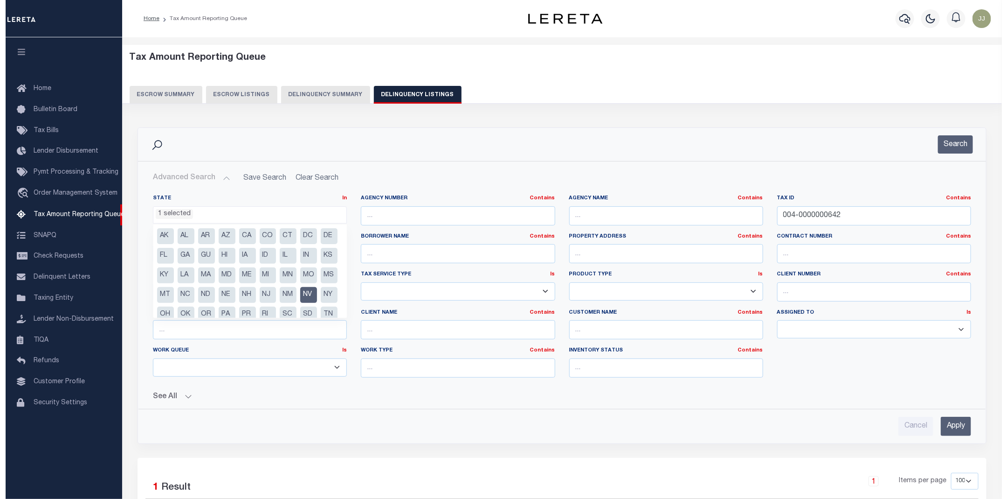
scroll to position [277, 0]
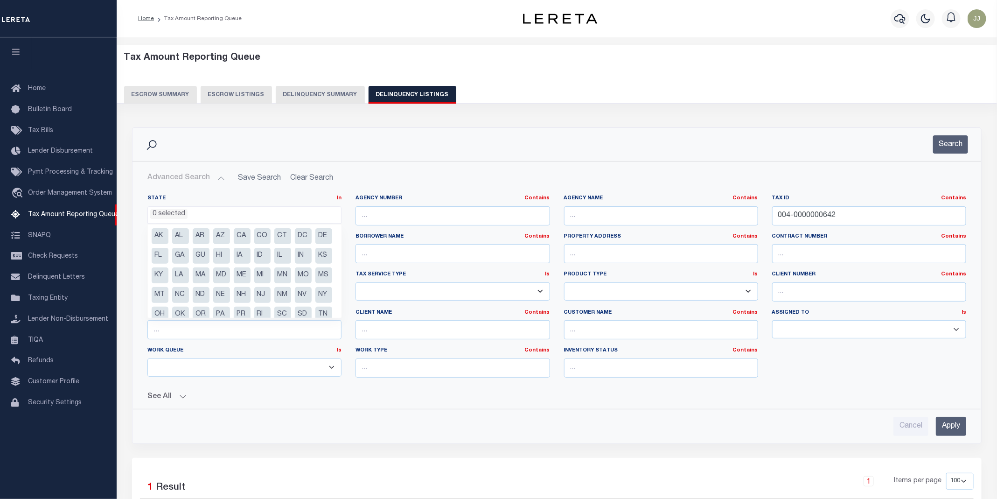
click at [315, 264] on li "KS" at bounding box center [323, 256] width 17 height 16
select select "KS"
click at [944, 147] on button "Search" at bounding box center [950, 144] width 35 height 18
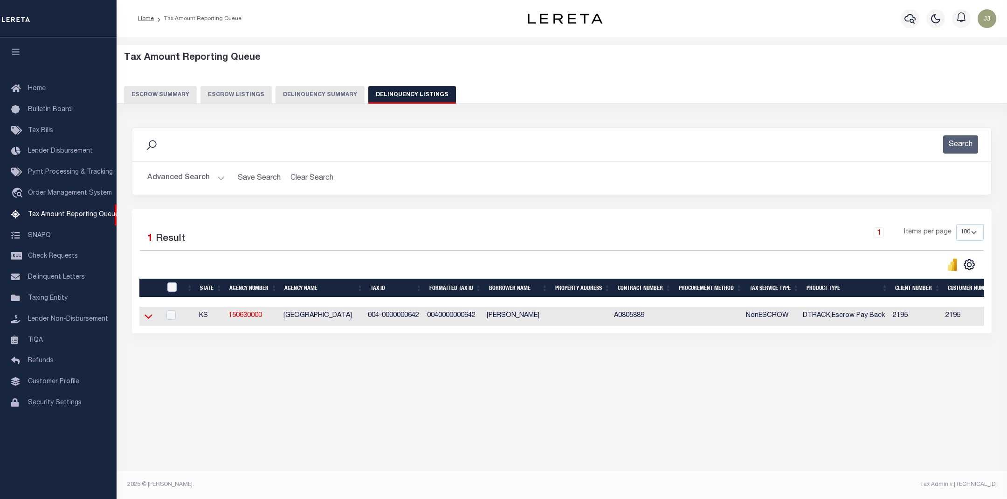
click at [149, 321] on icon at bounding box center [149, 316] width 8 height 10
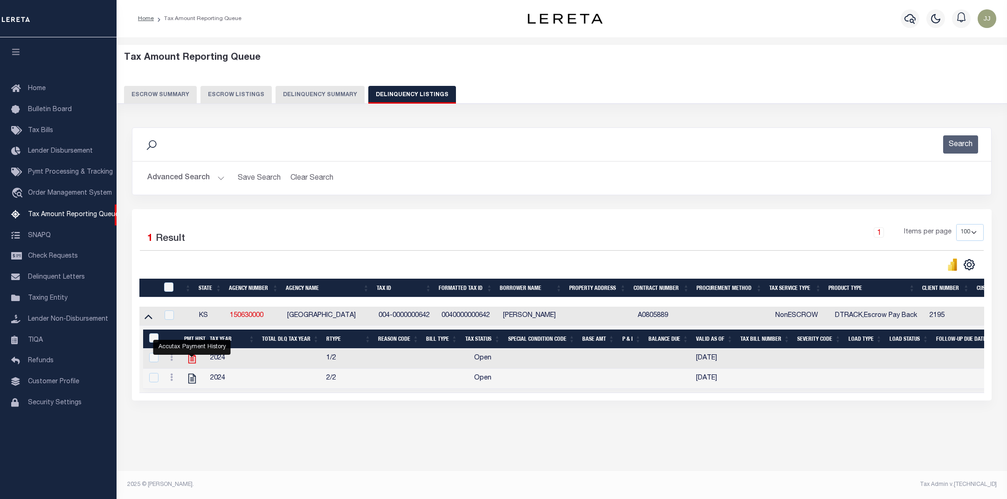
click at [191, 363] on icon "" at bounding box center [191, 359] width 7 height 10
checkbox input "true"
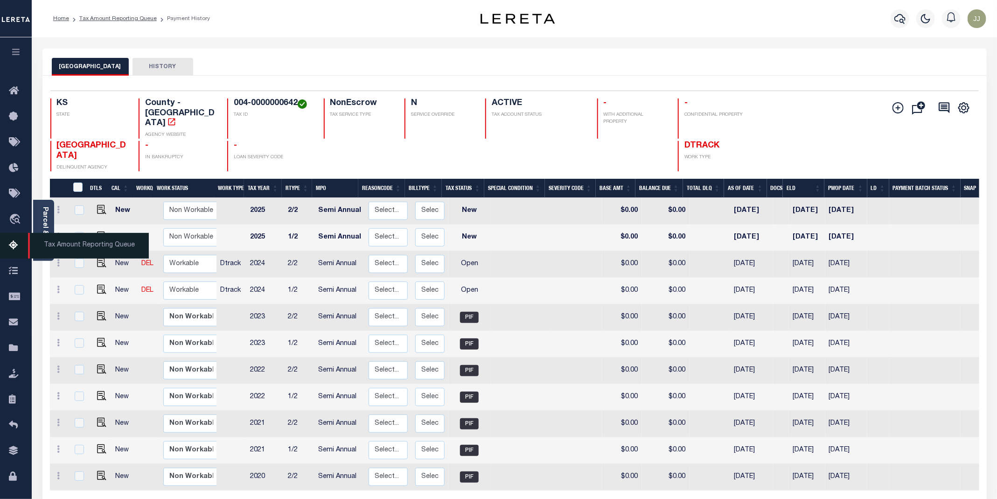
click at [14, 251] on icon at bounding box center [16, 246] width 15 height 12
click at [101, 284] on img "" at bounding box center [101, 288] width 9 height 9
checkbox input "true"
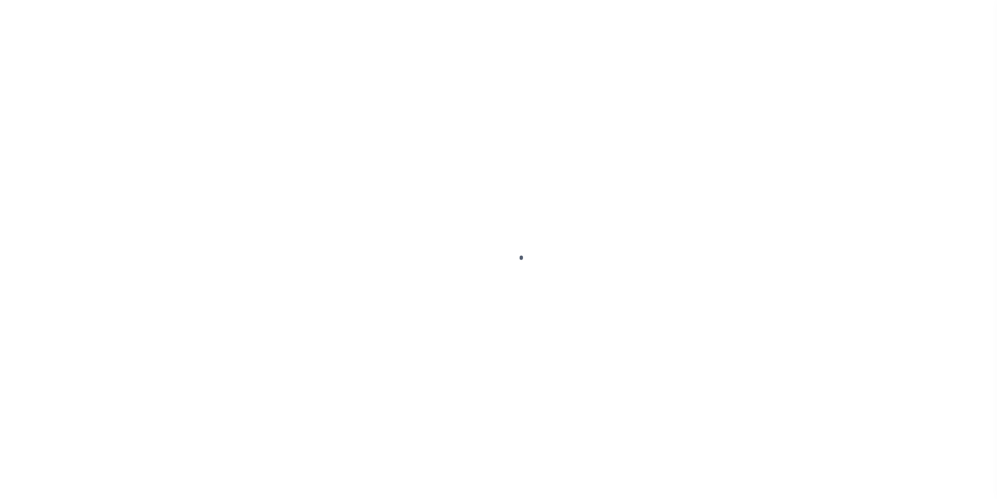
select select "OP2"
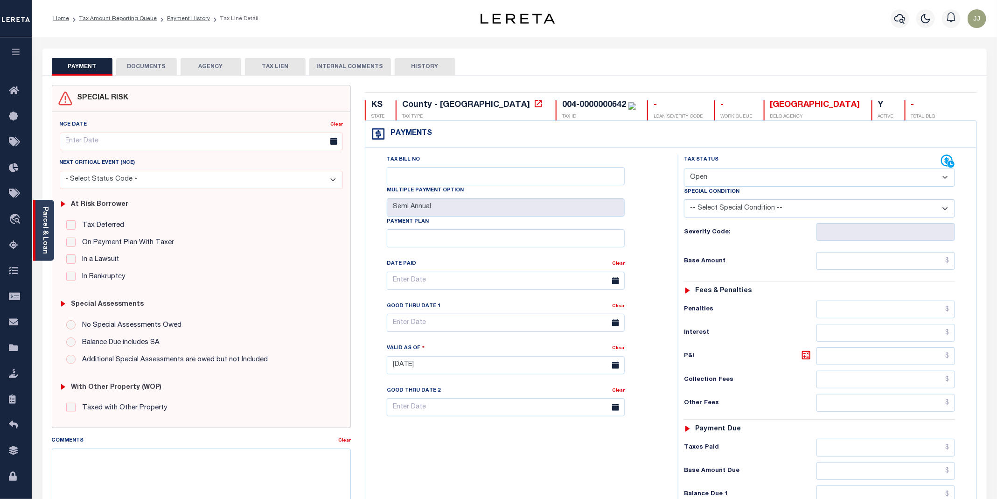
click at [51, 238] on div "Parcel & Loan" at bounding box center [43, 230] width 21 height 61
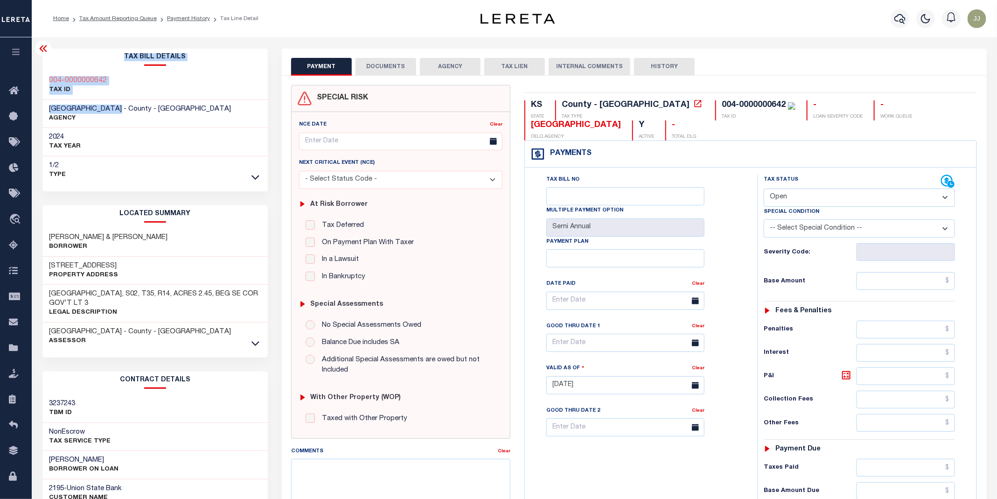
drag, startPoint x: 129, startPoint y: 107, endPoint x: 136, endPoint y: 121, distance: 15.6
click at [52, 112] on div "Home Tax Amount Reporting Queue Payment History Tax Line Detail Profile Sign out" at bounding box center [498, 352] width 997 height 705
click at [176, 147] on div "2024 TAX YEAR" at bounding box center [155, 142] width 226 height 28
drag, startPoint x: 131, startPoint y: 106, endPoint x: 51, endPoint y: 109, distance: 79.8
click at [51, 109] on span "[GEOGRAPHIC_DATA] - County - [GEOGRAPHIC_DATA]" at bounding box center [140, 108] width 182 height 7
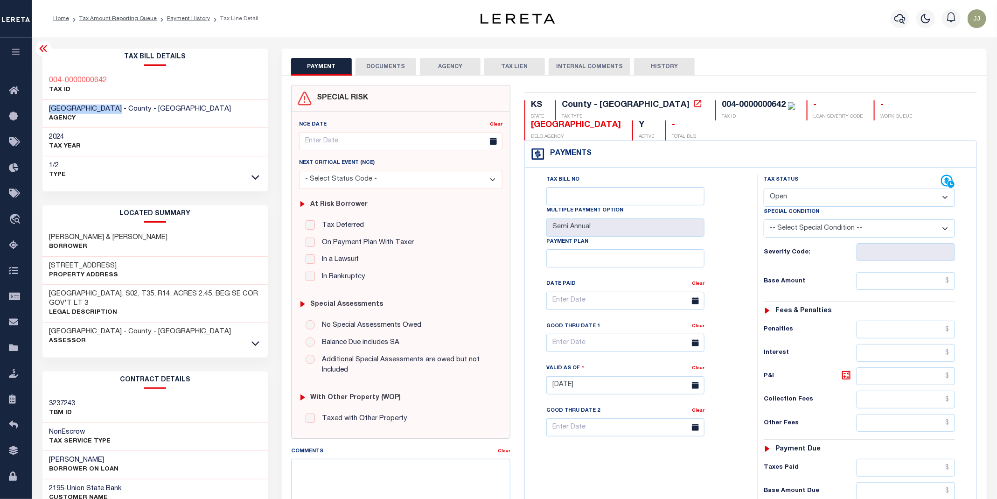
copy span "[GEOGRAPHIC_DATA]"
drag, startPoint x: 954, startPoint y: 103, endPoint x: 852, endPoint y: 105, distance: 102.2
click at [852, 105] on div "KS STATE County - KS TAX TYPE 004-0000000642 TAX ID - LOAN SEVERITY CODE - WORK…" at bounding box center [750, 120] width 452 height 40
copy div "[GEOGRAPHIC_DATA]"
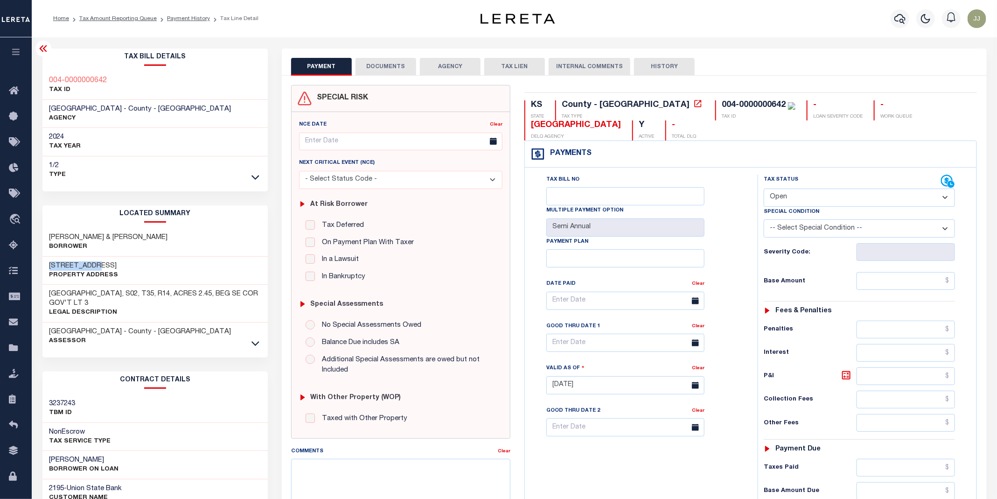
drag, startPoint x: 111, startPoint y: 261, endPoint x: 44, endPoint y: 266, distance: 66.9
click at [44, 266] on div "[STREET_ADDRESS] Property Address" at bounding box center [155, 271] width 226 height 28
copy h3 "[STREET_ADDRESS]"
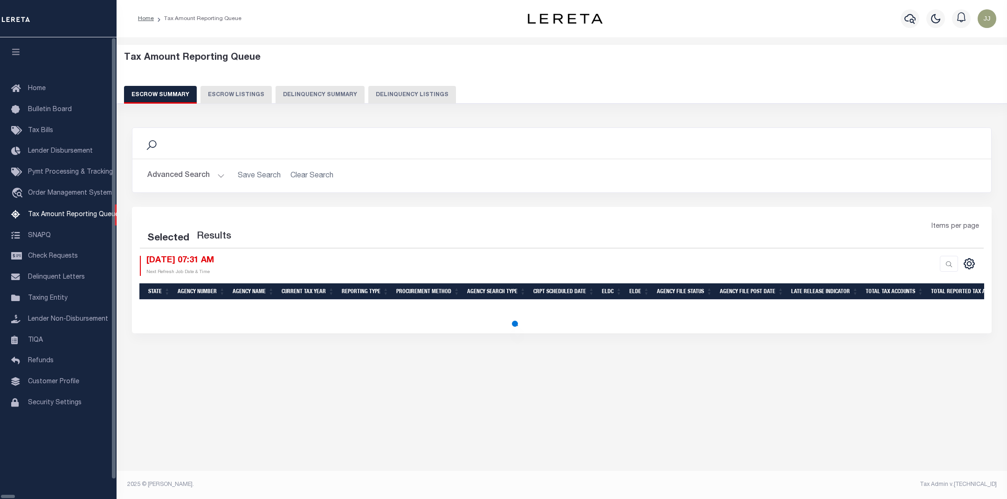
select select "100"
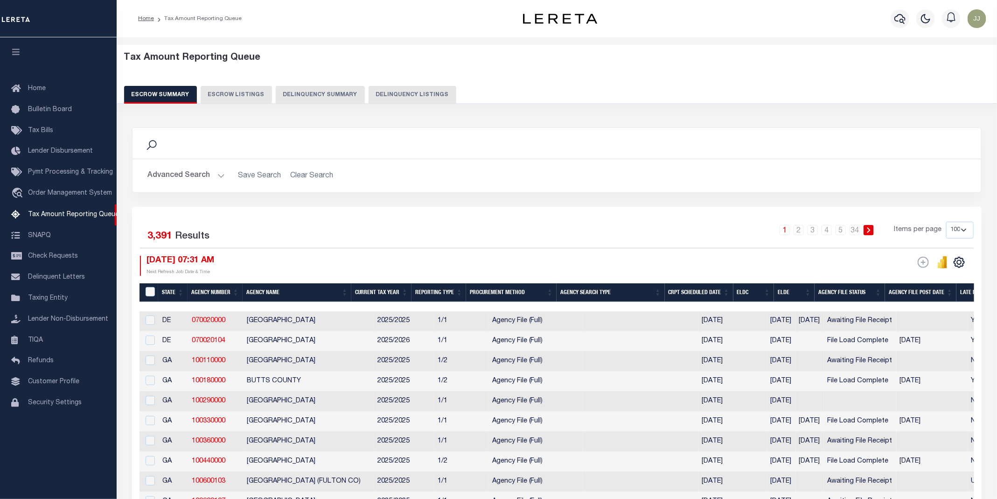
click at [405, 100] on button "Delinquency Listings" at bounding box center [412, 95] width 88 height 18
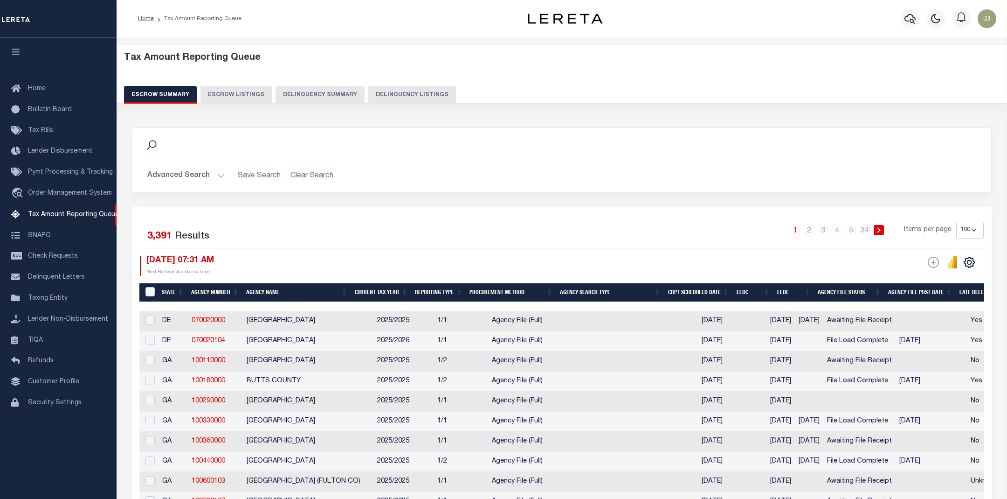
select select "100"
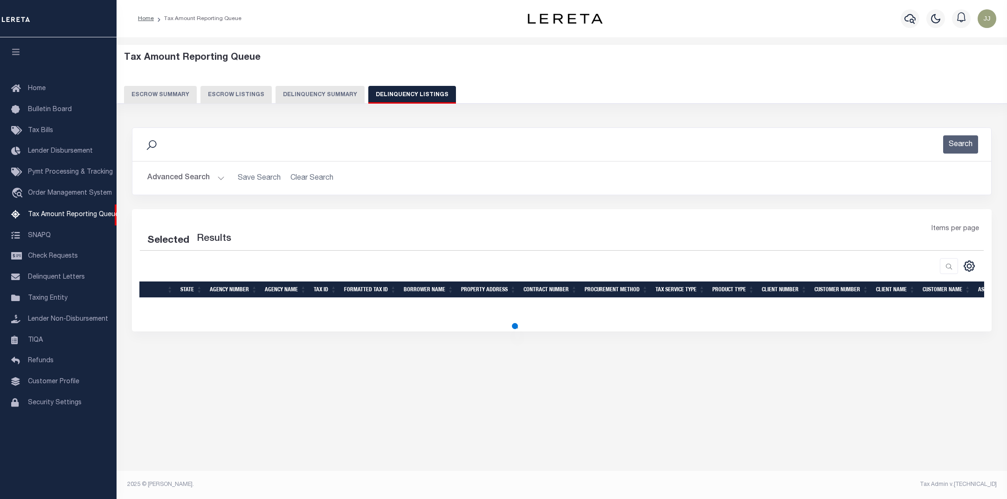
select select "100"
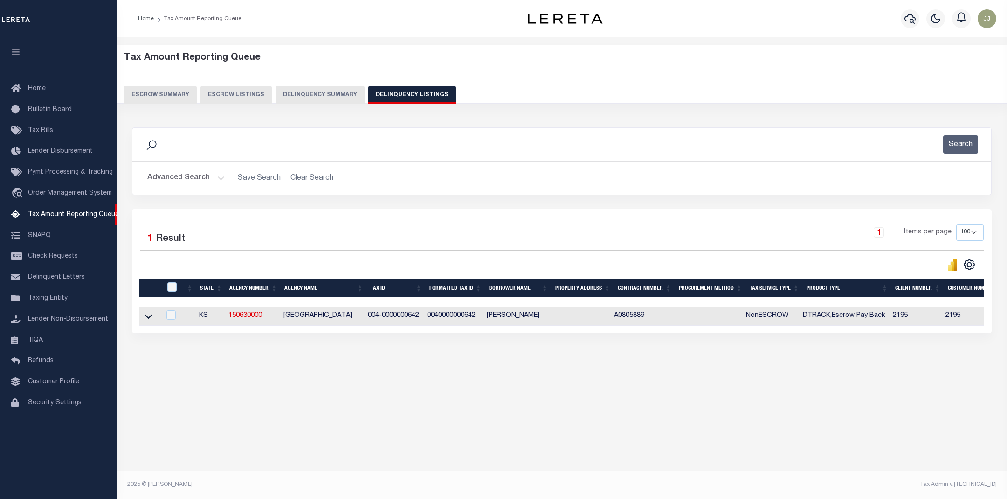
click at [204, 180] on button "Advanced Search" at bounding box center [185, 178] width 77 height 18
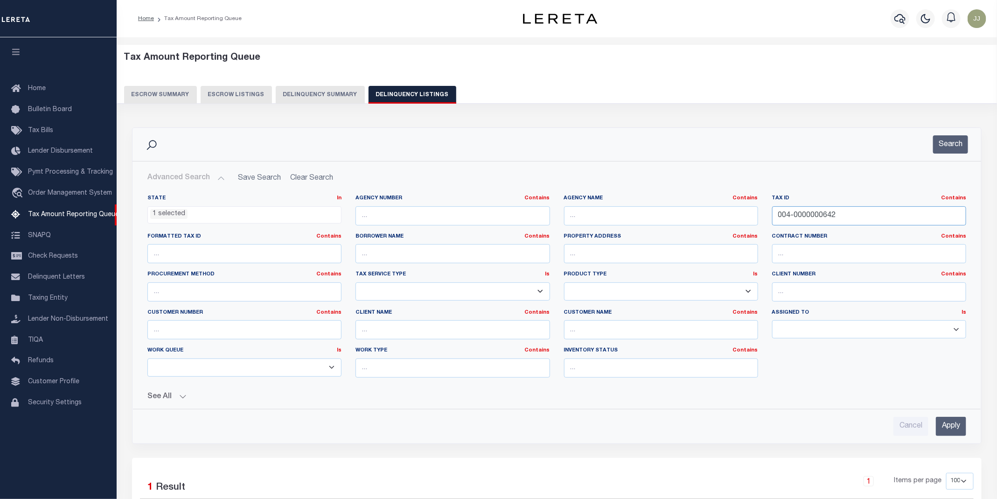
drag, startPoint x: 852, startPoint y: 215, endPoint x: 849, endPoint y: 230, distance: 14.7
click at [761, 218] on div "State In In AK AL AR AZ CA CO CT DC DE FL GA GU HI IA ID IL IN KS [GEOGRAPHIC_D…" at bounding box center [556, 289] width 832 height 190
paste input "8"
type input "004-0000000648"
click at [953, 157] on div "Search" at bounding box center [556, 144] width 848 height 33
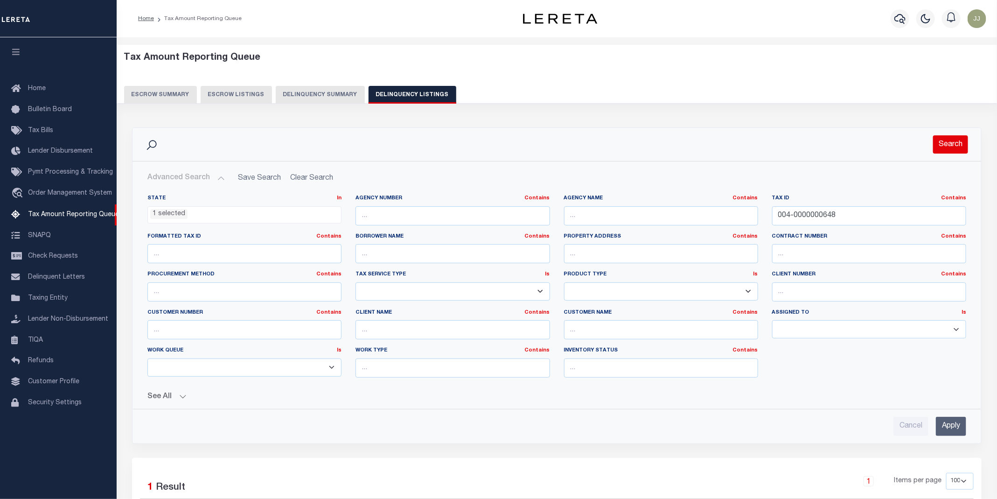
click at [951, 145] on button "Search" at bounding box center [950, 144] width 35 height 18
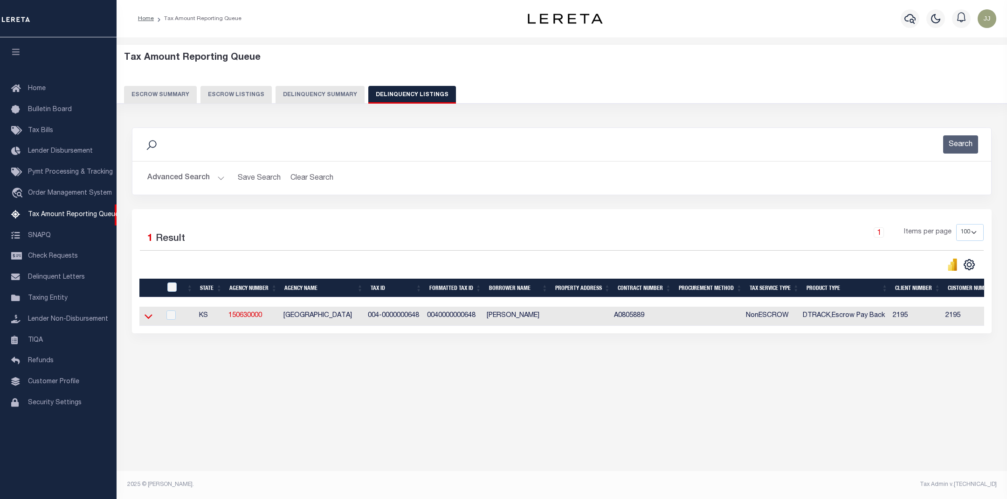
click at [147, 319] on icon at bounding box center [149, 316] width 8 height 10
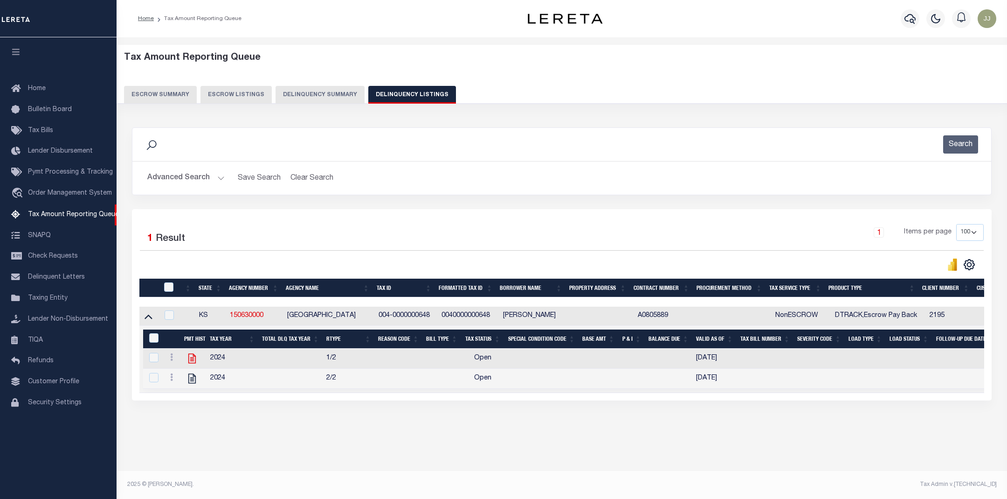
click at [194, 363] on icon "" at bounding box center [192, 358] width 12 height 12
checkbox input "true"
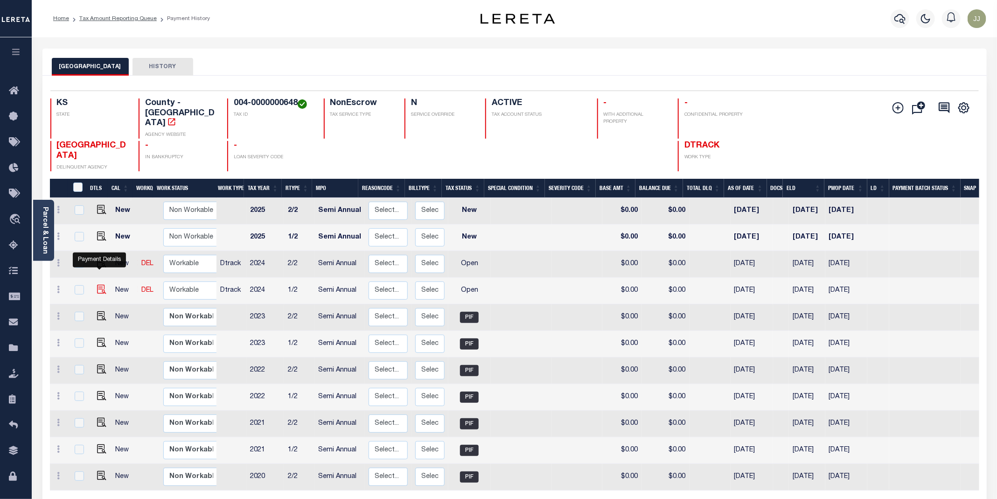
click at [97, 284] on img "" at bounding box center [101, 288] width 9 height 9
checkbox input "true"
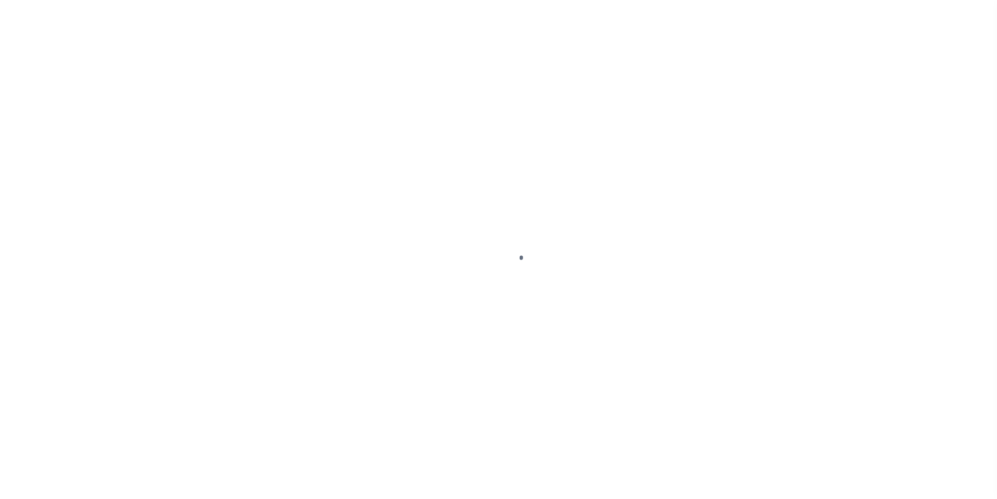
select select "OP2"
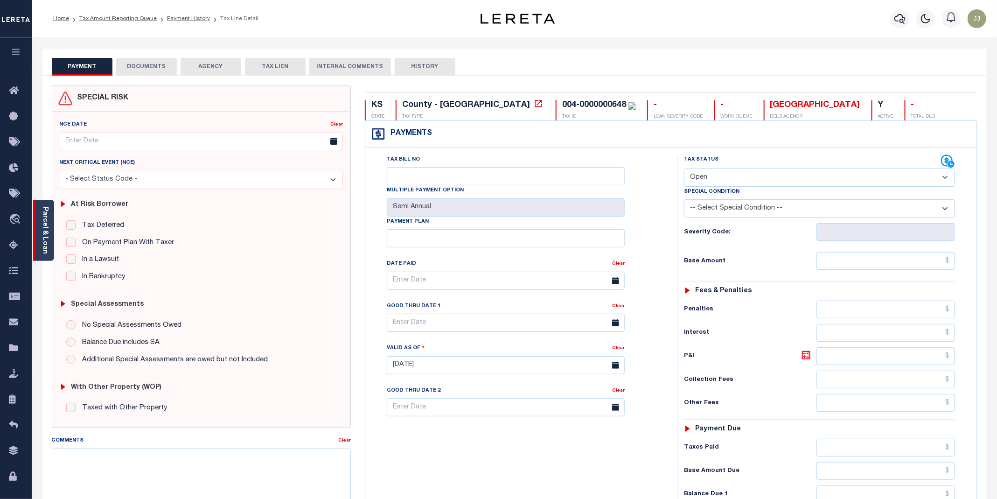
click at [52, 251] on div "Parcel & Loan" at bounding box center [43, 230] width 21 height 61
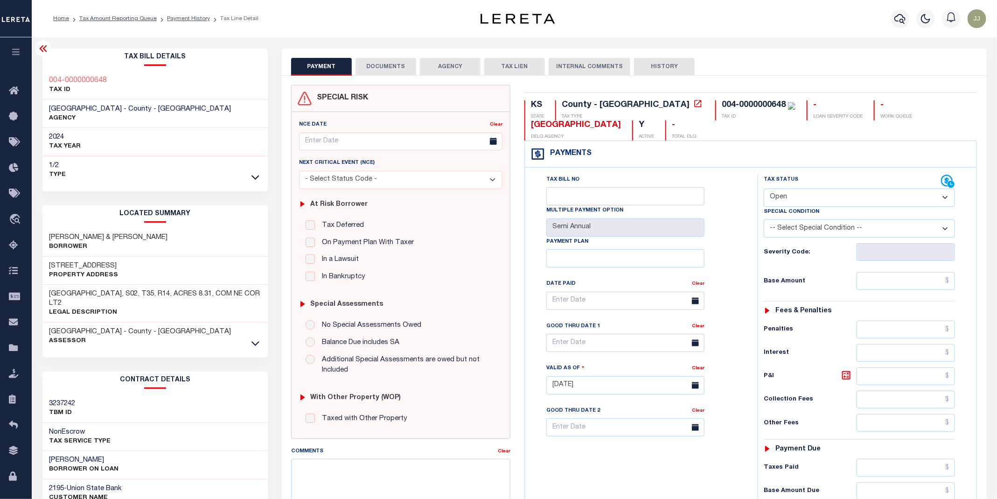
drag, startPoint x: 161, startPoint y: 262, endPoint x: 45, endPoint y: 264, distance: 116.2
click at [45, 264] on div "[STREET_ADDRESS] Property Address" at bounding box center [155, 271] width 226 height 28
copy h3 "[STREET_ADDRESS]"
click at [7, 248] on link "Tax Amount Reporting Queue" at bounding box center [16, 246] width 32 height 26
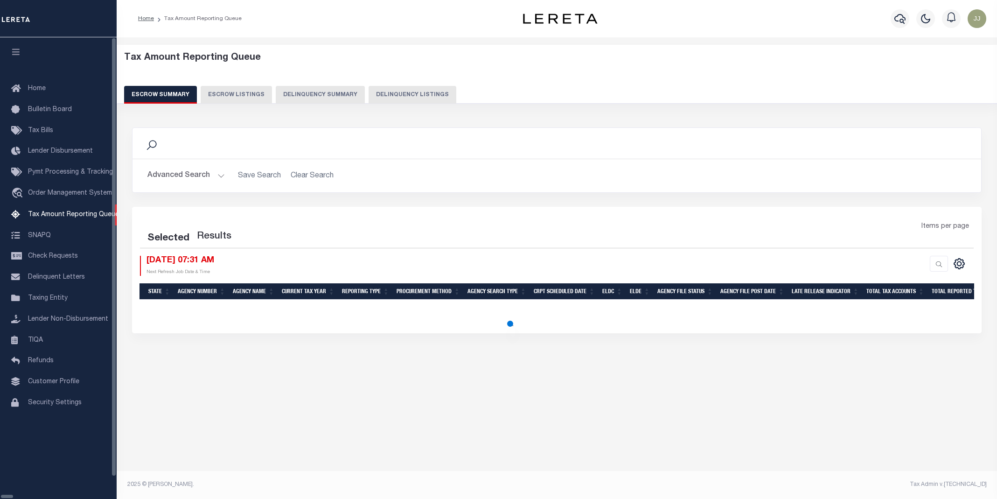
select select "100"
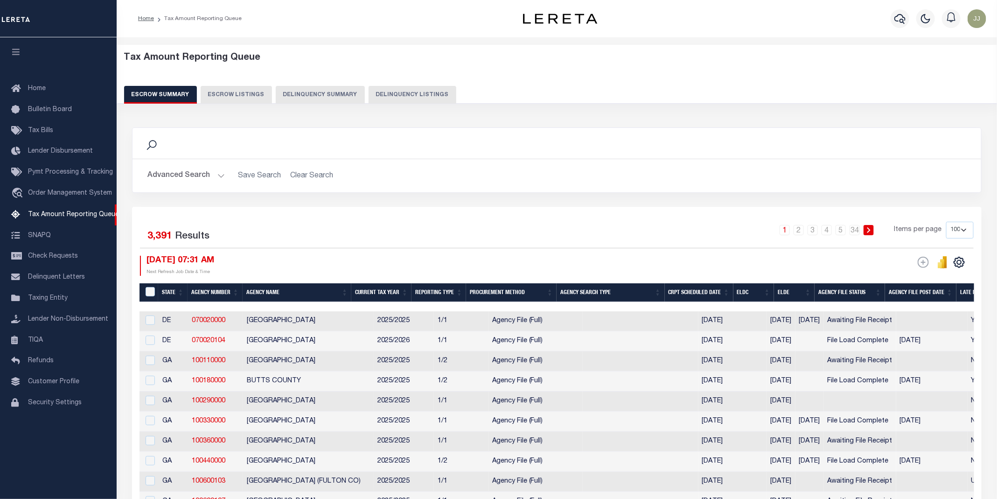
click at [166, 91] on button "Escrow Summary" at bounding box center [160, 95] width 73 height 18
click at [391, 95] on button "Delinquency Listings" at bounding box center [412, 95] width 88 height 18
select select "KS"
select select "100"
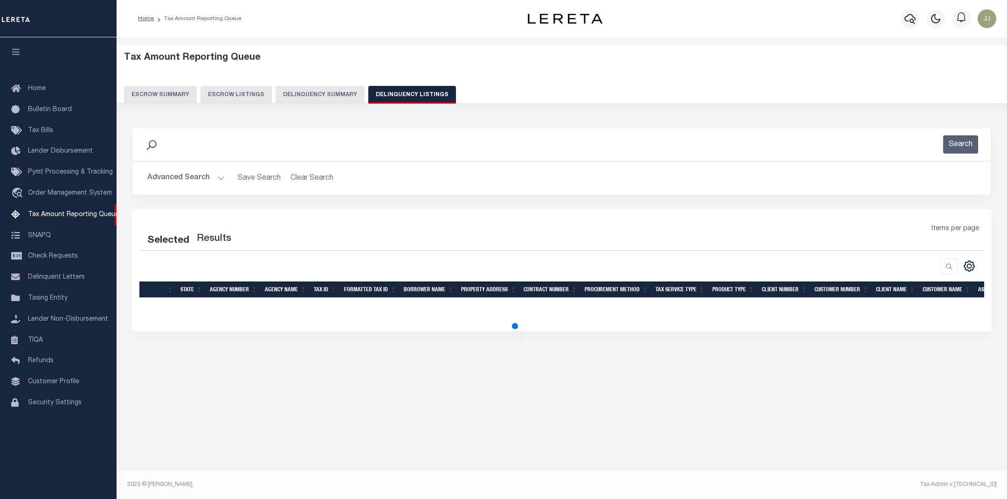
select select "100"
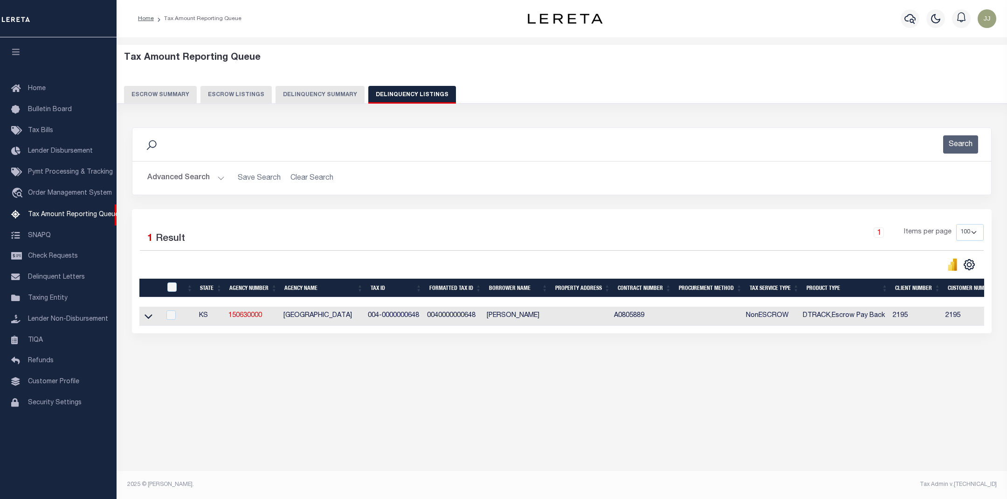
click at [171, 187] on button "Advanced Search" at bounding box center [185, 178] width 77 height 18
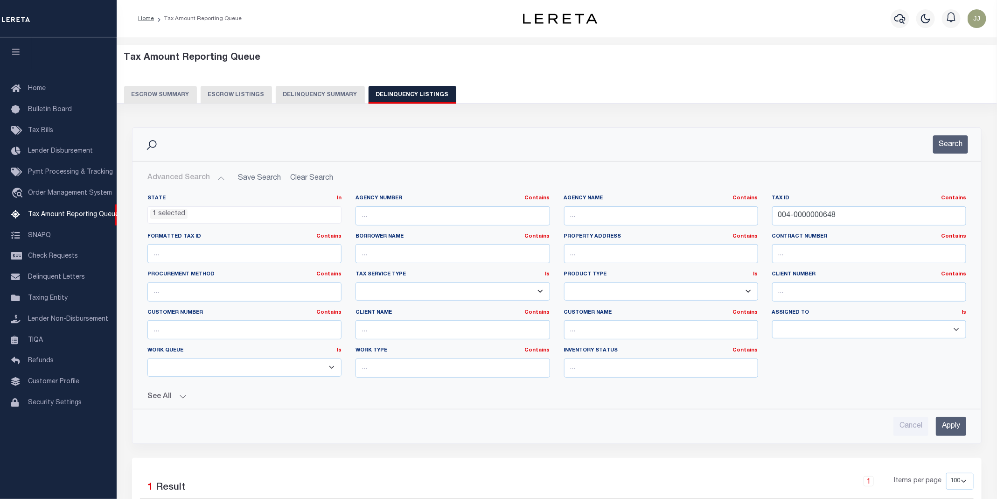
click at [163, 213] on li "1 selected" at bounding box center [168, 214] width 37 height 10
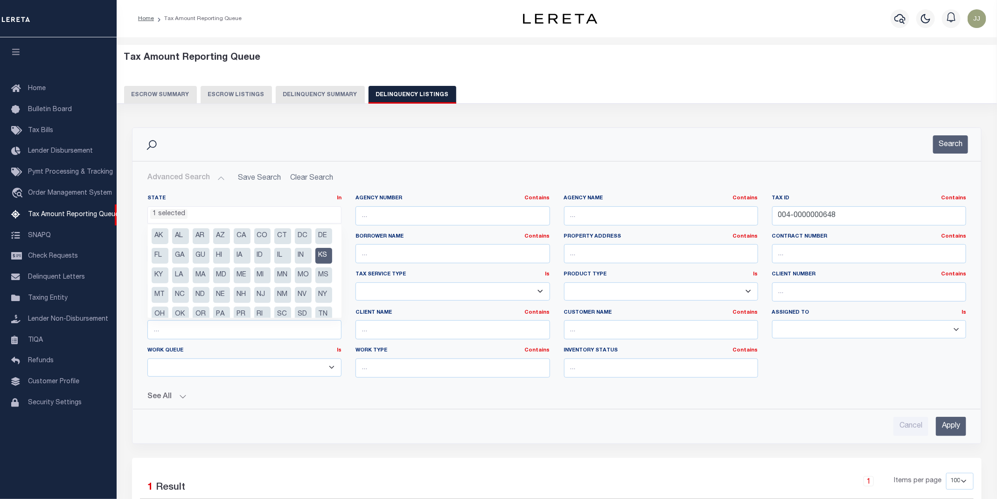
click at [315, 264] on li "KS" at bounding box center [323, 256] width 17 height 16
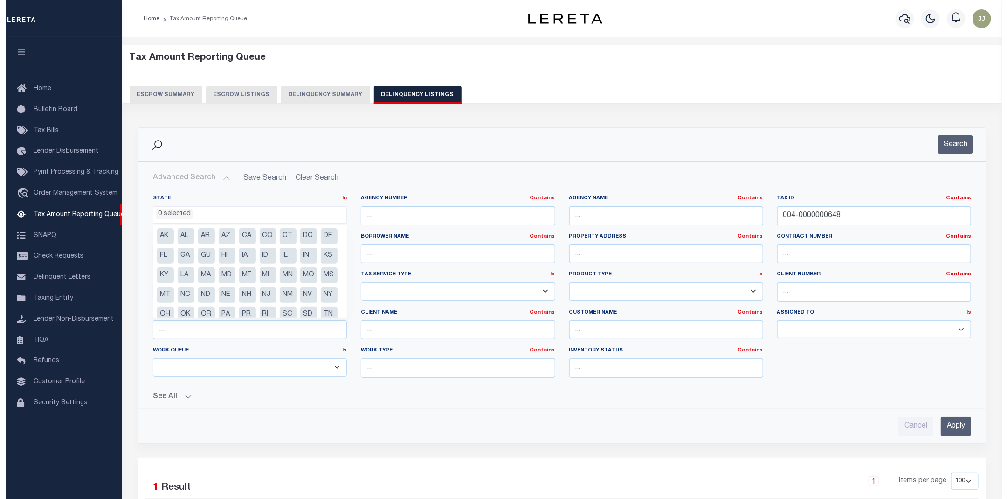
scroll to position [48, 0]
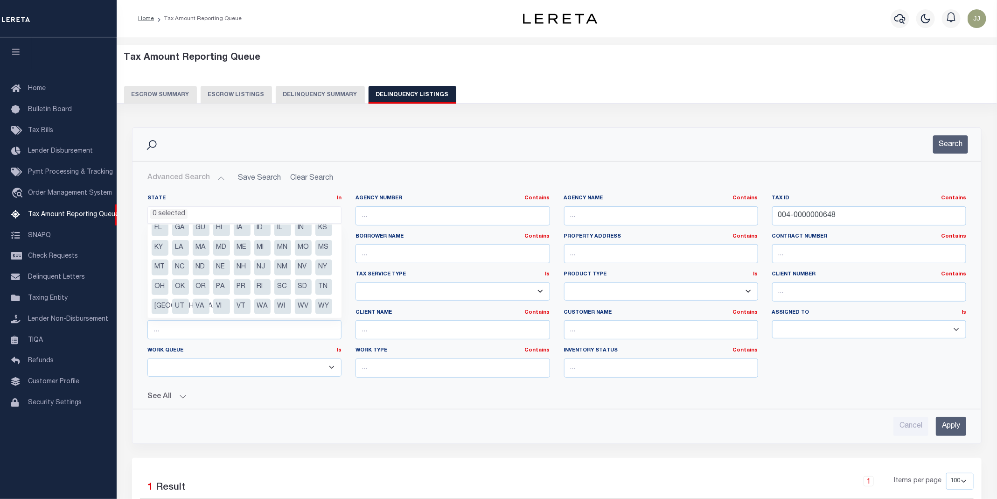
click at [189, 298] on li "UT" at bounding box center [180, 306] width 17 height 16
select select "UT"
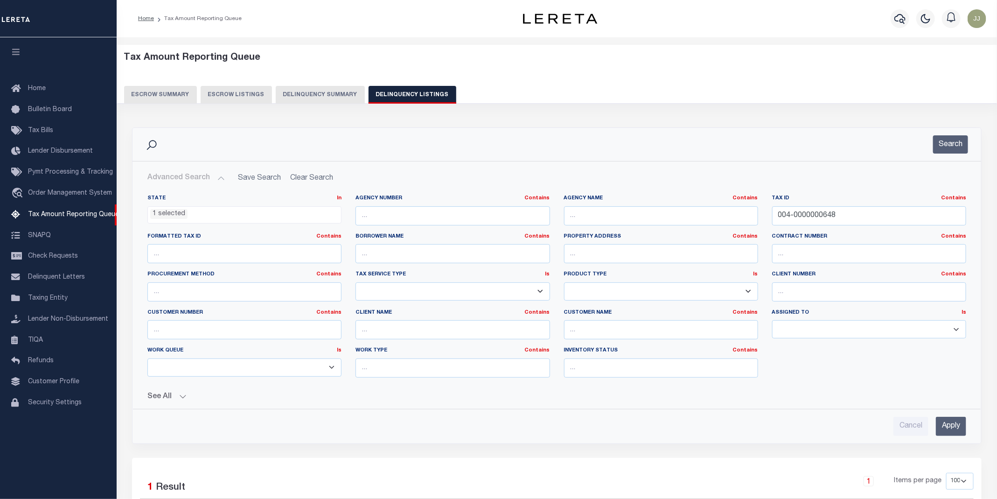
click at [813, 149] on div "Search" at bounding box center [556, 144] width 833 height 18
drag, startPoint x: 799, startPoint y: 215, endPoint x: 756, endPoint y: 215, distance: 43.4
click at [756, 215] on div "State In In AK AL AR AZ CA CO CT DC DE FL GA GU HI IA ID IL IN KS KY LA MA MD M…" at bounding box center [556, 289] width 832 height 190
paste input "-0070-3654"
type input "00-0070-3654"
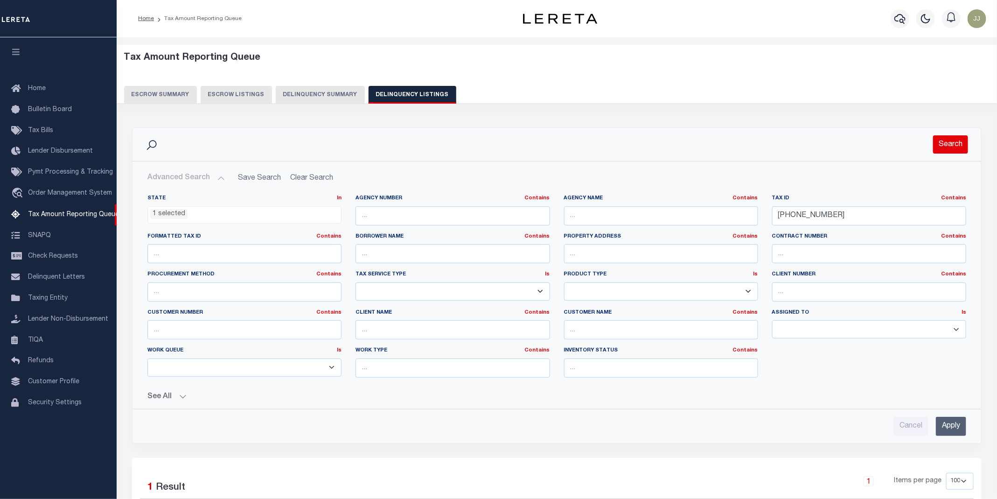
click at [941, 147] on button "Search" at bounding box center [950, 144] width 35 height 18
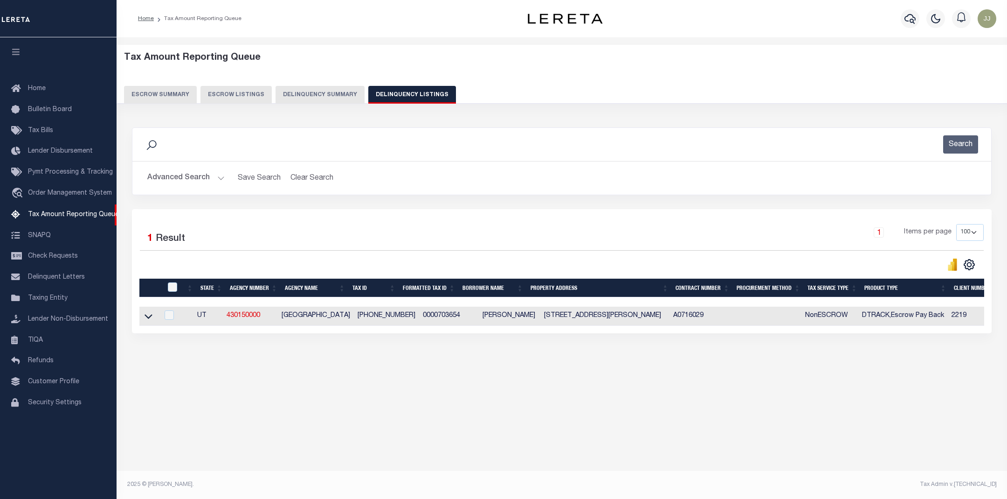
click at [151, 316] on icon at bounding box center [149, 316] width 8 height 10
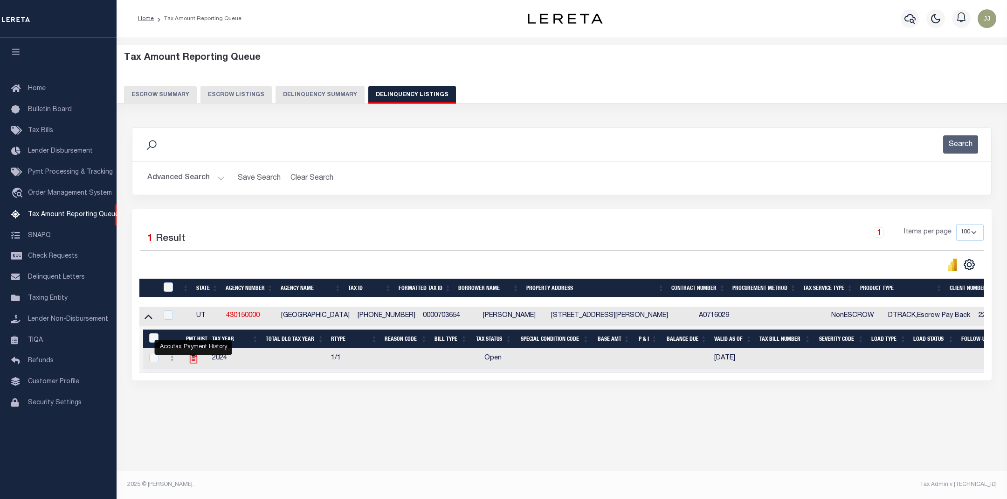
click at [192, 362] on icon "" at bounding box center [193, 359] width 7 height 10
checkbox input "true"
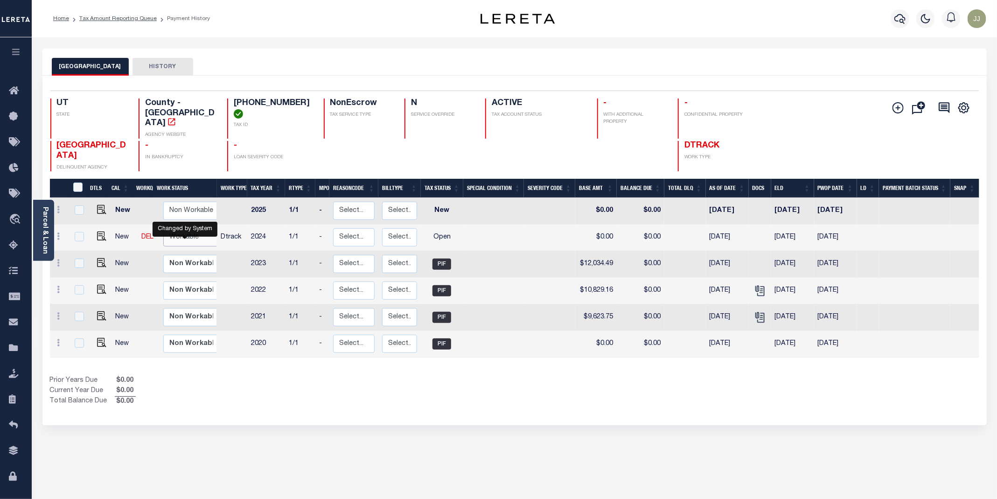
click at [175, 228] on select "Non Workable Workable" at bounding box center [191, 237] width 56 height 18
checkbox input "true"
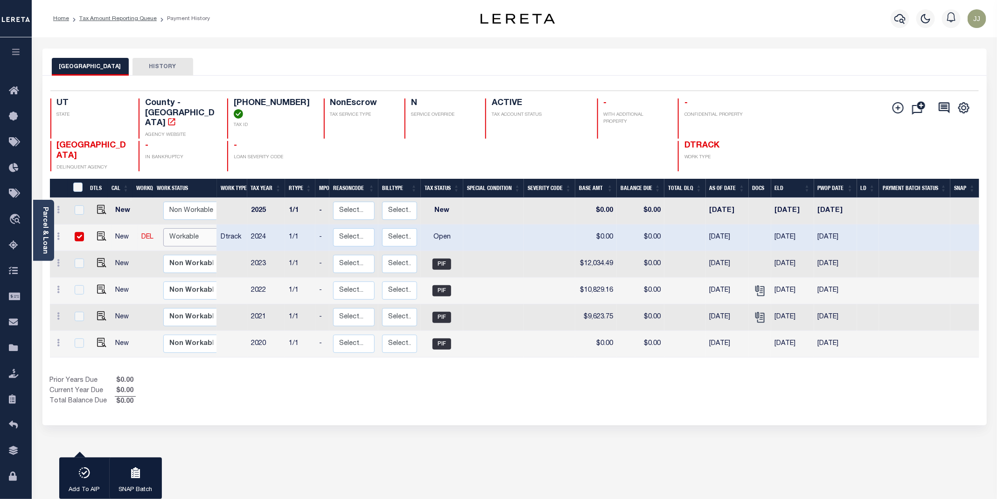
select select "true"
click at [163, 228] on select "Non Workable Workable" at bounding box center [191, 237] width 56 height 18
checkbox input "false"
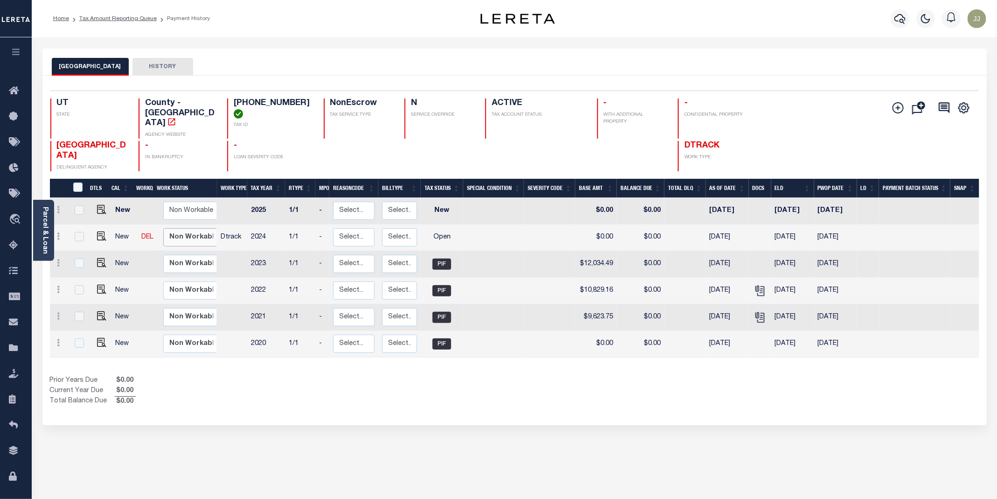
click at [191, 228] on select "Non Workable Workable" at bounding box center [191, 237] width 56 height 18
checkbox input "true"
click at [756, 285] on icon "" at bounding box center [756, 288] width 7 height 7
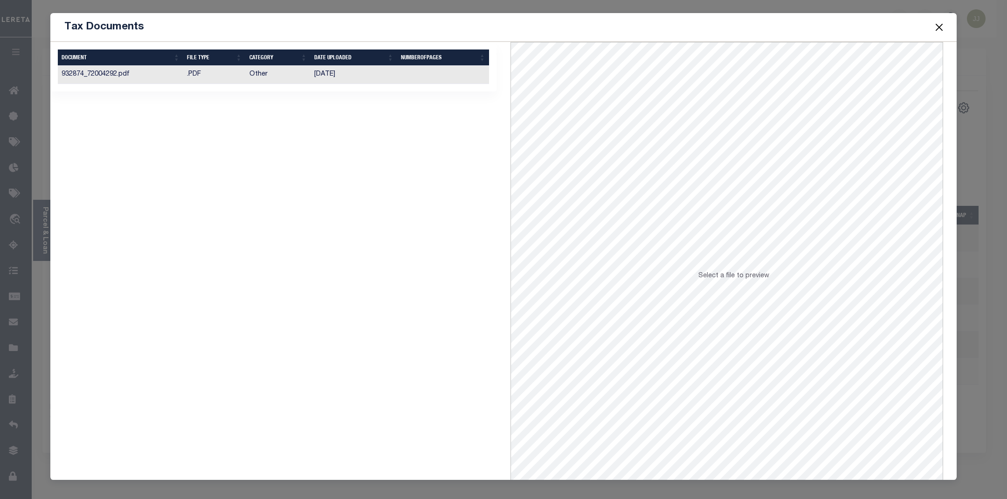
click at [185, 77] on td ".PDF" at bounding box center [214, 75] width 62 height 18
click at [943, 31] on button "Close" at bounding box center [940, 27] width 12 height 12
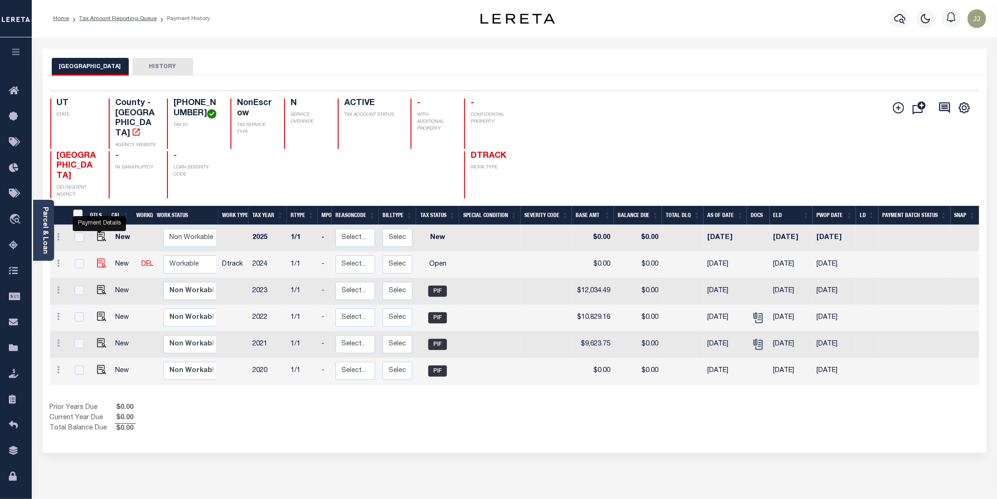
click at [99, 258] on img "" at bounding box center [101, 262] width 9 height 9
checkbox input "true"
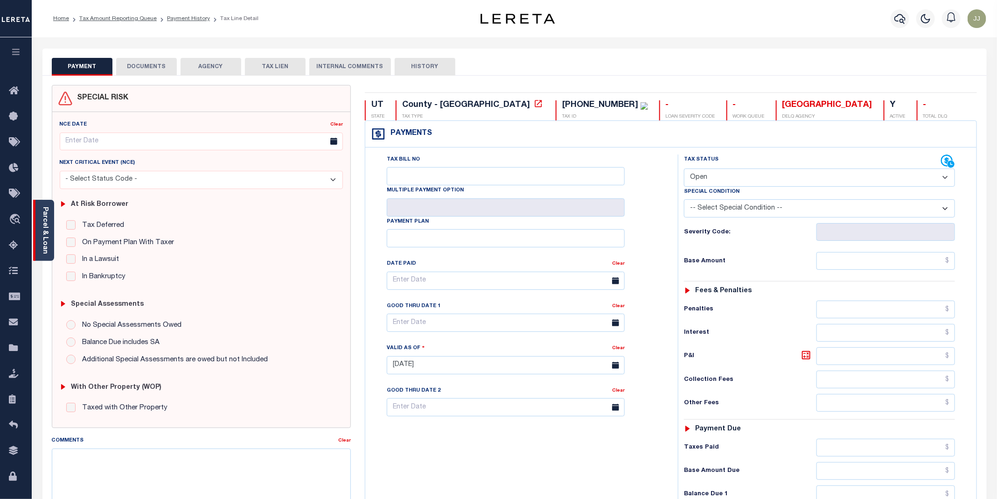
click at [42, 250] on link "Parcel & Loan" at bounding box center [45, 230] width 7 height 47
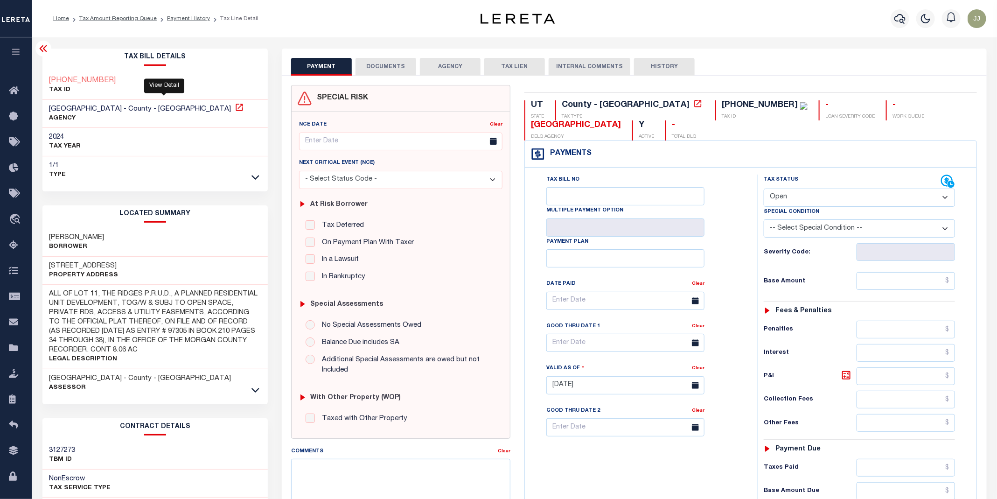
click at [235, 109] on icon at bounding box center [239, 107] width 9 height 9
drag, startPoint x: 915, startPoint y: 103, endPoint x: 840, endPoint y: 102, distance: 75.1
click at [840, 102] on div "UT STATE County - UT TAX TYPE [PHONE_NUMBER] TAX ID - LOAN SEVERITY CODE - WORK…" at bounding box center [750, 120] width 452 height 40
copy div "[GEOGRAPHIC_DATA]"
click at [693, 104] on icon at bounding box center [697, 103] width 9 height 9
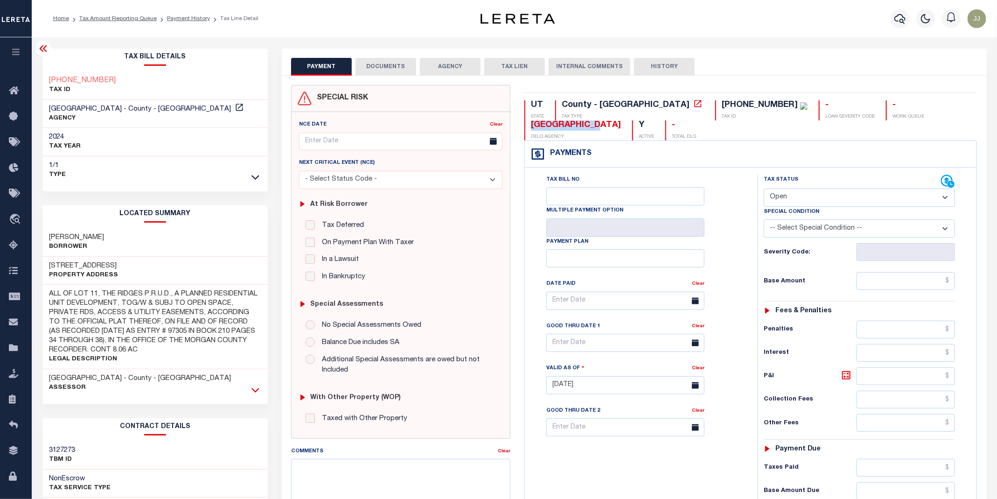
click at [255, 392] on icon at bounding box center [255, 390] width 8 height 5
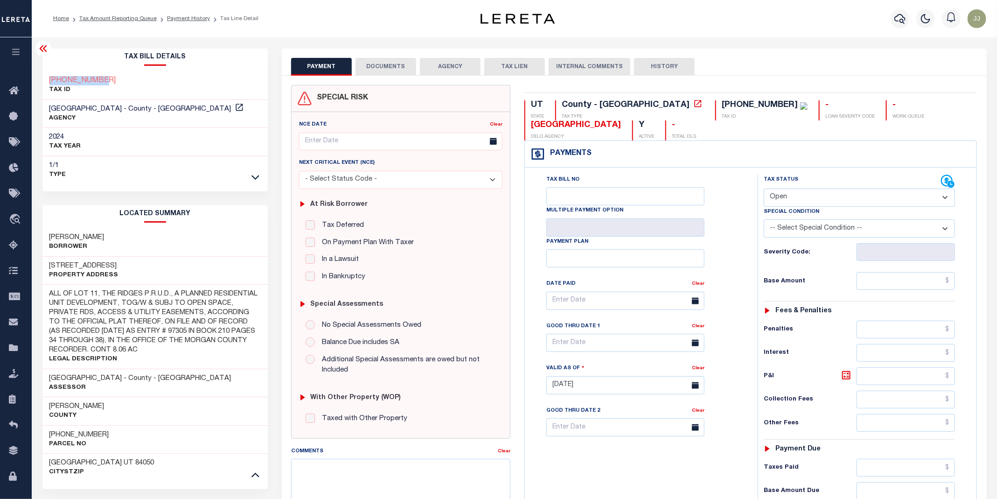
drag, startPoint x: 112, startPoint y: 75, endPoint x: 43, endPoint y: 80, distance: 69.2
click at [43, 80] on div "[PHONE_NUMBER] TAX ID" at bounding box center [155, 85] width 226 height 28
copy h3 "[PHONE_NUMBER]"
click at [794, 187] on div "Tax Status Status" at bounding box center [851, 181] width 177 height 14
click at [790, 201] on select "- Select Status Code - Open Due/Unpaid Paid Incomplete No Tax Due Internal Refu…" at bounding box center [858, 197] width 191 height 18
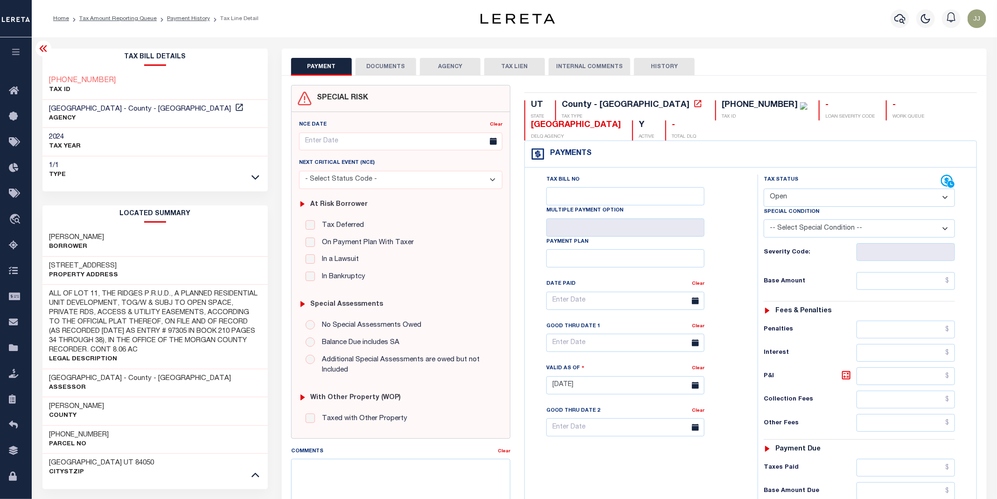
select select "DUE"
click at [764, 189] on select "- Select Status Code - Open Due/Unpaid Paid Incomplete No Tax Due Internal Refu…" at bounding box center [858, 197] width 191 height 18
type input "[DATE]"
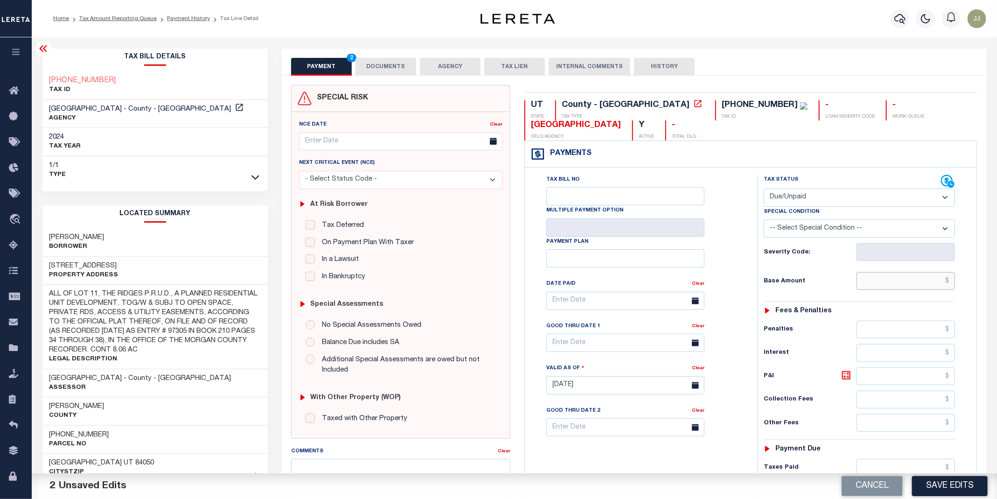
click at [876, 286] on input "text" at bounding box center [905, 281] width 99 height 18
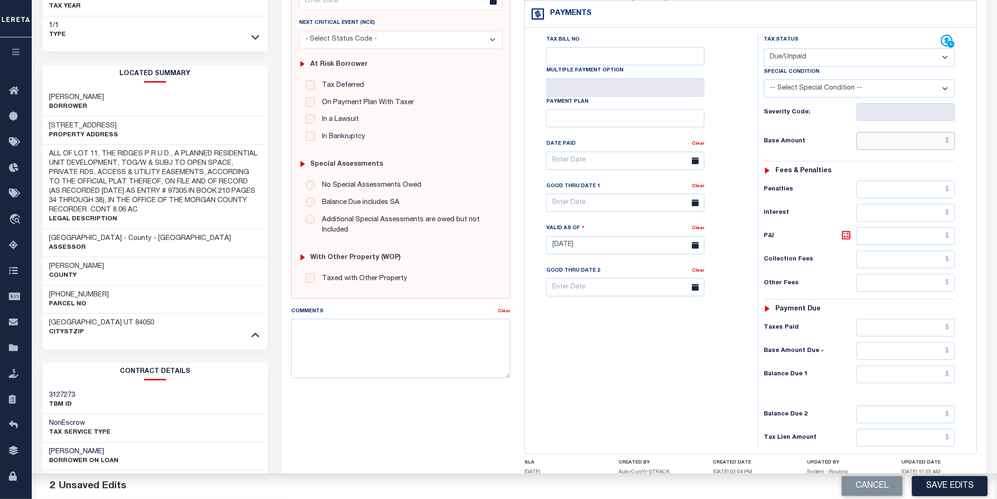
paste input "3"
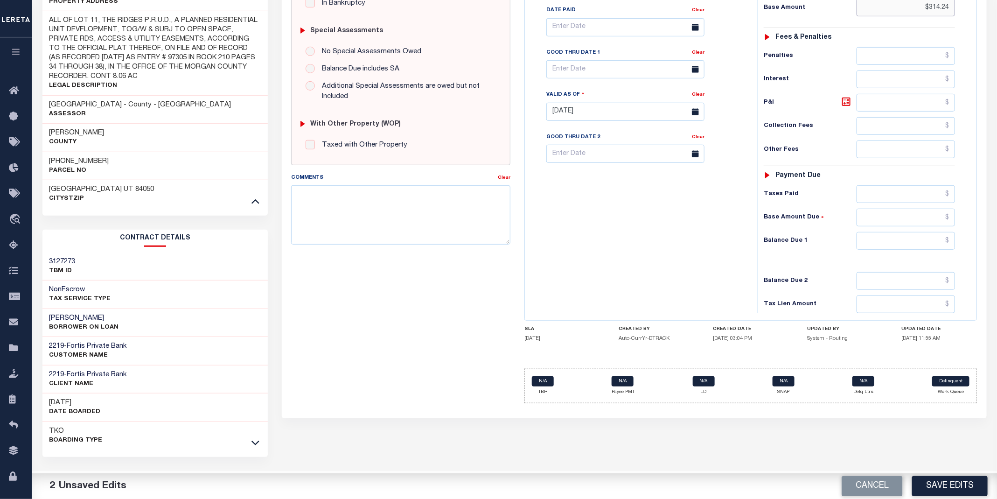
type input "$314.24"
click at [907, 240] on input "text" at bounding box center [905, 241] width 99 height 18
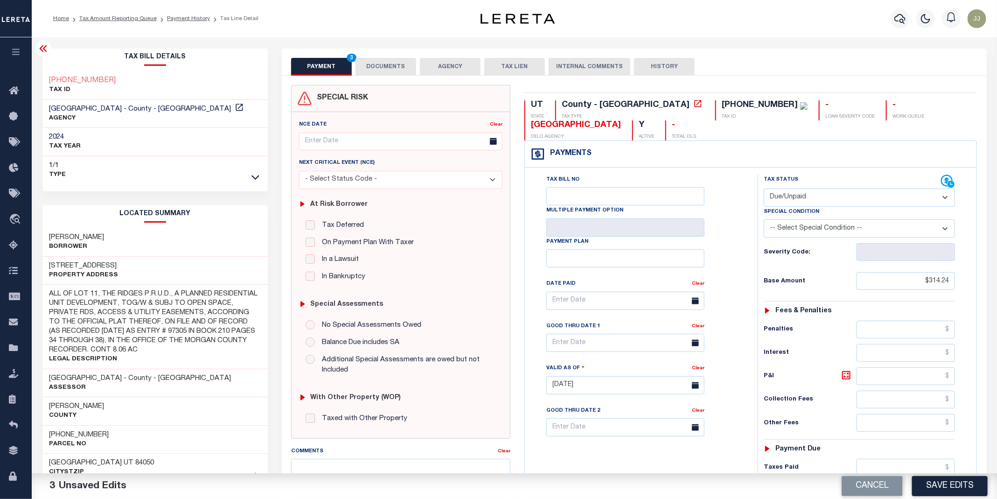
type input "$314.24"
click at [571, 348] on input "text" at bounding box center [625, 342] width 158 height 18
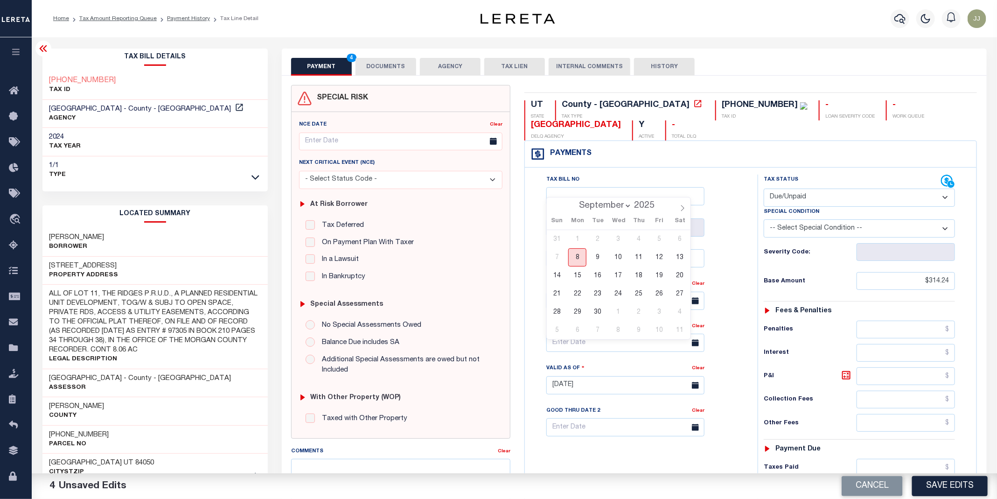
click at [571, 257] on span "8" at bounding box center [577, 257] width 18 height 18
type input "[DATE]"
click at [381, 66] on button "DOCUMENTS" at bounding box center [385, 67] width 61 height 18
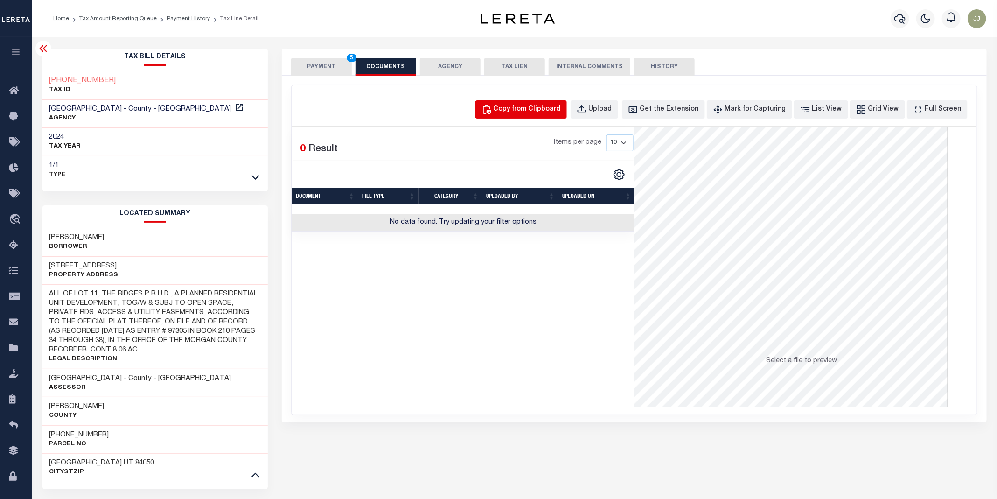
click at [558, 111] on div "Copy from Clipboard" at bounding box center [526, 109] width 67 height 10
select select "POP"
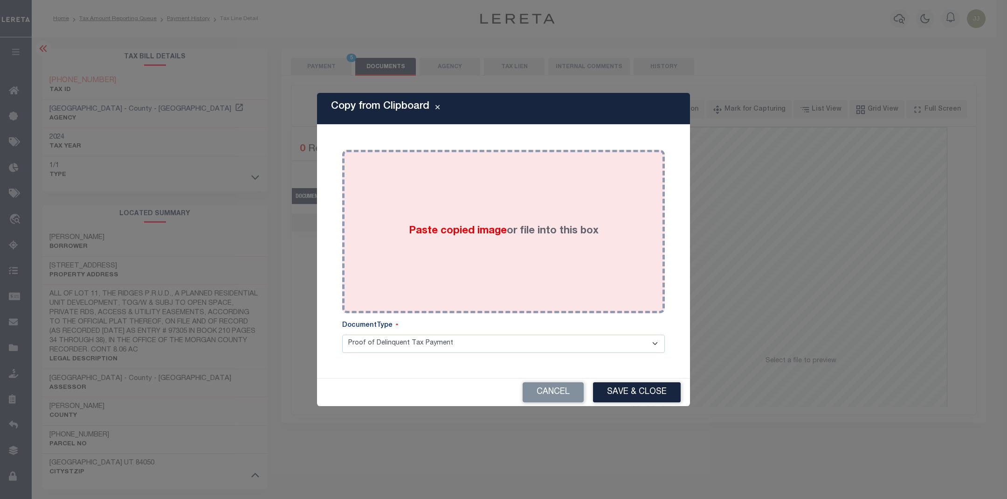
click at [521, 208] on div "Paste copied image or file into this box" at bounding box center [503, 231] width 309 height 149
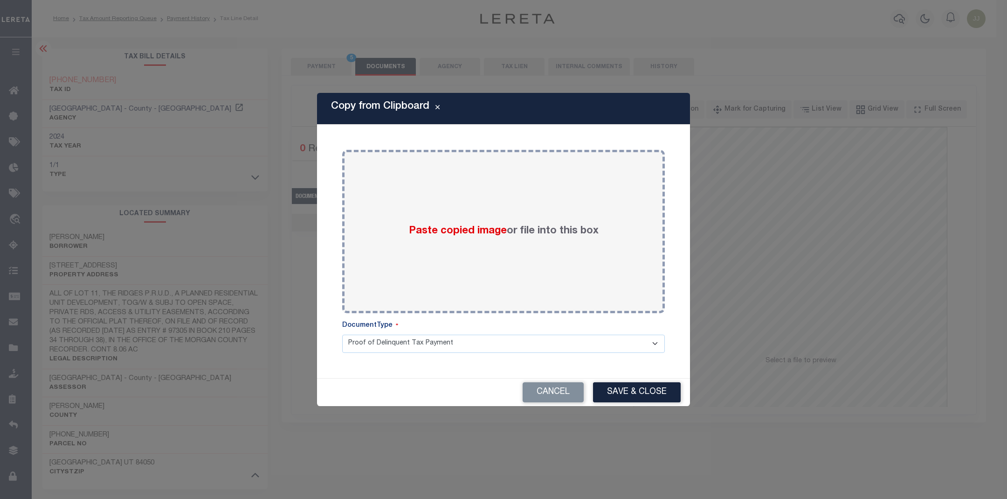
click at [627, 394] on button "Save & Close" at bounding box center [637, 392] width 88 height 20
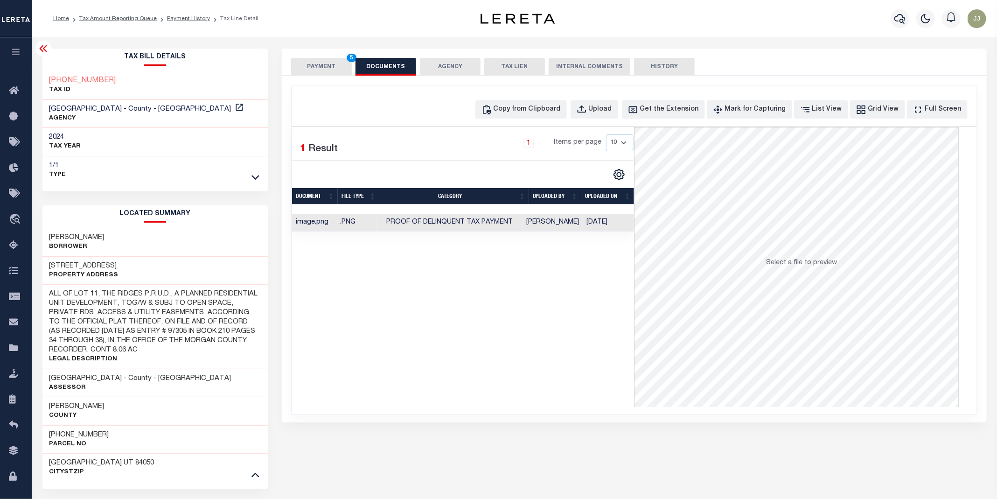
click at [308, 76] on div "SPECIAL RISK NCE Date Clear" at bounding box center [634, 249] width 705 height 347
click at [322, 67] on button "PAYMENT 5" at bounding box center [321, 67] width 61 height 18
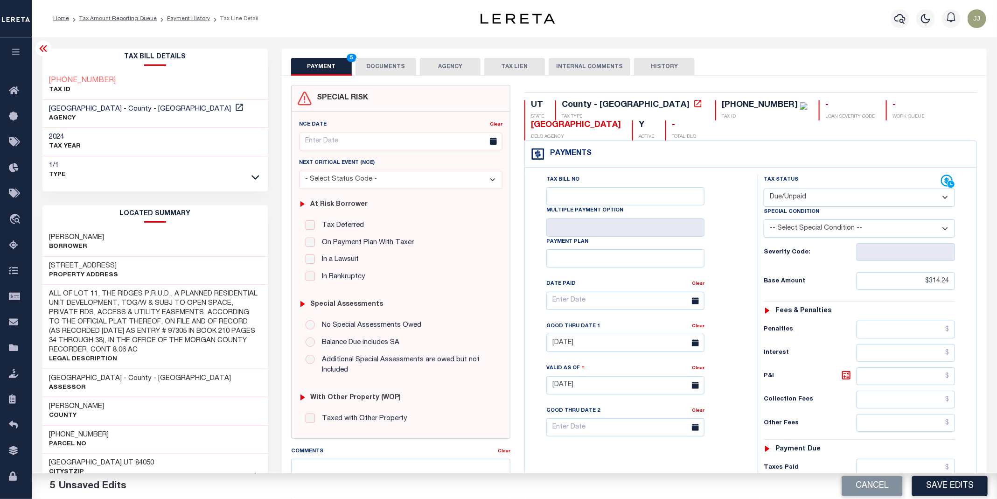
scroll to position [276, 0]
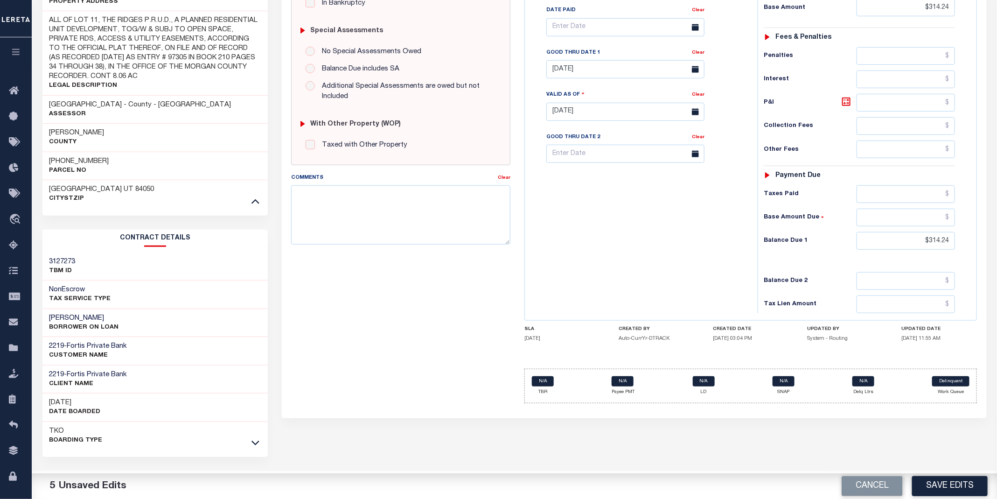
click at [929, 469] on div "PAYMENT 5 DOCUMENTS AGENCY DELINQUENT PAYEE" at bounding box center [634, 136] width 719 height 723
click at [950, 486] on button "Save Edits" at bounding box center [950, 486] width 76 height 20
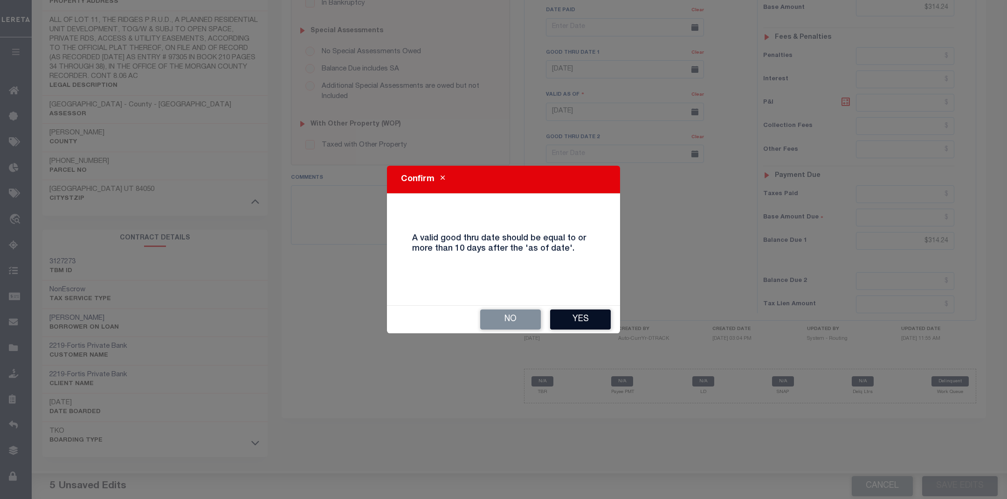
click at [577, 318] on button "Yes" at bounding box center [580, 319] width 61 height 20
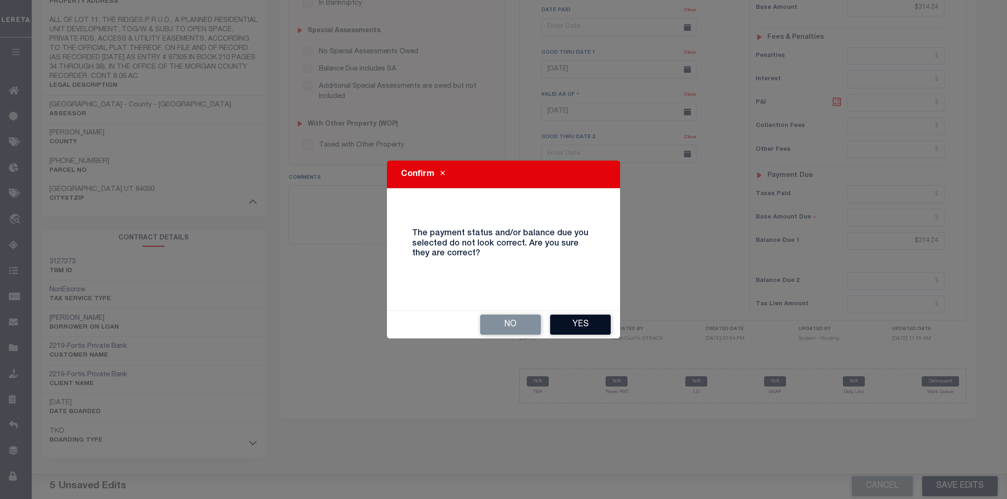
click at [596, 326] on button "Yes" at bounding box center [580, 324] width 61 height 20
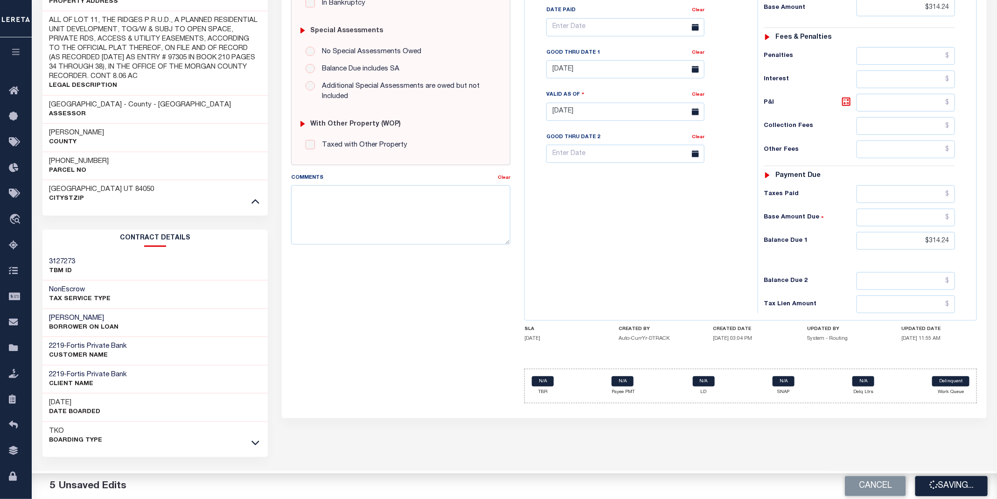
checkbox input "false"
type input "$314.24"
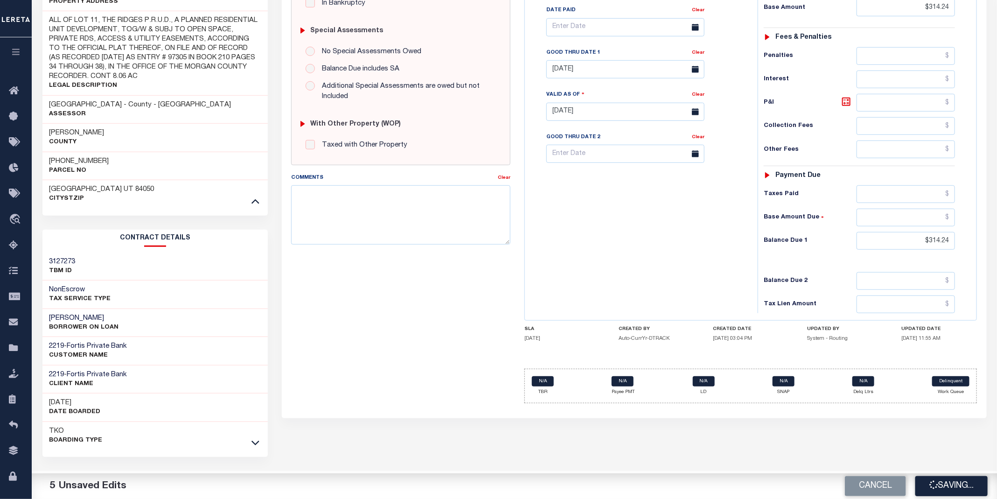
type input "$314.24"
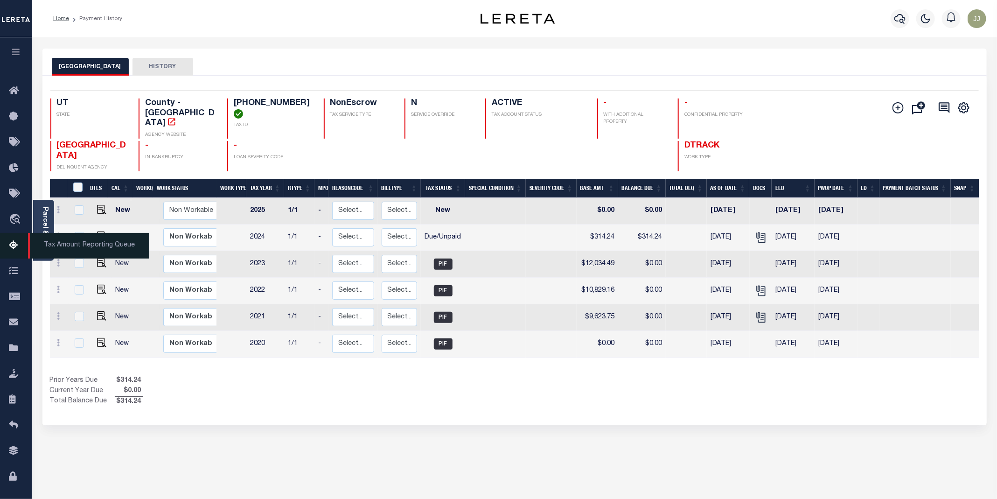
click at [17, 241] on icon at bounding box center [16, 246] width 15 height 12
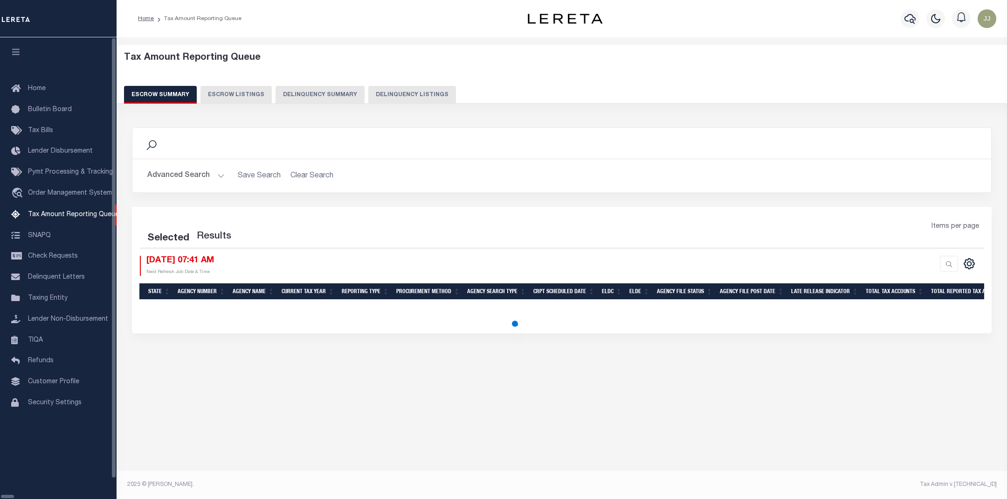
select select "100"
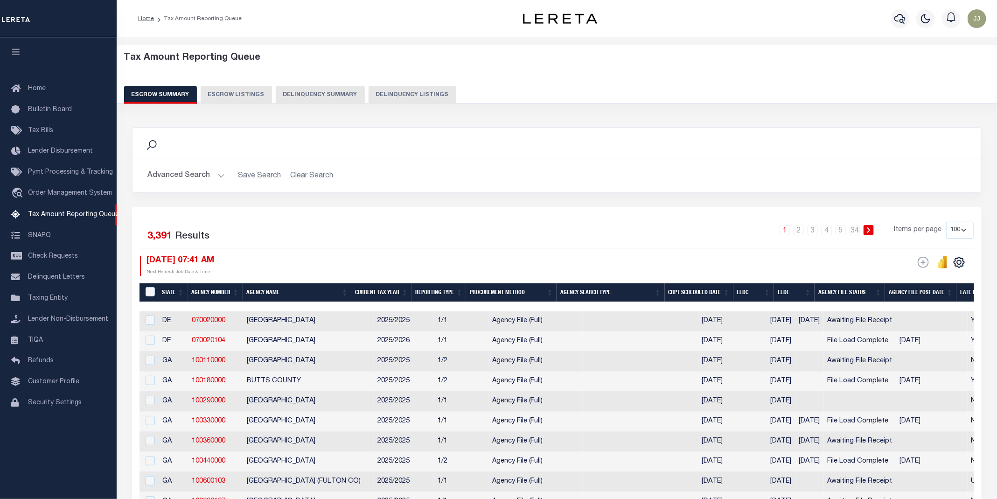
click at [382, 105] on div "Tax Amount Reporting Queue Escrow Summary Escrow Listings Delinquency Summary" at bounding box center [557, 81] width 898 height 73
click at [421, 91] on button "Delinquency Listings" at bounding box center [412, 95] width 88 height 18
select select "UT"
select select "100"
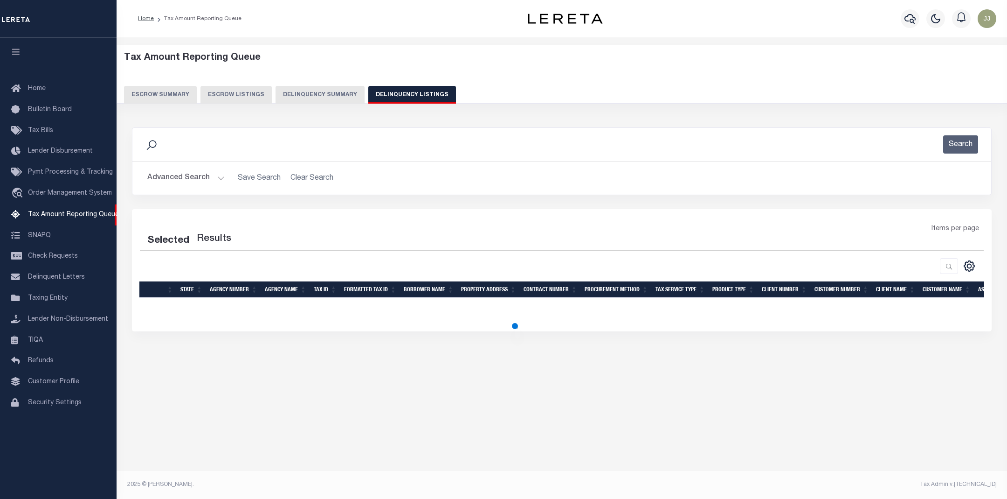
select select "100"
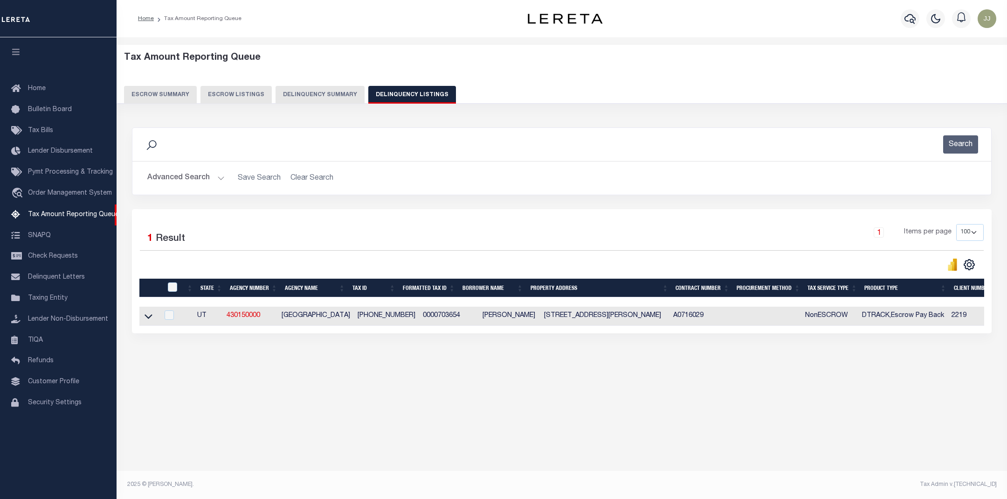
click at [199, 177] on button "Advanced Search" at bounding box center [185, 178] width 77 height 18
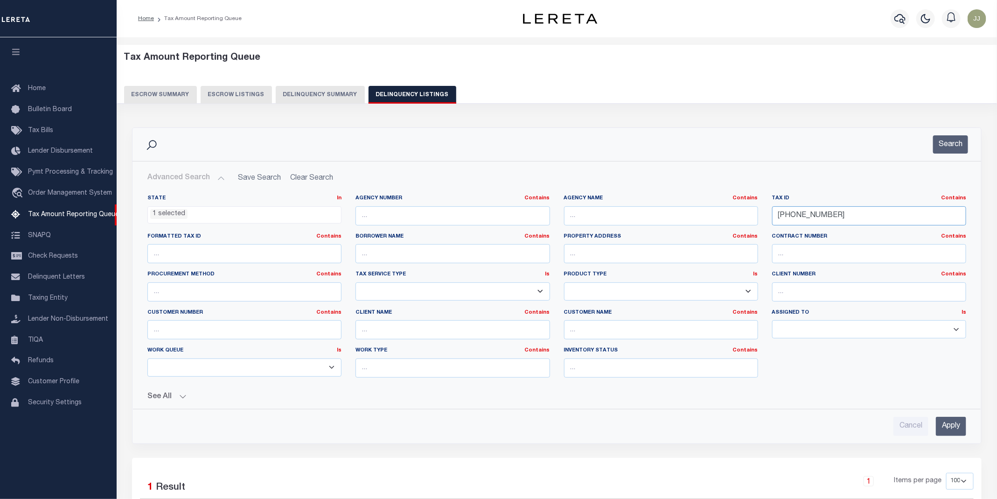
drag, startPoint x: 898, startPoint y: 208, endPoint x: 753, endPoint y: 212, distance: 145.6
click at [753, 212] on div "State In In AK AL AR AZ CA CO CT DC DE FL GA GU HI IA ID IL IN KS KY LA MA MD M…" at bounding box center [556, 289] width 832 height 190
paste input "83-3709"
type input "[PHONE_NUMBER]"
click at [942, 145] on button "Search" at bounding box center [950, 144] width 35 height 18
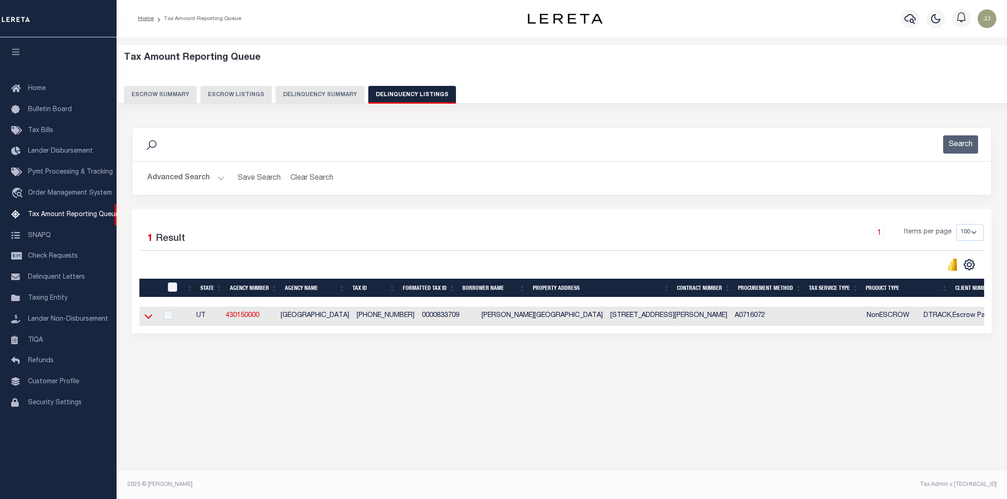
click at [146, 319] on icon at bounding box center [149, 316] width 8 height 5
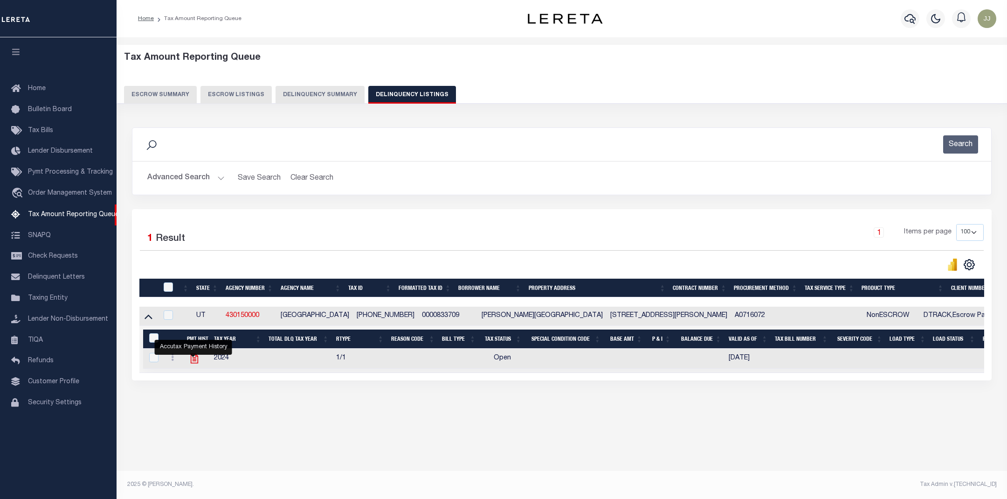
click at [196, 363] on icon "" at bounding box center [194, 359] width 7 height 10
checkbox input "true"
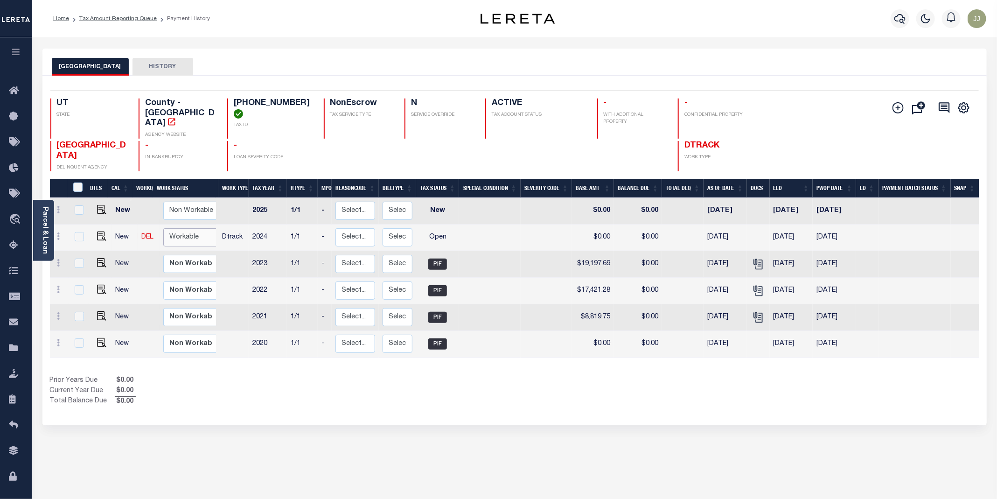
click at [194, 228] on select "Non Workable Workable" at bounding box center [191, 237] width 56 height 18
checkbox input "true"
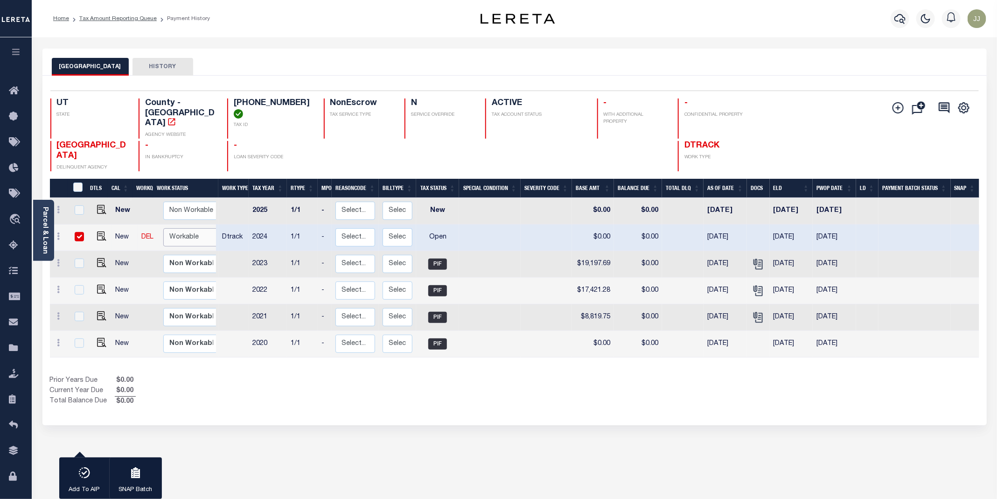
select select "true"
click at [163, 228] on select "Non Workable Workable" at bounding box center [191, 237] width 56 height 18
checkbox input "false"
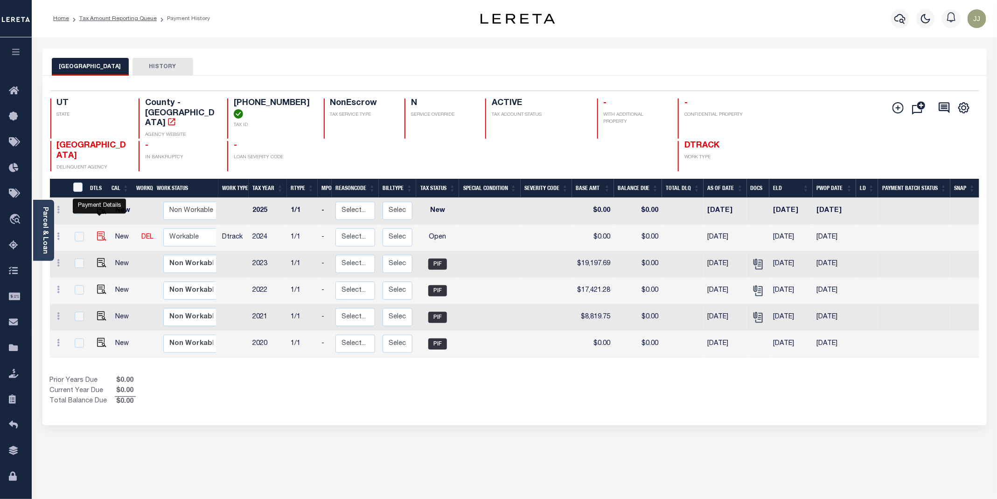
click at [97, 231] on img "" at bounding box center [101, 235] width 9 height 9
checkbox input "true"
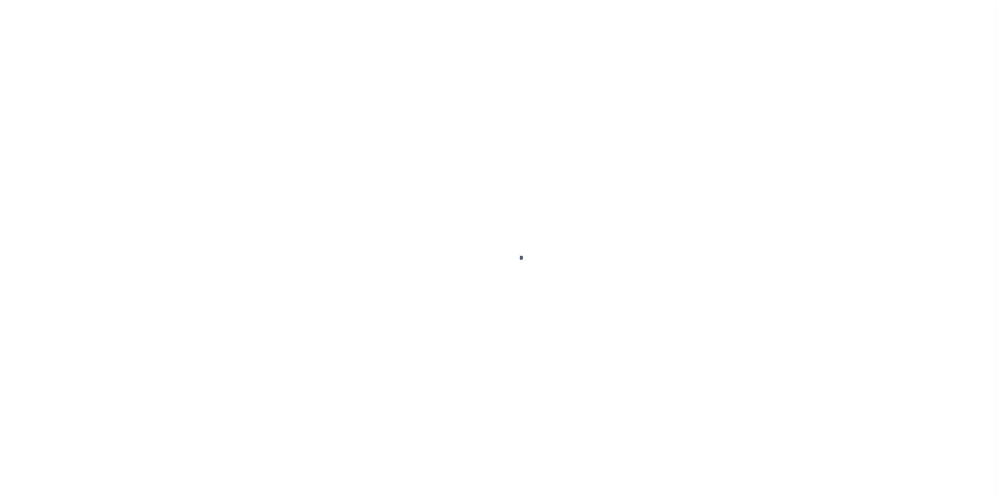
select select "OP2"
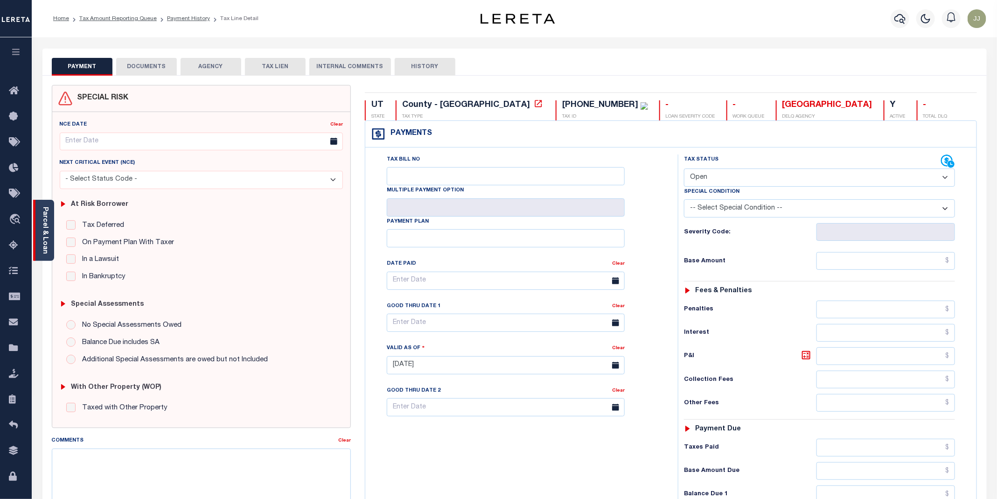
click at [43, 245] on link "Parcel & Loan" at bounding box center [45, 230] width 7 height 47
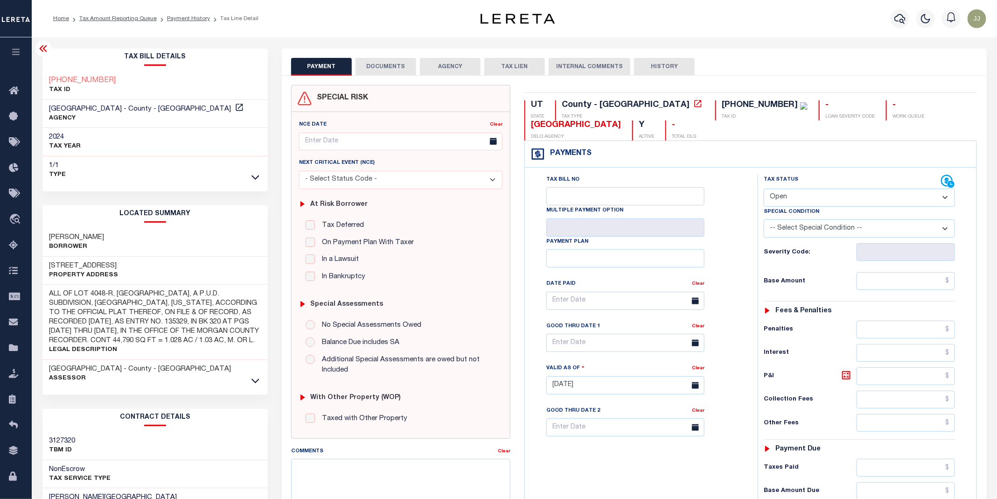
click at [396, 66] on button "DOCUMENTS" at bounding box center [385, 67] width 61 height 18
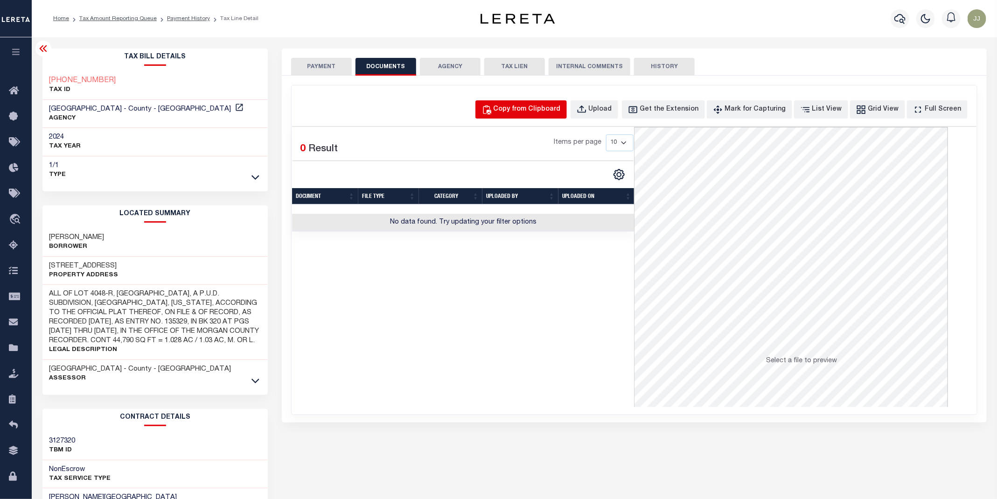
click at [541, 105] on div "Copy from Clipboard" at bounding box center [526, 109] width 67 height 10
select select "POP"
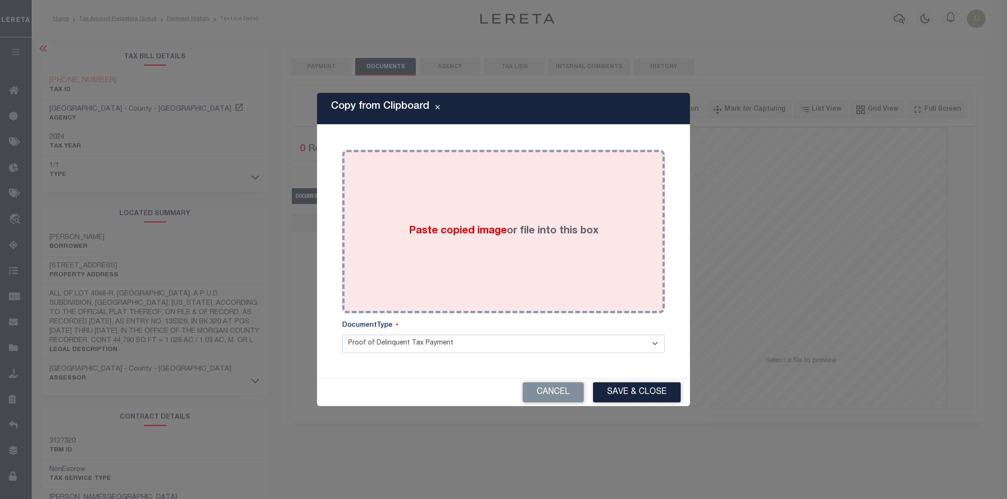
click at [522, 203] on div "Paste copied image or file into this box" at bounding box center [503, 231] width 309 height 149
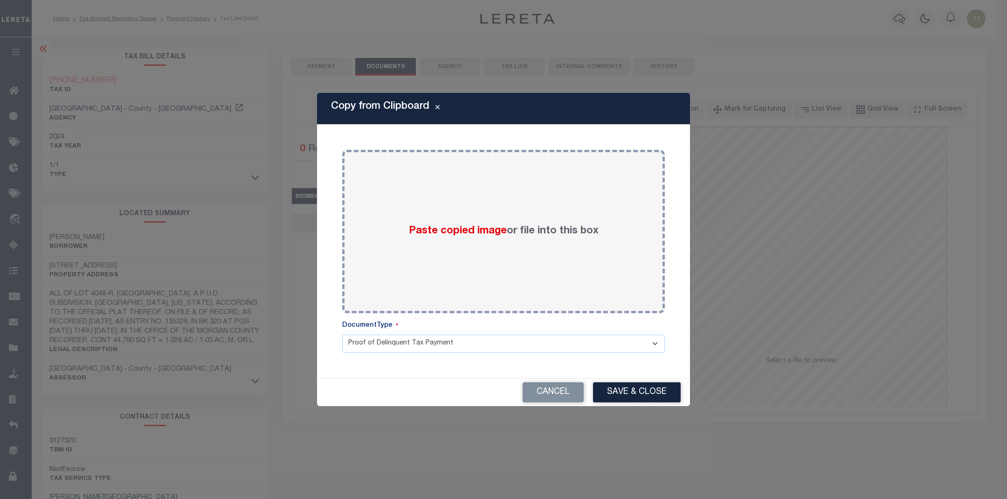
click at [643, 401] on button "Save & Close" at bounding box center [637, 392] width 88 height 20
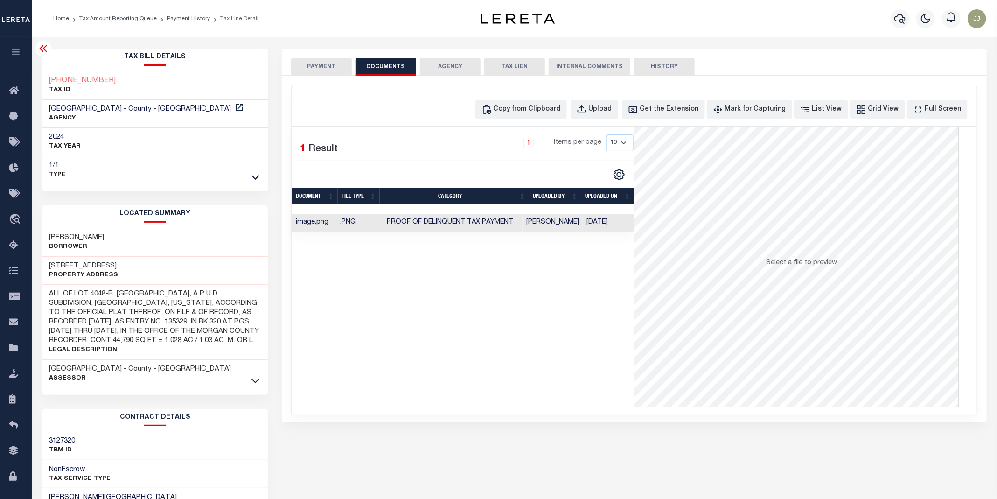
click at [320, 82] on div "SPECIAL RISK NCE Date Clear" at bounding box center [634, 249] width 705 height 347
click at [322, 66] on button "PAYMENT" at bounding box center [321, 67] width 61 height 18
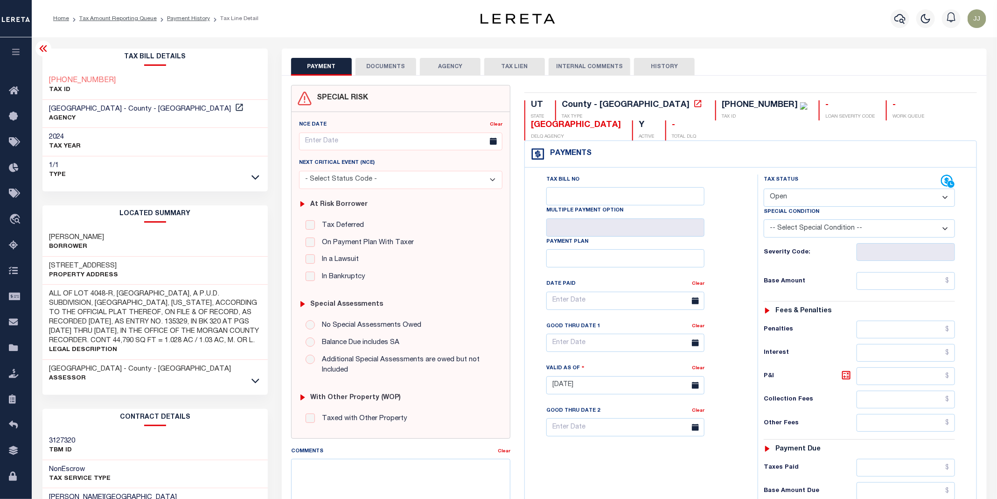
click at [802, 202] on select "- Select Status Code - Open Due/Unpaid Paid Incomplete No Tax Due Internal Refu…" at bounding box center [858, 197] width 191 height 18
select select "PYD"
click at [764, 189] on select "- Select Status Code - Open Due/Unpaid Paid Incomplete No Tax Due Internal Refu…" at bounding box center [858, 197] width 191 height 18
type input "09/08/2025"
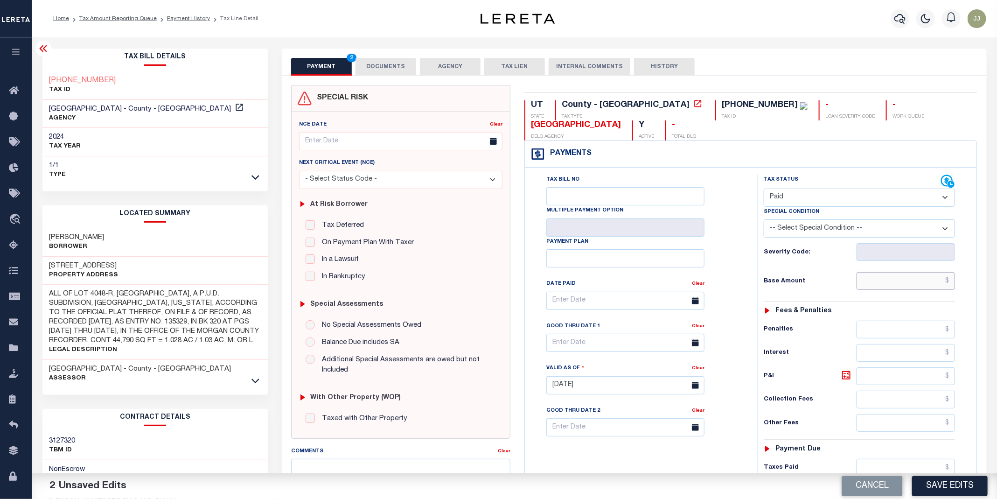
click at [916, 284] on input "text" at bounding box center [905, 281] width 99 height 18
type input "$0.00"
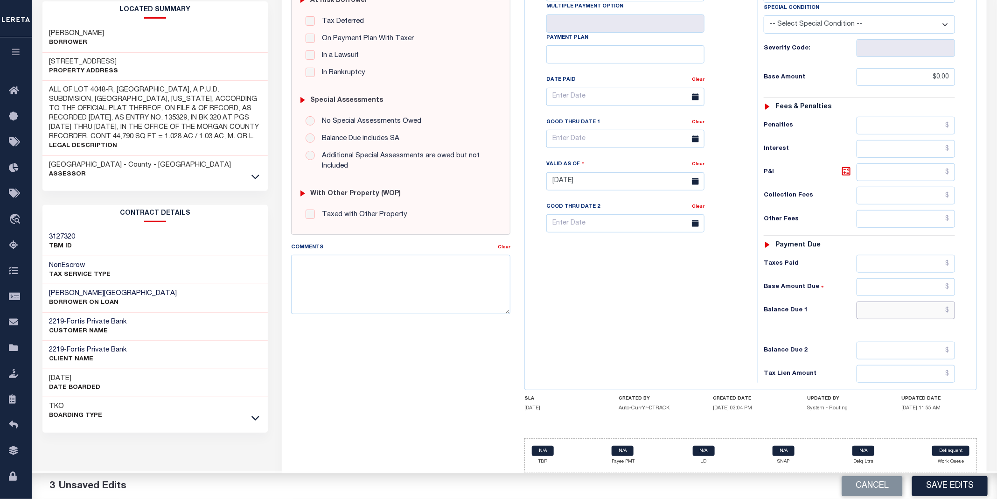
click at [890, 312] on input "text" at bounding box center [905, 310] width 99 height 18
type input "$0.00"
click at [953, 479] on button "Save Edits" at bounding box center [950, 486] width 76 height 20
checkbox input "false"
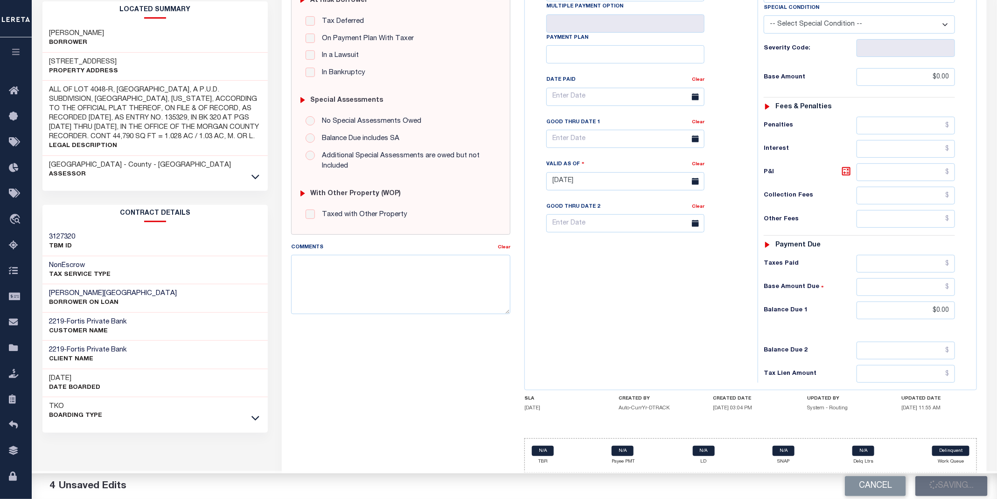
checkbox input "false"
type input "$0"
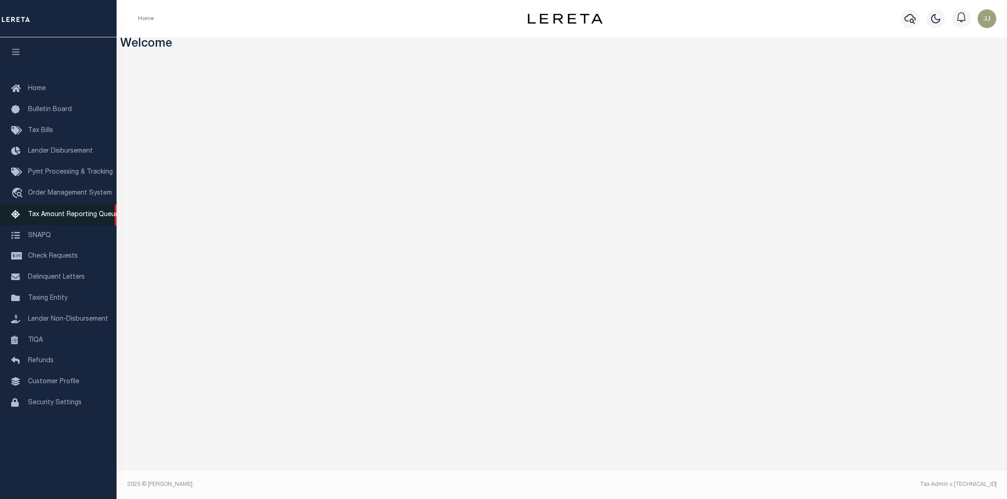
click at [66, 211] on link "Tax Amount Reporting Queue" at bounding box center [58, 214] width 117 height 21
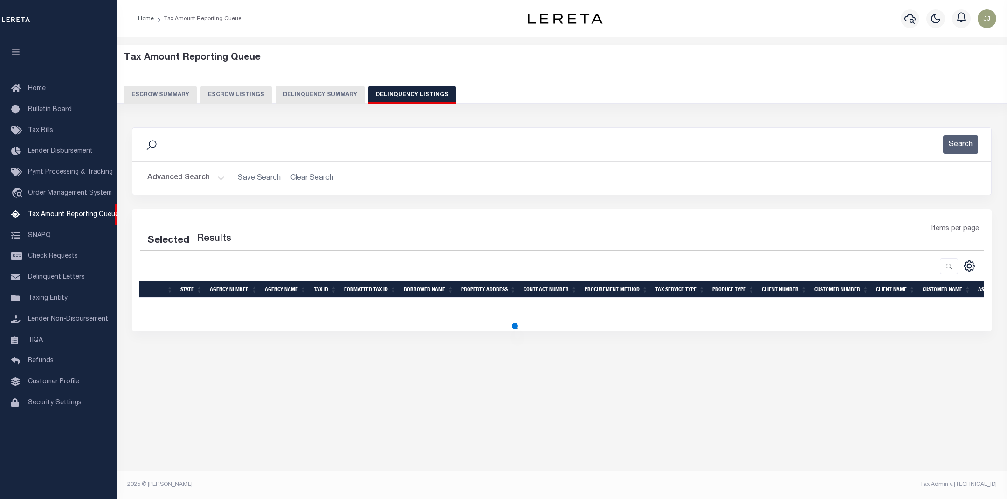
select select "UT"
select select "100"
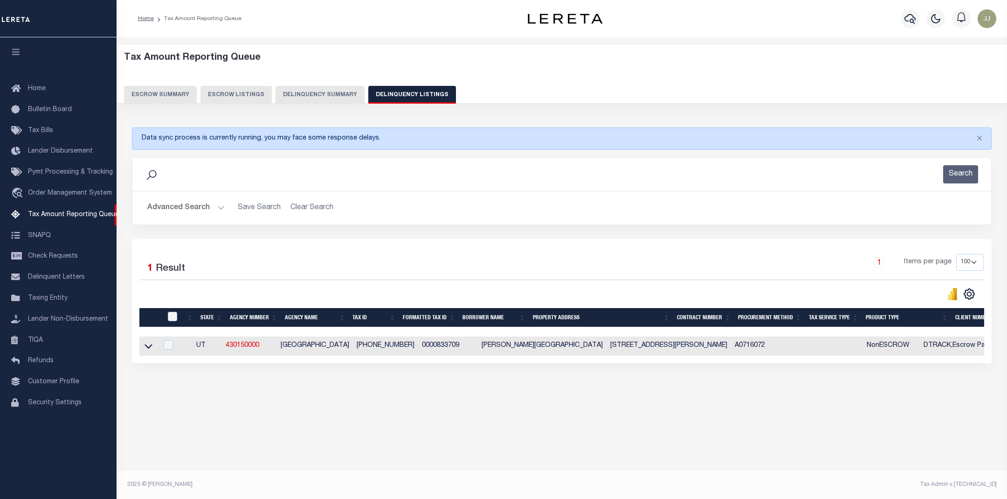
click at [203, 183] on div "Search" at bounding box center [562, 174] width 844 height 18
click at [203, 208] on button "Advanced Search" at bounding box center [185, 208] width 77 height 18
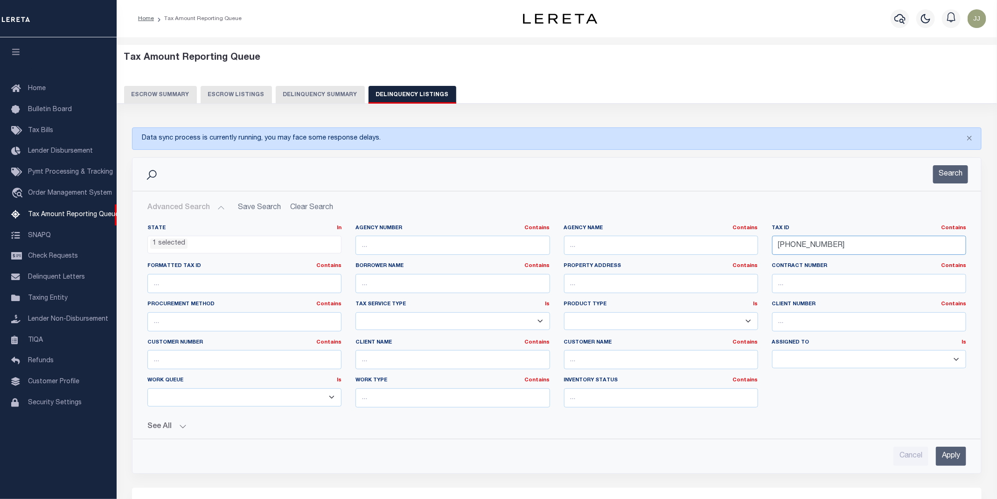
drag, startPoint x: 869, startPoint y: 252, endPoint x: 750, endPoint y: 245, distance: 118.6
click at [750, 245] on div "State In In AK AL AR AZ CA CO CT DC DE FL GA GU HI IA ID IL IN KS [GEOGRAPHIC_D…" at bounding box center [556, 319] width 832 height 190
paste input "6-4038"
type input "[PHONE_NUMBER]"
click at [949, 182] on button "Search" at bounding box center [950, 174] width 35 height 18
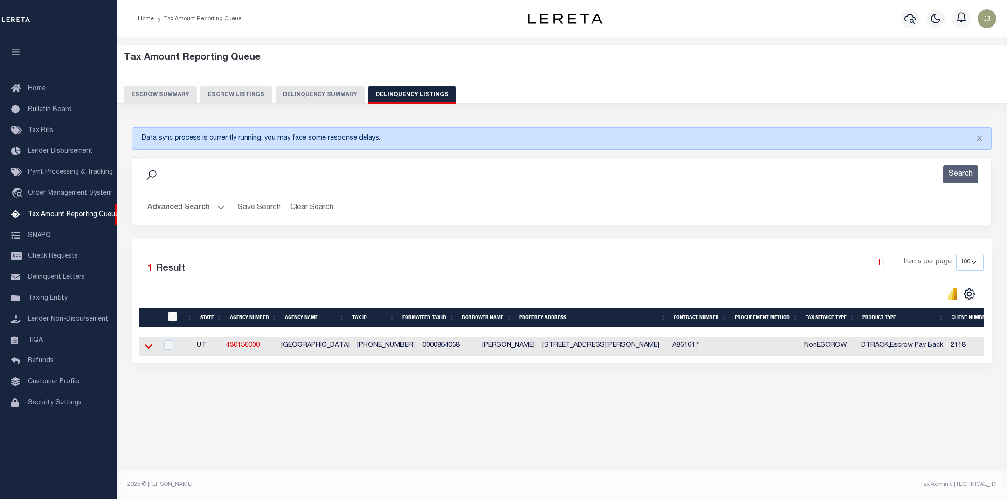
click at [147, 348] on icon at bounding box center [149, 346] width 8 height 5
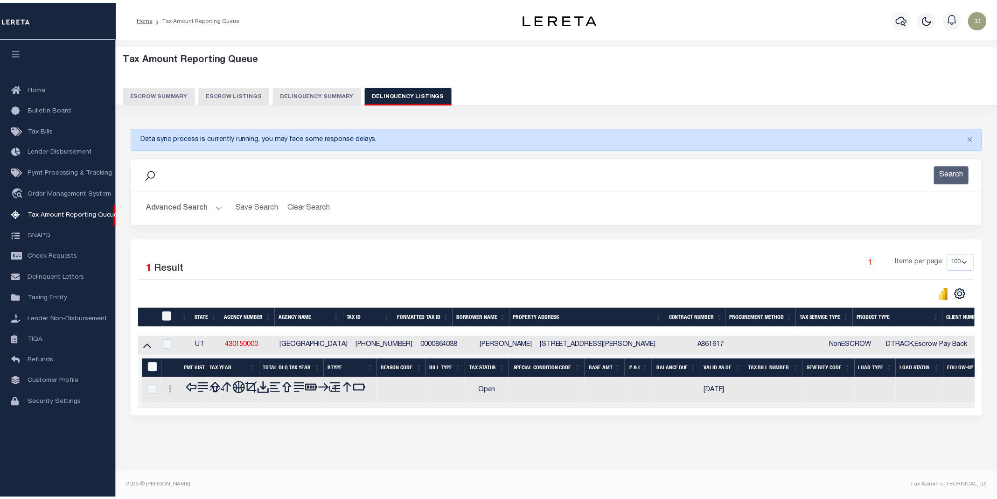
scroll to position [6, 0]
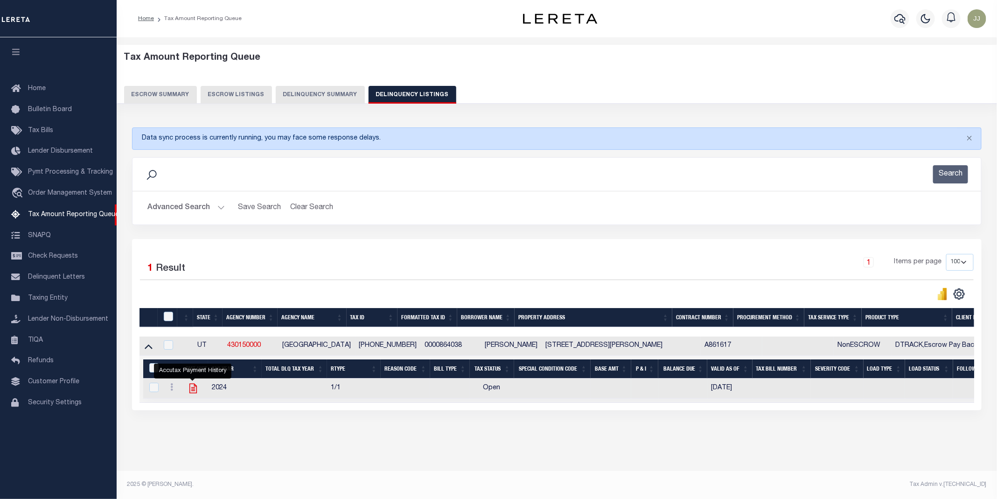
click at [190, 385] on icon "" at bounding box center [193, 388] width 12 height 12
checkbox input "true"
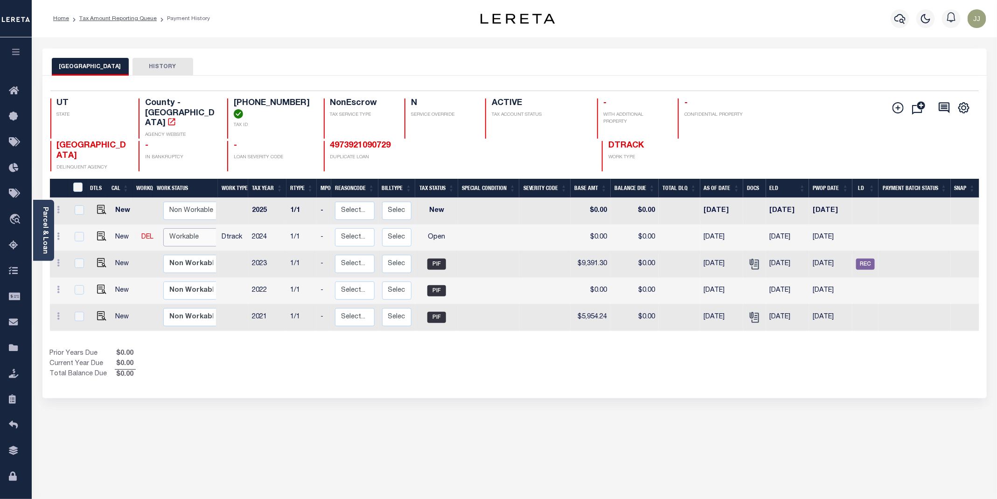
click at [196, 231] on select "Non Workable Workable" at bounding box center [191, 237] width 56 height 18
checkbox input "true"
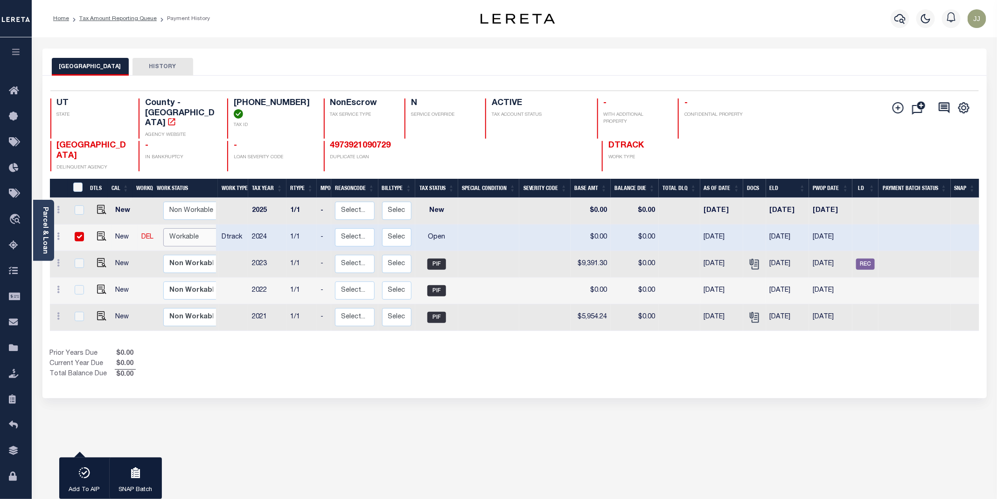
select select "true"
click at [163, 228] on select "Non Workable Workable" at bounding box center [191, 237] width 56 height 18
checkbox input "false"
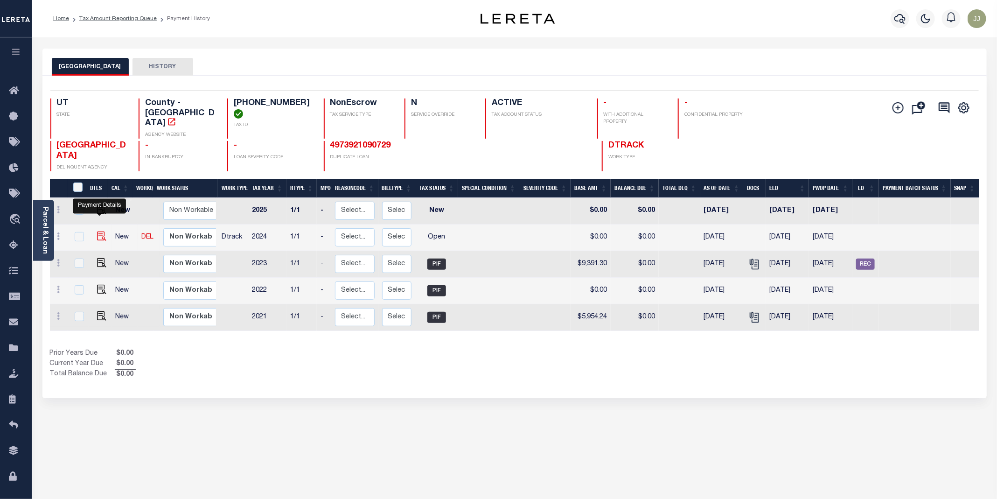
click at [97, 231] on img "" at bounding box center [101, 235] width 9 height 9
checkbox input "true"
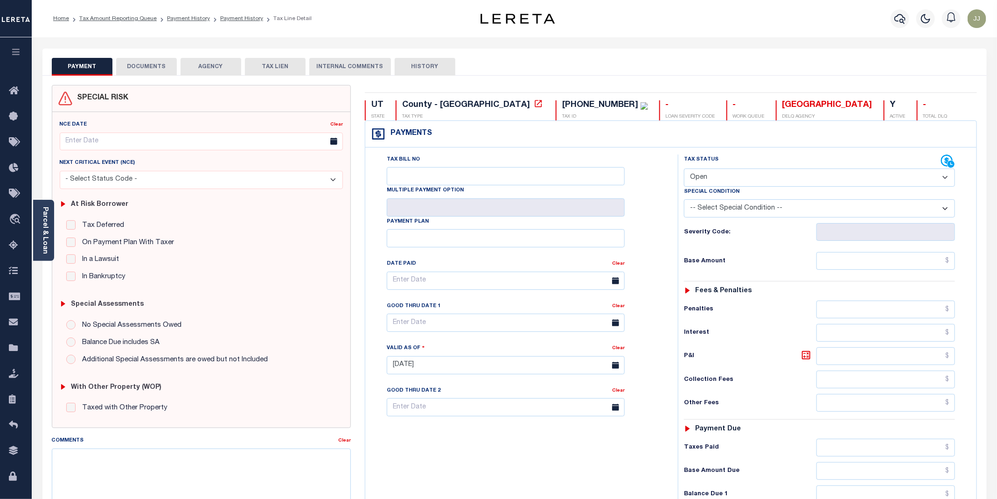
click at [740, 180] on select "- Select Status Code - Open Due/Unpaid Paid Incomplete No Tax Due Internal Refu…" at bounding box center [819, 177] width 271 height 18
select select "DUE"
click at [684, 169] on select "- Select Status Code - Open Due/Unpaid Paid Incomplete No Tax Due Internal Refu…" at bounding box center [819, 177] width 271 height 18
type input "[DATE]"
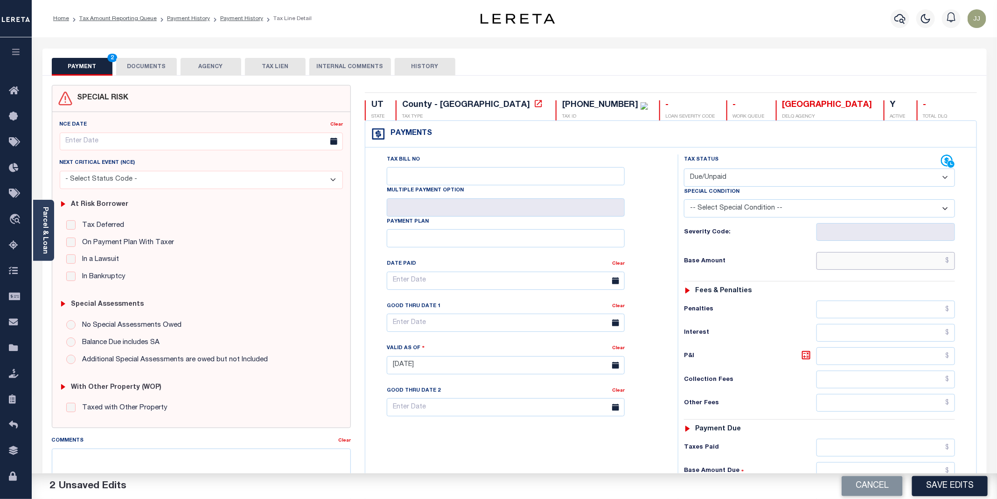
click at [863, 268] on input "text" at bounding box center [885, 261] width 139 height 18
click at [904, 255] on input "text" at bounding box center [885, 261] width 139 height 18
click at [902, 268] on input "text" at bounding box center [885, 261] width 139 height 18
paste input "$562.52"
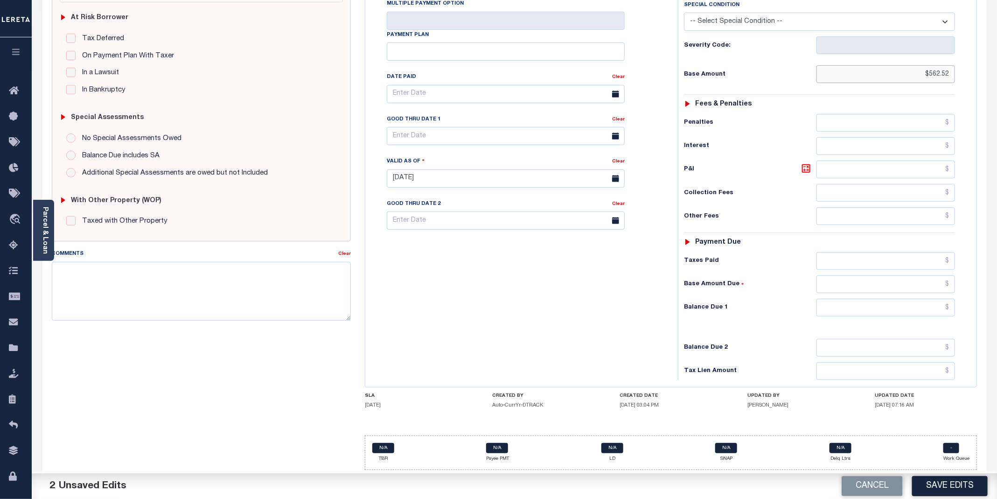
type input "$562.52"
click at [887, 313] on input "text" at bounding box center [885, 307] width 139 height 18
paste input "$562.52"
type input "$562.52"
click at [433, 132] on input "text" at bounding box center [506, 136] width 238 height 18
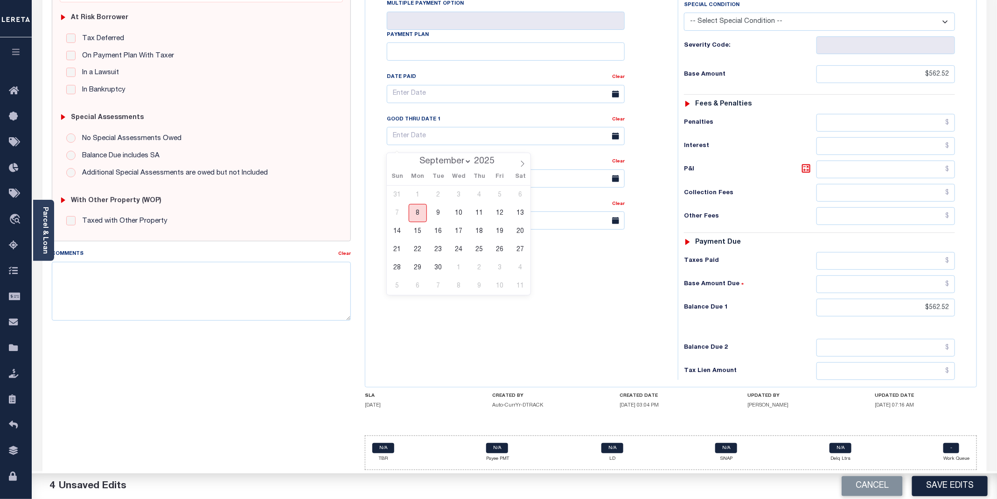
click at [419, 204] on span "8" at bounding box center [418, 213] width 18 height 18
type input "09/08/2025"
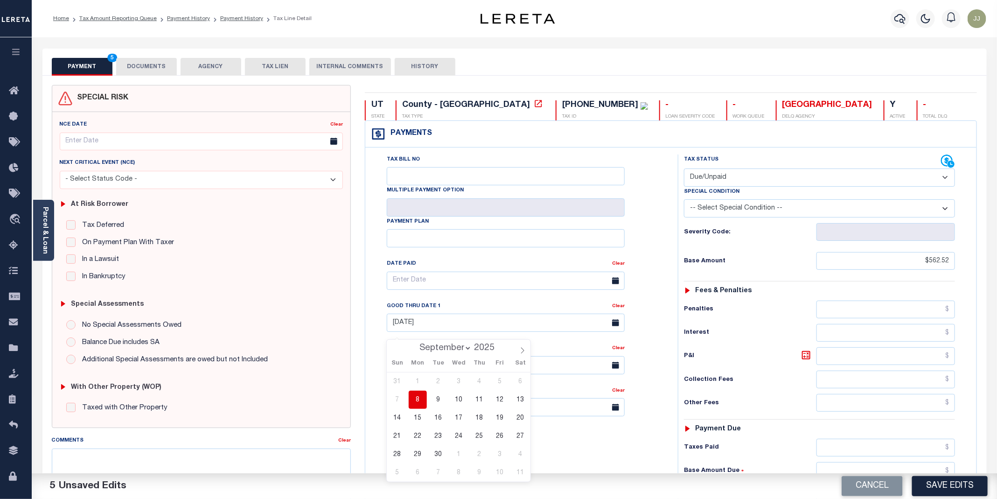
click at [138, 63] on button "DOCUMENTS" at bounding box center [146, 67] width 61 height 18
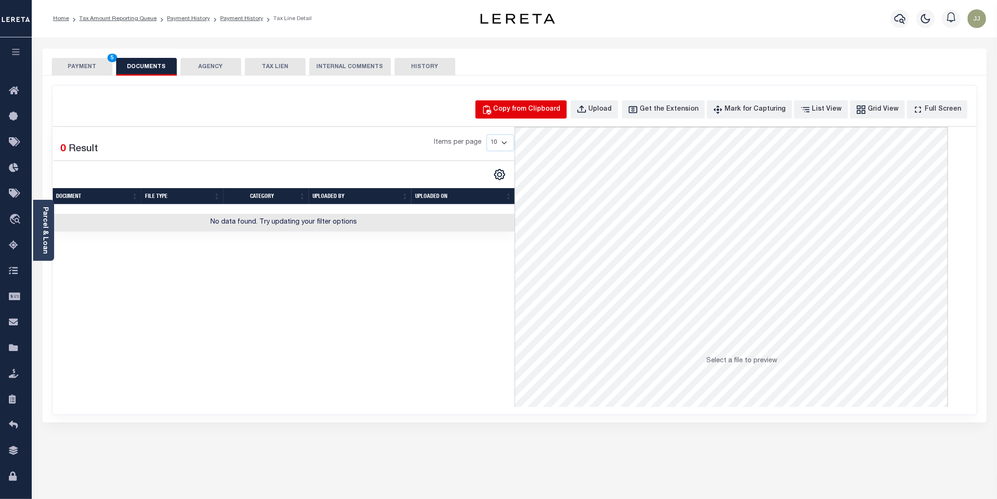
click at [520, 106] on div "Copy from Clipboard" at bounding box center [526, 109] width 67 height 10
select select "POP"
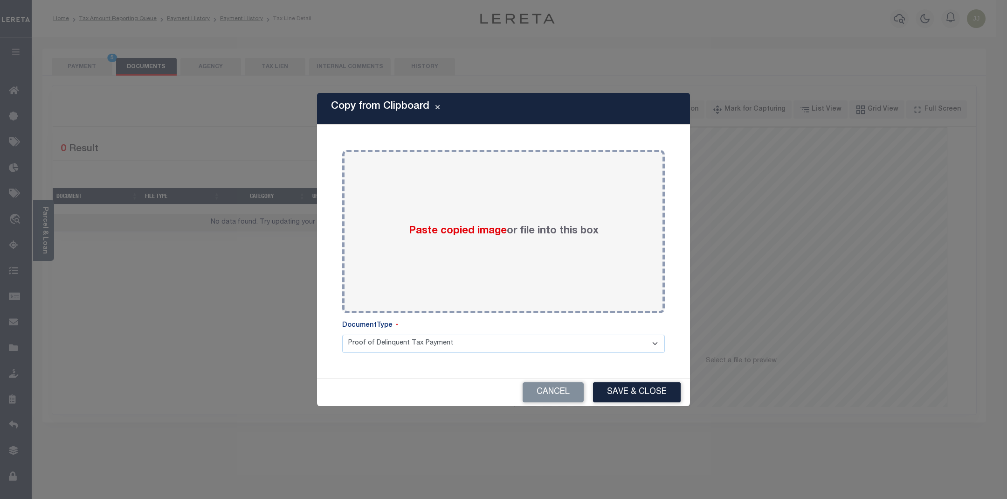
click at [535, 201] on div "Paste copied image or file into this box" at bounding box center [503, 231] width 309 height 149
click at [652, 398] on button "Save & Close" at bounding box center [637, 392] width 88 height 20
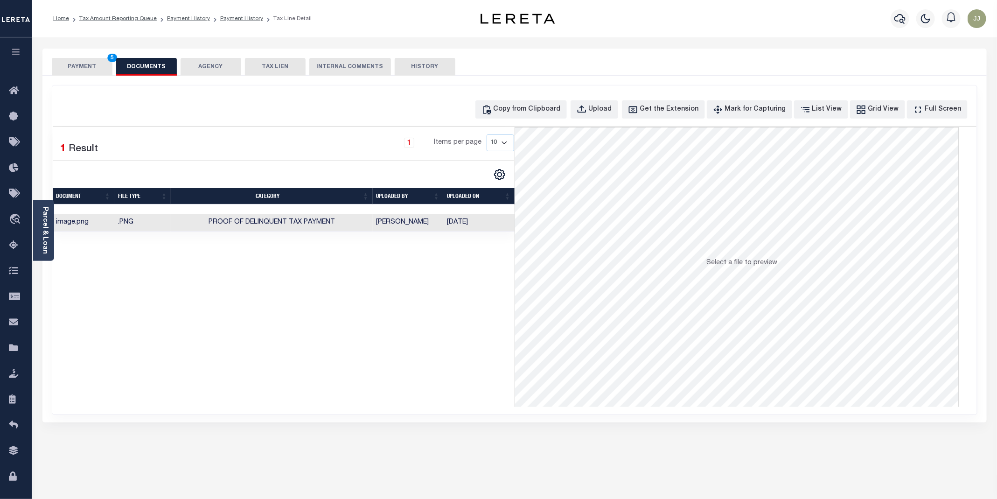
click at [78, 62] on button "PAYMENT 5" at bounding box center [82, 67] width 61 height 18
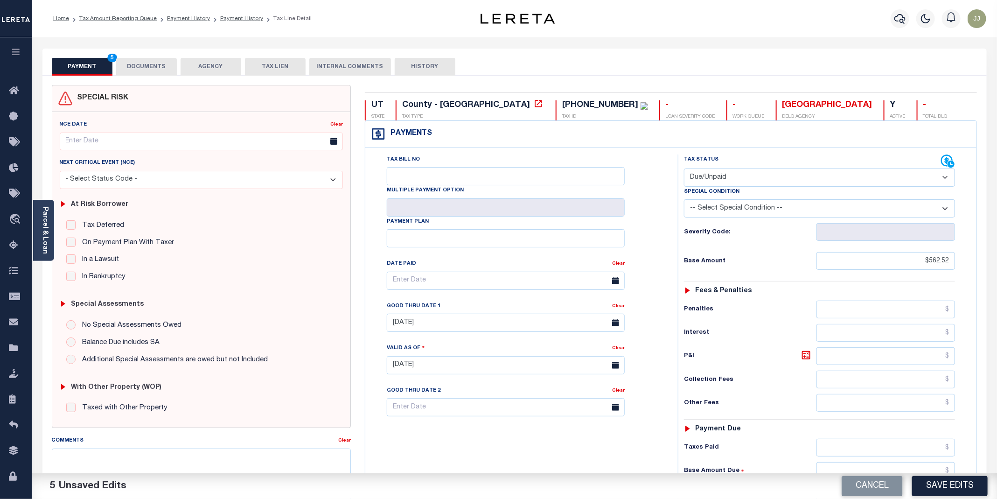
scroll to position [192, 0]
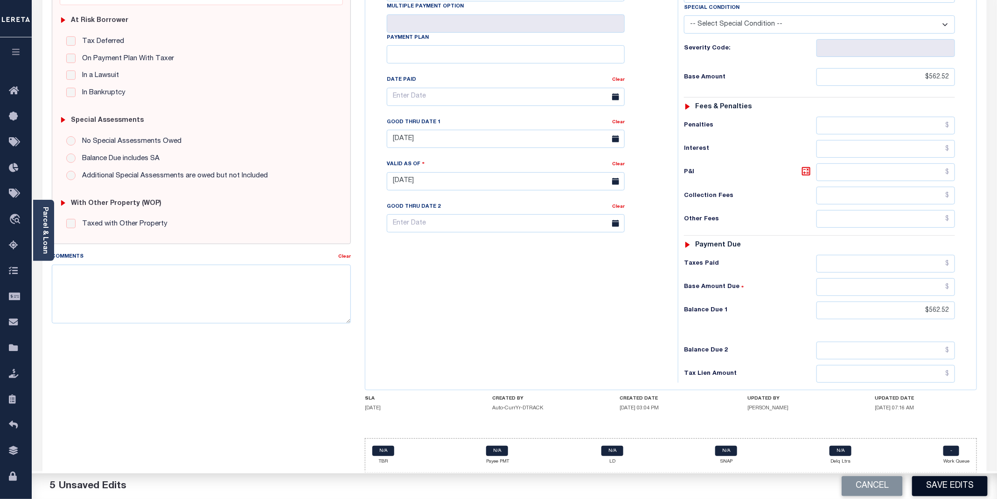
click at [922, 476] on button "Save Edits" at bounding box center [950, 486] width 76 height 20
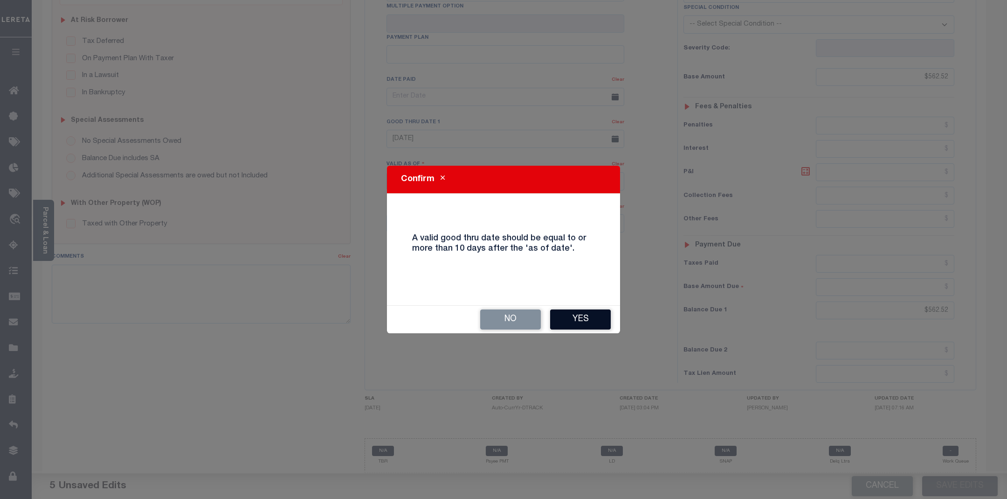
click at [583, 312] on button "Yes" at bounding box center [580, 319] width 61 height 20
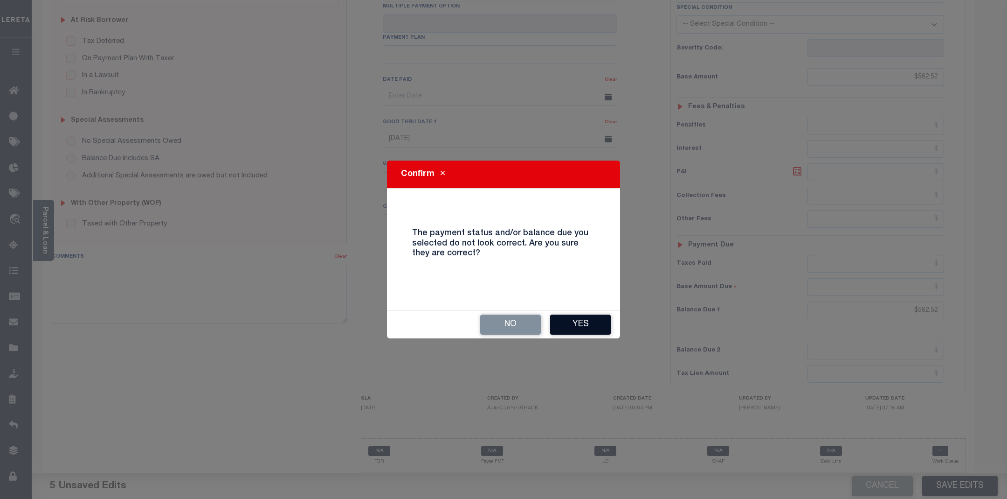
click at [581, 326] on button "Yes" at bounding box center [580, 324] width 61 height 20
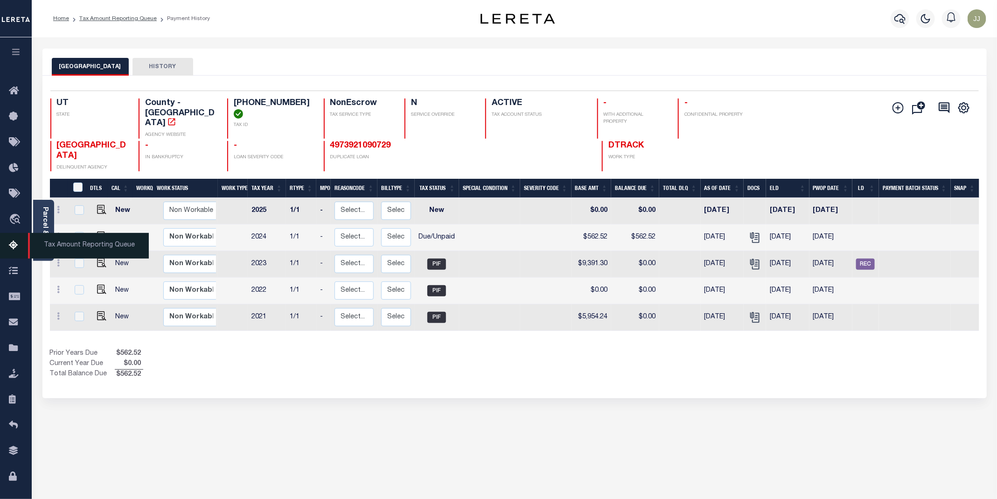
click at [14, 248] on icon at bounding box center [16, 246] width 15 height 12
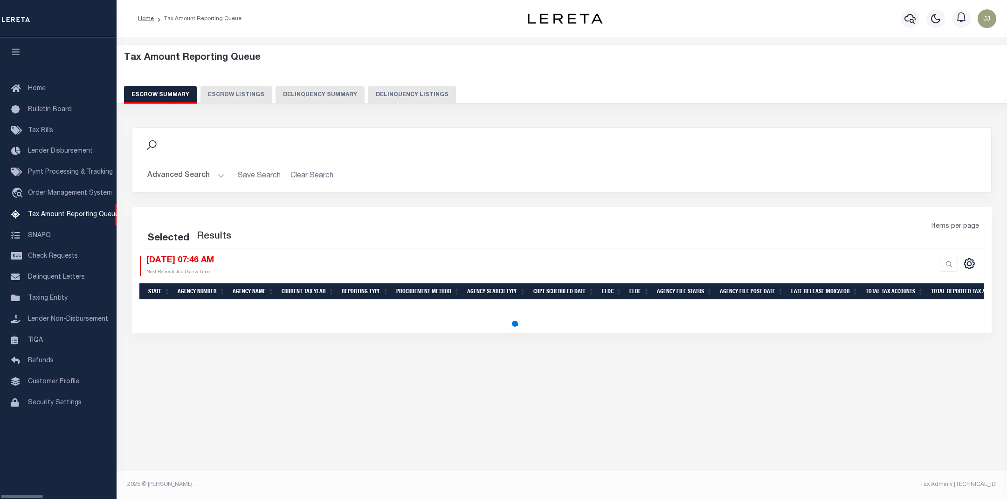
click at [368, 90] on button "Delinquency Listings" at bounding box center [412, 95] width 88 height 18
select select "100"
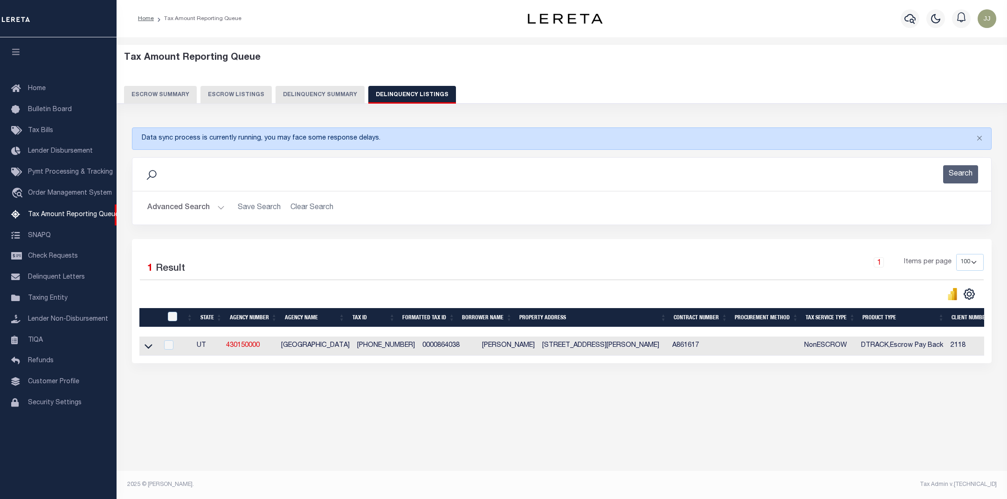
click at [175, 199] on div "Advanced Search Save Search Clear Search tblassign_wrapper_dynamictable_____Def…" at bounding box center [561, 207] width 859 height 33
click at [180, 207] on button "Advanced Search" at bounding box center [185, 208] width 77 height 18
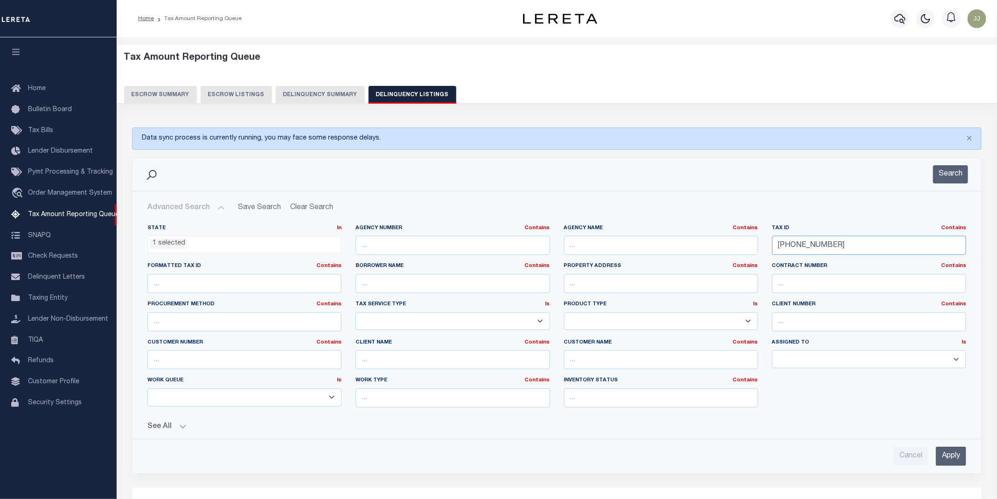
drag, startPoint x: 834, startPoint y: 245, endPoint x: 916, endPoint y: 248, distance: 82.1
click at [718, 247] on div "State In In AK AL AR AZ CA CO CT DC DE FL GA GU HI IA ID IL IN KS [GEOGRAPHIC_D…" at bounding box center [556, 319] width 832 height 190
paste input "93-0792"
type input "[PHONE_NUMBER]"
click at [956, 178] on button "Search" at bounding box center [950, 174] width 35 height 18
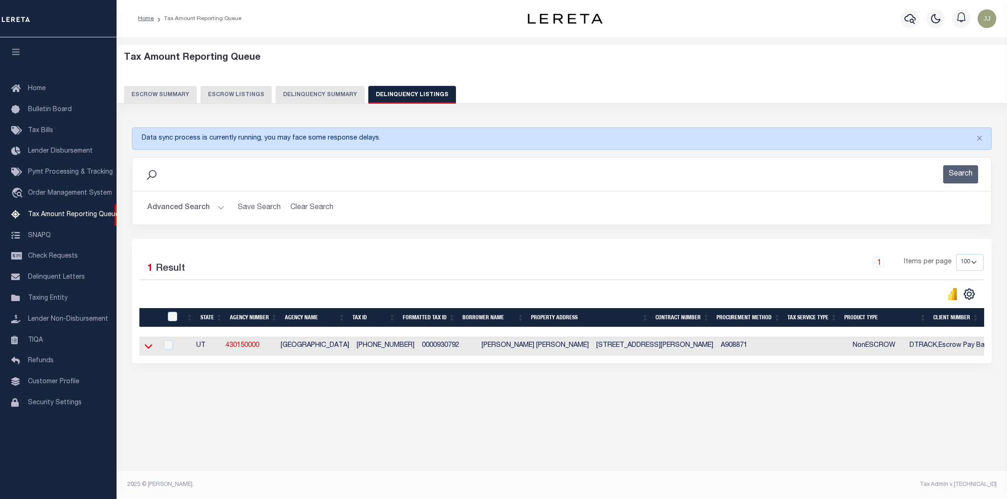
click at [147, 349] on icon at bounding box center [149, 346] width 8 height 10
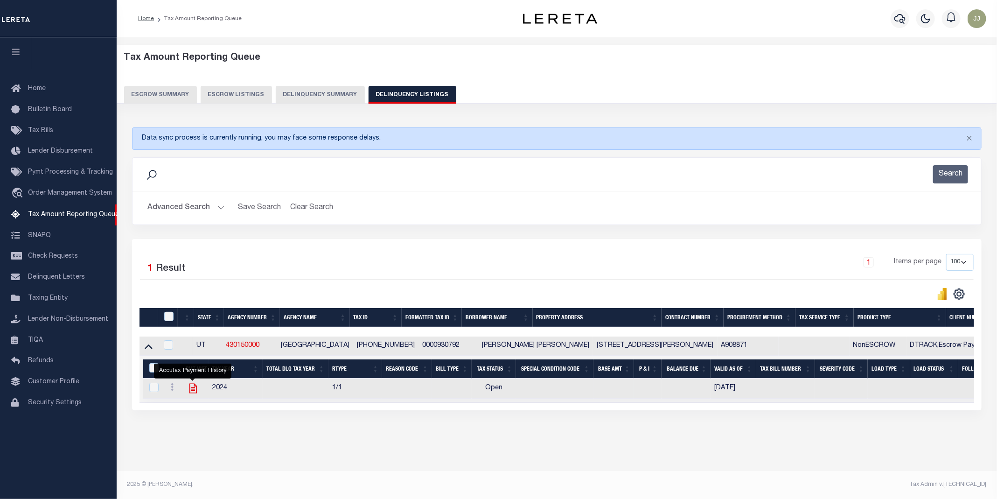
click at [187, 392] on icon "" at bounding box center [193, 388] width 12 height 12
checkbox input "true"
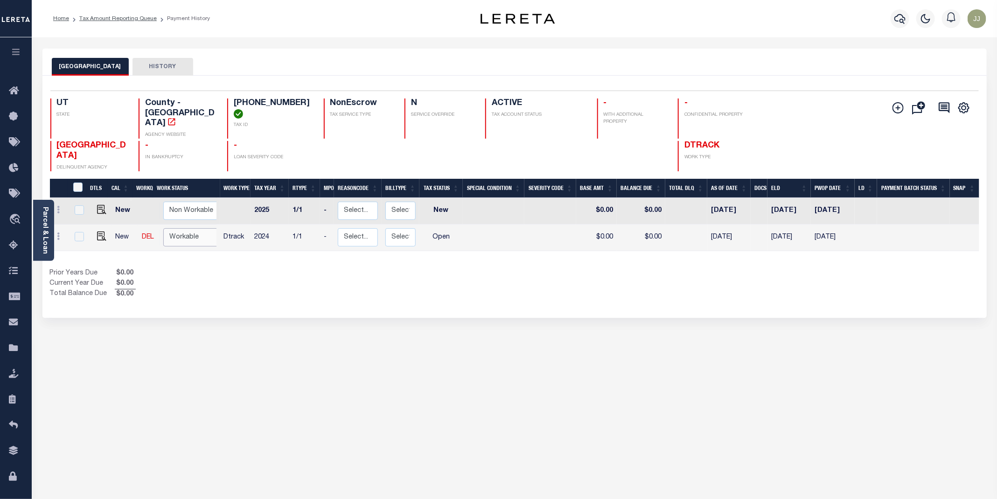
click at [184, 228] on select "Non Workable Workable" at bounding box center [191, 237] width 56 height 18
checkbox input "true"
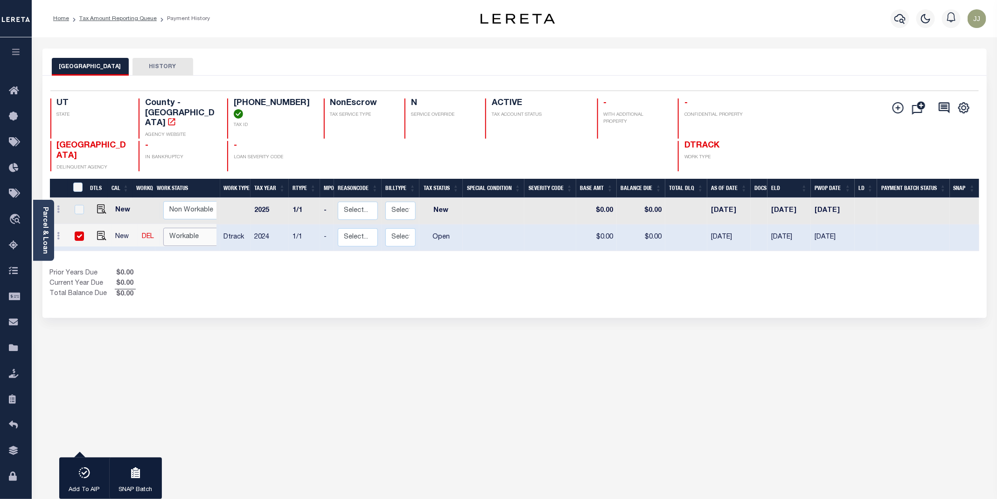
select select "true"
click at [163, 228] on select "Non Workable Workable" at bounding box center [191, 237] width 56 height 18
checkbox input "false"
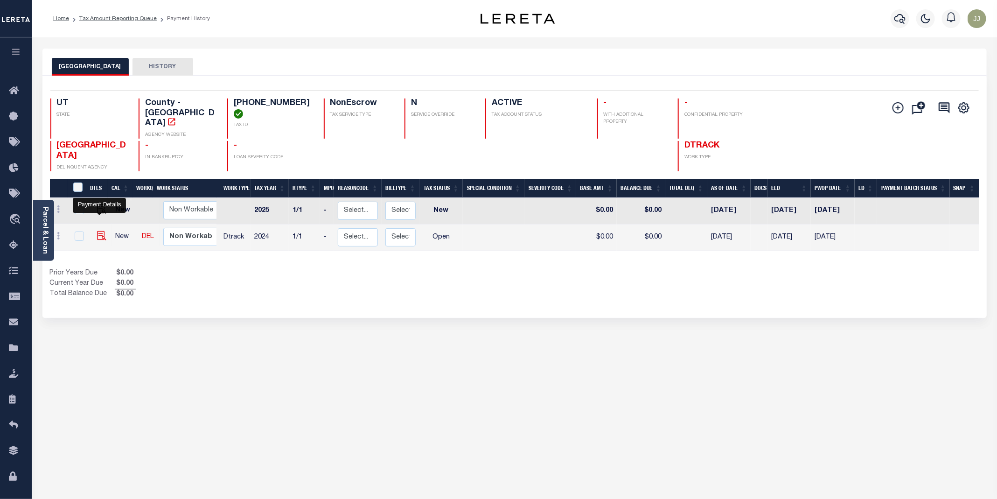
click at [98, 231] on img "" at bounding box center [101, 235] width 9 height 9
checkbox input "true"
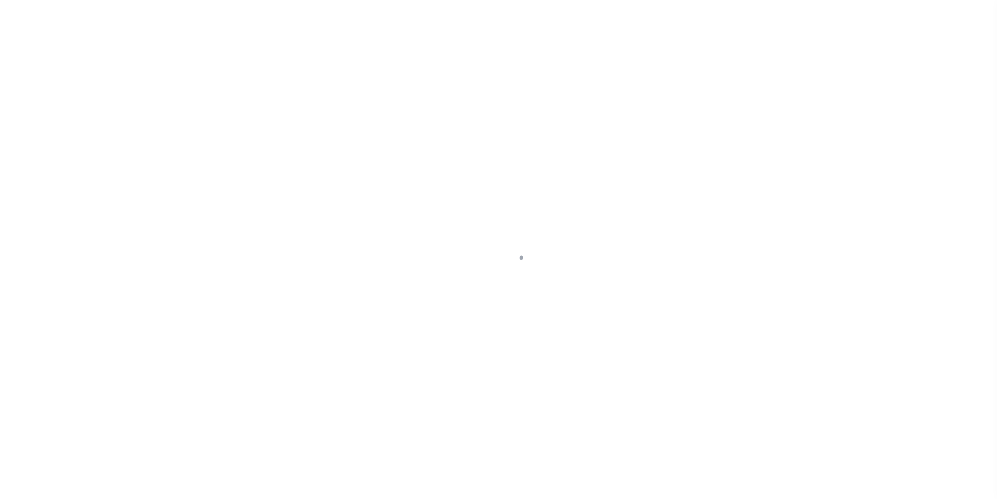
select select "OP2"
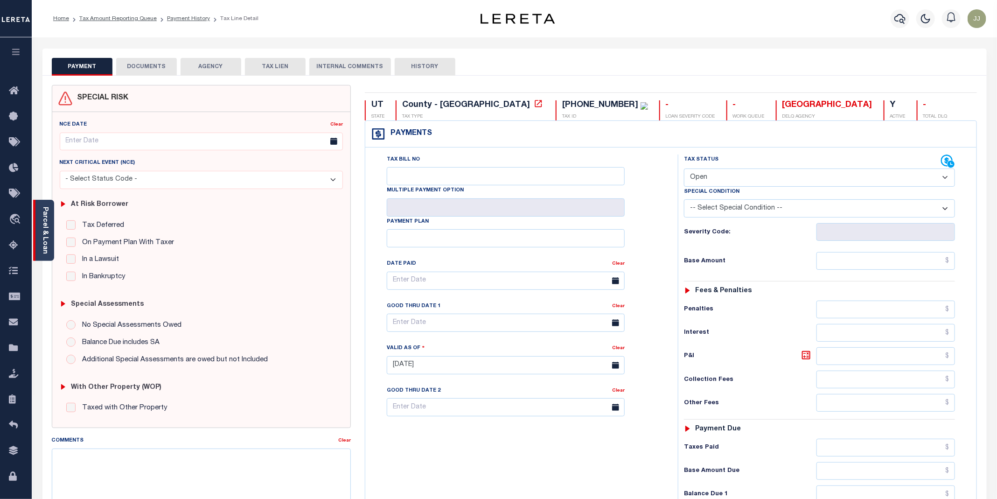
click at [47, 243] on link "Parcel & Loan" at bounding box center [45, 230] width 7 height 47
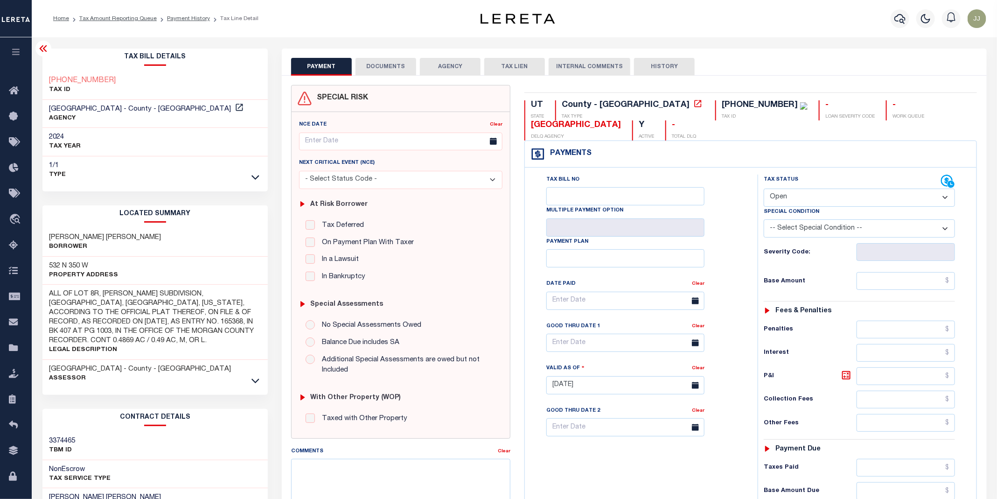
click at [377, 66] on button "DOCUMENTS" at bounding box center [385, 67] width 61 height 18
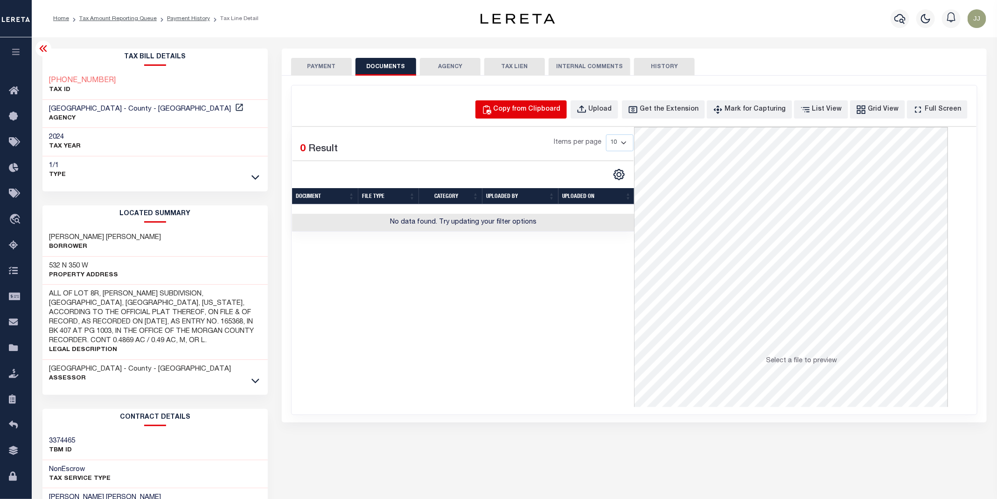
click at [542, 108] on div "Copy from Clipboard" at bounding box center [526, 109] width 67 height 10
select select "POP"
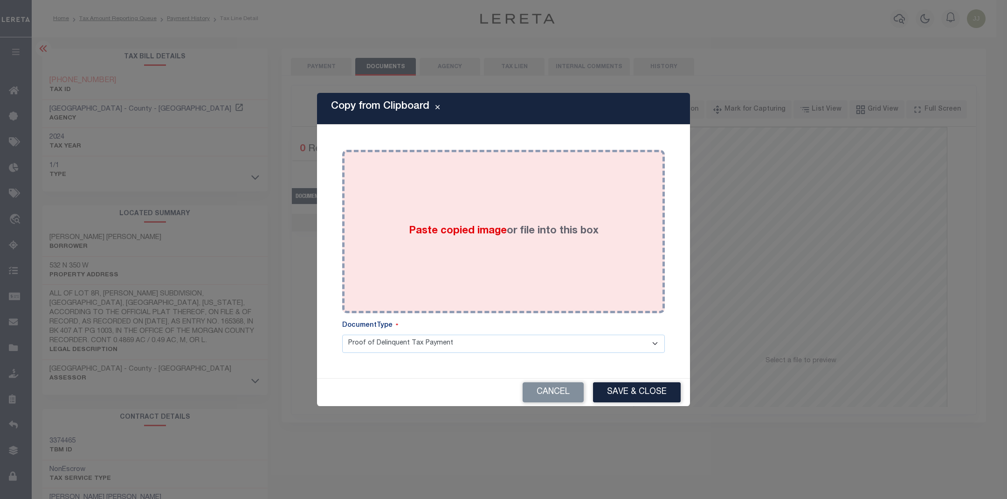
click at [527, 206] on div "Paste copied image or file into this box" at bounding box center [503, 231] width 309 height 149
click at [635, 395] on button "Save & Close" at bounding box center [637, 392] width 88 height 20
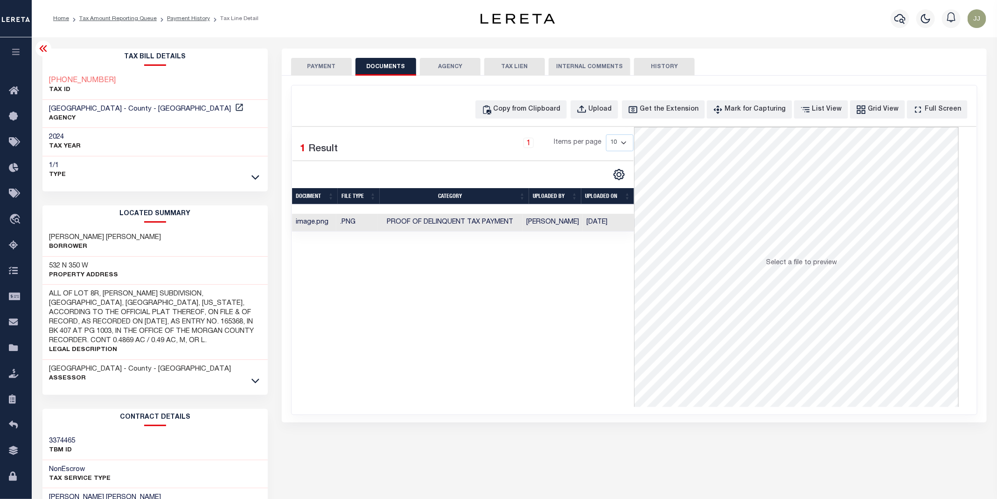
click at [315, 66] on button "PAYMENT" at bounding box center [321, 67] width 61 height 18
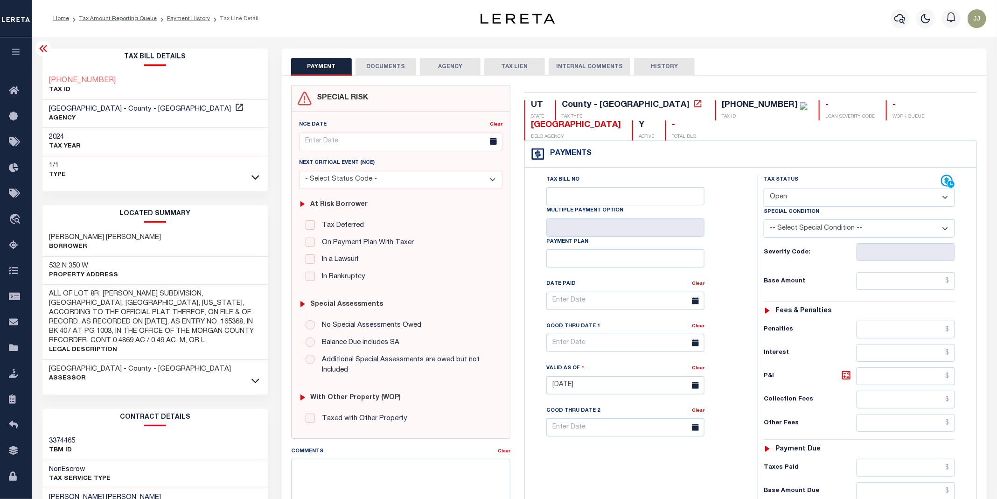
click at [785, 196] on select "- Select Status Code - Open Due/Unpaid Paid Incomplete No Tax Due Internal Refu…" at bounding box center [858, 197] width 191 height 18
select select "PYD"
click at [764, 189] on select "- Select Status Code - Open Due/Unpaid Paid Incomplete No Tax Due Internal Refu…" at bounding box center [858, 197] width 191 height 18
type input "[DATE]"
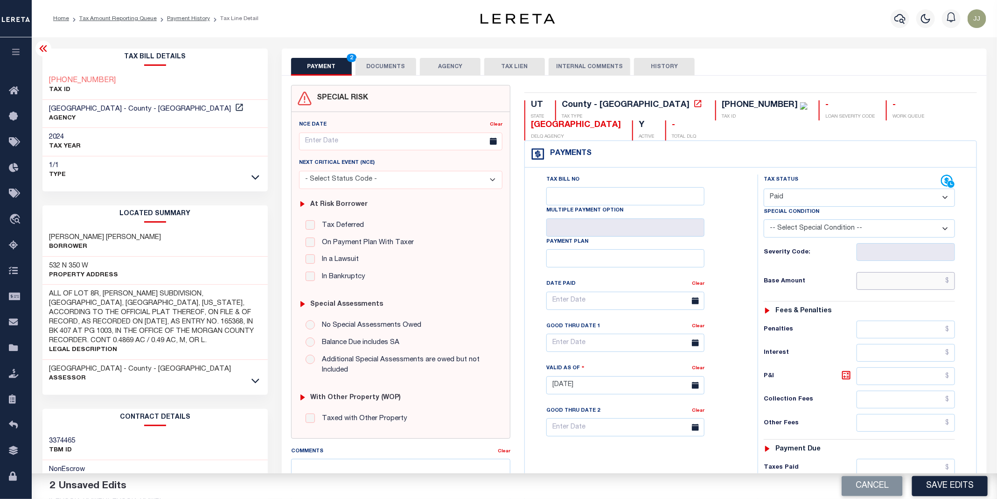
click at [901, 282] on input "text" at bounding box center [905, 281] width 99 height 18
type input "$0.00"
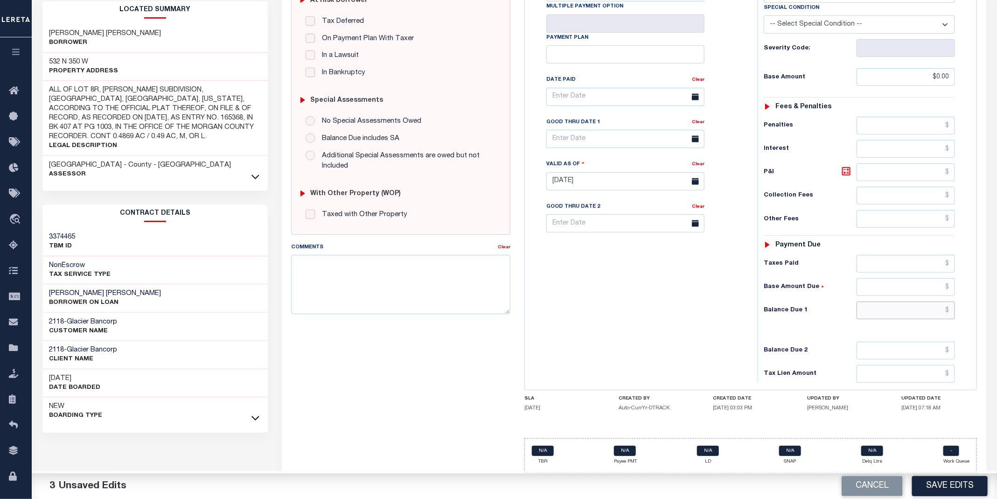
click at [909, 307] on input "text" at bounding box center [905, 310] width 99 height 18
type input "$0.00"
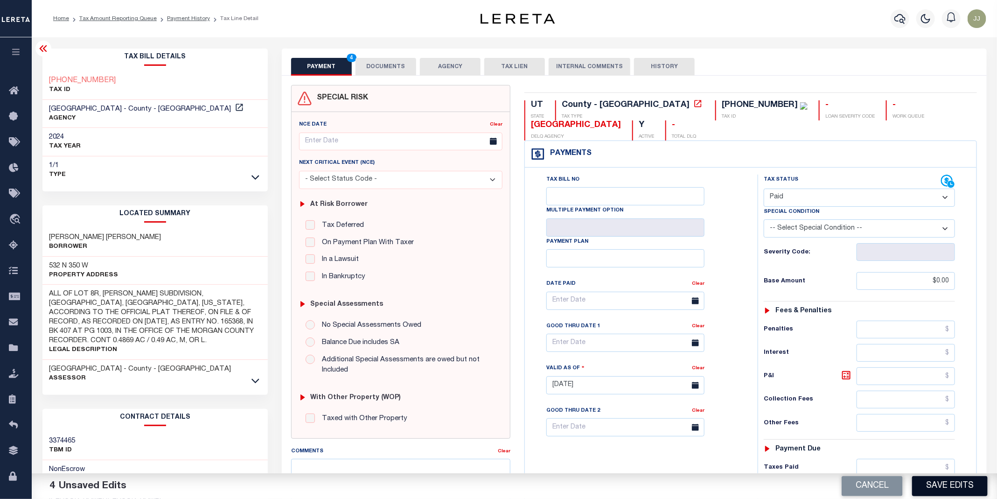
click at [929, 478] on button "Save Edits" at bounding box center [950, 486] width 76 height 20
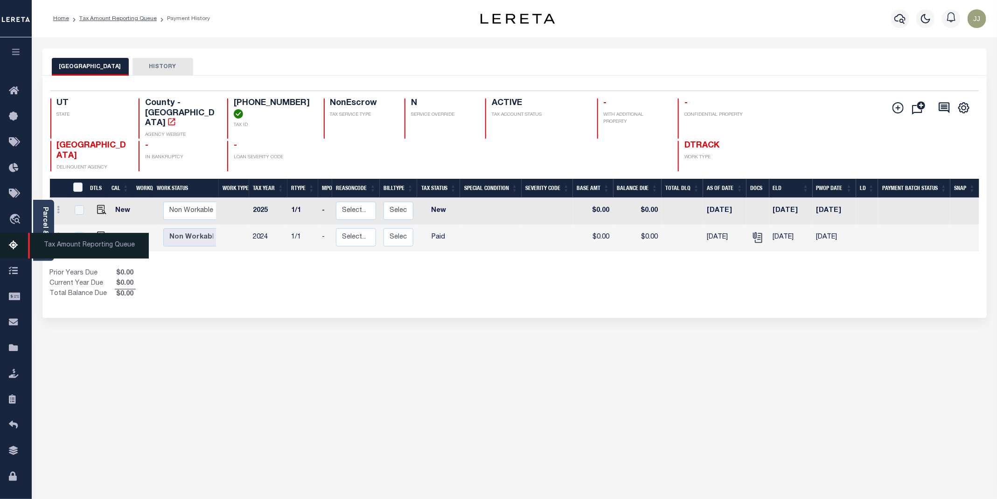
click at [20, 248] on icon at bounding box center [16, 246] width 15 height 12
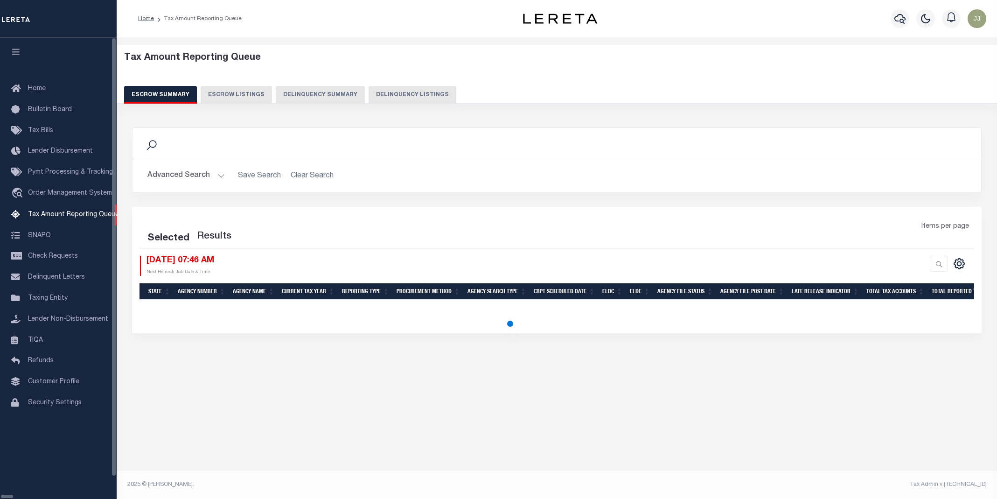
select select "100"
click at [355, 98] on div "Escrow Summary Escrow Listings Delinquency Summary Delinquency Listings" at bounding box center [557, 94] width 866 height 17
select select "100"
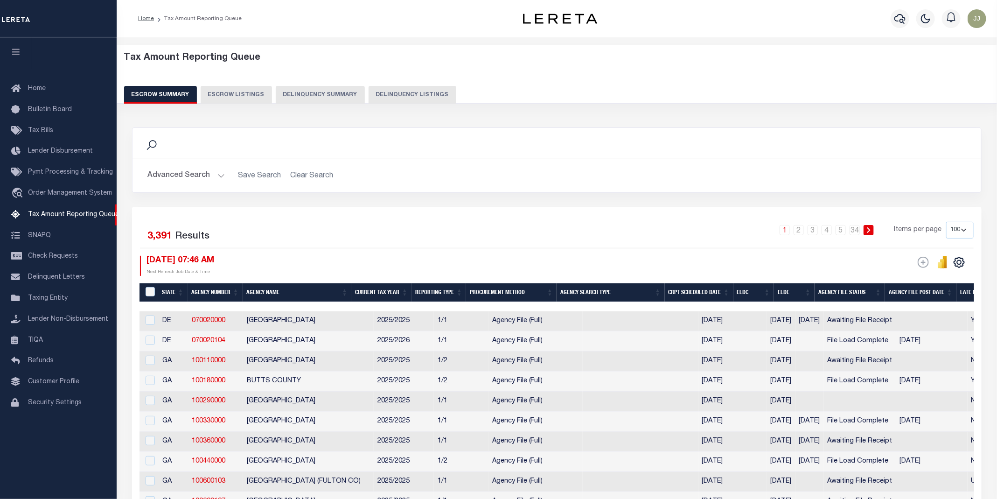
click at [196, 180] on button "Advanced Search" at bounding box center [185, 175] width 77 height 18
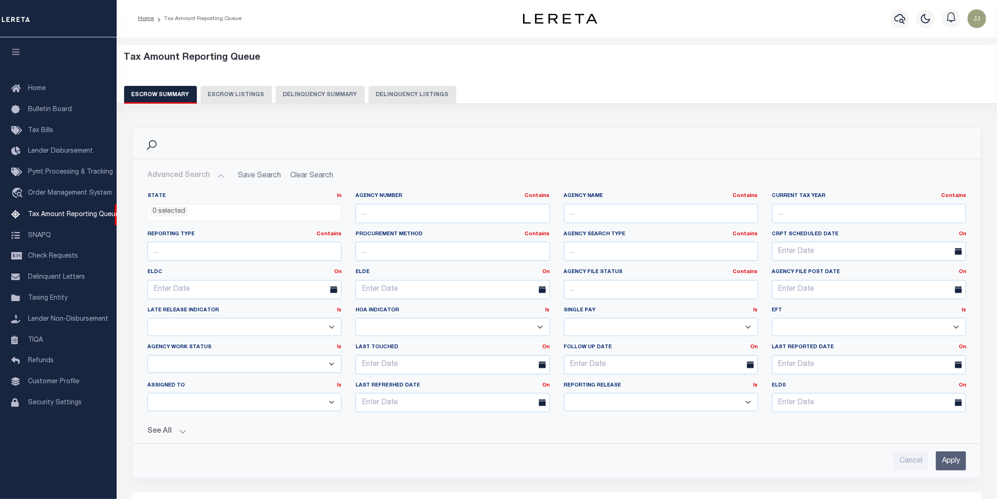
click at [409, 94] on button "Delinquency Listings" at bounding box center [412, 95] width 88 height 18
select select "100"
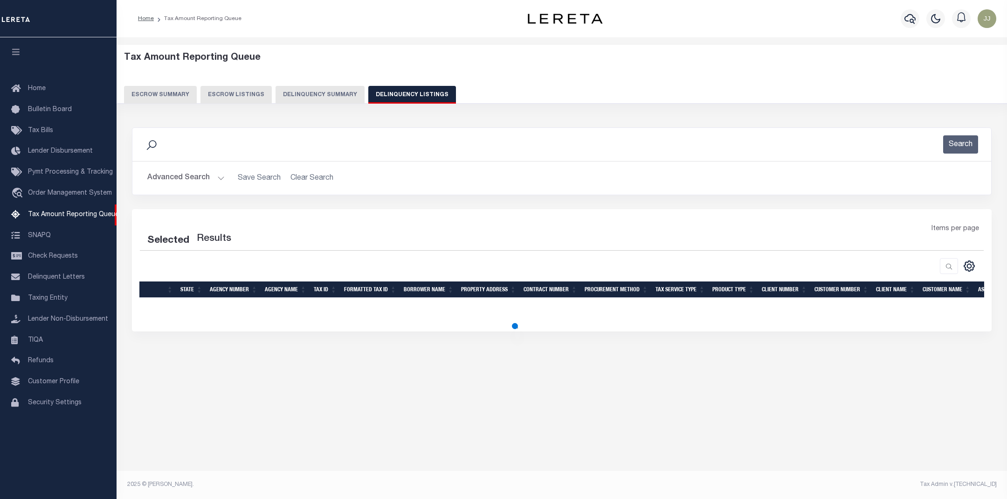
select select "100"
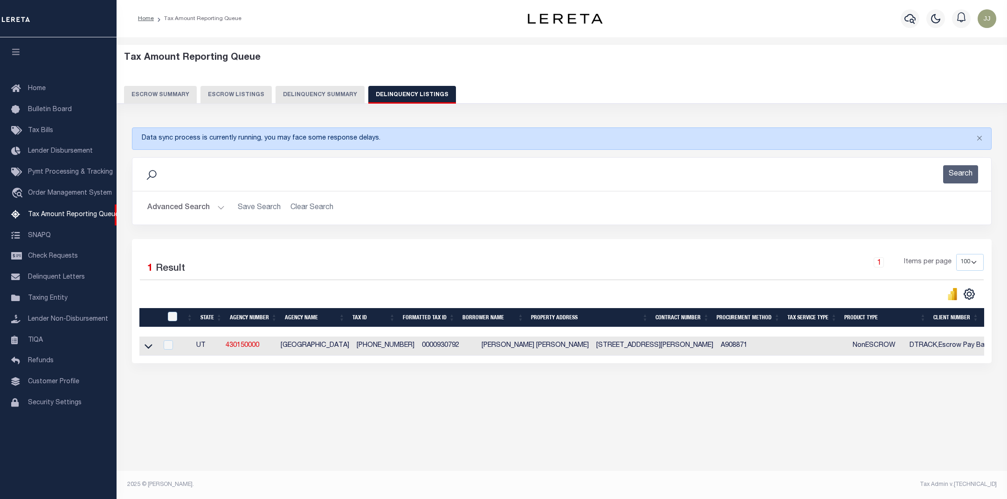
click at [192, 206] on button "Advanced Search" at bounding box center [185, 208] width 77 height 18
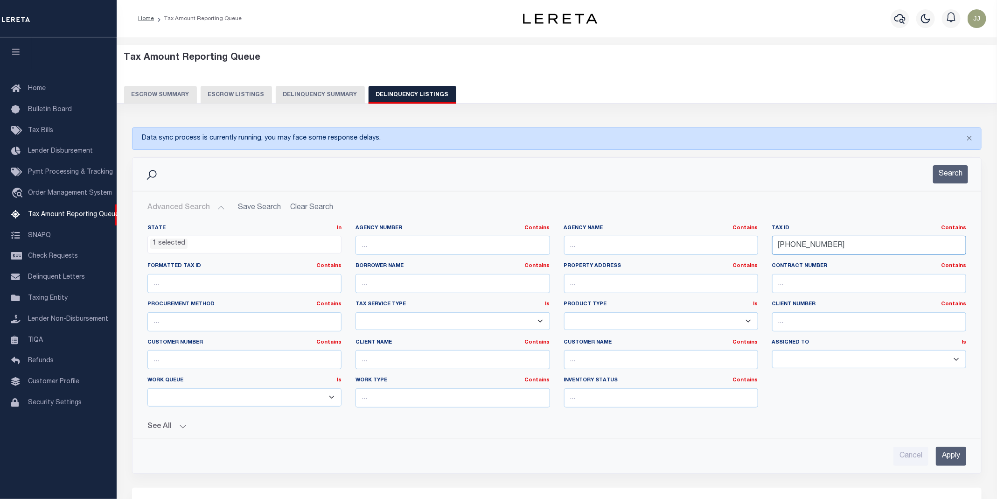
drag, startPoint x: 833, startPoint y: 250, endPoint x: 754, endPoint y: 248, distance: 78.8
click at [754, 248] on div "State In In AK AL AR AZ CA CO CT DC DE FL GA GU HI IA ID IL IN KS KY LA MA MD M…" at bounding box center [556, 319] width 832 height 190
paste input "80"
type input "00-0093-0802"
click at [946, 178] on button "Search" at bounding box center [950, 174] width 35 height 18
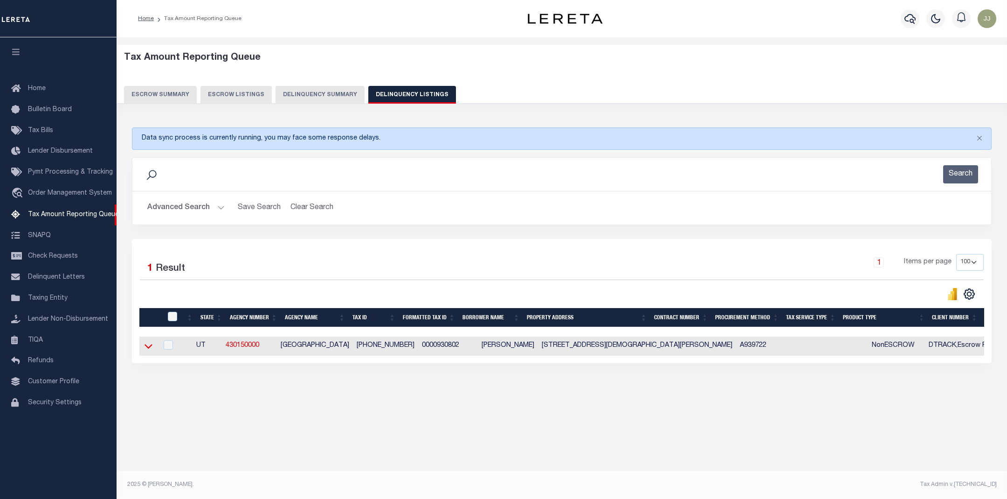
click at [147, 351] on icon at bounding box center [149, 346] width 8 height 10
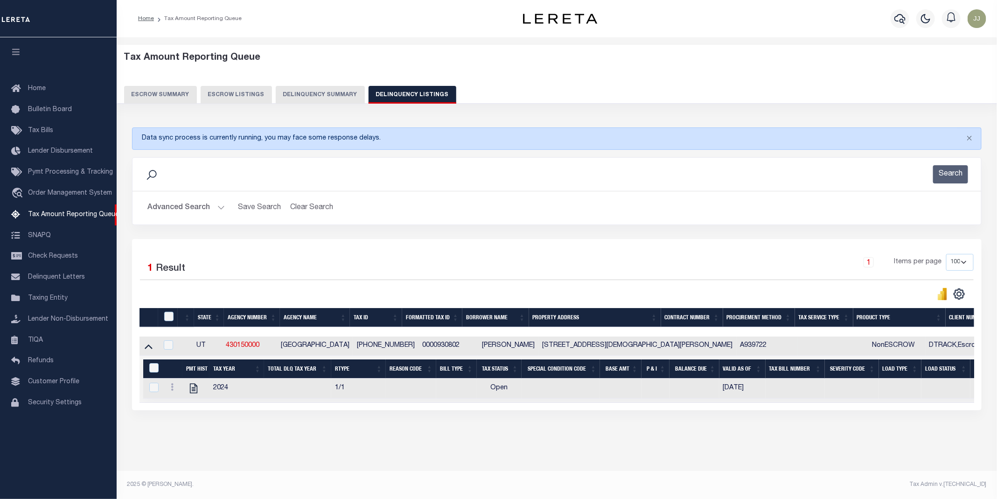
scroll to position [6, 0]
click at [189, 386] on icon "" at bounding box center [193, 388] width 12 height 12
checkbox input "true"
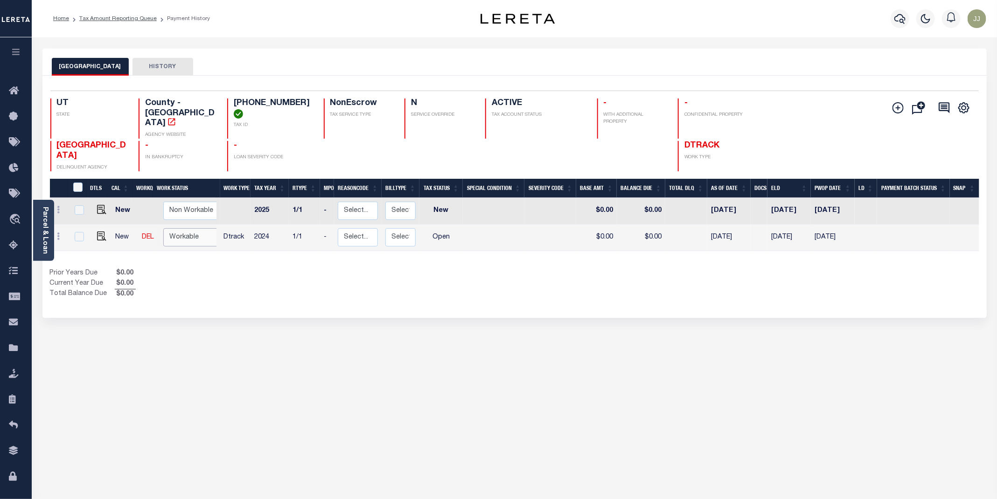
click at [178, 228] on select "Non Workable Workable" at bounding box center [191, 237] width 56 height 18
checkbox input "true"
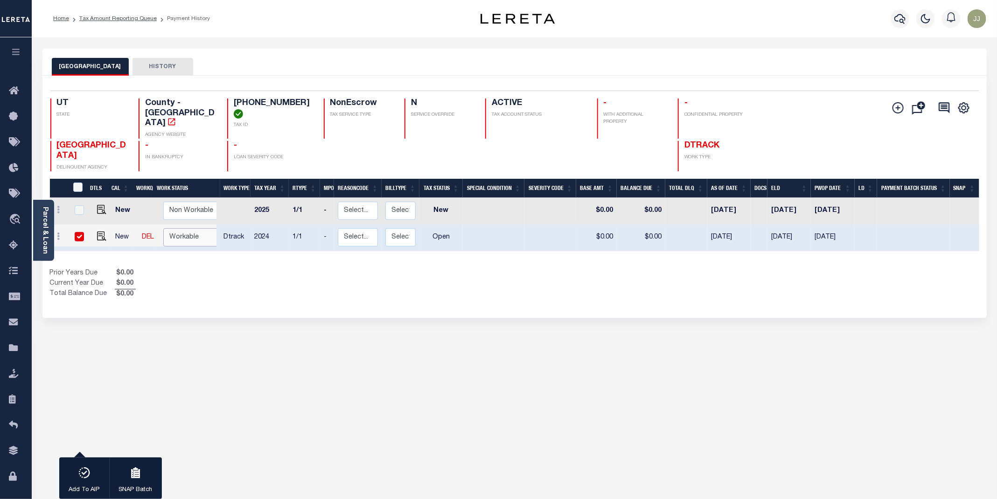
scroll to position [0, 0]
select select "true"
click at [163, 228] on select "Non Workable Workable" at bounding box center [191, 237] width 56 height 18
checkbox input "false"
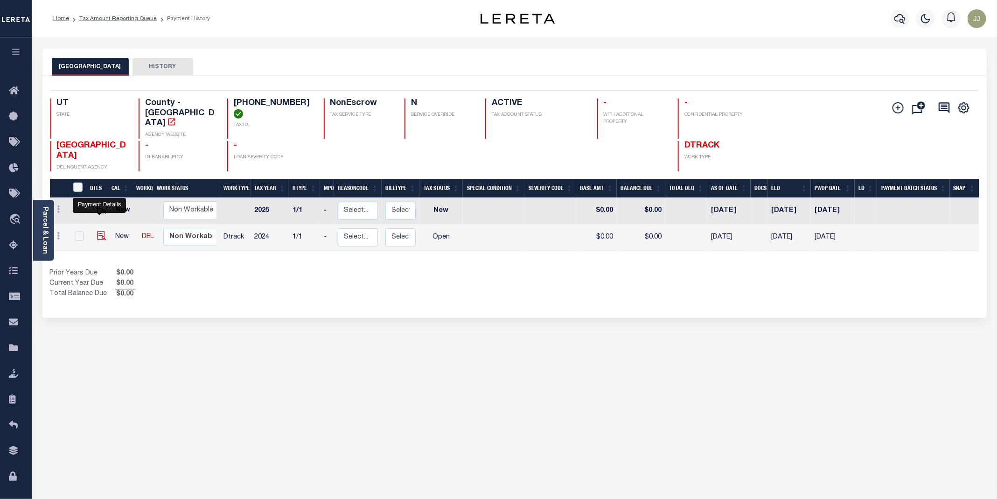
click at [98, 231] on img "" at bounding box center [101, 235] width 9 height 9
checkbox input "true"
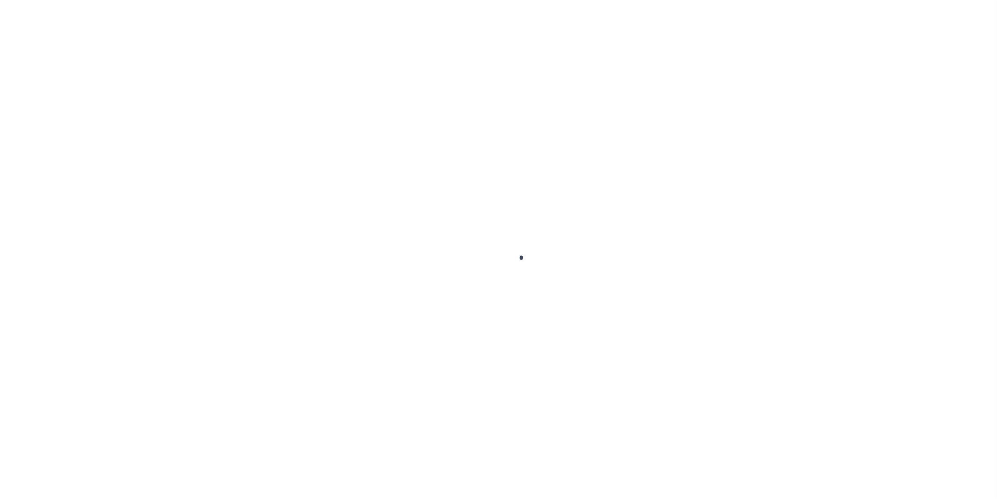
select select "OP2"
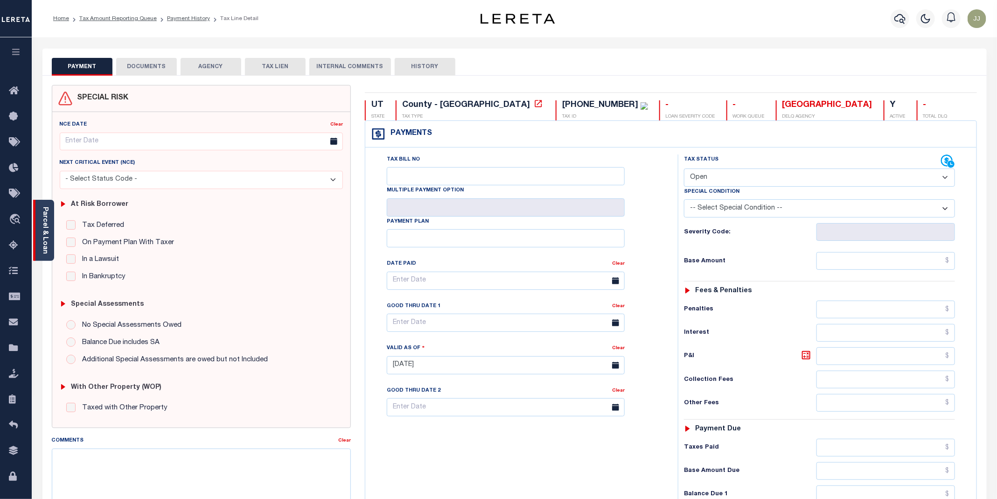
click at [36, 248] on div "Parcel & Loan" at bounding box center [43, 230] width 21 height 61
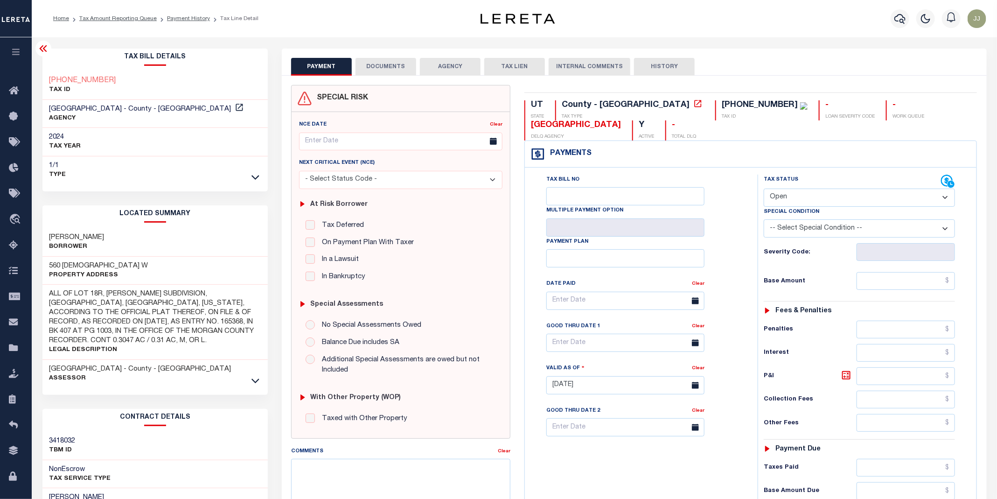
click at [388, 67] on button "DOCUMENTS" at bounding box center [385, 67] width 61 height 18
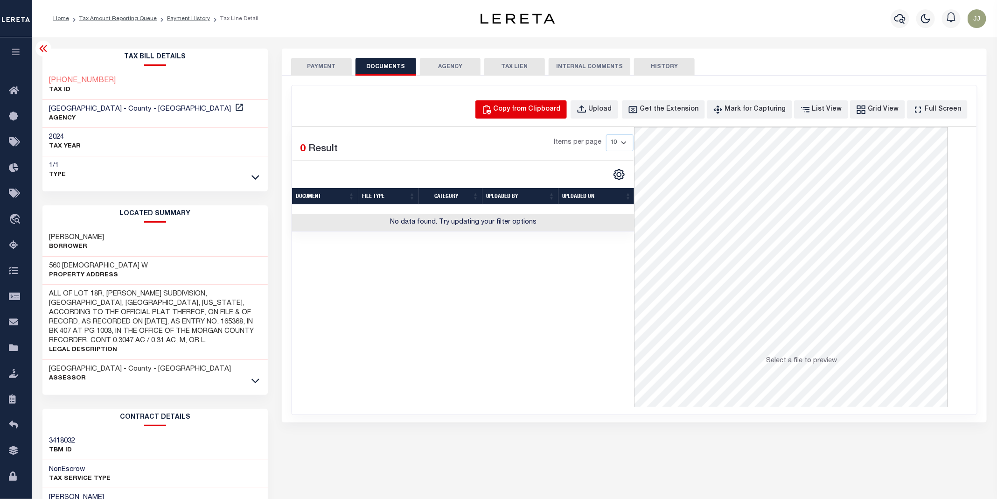
click at [511, 117] on button "Copy from Clipboard" at bounding box center [520, 109] width 91 height 18
select select "POP"
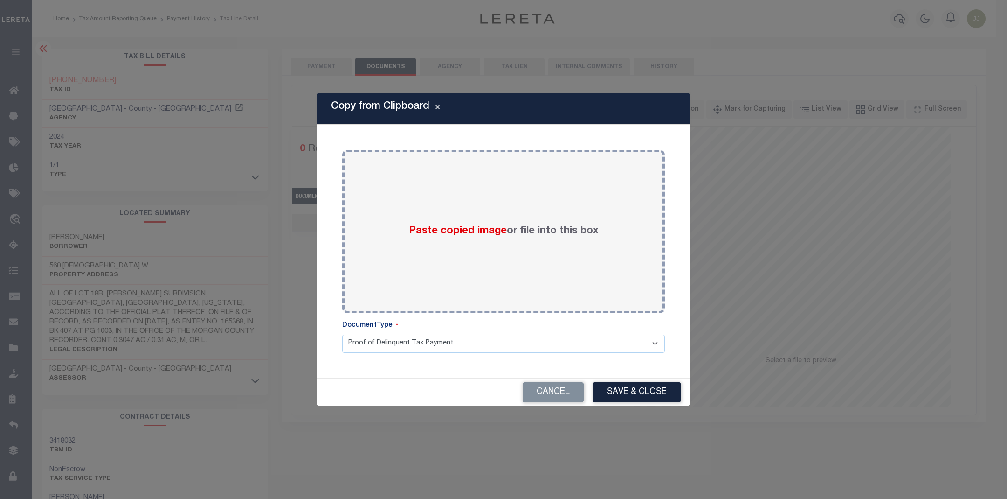
click at [512, 197] on div "Paste copied image or file into this box" at bounding box center [503, 231] width 309 height 149
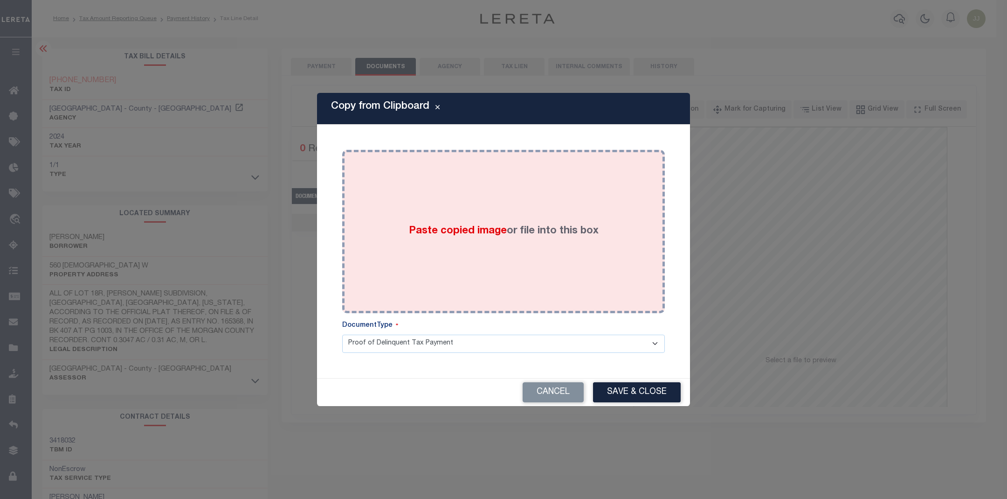
click at [627, 395] on button "Save & Close" at bounding box center [637, 392] width 88 height 20
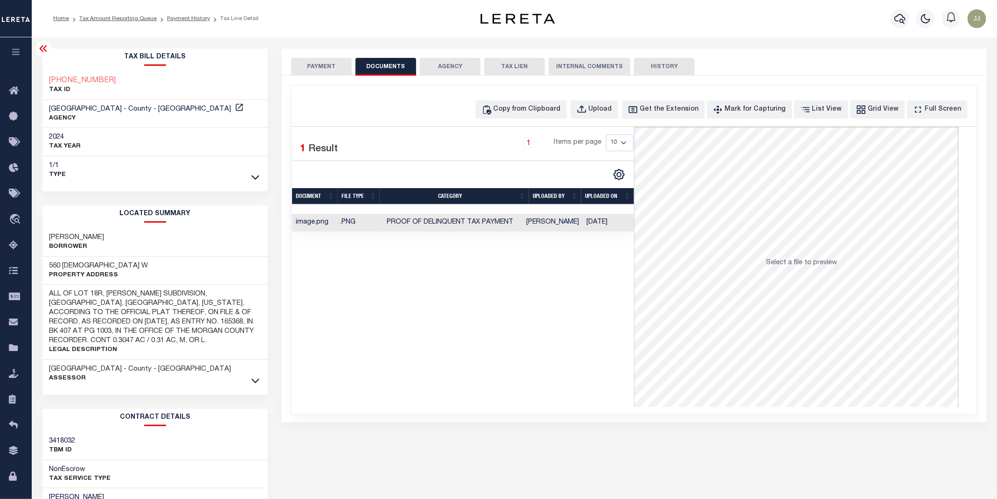
click at [334, 69] on button "PAYMENT" at bounding box center [321, 67] width 61 height 18
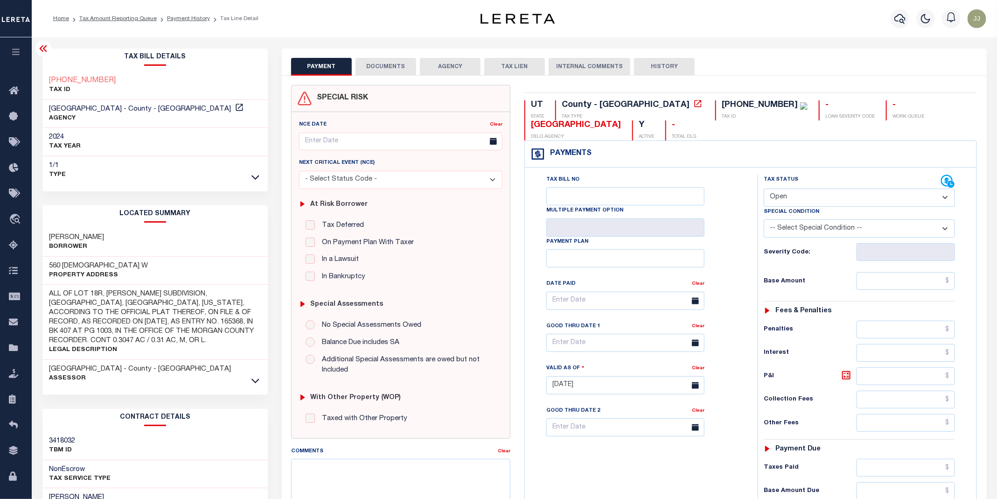
click at [796, 198] on select "- Select Status Code - Open Due/Unpaid Paid Incomplete No Tax Due Internal Refu…" at bounding box center [858, 197] width 191 height 18
select select "PYD"
click at [764, 189] on select "- Select Status Code - Open Due/Unpaid Paid Incomplete No Tax Due Internal Refu…" at bounding box center [858, 197] width 191 height 18
type input "[DATE]"
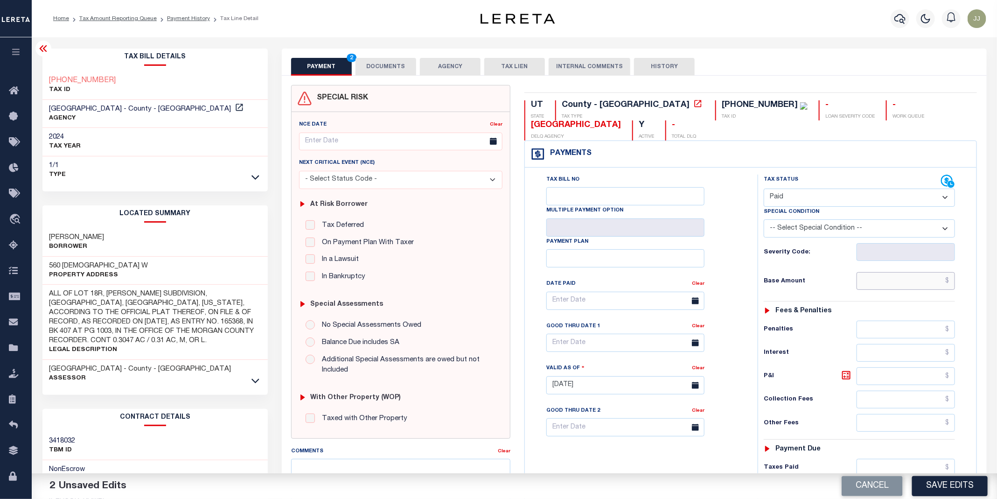
click at [895, 280] on input "text" at bounding box center [905, 281] width 99 height 18
type input "$0.00"
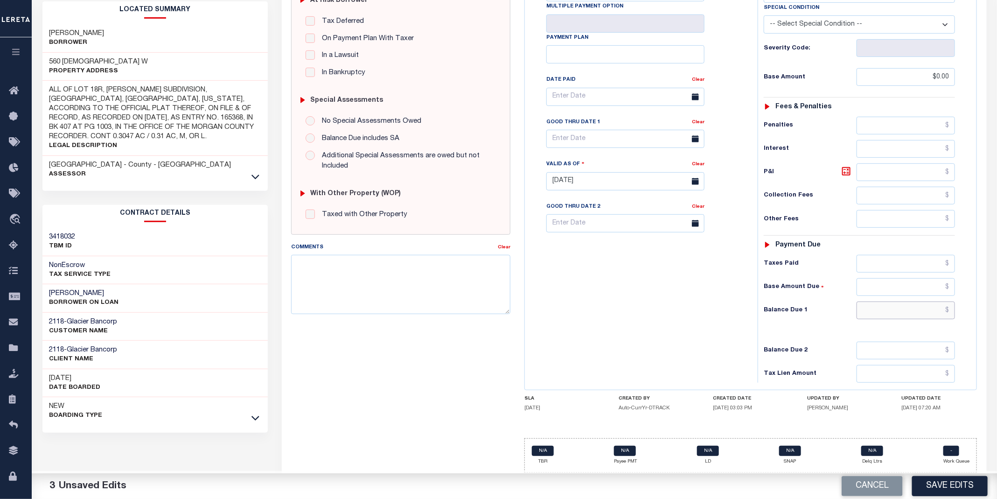
click at [885, 306] on input "text" at bounding box center [905, 310] width 99 height 18
type input "$0.00"
click at [941, 484] on button "Save Edits" at bounding box center [950, 486] width 76 height 20
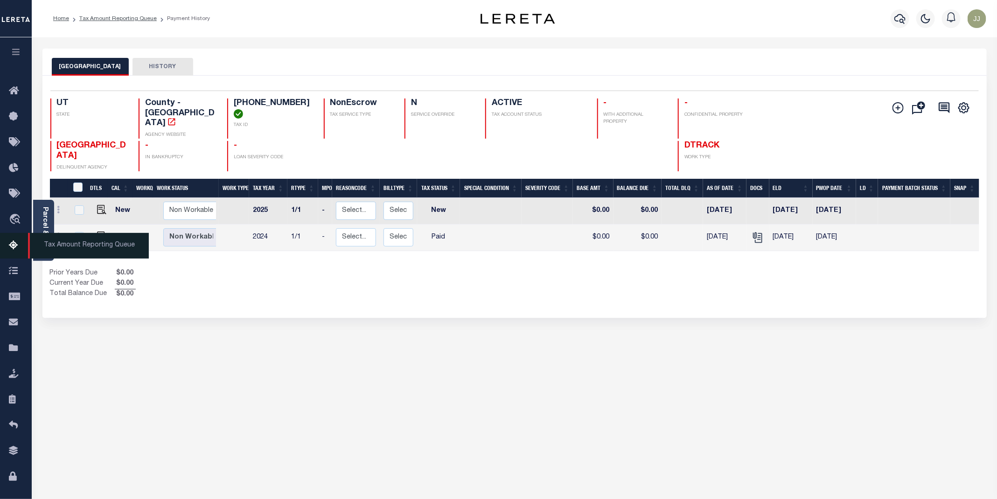
click at [14, 246] on icon at bounding box center [16, 246] width 15 height 12
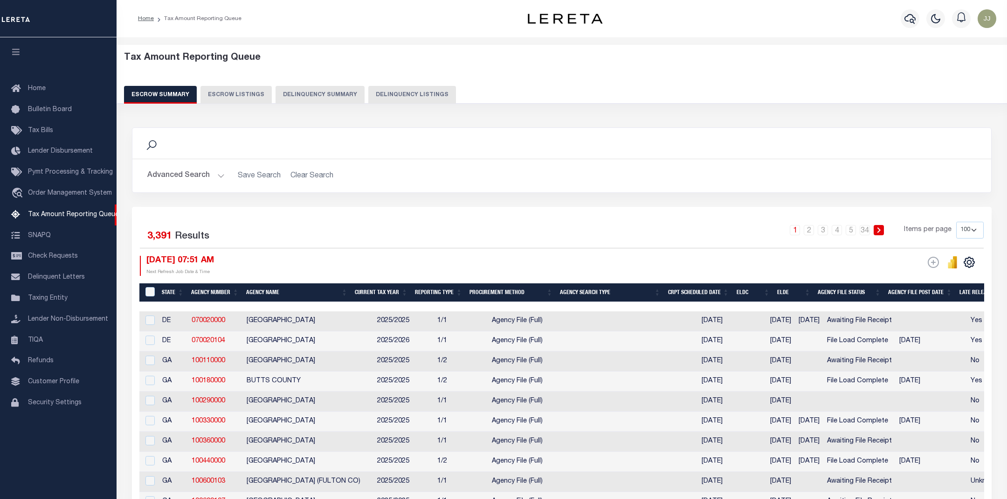
select select "100"
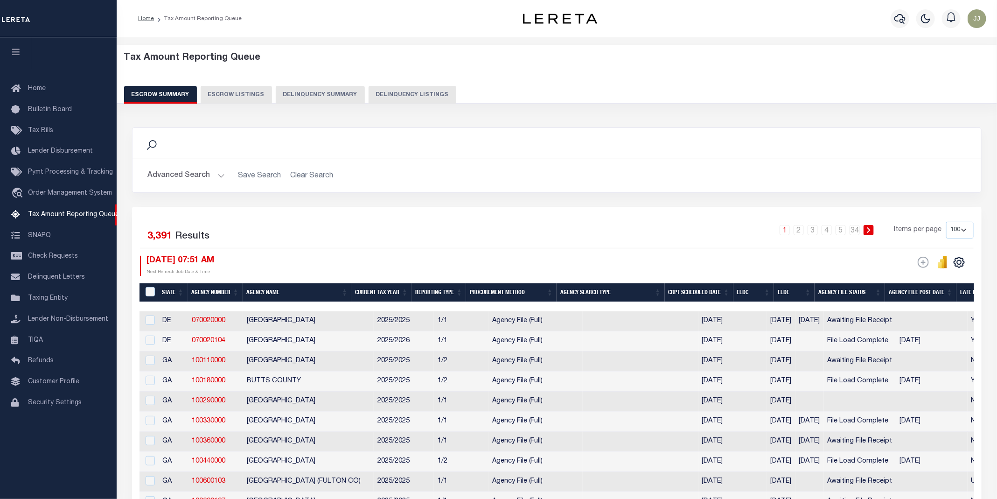
click at [386, 99] on button "Delinquency Listings" at bounding box center [412, 95] width 88 height 18
select select "UT"
select select "100"
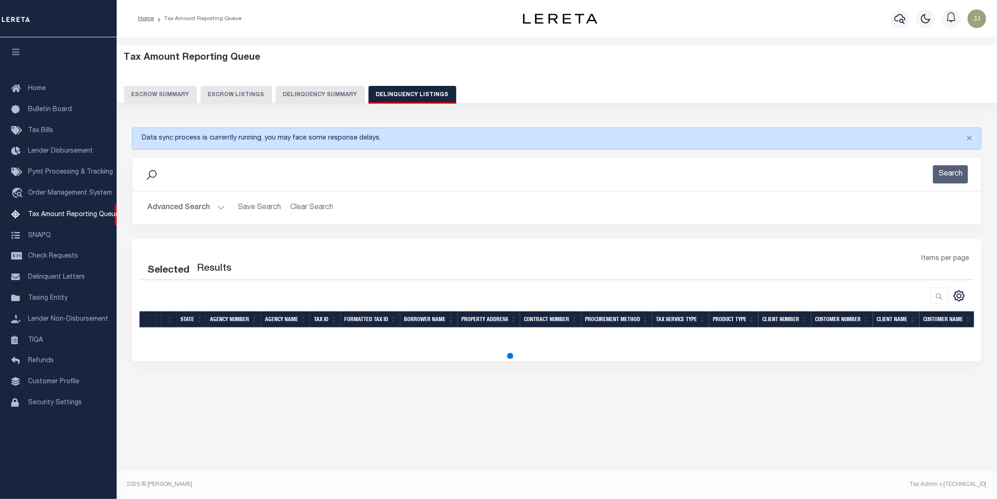
select select "100"
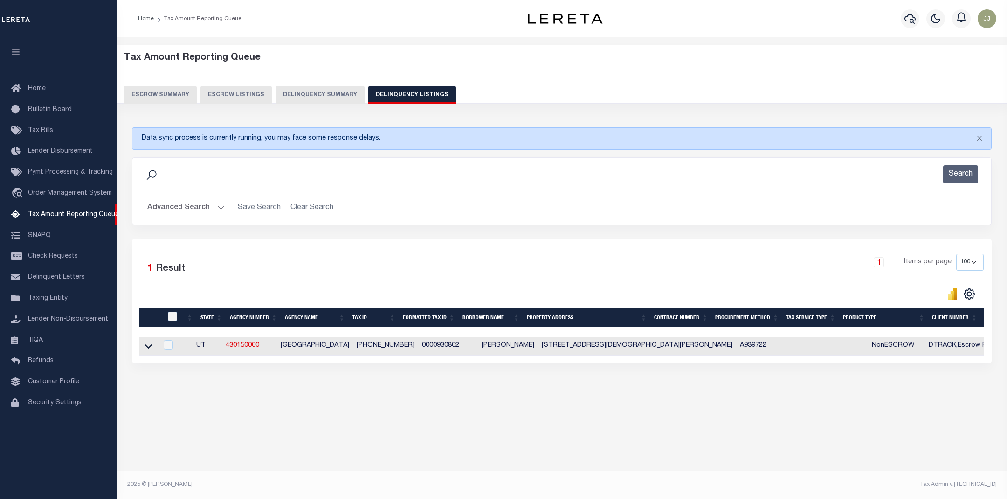
click at [201, 206] on button "Advanced Search" at bounding box center [185, 208] width 77 height 18
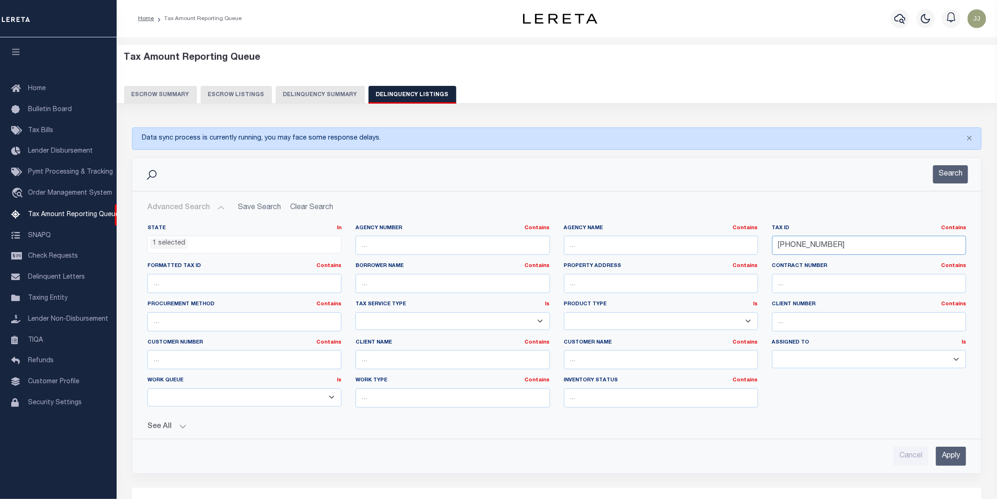
drag, startPoint x: 827, startPoint y: 246, endPoint x: 909, endPoint y: 271, distance: 86.3
click at [732, 254] on div "State In In AK AL AR AZ CA CO CT DC DE FL GA GU HI IA ID IL IN KS KY LA MA MD M…" at bounding box center [556, 319] width 832 height 190
paste input "1109"
type input "[PHONE_NUMBER]"
click at [949, 171] on button "Search" at bounding box center [950, 174] width 35 height 18
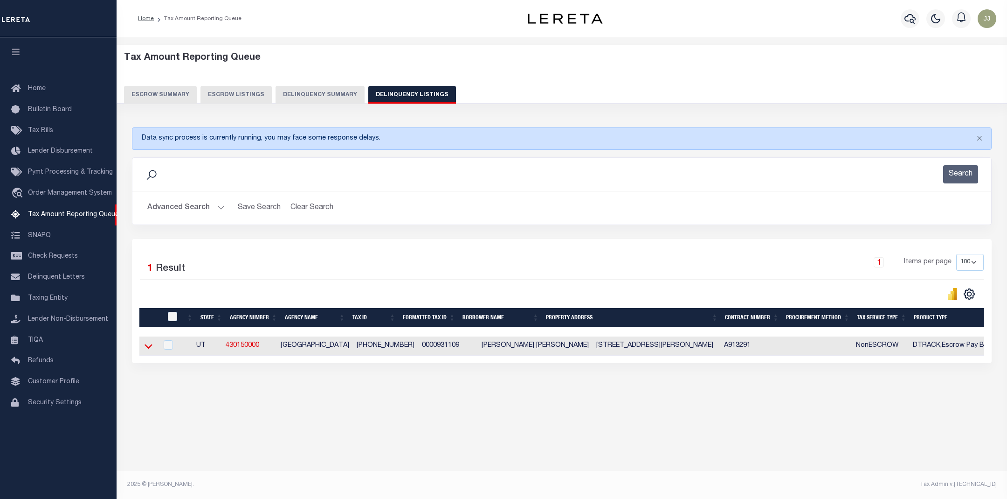
click at [148, 351] on icon at bounding box center [149, 346] width 8 height 10
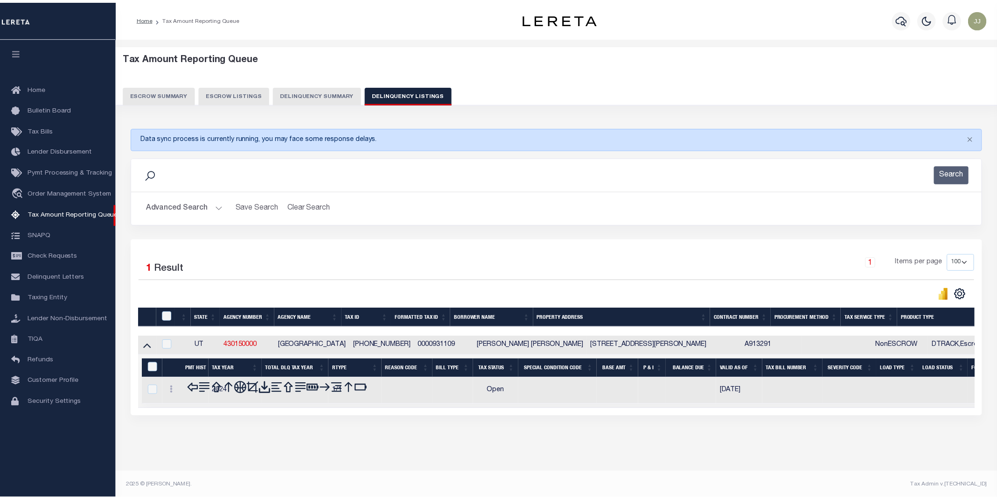
scroll to position [6, 0]
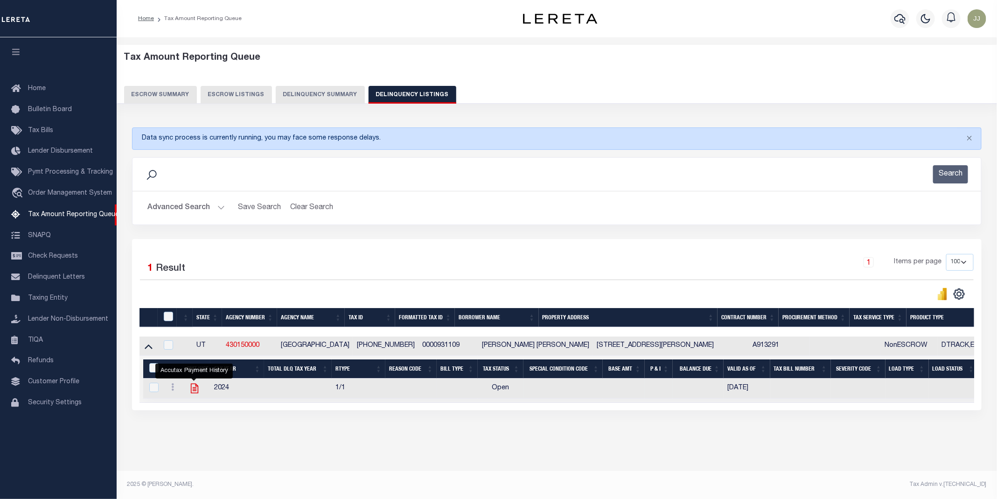
click at [192, 384] on icon "" at bounding box center [194, 388] width 12 height 12
checkbox input "true"
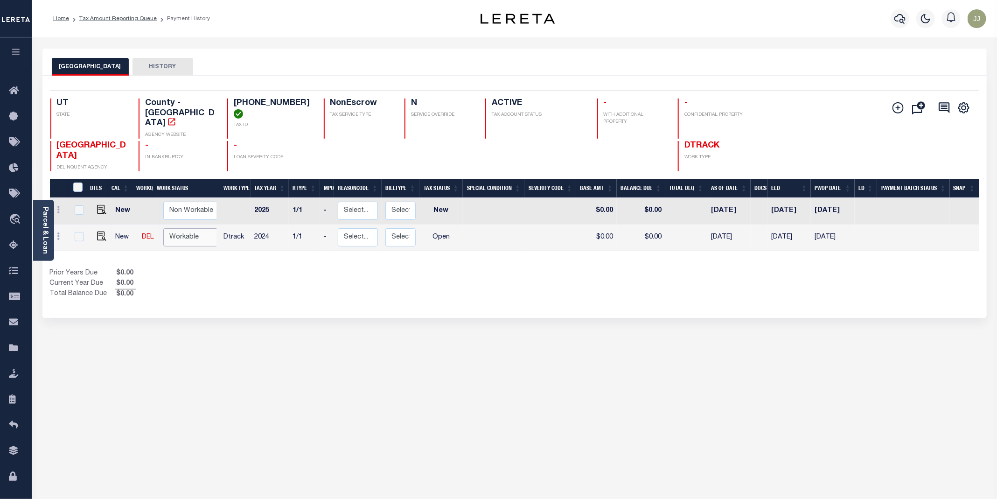
click at [200, 228] on select "Non Workable Workable" at bounding box center [191, 237] width 56 height 18
checkbox input "true"
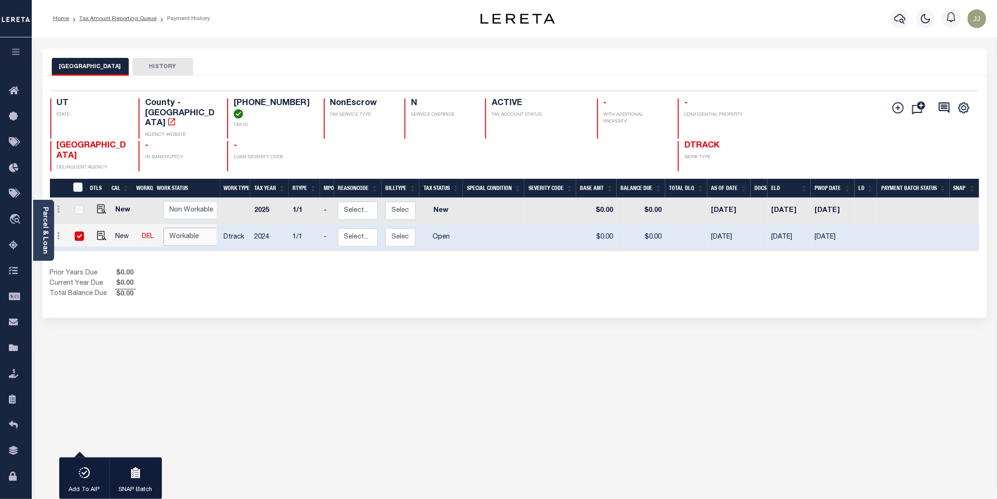
select select "true"
click at [163, 228] on select "Non Workable Workable" at bounding box center [191, 237] width 56 height 18
checkbox input "false"
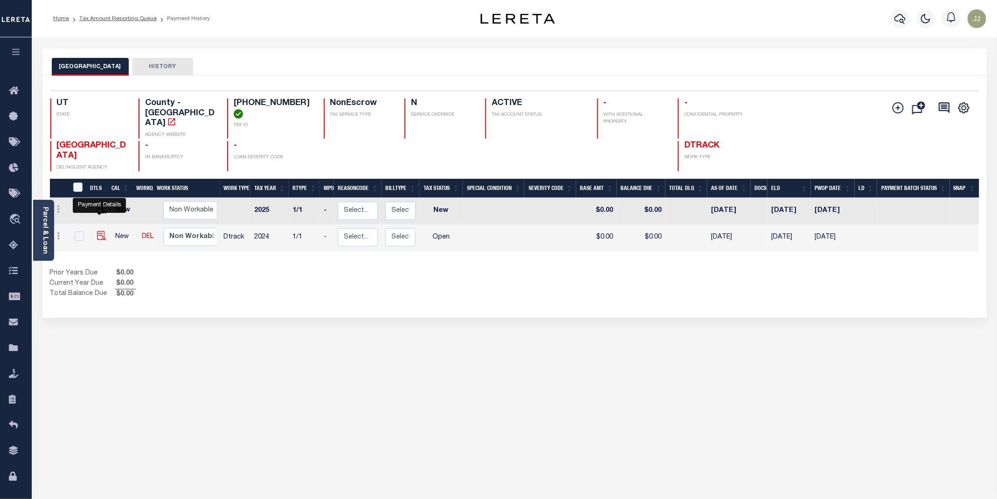
click at [98, 231] on img "" at bounding box center [101, 235] width 9 height 9
checkbox input "true"
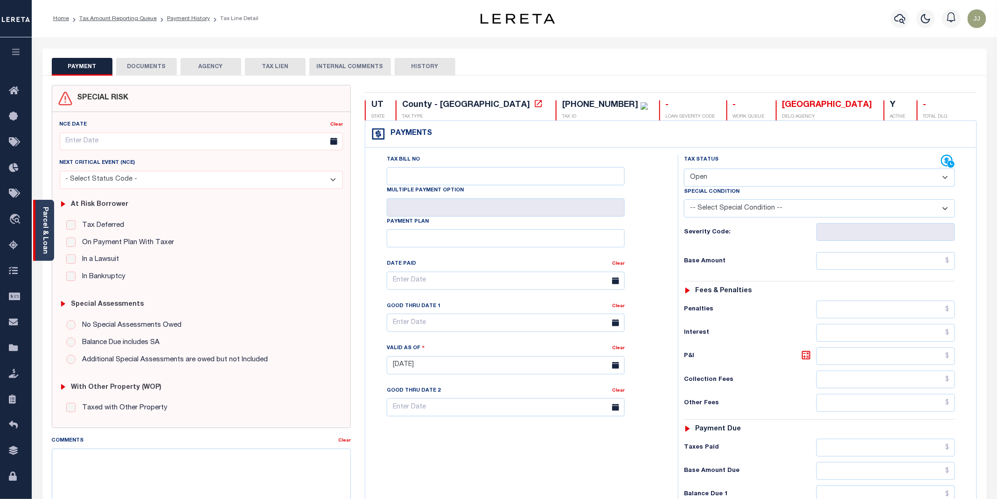
click at [47, 250] on div "Parcel & Loan" at bounding box center [43, 230] width 21 height 61
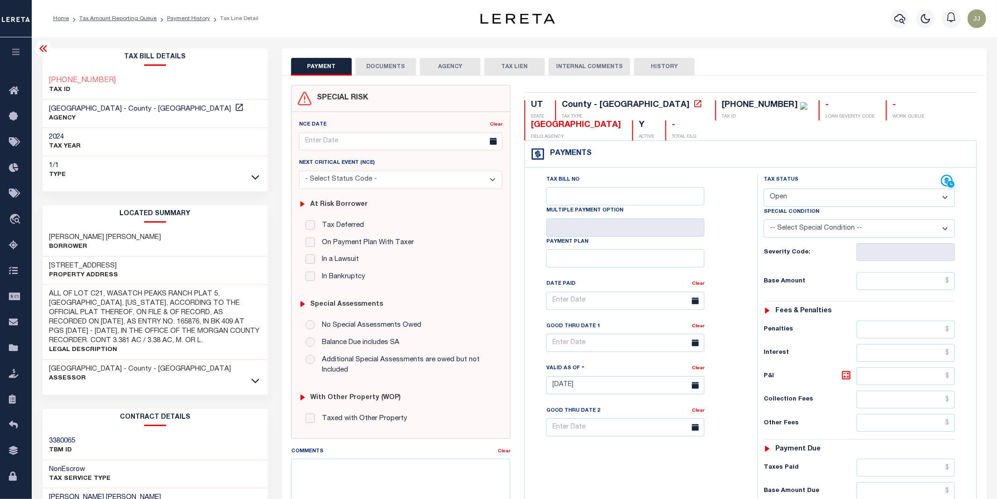
click at [791, 193] on select "- Select Status Code - Open Due/Unpaid Paid Incomplete No Tax Due Internal Refu…" at bounding box center [858, 197] width 191 height 18
select select "DUE"
click at [764, 189] on select "- Select Status Code - Open Due/Unpaid Paid Incomplete No Tax Due Internal Refu…" at bounding box center [858, 197] width 191 height 18
type input "[DATE]"
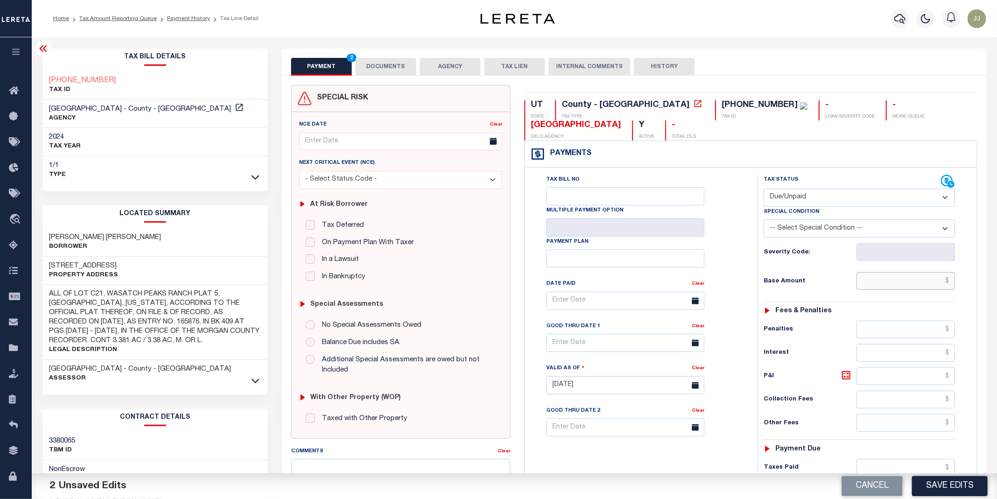
click at [895, 282] on input "text" at bounding box center [905, 281] width 99 height 18
paste input "$1,076.50"
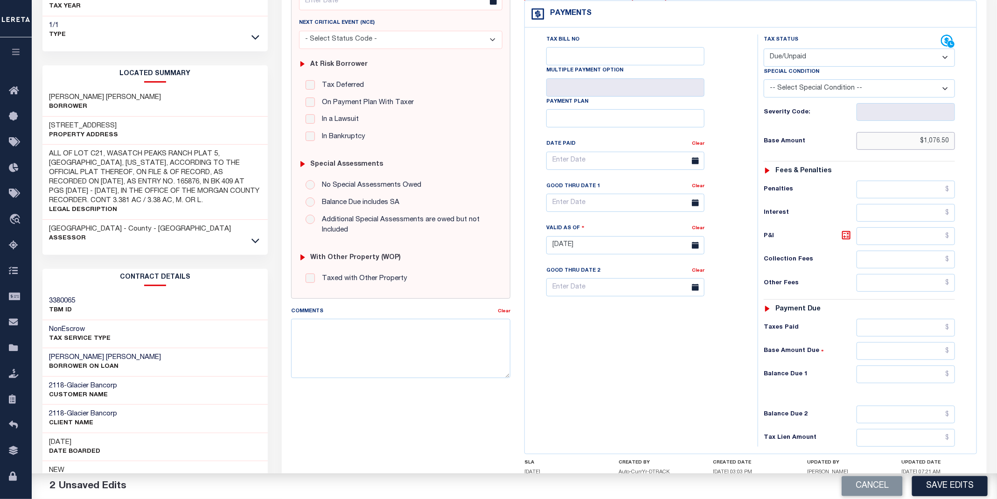
scroll to position [215, 0]
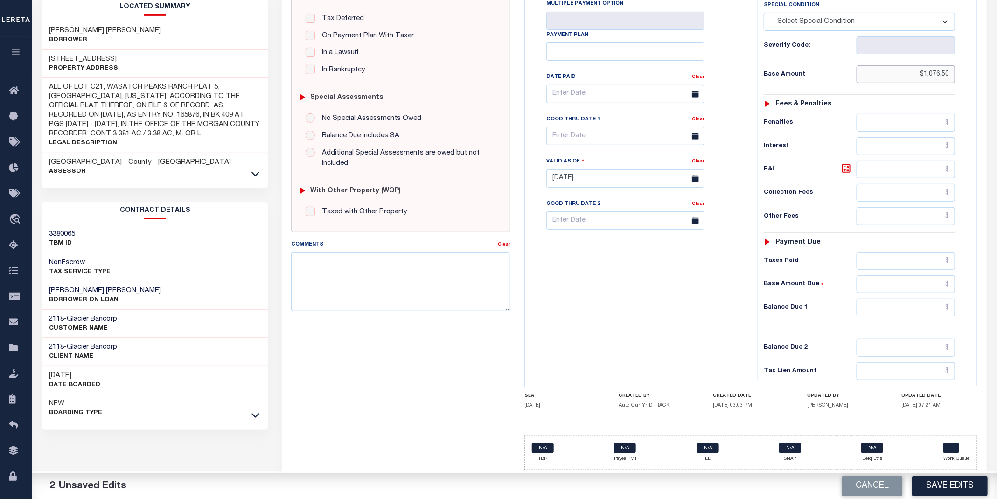
type input "$1,076.50"
click at [883, 301] on input "text" at bounding box center [905, 307] width 99 height 18
paste input "$1,076.50"
type input "$1,076.50"
click at [567, 127] on input "text" at bounding box center [625, 136] width 158 height 18
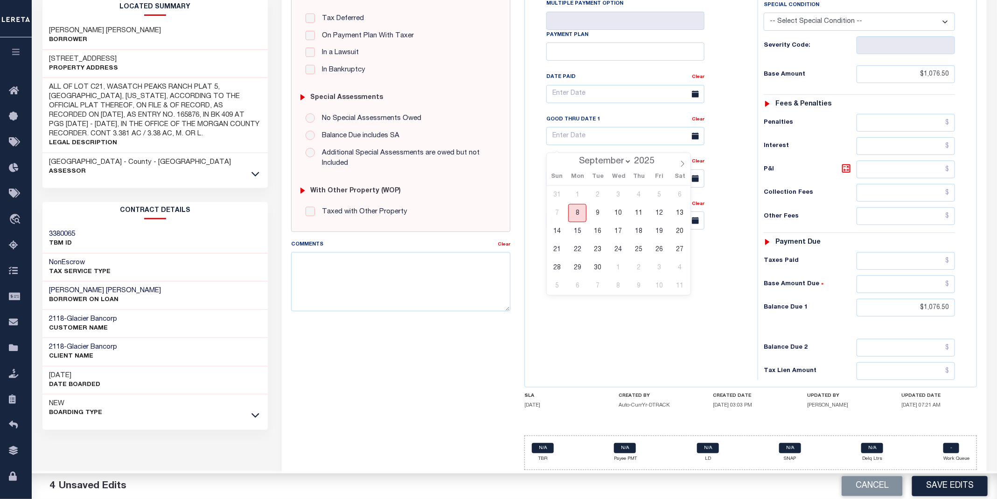
click at [579, 206] on span "8" at bounding box center [577, 213] width 18 height 18
type input "[DATE]"
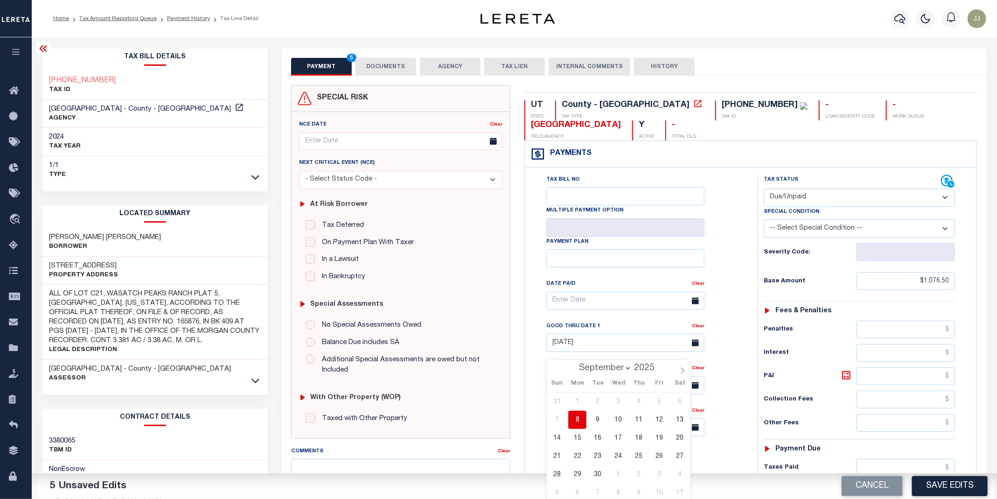
click at [387, 64] on button "DOCUMENTS" at bounding box center [385, 67] width 61 height 18
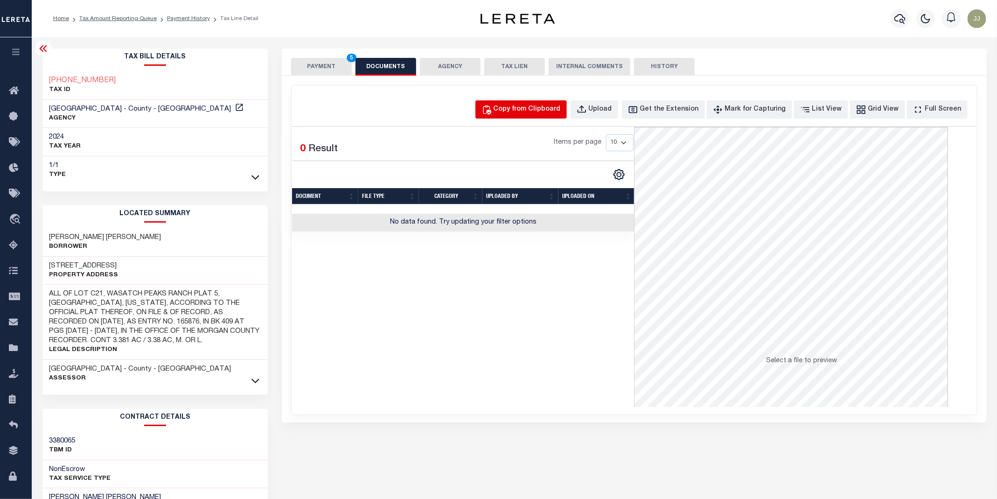
click at [536, 111] on div "Copy from Clipboard" at bounding box center [526, 109] width 67 height 10
select select "POP"
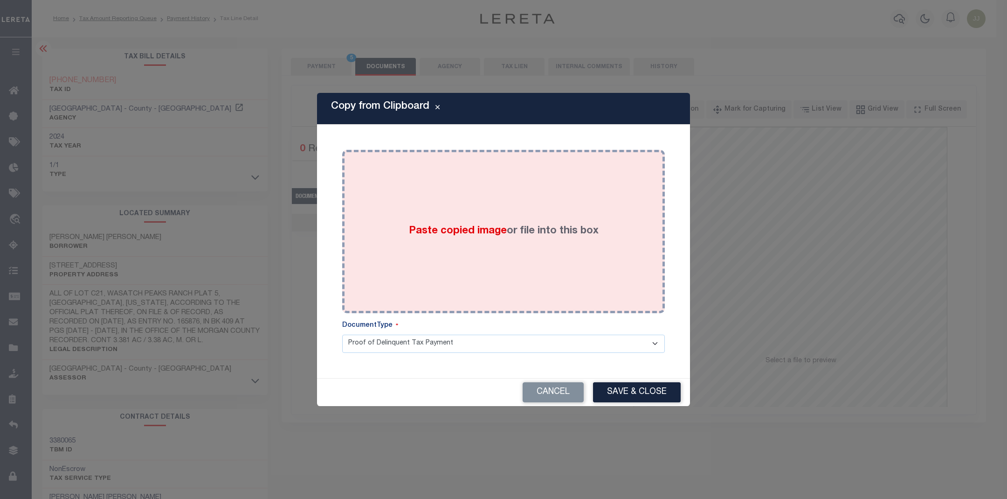
click at [515, 209] on div "Paste copied image or file into this box" at bounding box center [503, 231] width 309 height 149
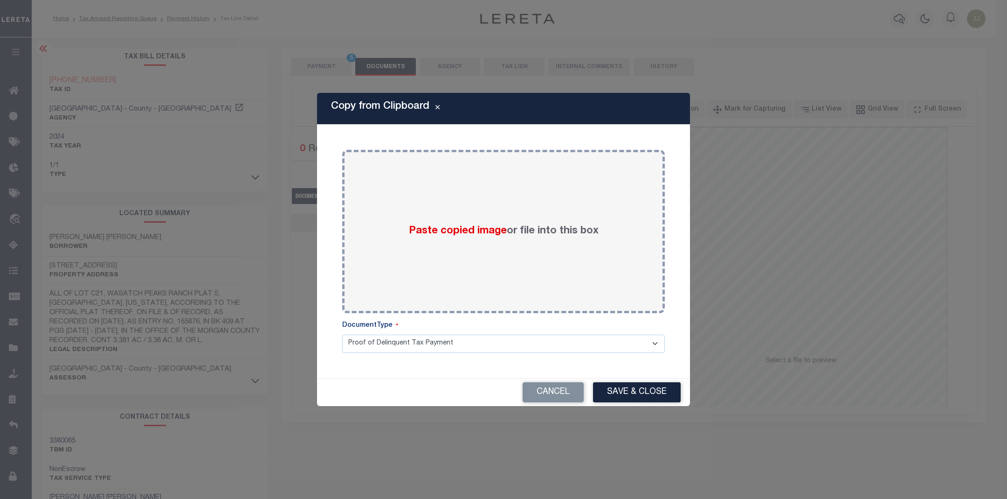
click at [645, 396] on button "Save & Close" at bounding box center [637, 392] width 88 height 20
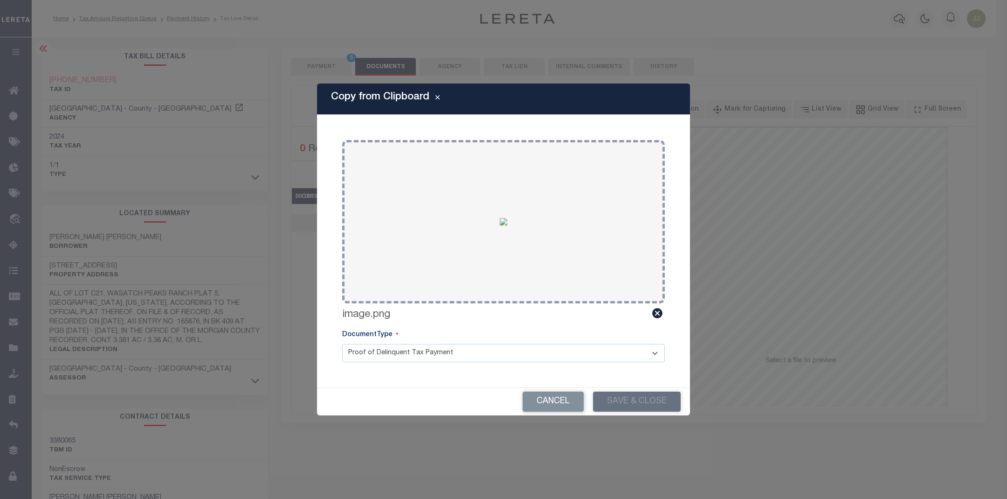
click at [630, 387] on div "Cancel Save & Close" at bounding box center [503, 401] width 373 height 28
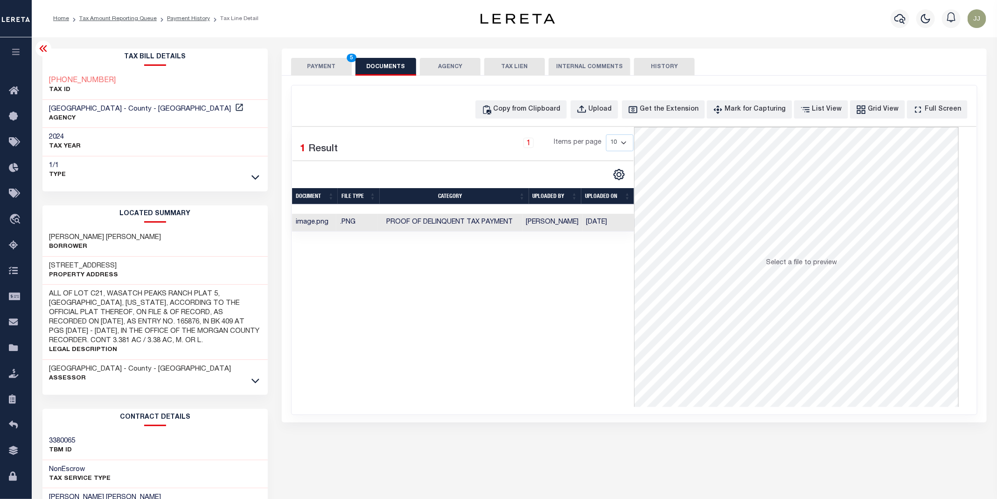
click at [319, 66] on button "PAYMENT 5" at bounding box center [321, 67] width 61 height 18
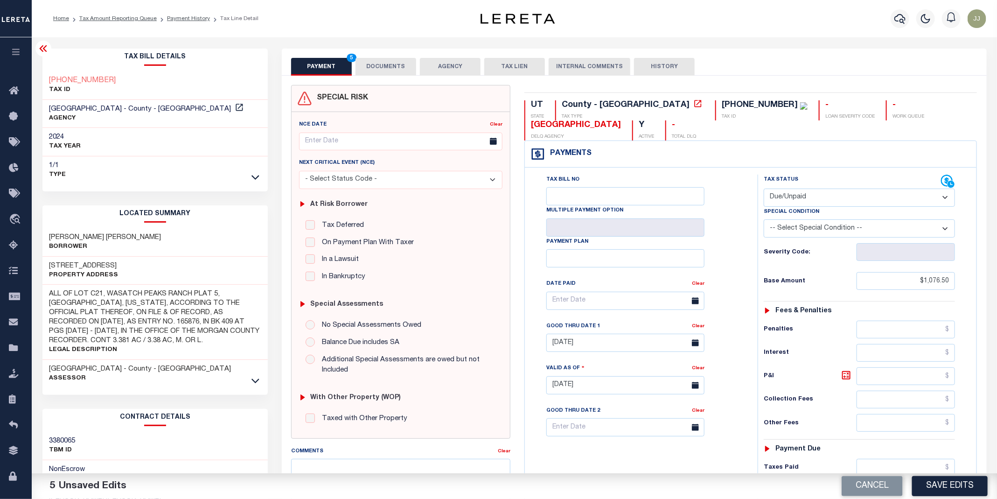
scroll to position [213, 0]
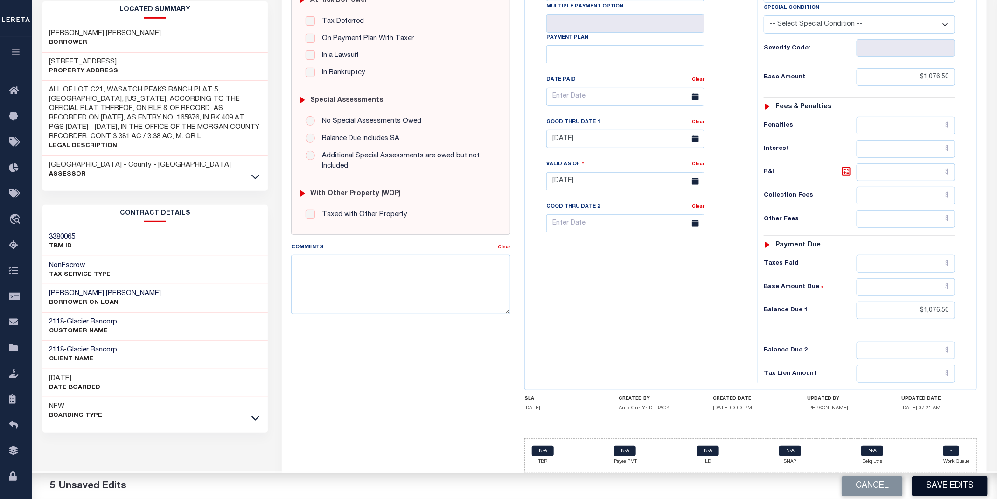
click at [943, 479] on button "Save Edits" at bounding box center [950, 486] width 76 height 20
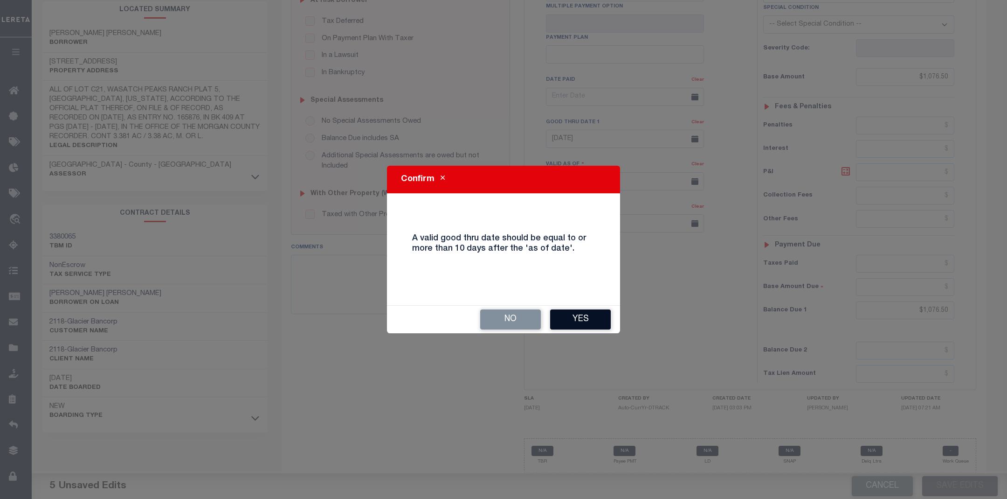
click at [583, 316] on button "Yes" at bounding box center [580, 319] width 61 height 20
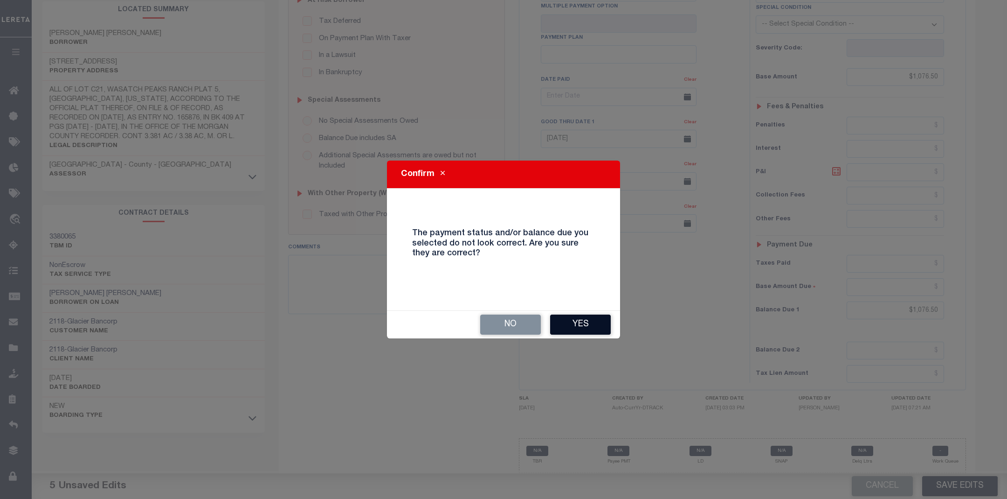
click at [577, 322] on button "Yes" at bounding box center [580, 324] width 61 height 20
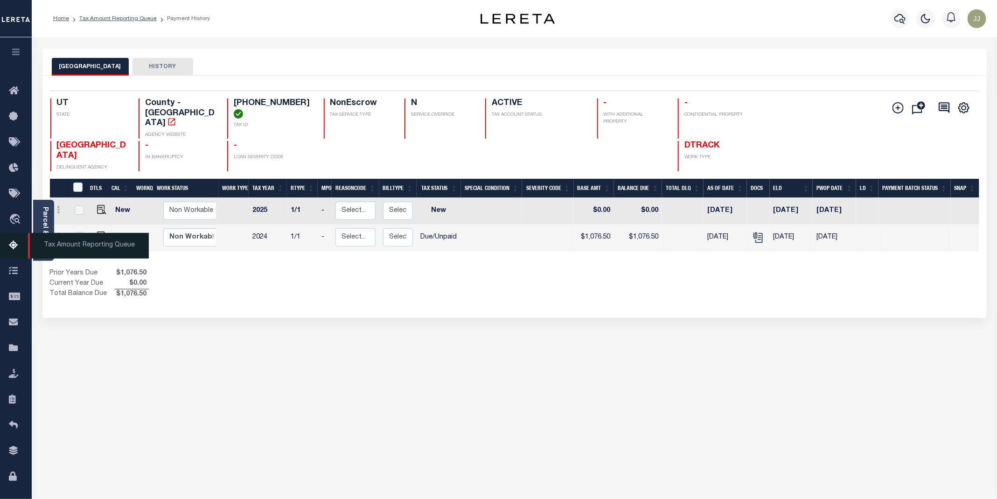
click at [9, 248] on icon at bounding box center [16, 246] width 15 height 12
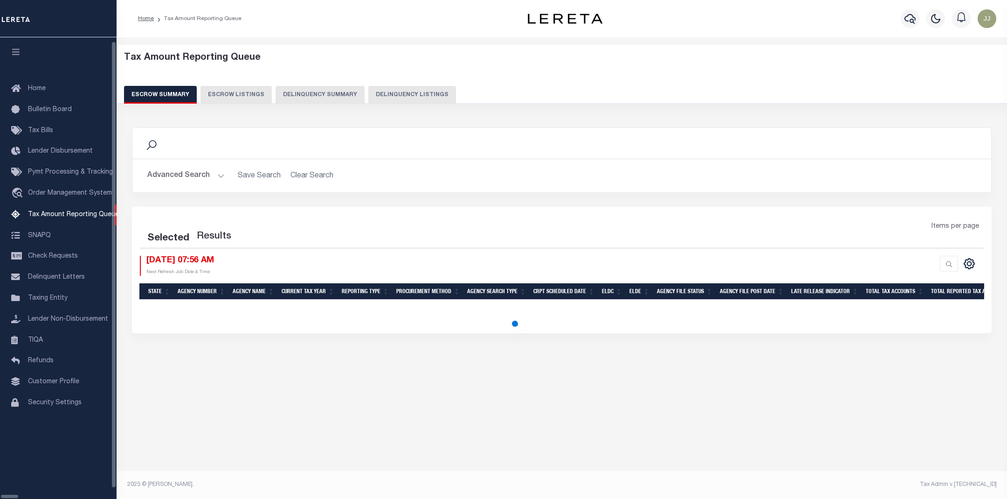
click at [406, 94] on button "Delinquency Listings" at bounding box center [412, 95] width 88 height 18
select select "100"
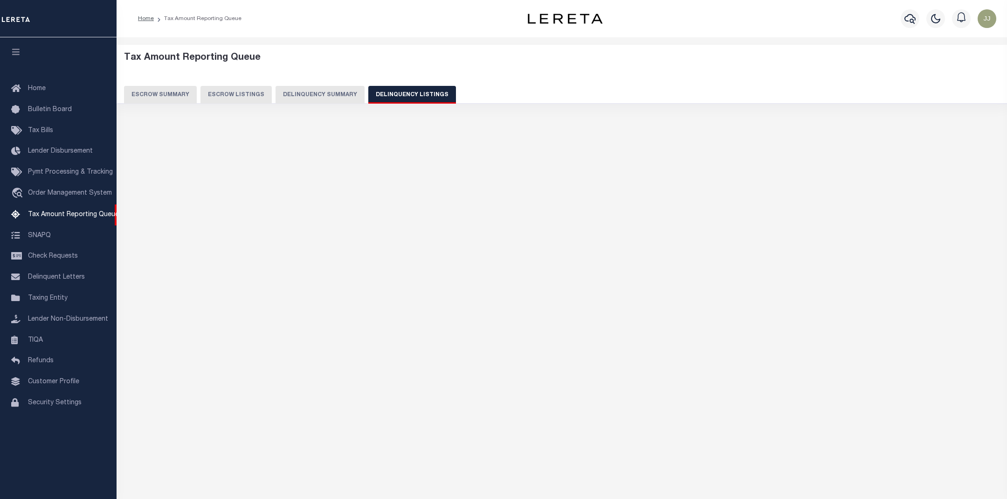
select select "100"
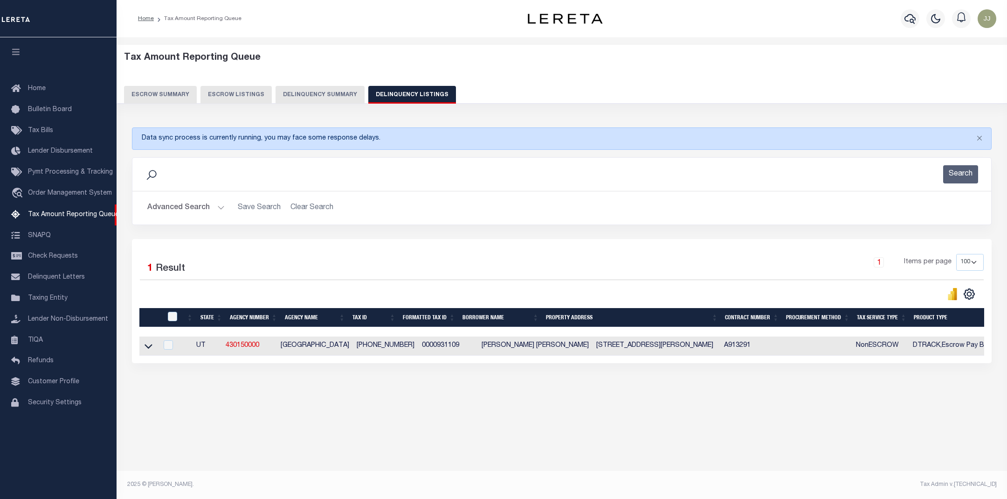
click at [213, 208] on button "Advanced Search" at bounding box center [185, 208] width 77 height 18
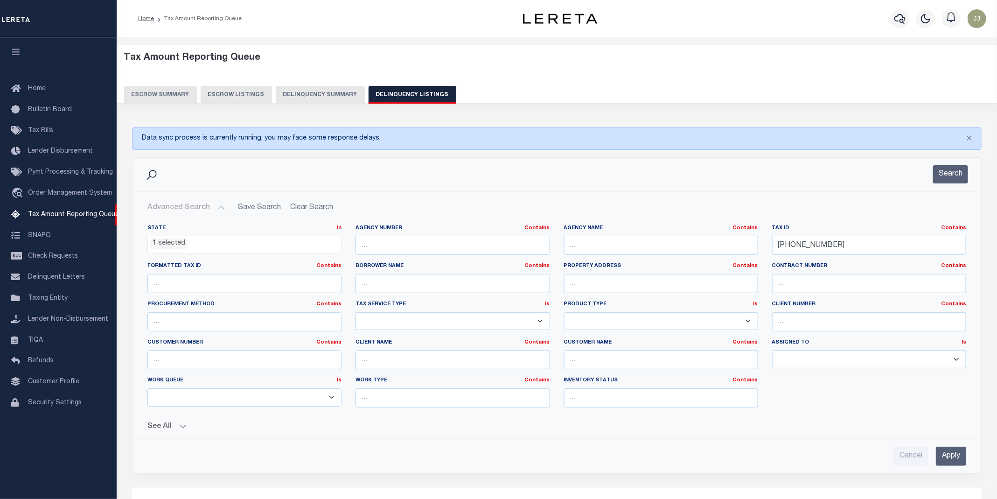
click at [162, 250] on span "1 selected" at bounding box center [244, 245] width 194 height 18
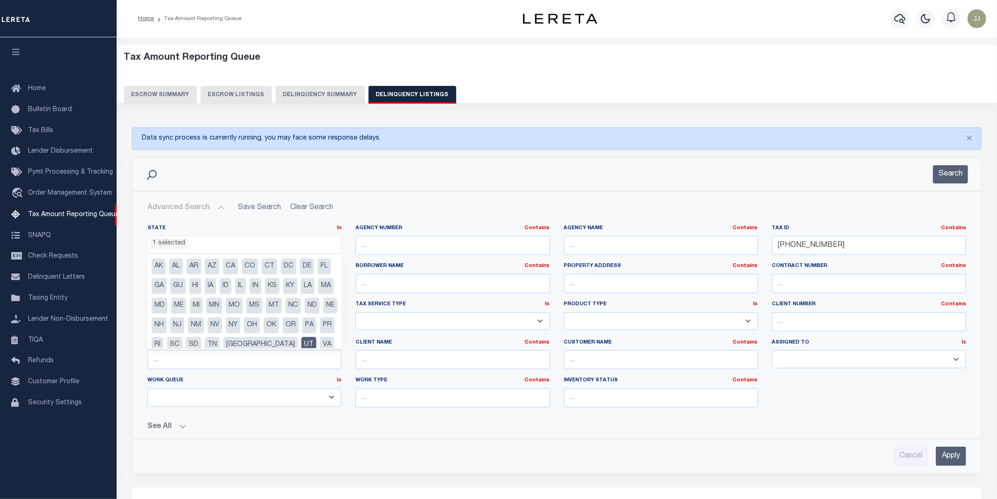
scroll to position [28, 0]
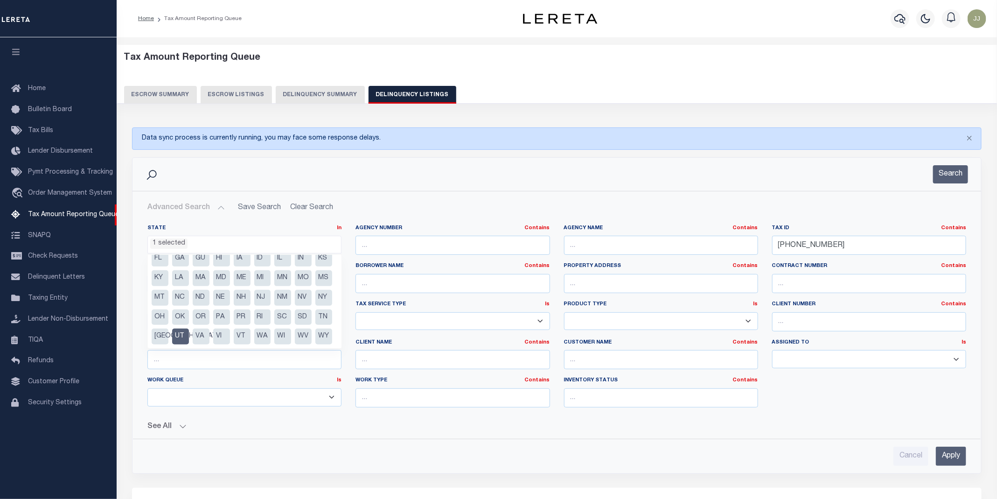
click at [189, 334] on li "UT" at bounding box center [180, 336] width 17 height 16
click at [315, 266] on li "KS" at bounding box center [323, 258] width 17 height 16
select select "KS"
click at [721, 244] on div "State In In AK AL AR AZ CA CO CT DC DE FL GA GU HI IA ID IL IN KS KY LA MA MD M…" at bounding box center [556, 319] width 832 height 190
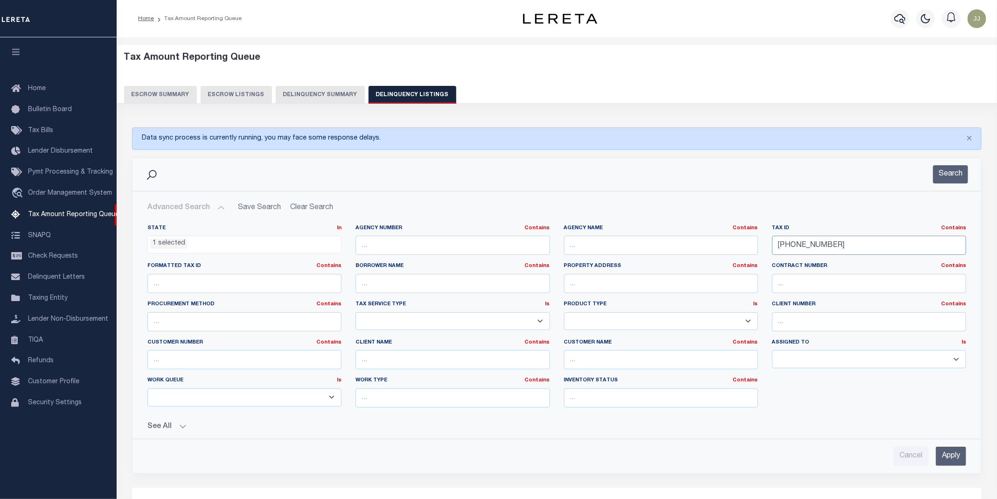
paste input "PA2690"
type input "PA2690"
click at [943, 173] on button "Search" at bounding box center [950, 174] width 35 height 18
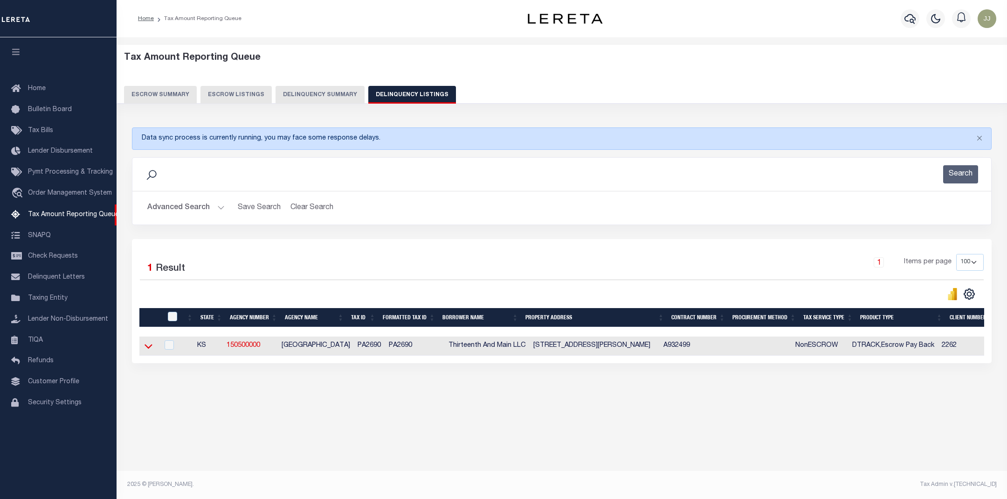
click at [150, 348] on icon at bounding box center [149, 346] width 8 height 10
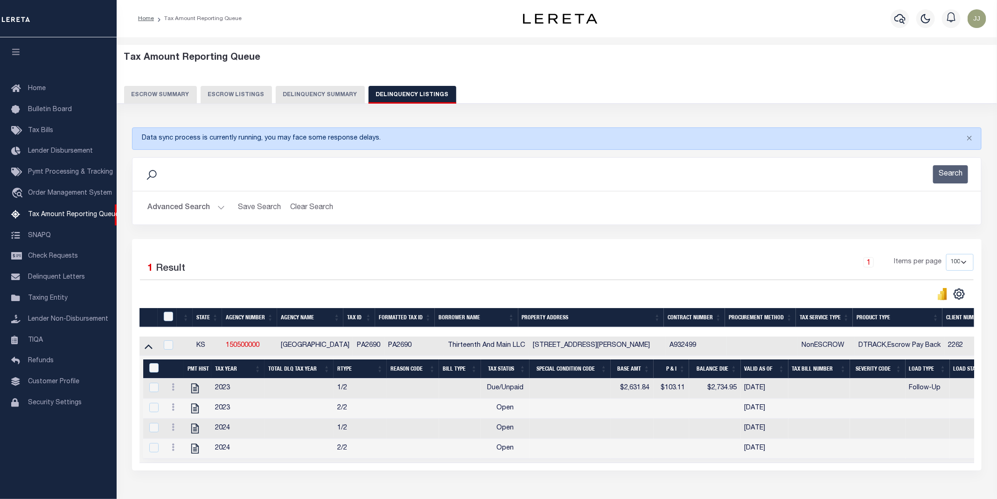
scroll to position [67, 0]
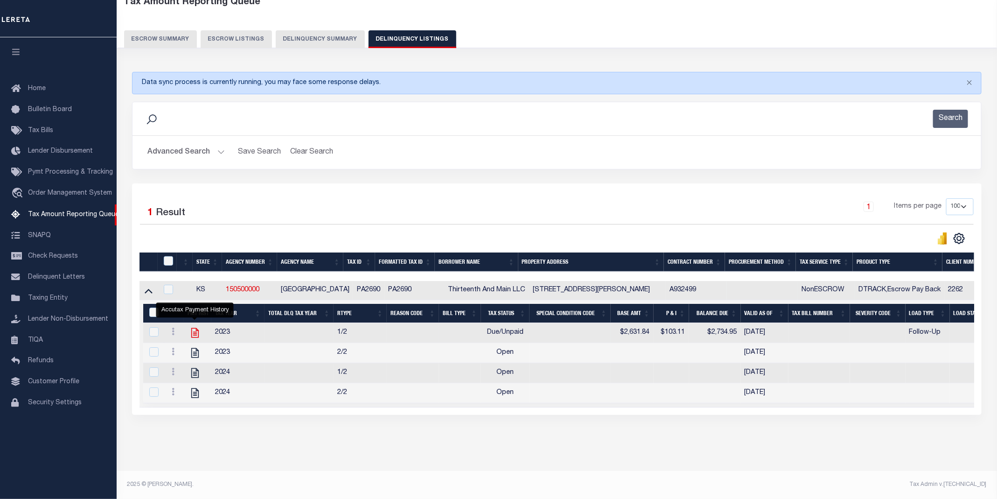
click at [196, 328] on icon "" at bounding box center [194, 333] width 7 height 10
checkbox input "true"
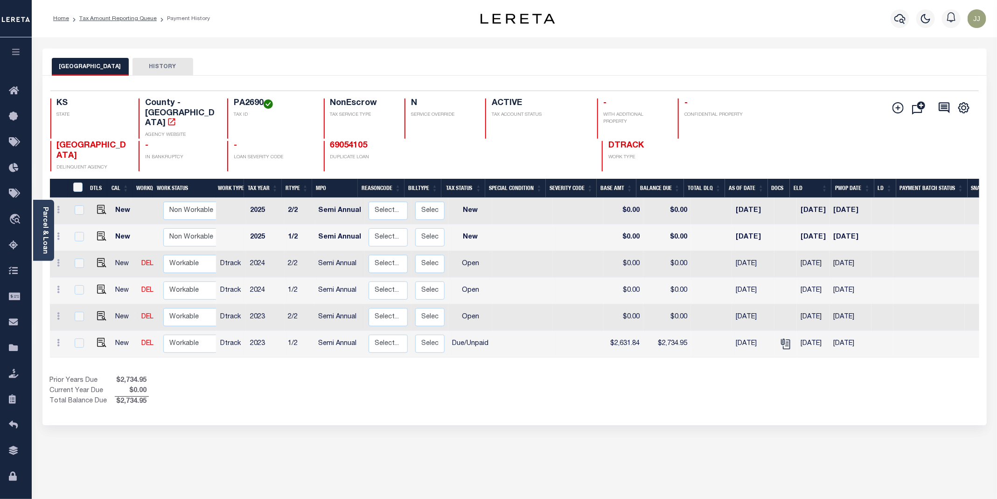
click at [306, 388] on div "Prior Years Due $2,734.95 Current Year Due $0.00 Total Balance Due $2,734.95" at bounding box center [282, 390] width 465 height 31
